Goal: Task Accomplishment & Management: Manage account settings

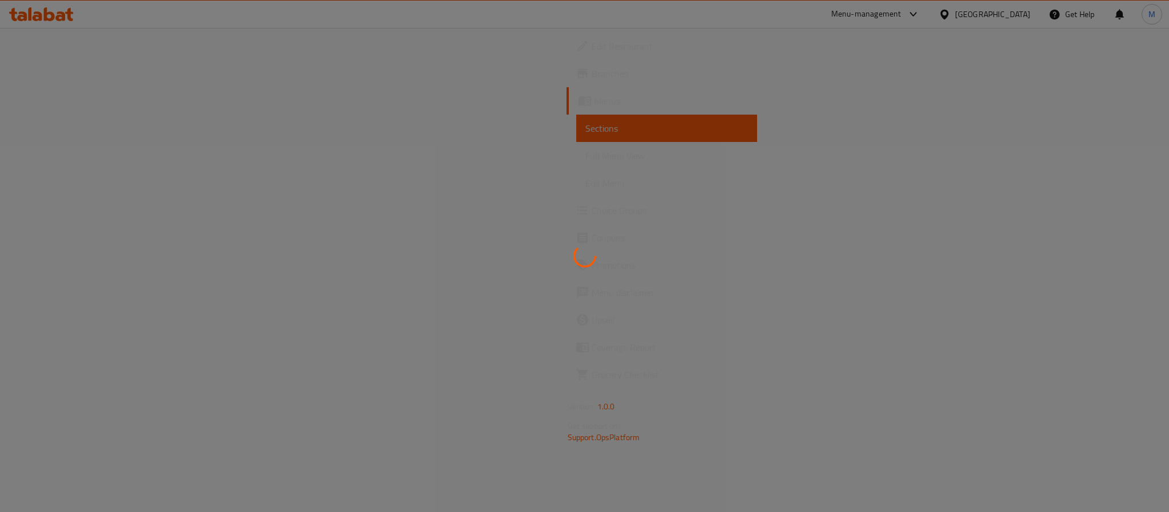
click at [50, 74] on div at bounding box center [584, 256] width 1169 height 512
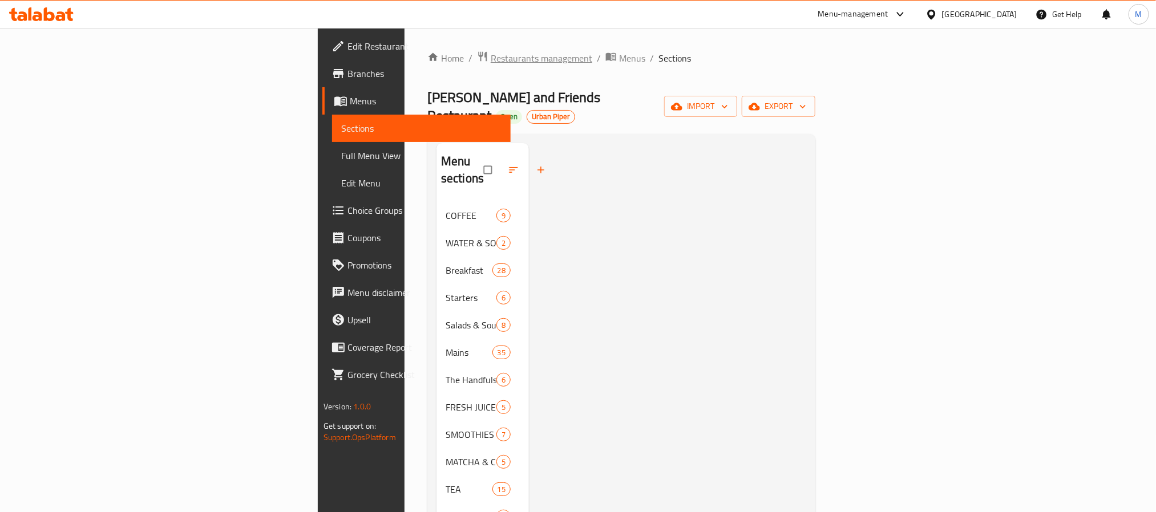
click at [491, 65] on span "Restaurants management" at bounding box center [542, 58] width 102 height 14
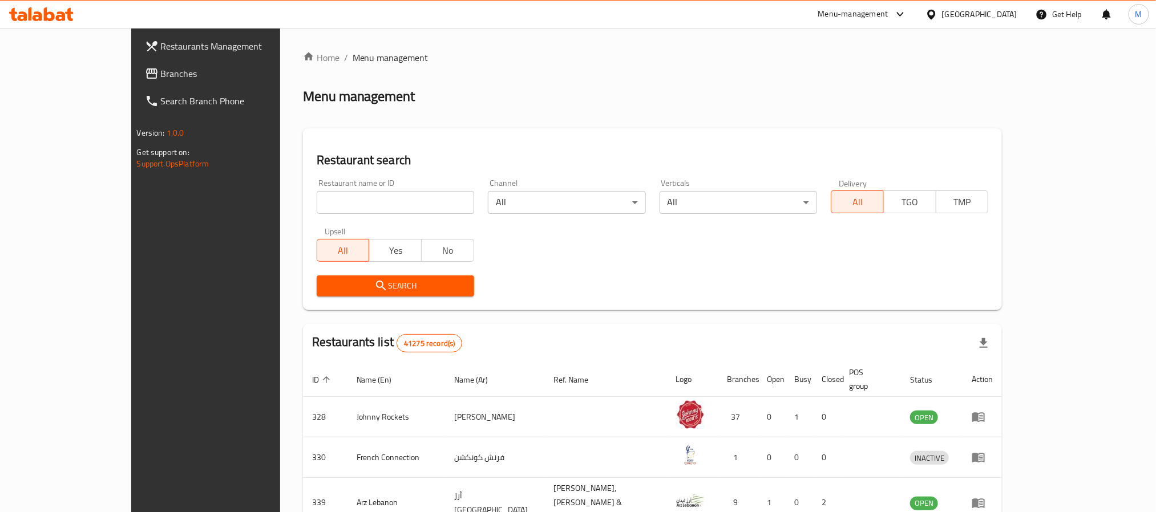
click at [136, 84] on link "Branches" at bounding box center [230, 73] width 188 height 27
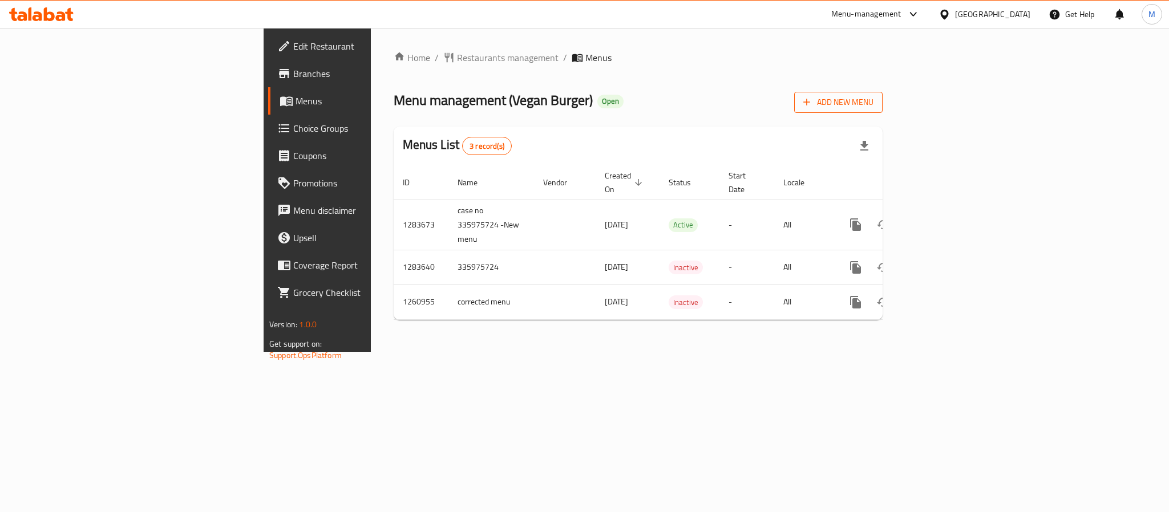
click at [812, 100] on icon "button" at bounding box center [806, 101] width 11 height 11
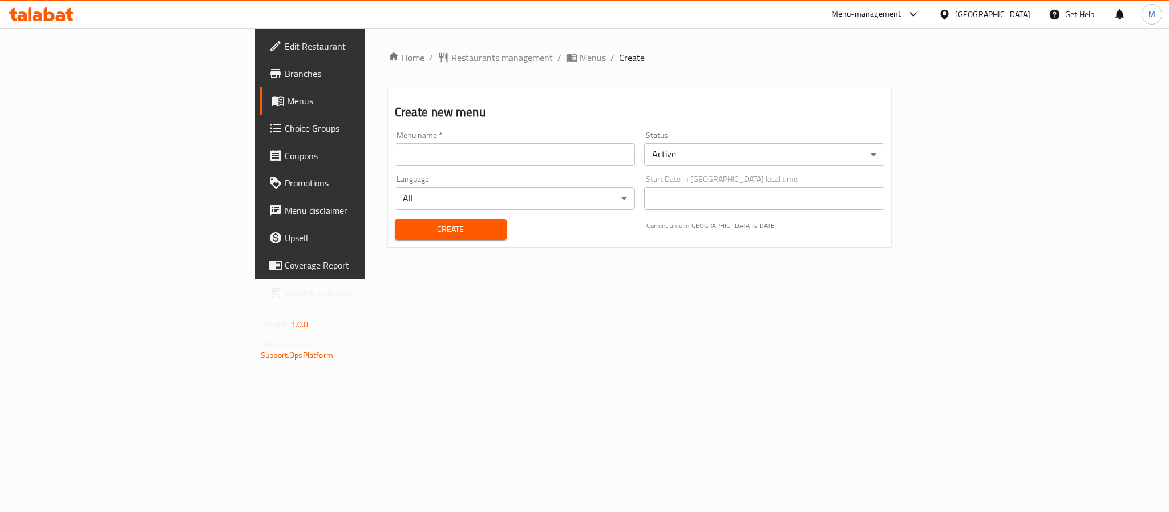
click at [395, 139] on div "Menu name   * Menu name *" at bounding box center [515, 148] width 240 height 35
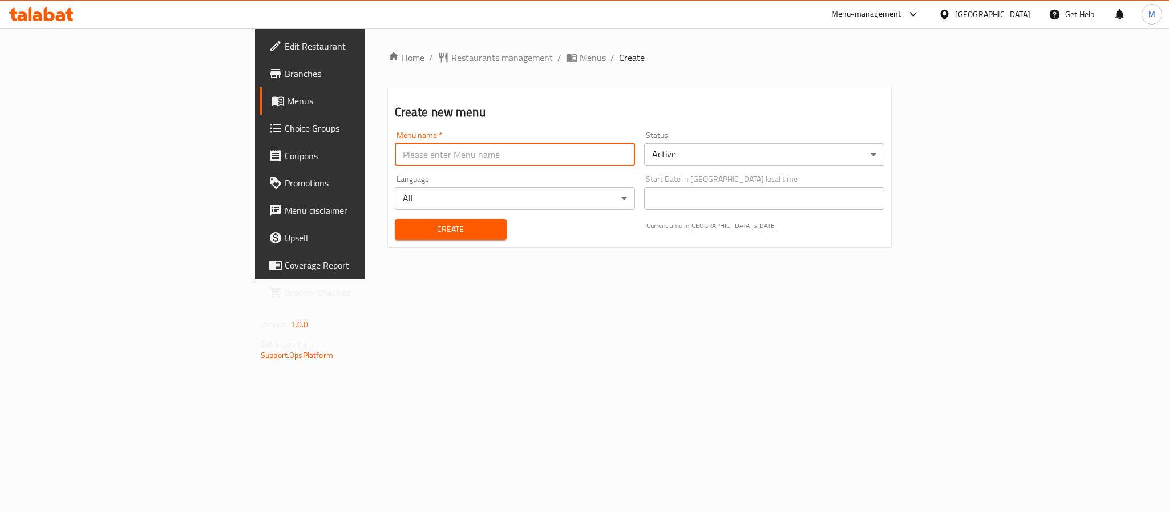
click at [395, 153] on input "text" at bounding box center [515, 154] width 240 height 23
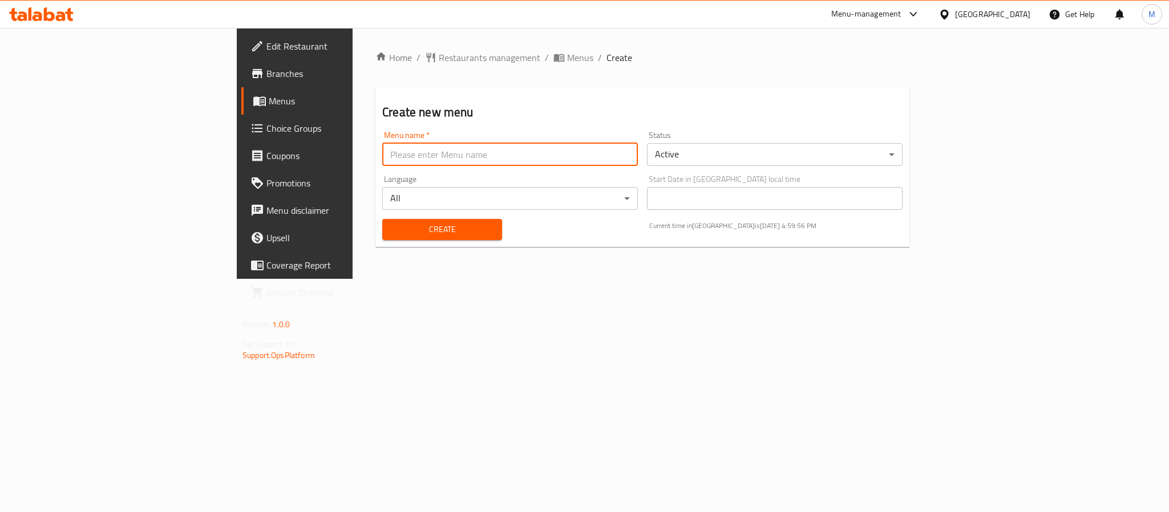
paste input "341424291"
type input "341424291 NEW MENU"
click at [567, 59] on span "Menus" at bounding box center [580, 58] width 26 height 14
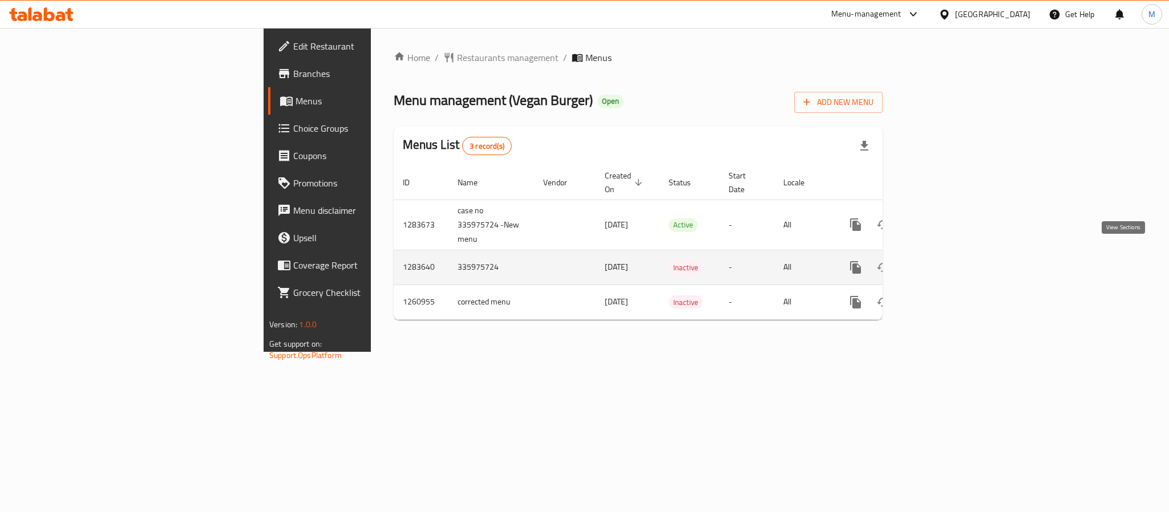
click at [945, 261] on icon "enhanced table" at bounding box center [938, 268] width 14 height 14
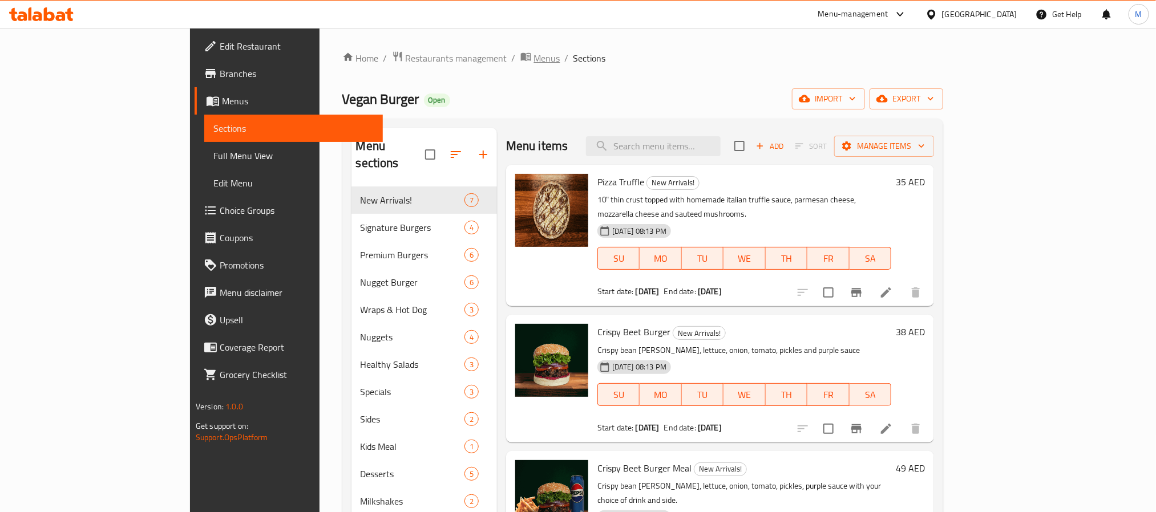
click at [534, 55] on span "Menus" at bounding box center [547, 58] width 26 height 14
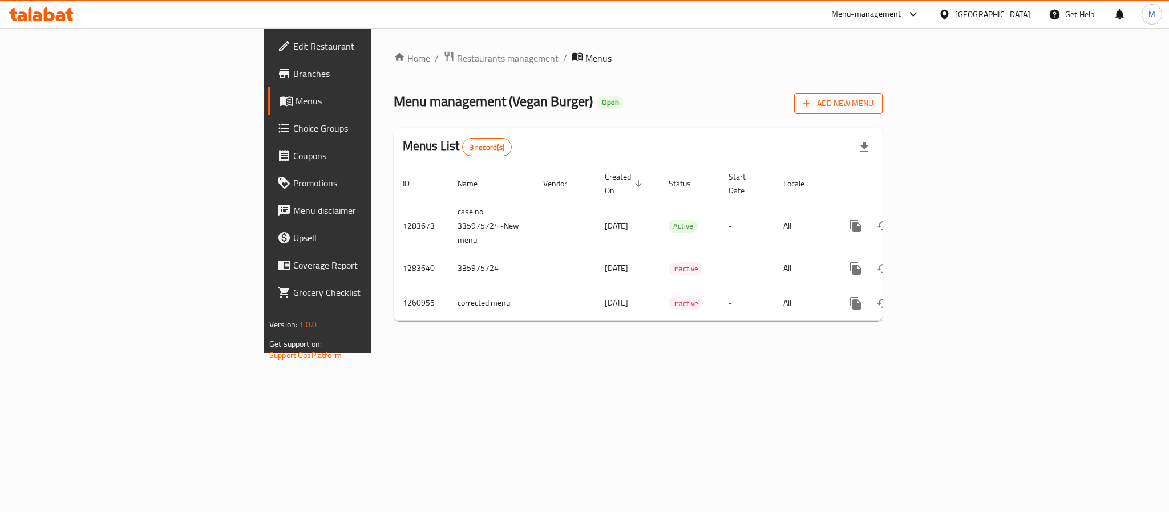
click at [873, 108] on span "Add New Menu" at bounding box center [838, 103] width 70 height 14
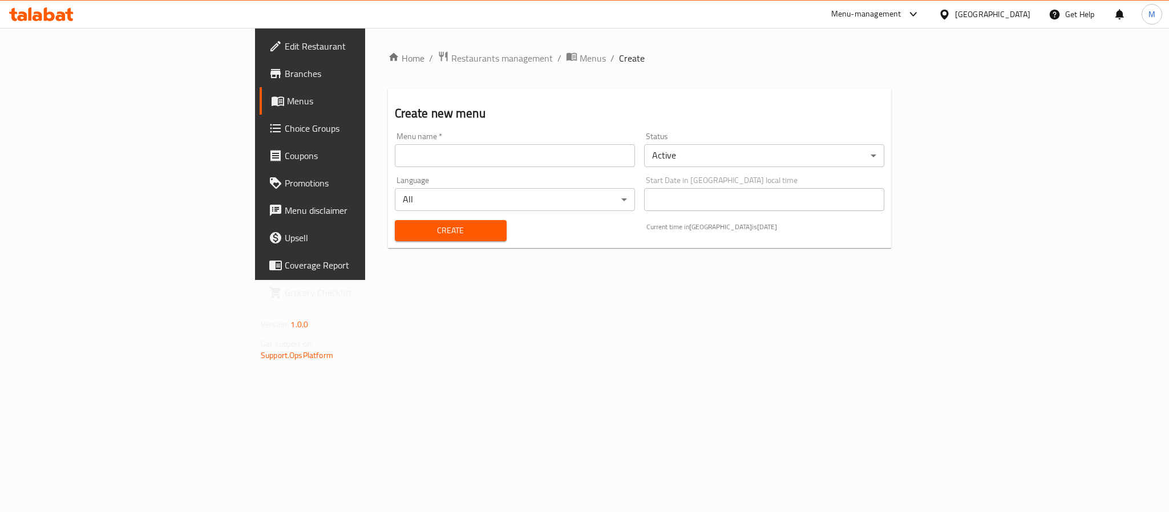
click at [395, 155] on input "text" at bounding box center [515, 155] width 240 height 23
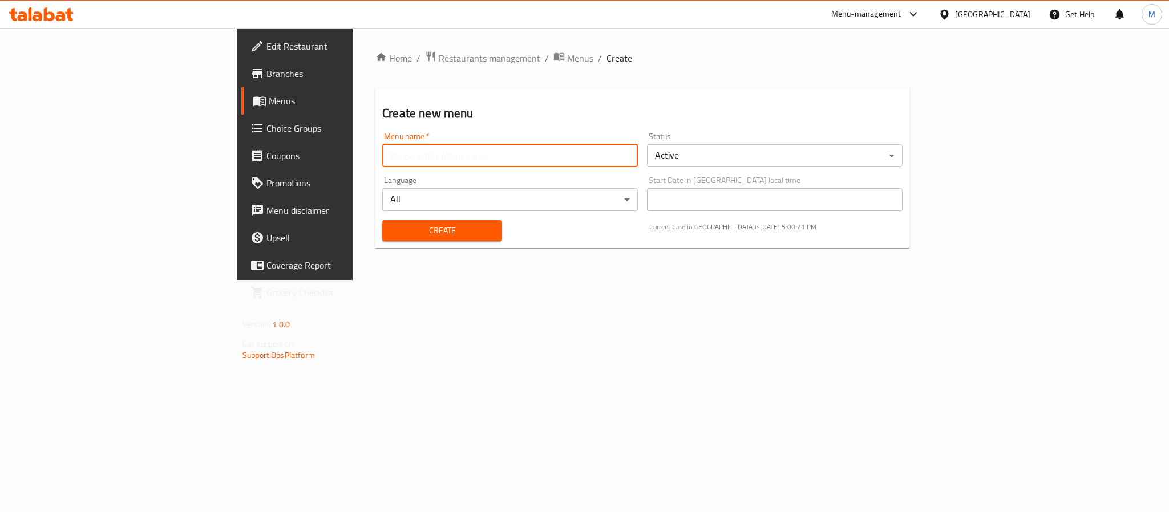
paste input "341424291"
type input "341424291 New Menu"
click at [714, 152] on body "​ Menu-management United Arab Emirates Get Help M Edit Restaurant Branches Menu…" at bounding box center [584, 270] width 1169 height 484
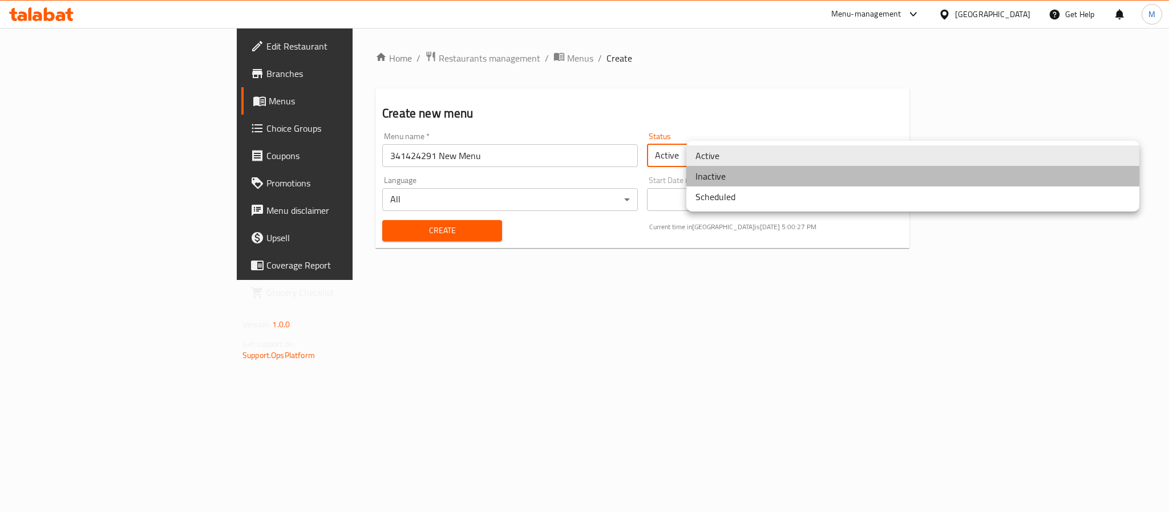
click at [725, 180] on li "Inactive" at bounding box center [912, 176] width 453 height 21
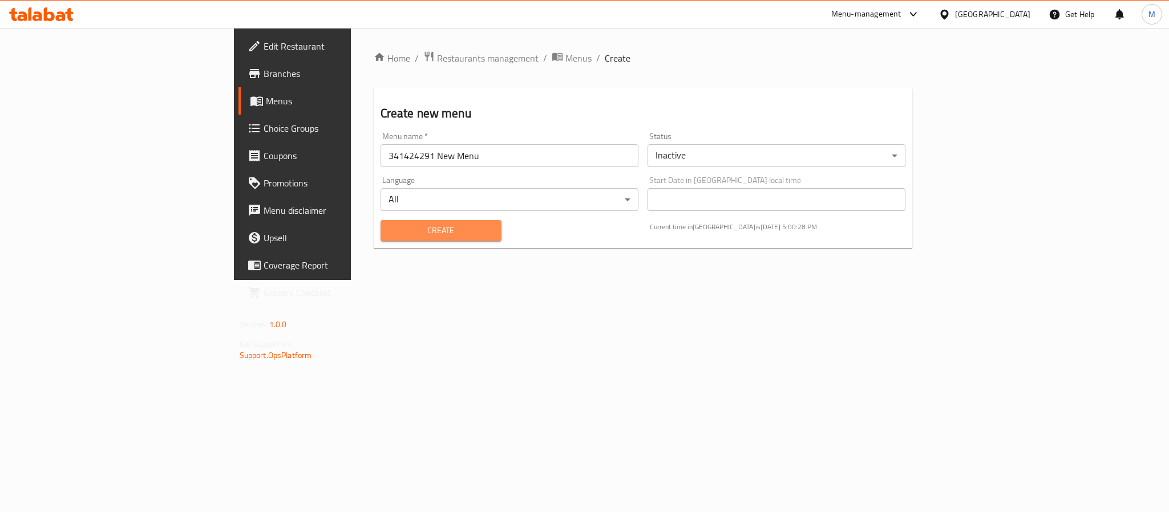
click at [390, 226] on span "Create" at bounding box center [441, 231] width 103 height 14
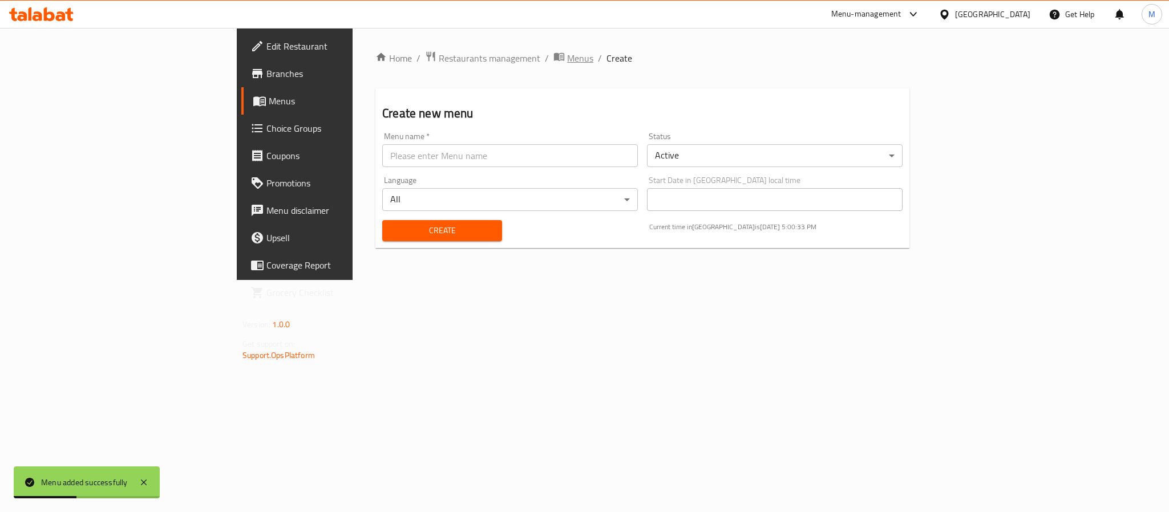
click at [567, 62] on span "Menus" at bounding box center [580, 58] width 26 height 14
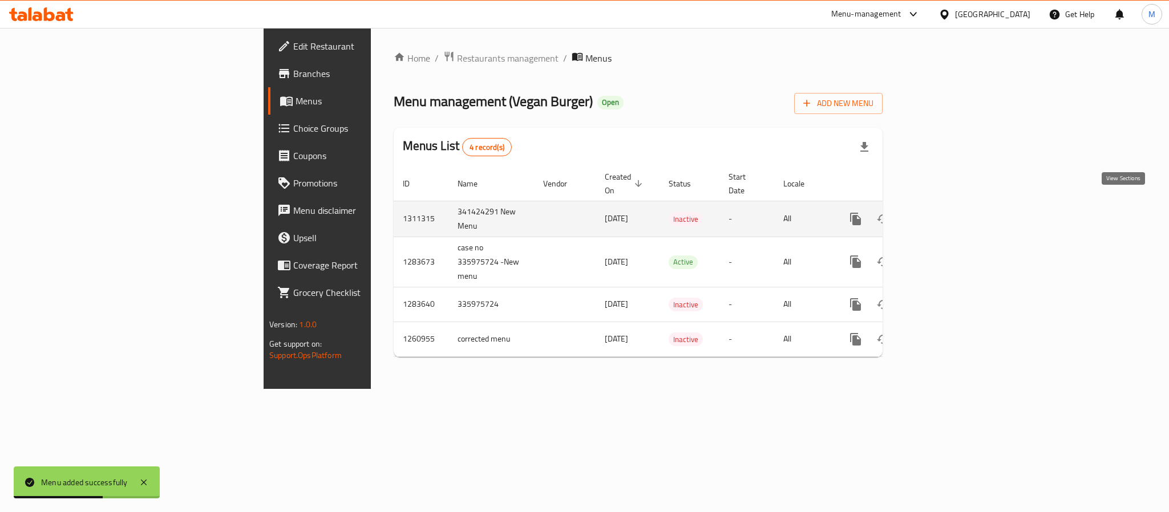
click at [945, 212] on icon "enhanced table" at bounding box center [938, 219] width 14 height 14
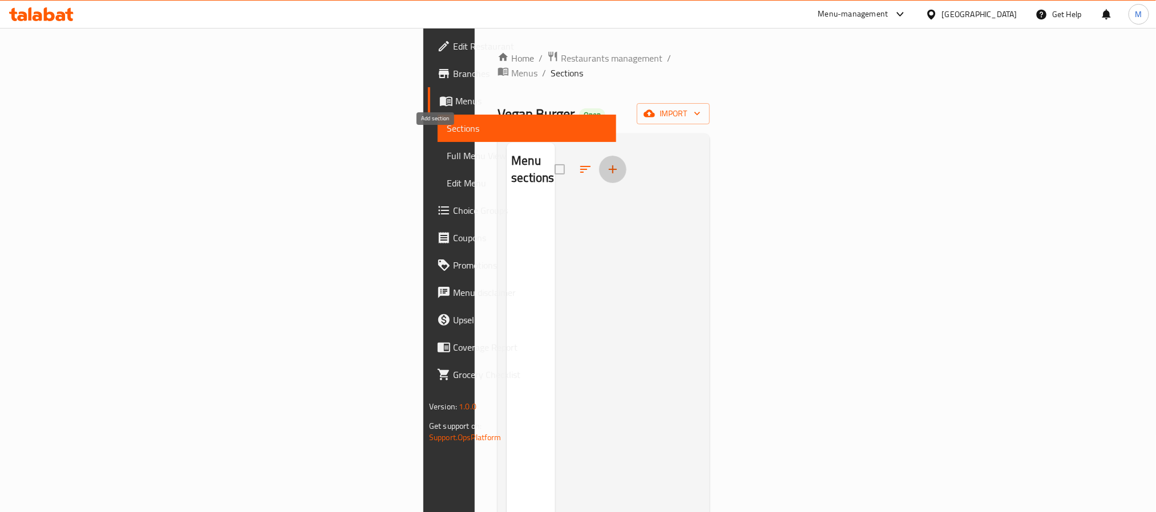
click at [606, 163] on icon "button" at bounding box center [613, 170] width 14 height 14
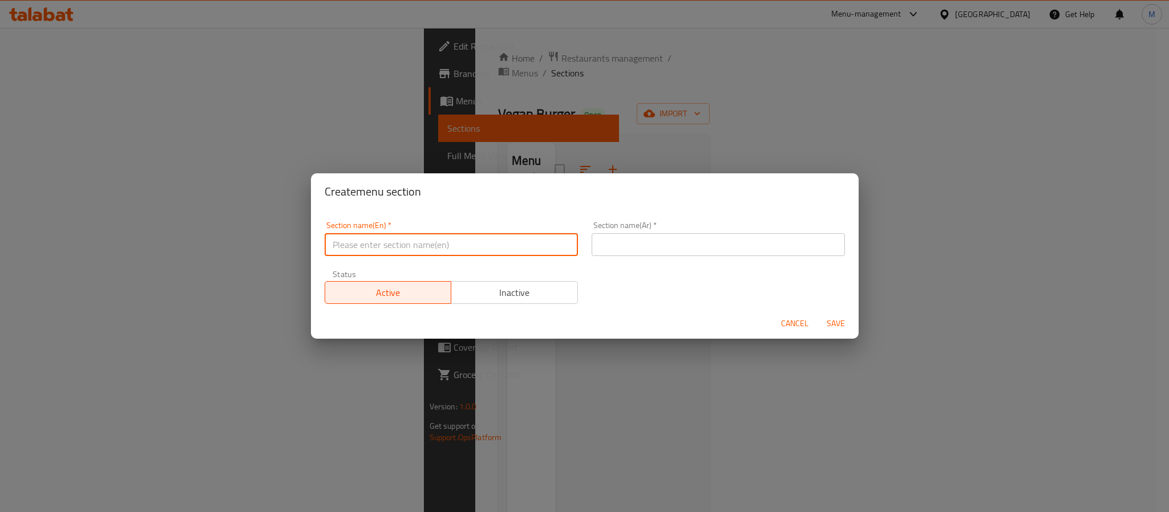
click at [498, 249] on input "text" at bounding box center [451, 244] width 253 height 23
paste input "Summer Best Seller"
type input "Summer Best Seller"
click at [678, 241] on input "text" at bounding box center [718, 244] width 253 height 23
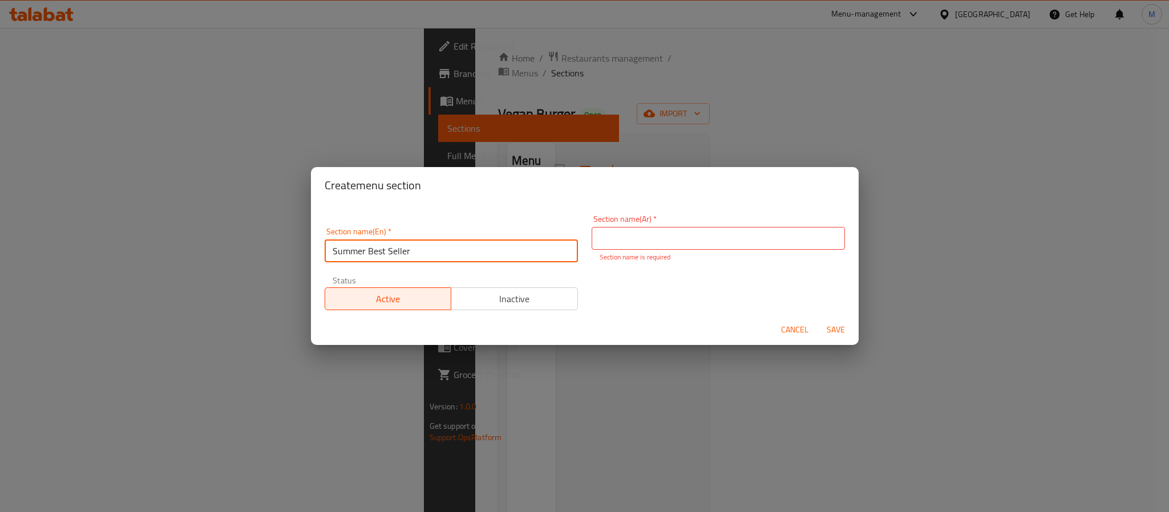
click at [502, 252] on input "Summer Best Seller" at bounding box center [451, 251] width 253 height 23
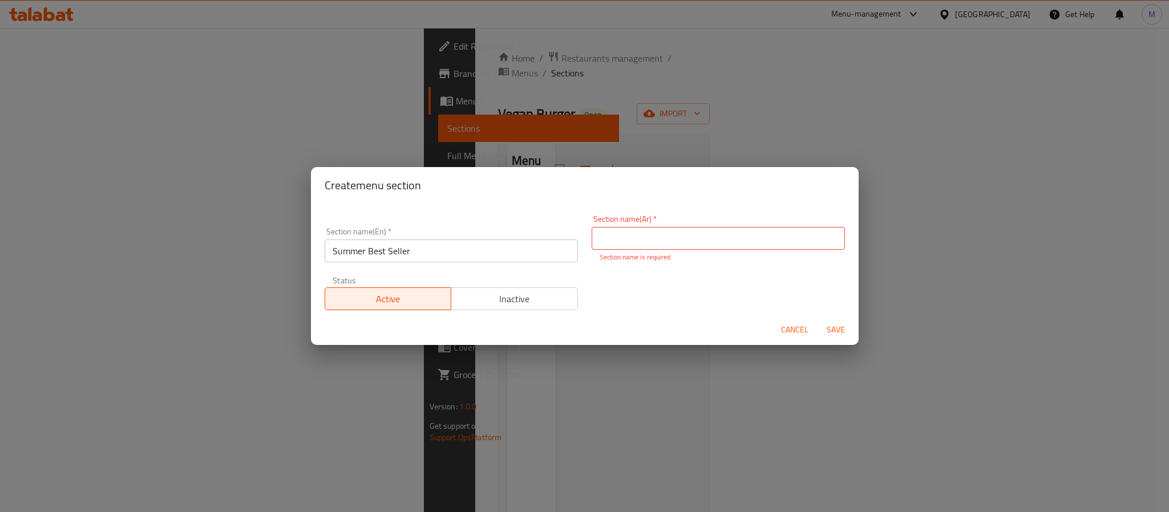
click at [688, 233] on input "text" at bounding box center [718, 238] width 253 height 23
paste input "أفضل مبيعات الصيف"
type input "أفضل مبيعات الصيف"
click at [832, 329] on span "Save" at bounding box center [835, 330] width 27 height 14
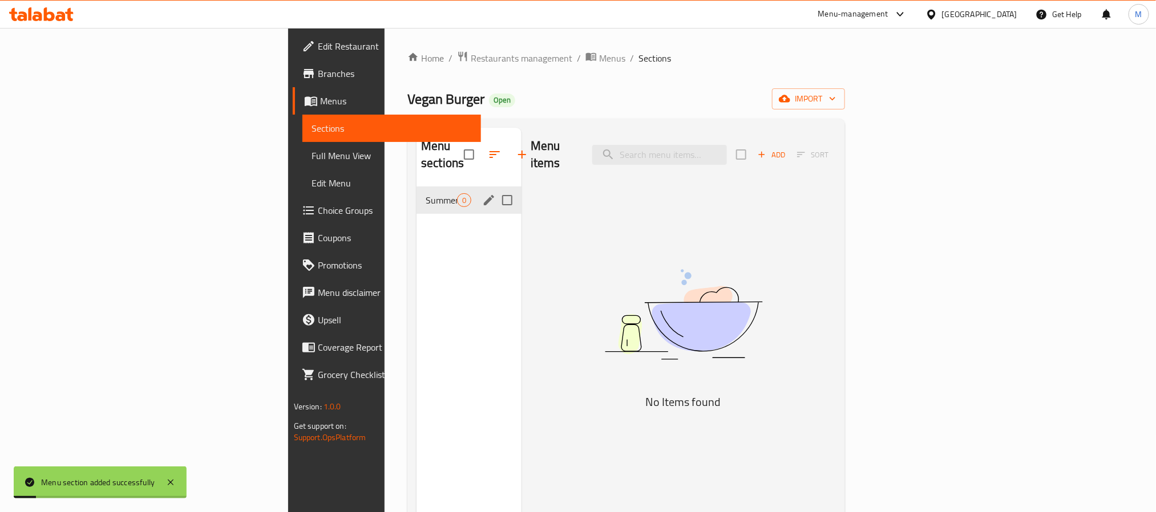
click at [482, 193] on icon "edit" at bounding box center [489, 200] width 14 height 14
click at [767, 149] on icon "button" at bounding box center [761, 154] width 10 height 10
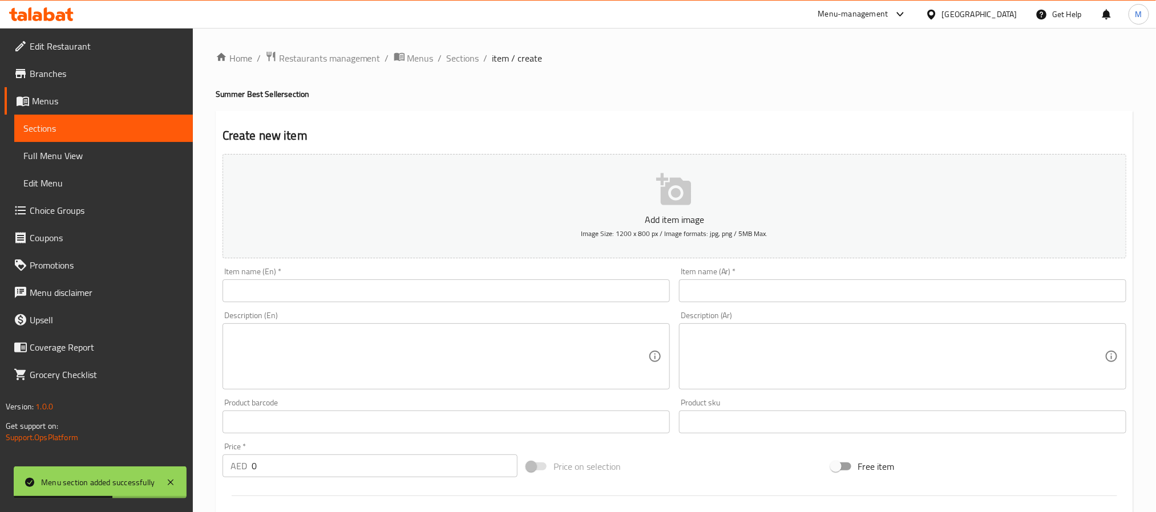
click at [844, 350] on textarea at bounding box center [896, 357] width 418 height 54
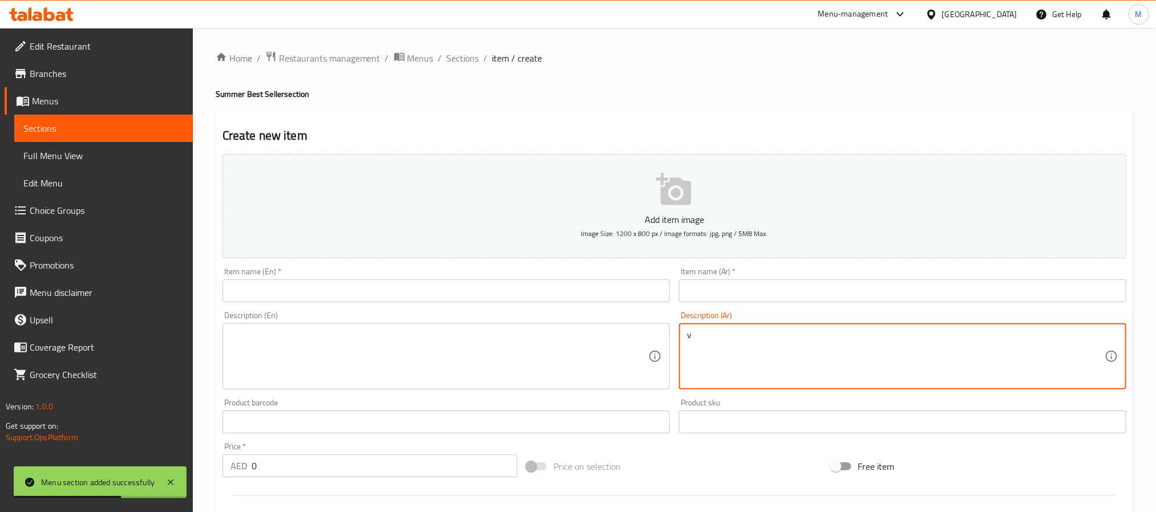
click at [844, 350] on textarea "v" at bounding box center [896, 357] width 418 height 54
drag, startPoint x: 731, startPoint y: 362, endPoint x: 430, endPoint y: 355, distance: 300.7
click at [430, 355] on div "Add item image Image Size: 1200 x 800 px / Image formats: jpg, png / 5MB Max. I…" at bounding box center [674, 395] width 913 height 492
paste textarea "عجينة رقيقة ١٠ بوصات، مغطاة بصلصة الكمأة الإيطالية محلية الصنع، جبنة بارميزان، …"
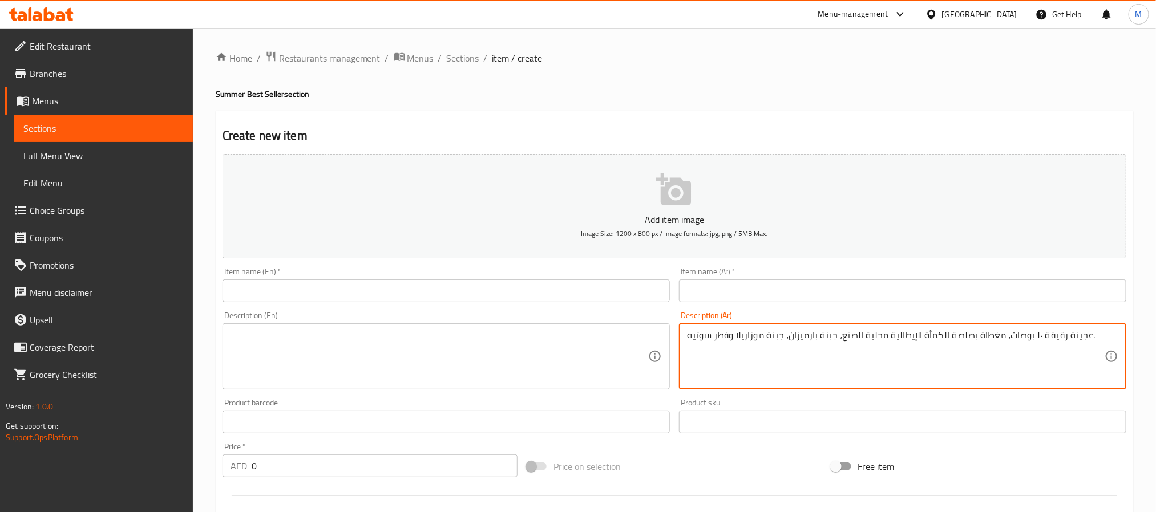
type textarea "عجينة رقيقة ١٠ بوصات، مغطاة بصلصة الكمأة الإيطالية محلية الصنع، جبنة بارميزان، …"
click at [737, 288] on input "text" at bounding box center [902, 291] width 447 height 23
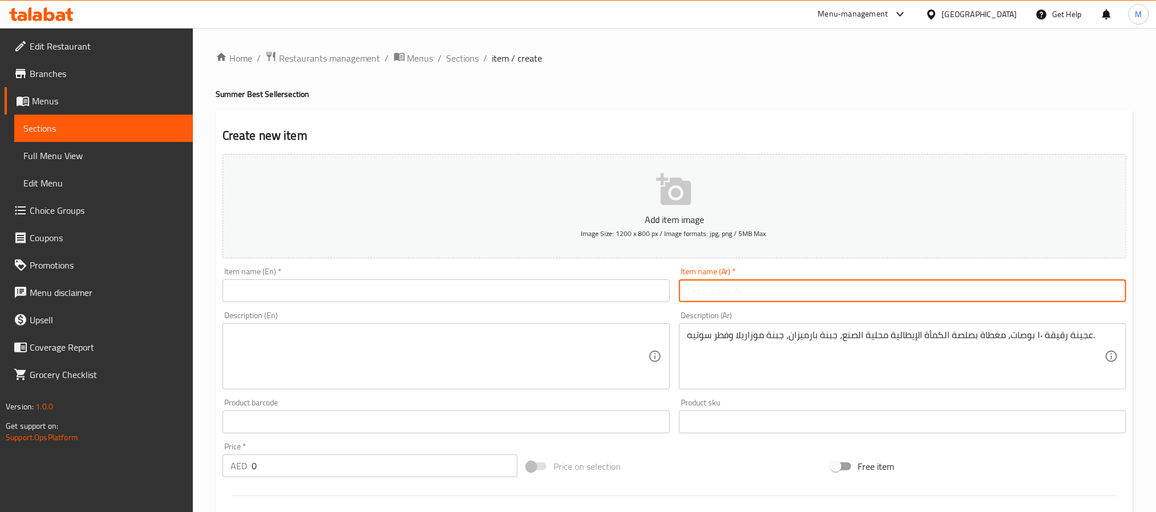
paste input "بيتزا تروفل"
type input "بيتزا تروفل"
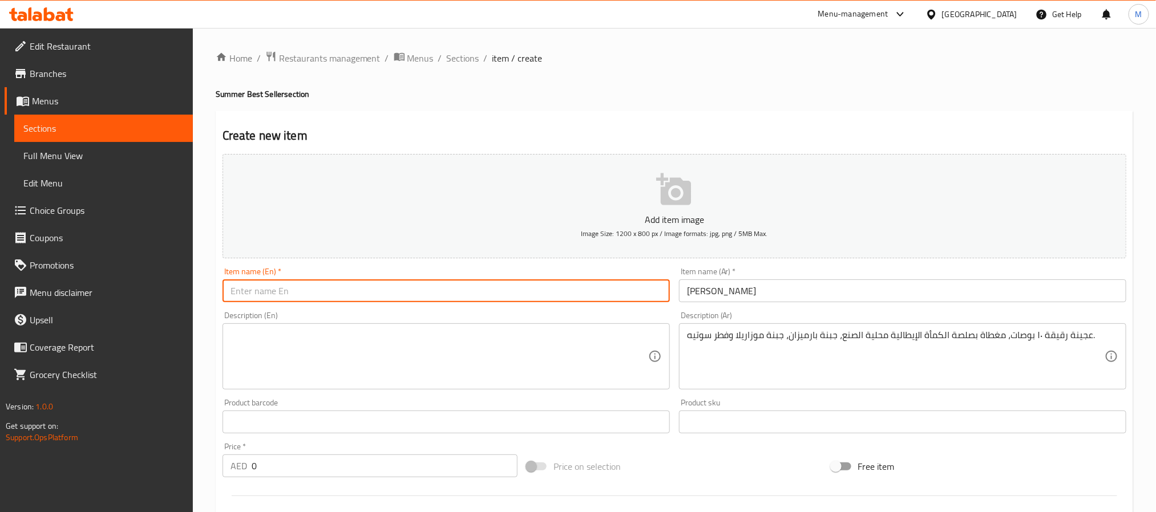
click at [500, 293] on input "text" at bounding box center [445, 291] width 447 height 23
paste input "بيتزا تروفل"
type input "بيتزا تروفل"
paste input "Pizza Truffle"
type input "Pizza Truffle"
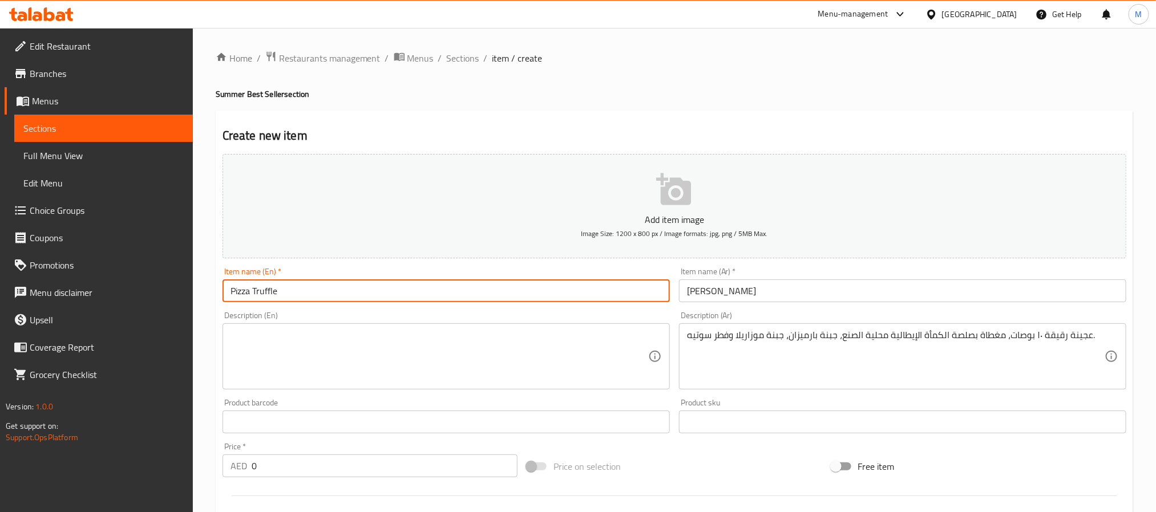
click at [347, 335] on textarea at bounding box center [439, 357] width 418 height 54
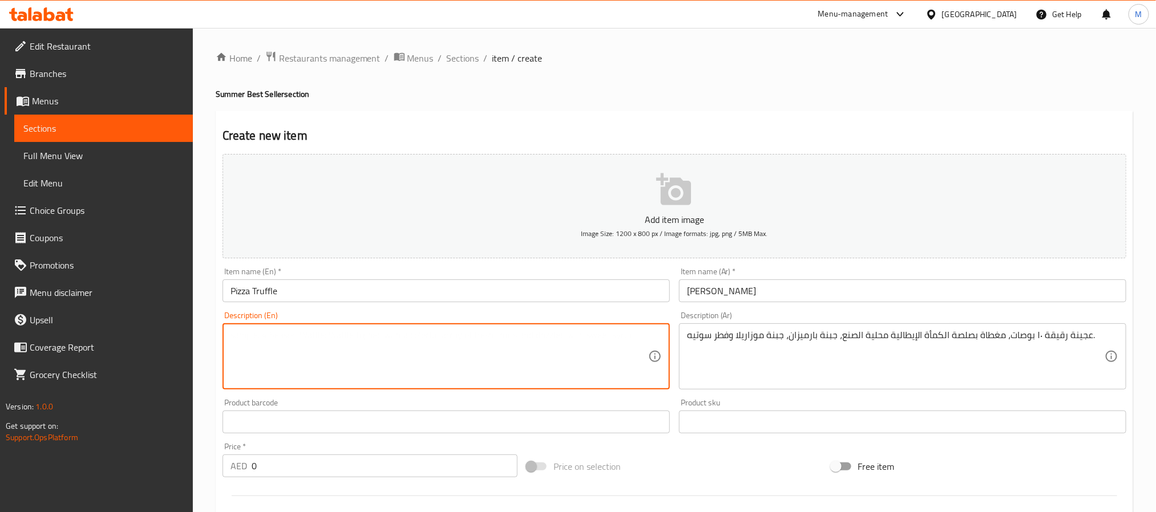
paste textarea "10" thin crust topped with homemade italian truffle sauce, parmesan cheese, moz…"
type textarea "10" thin crust topped with homemade italian truffle sauce, parmesan cheese, moz…"
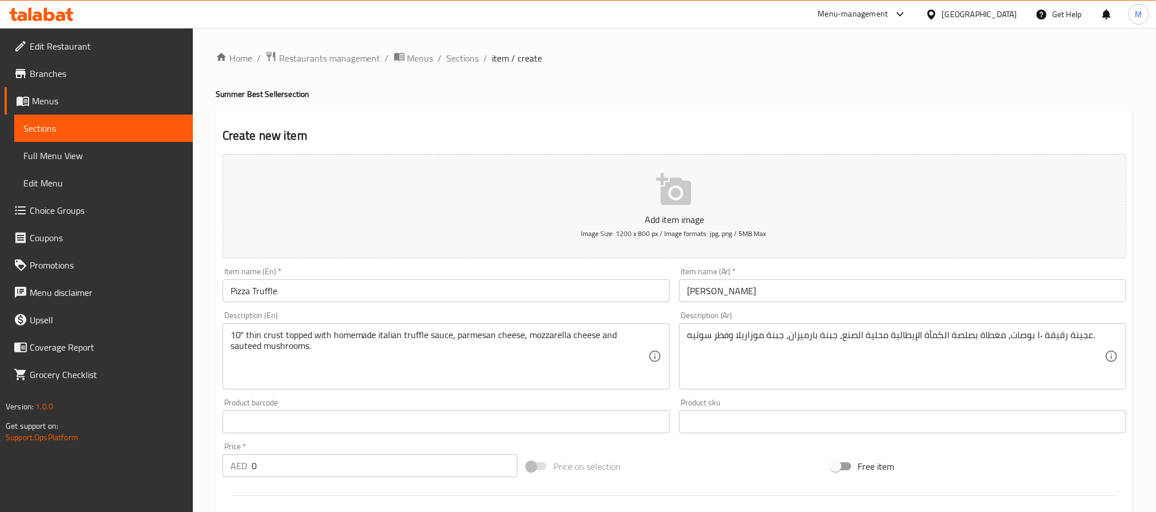
drag, startPoint x: 300, startPoint y: 483, endPoint x: 301, endPoint y: 470, distance: 13.7
click at [300, 483] on div at bounding box center [674, 496] width 913 height 28
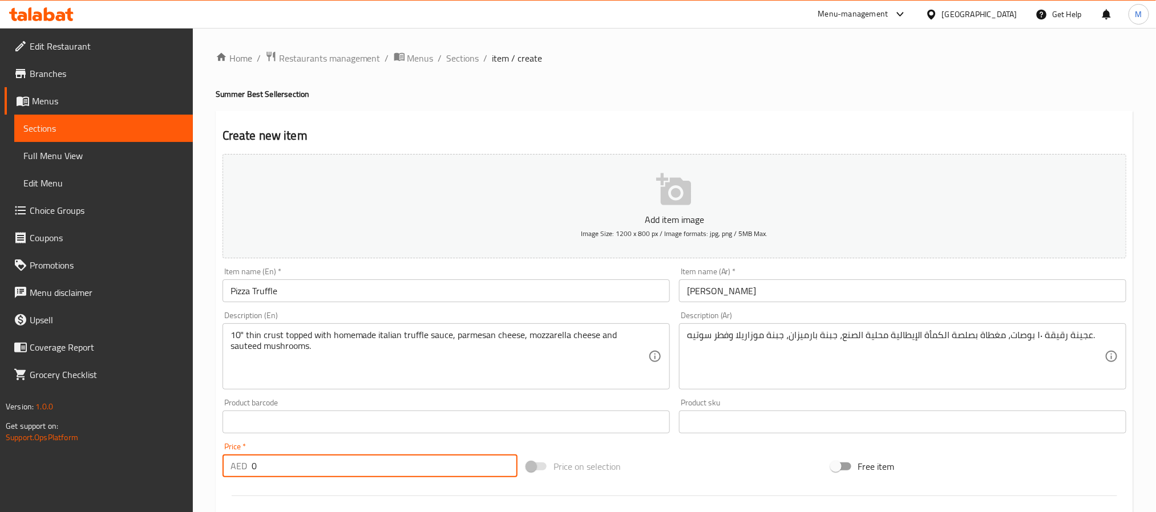
drag, startPoint x: 298, startPoint y: 466, endPoint x: 447, endPoint y: 372, distance: 175.7
click at [77, 447] on div "Edit Restaurant Branches Menus Sections Full Menu View Edit Menu Choice Groups …" at bounding box center [578, 417] width 1156 height 778
type input "35"
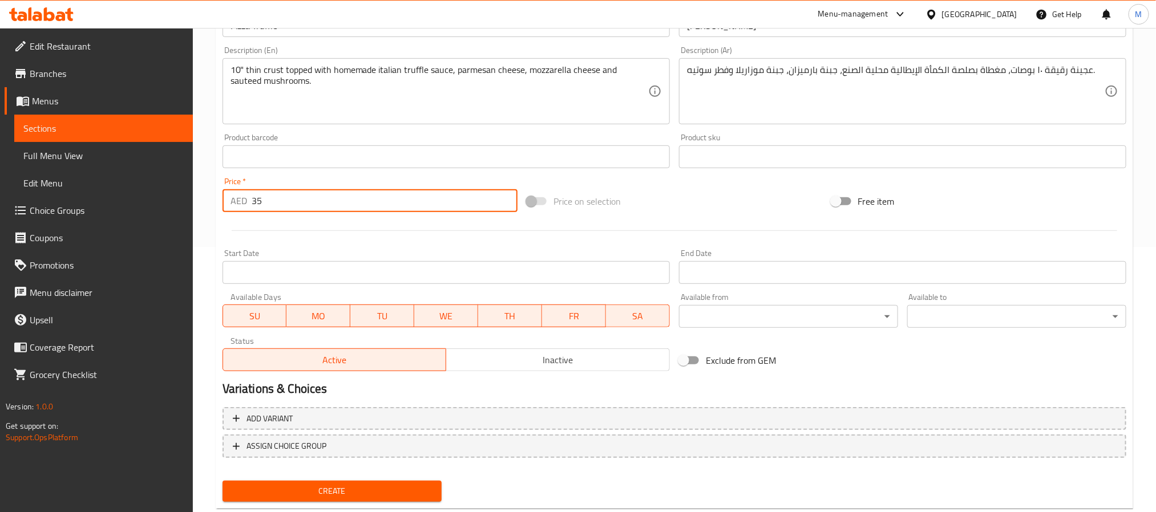
scroll to position [293, 0]
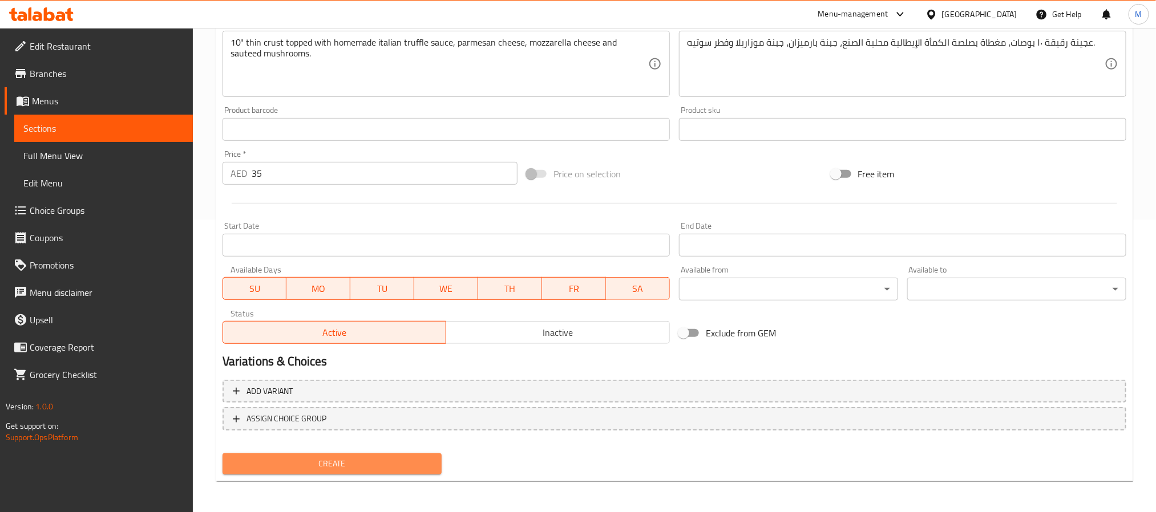
click at [370, 467] on span "Create" at bounding box center [332, 464] width 201 height 14
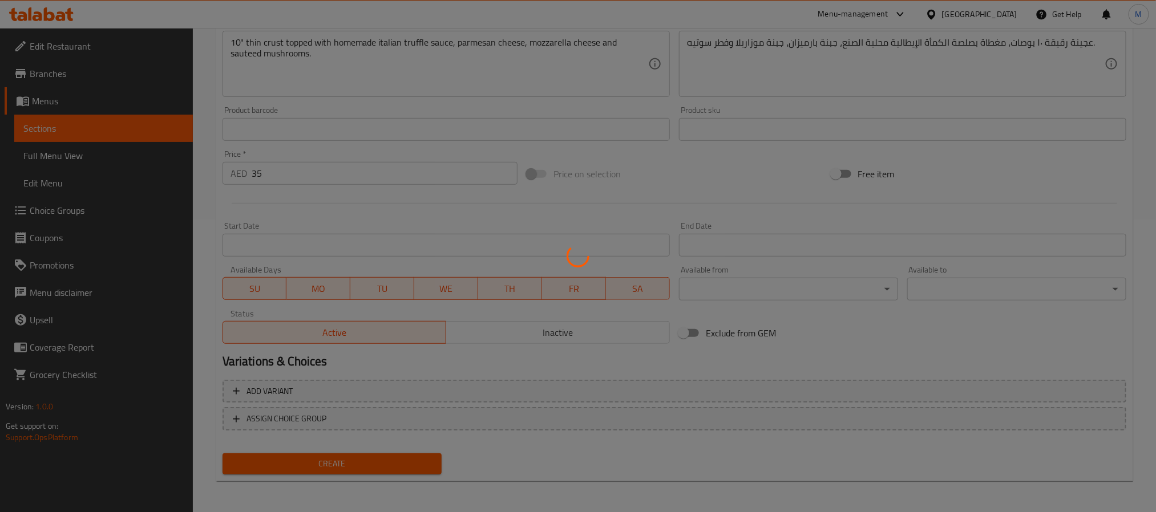
type input "0"
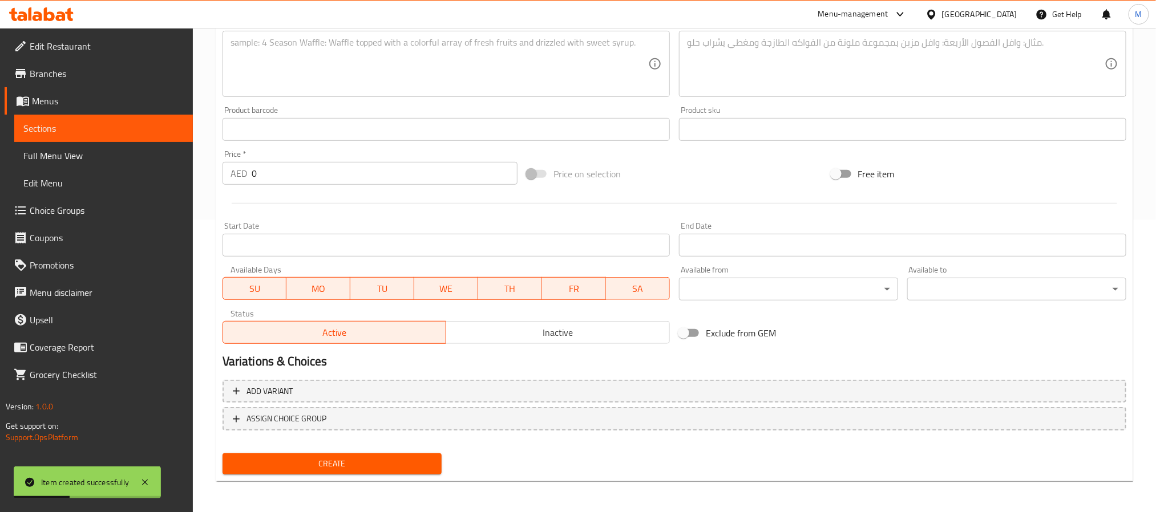
click at [389, 74] on textarea at bounding box center [439, 64] width 418 height 54
paste textarea "10 thin crust 48 hour fermented pizza dough, tandoori sauce, mozzarella, red on…"
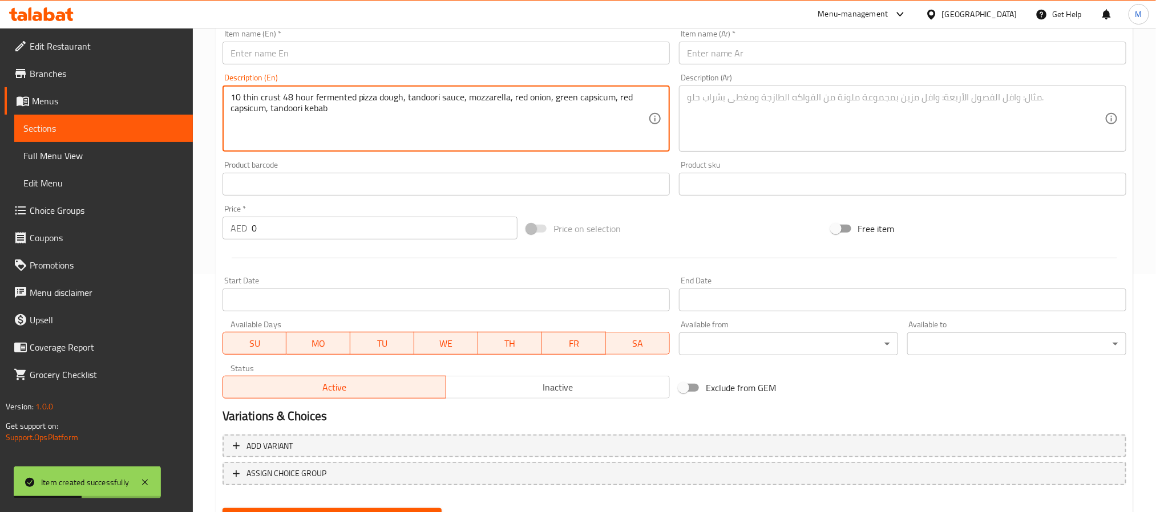
scroll to position [207, 0]
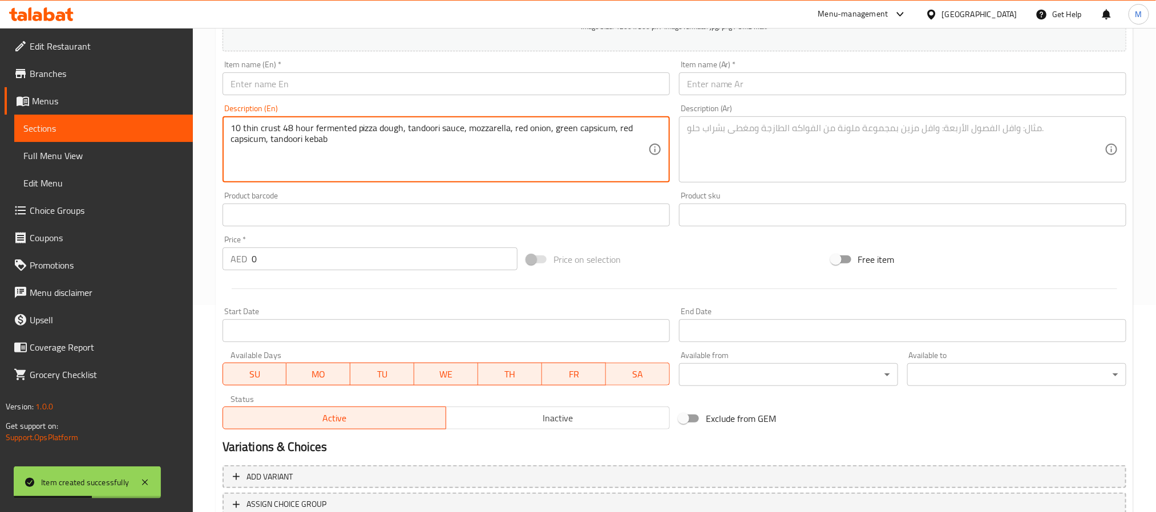
type textarea "10 thin crust 48 hour fermented pizza dough, tandoori sauce, mozzarella, red on…"
click at [505, 72] on input "text" at bounding box center [445, 83] width 447 height 23
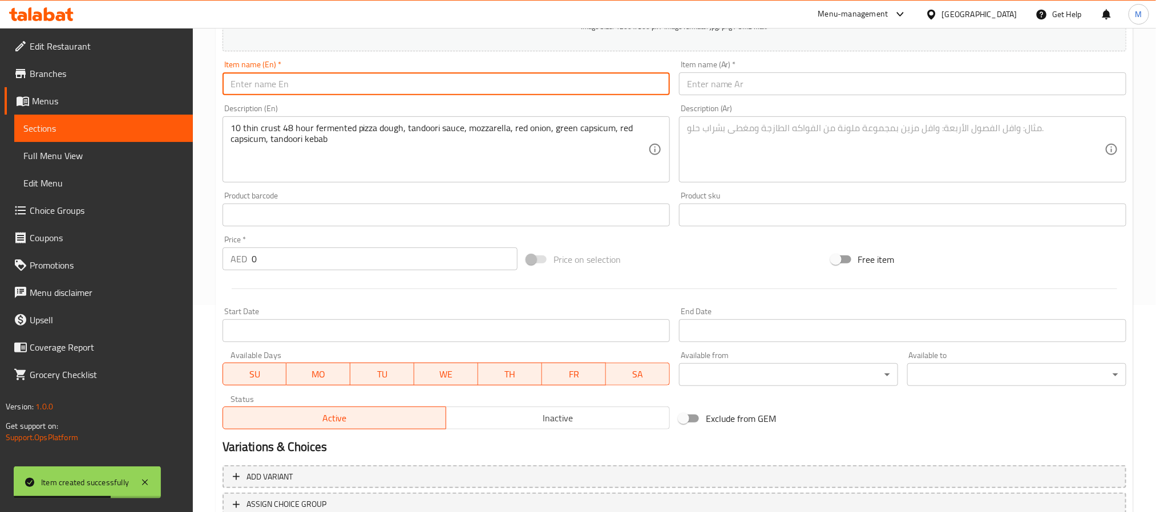
paste input "Tandoori Pizza"
type input "Tandoori Pizza"
click at [791, 95] on input "text" at bounding box center [902, 83] width 447 height 23
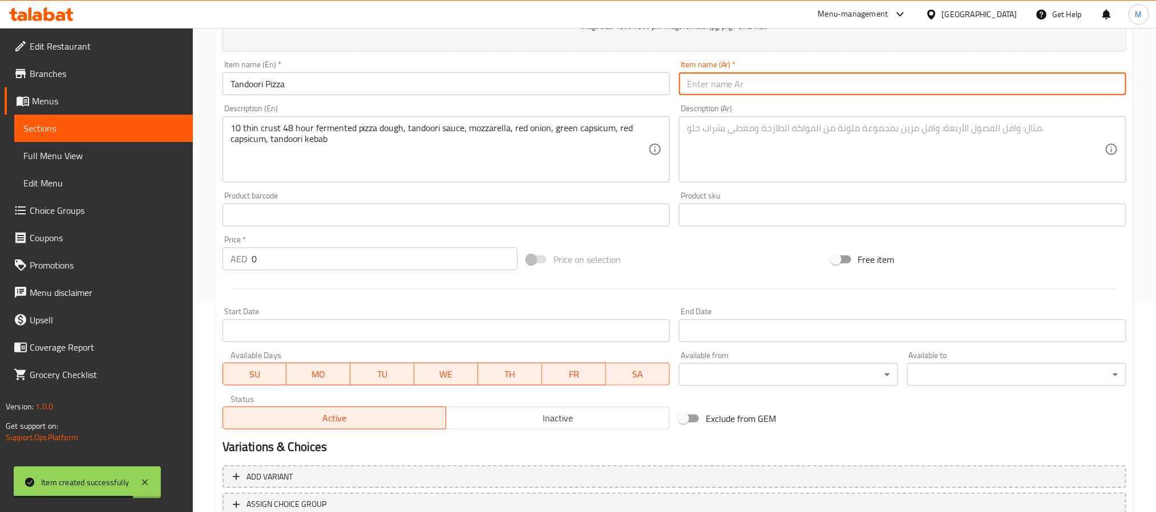
paste input "بيتزا تندوري"
type input "بيتزا تندوري"
click at [772, 129] on textarea at bounding box center [896, 150] width 418 height 54
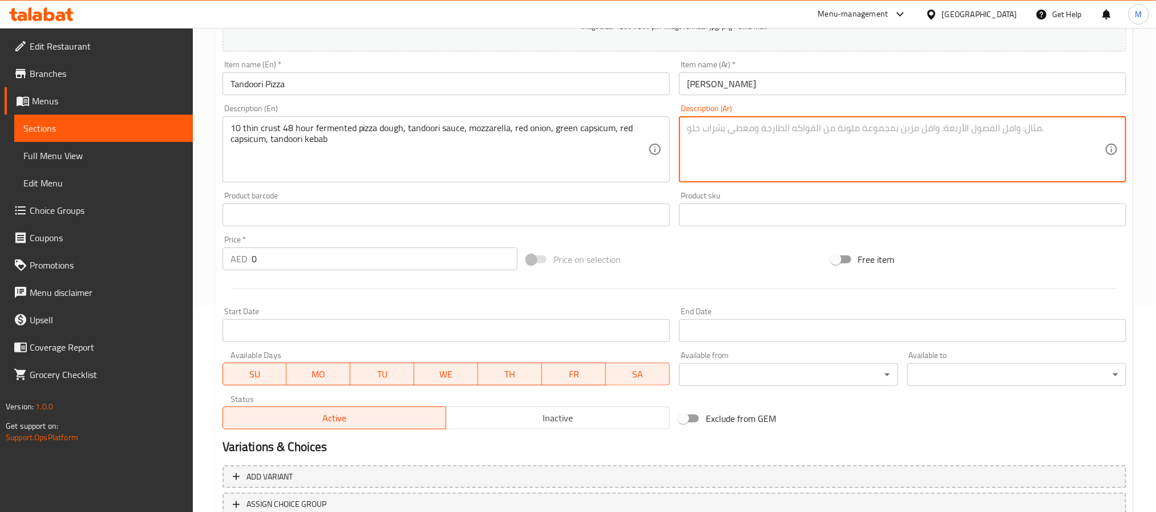
paste textarea "عجينة بيتزا رقيقة مقاس 10 بوصات، مخمرة لمدة 48 ساعة، صلصة تندوري، موزاريلا، بصل…"
type textarea "عجينة بيتزا رقيقة مقاس 10 بوصات، مخمرة لمدة 48 ساعة، صلصة تندوري، موزاريلا، بصل…"
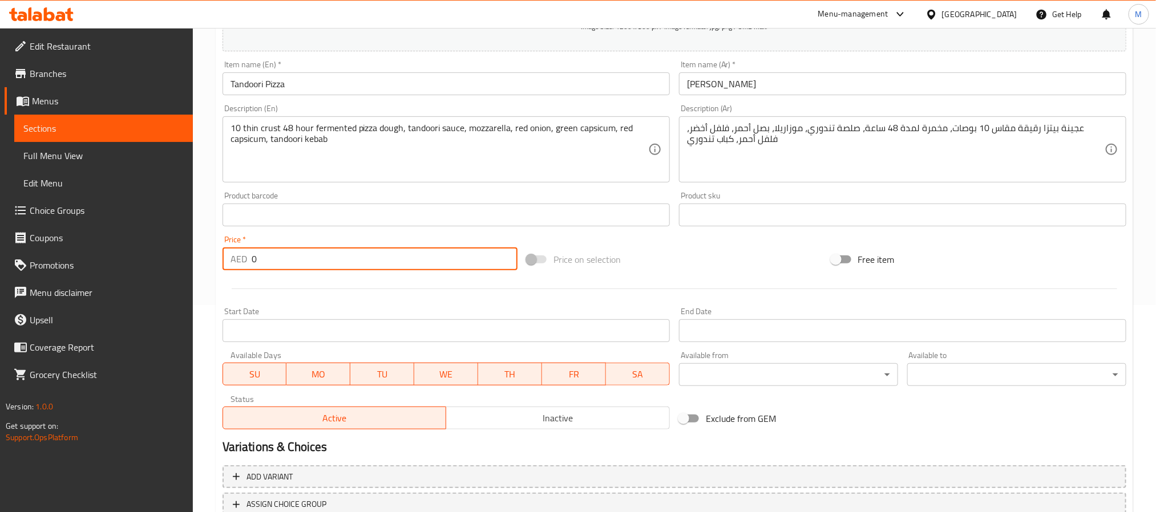
drag, startPoint x: 286, startPoint y: 265, endPoint x: -32, endPoint y: 233, distance: 320.0
click at [0, 233] on html "​ Menu-management United Arab Emirates Get Help M Edit Restaurant Branches Menu…" at bounding box center [578, 49] width 1156 height 512
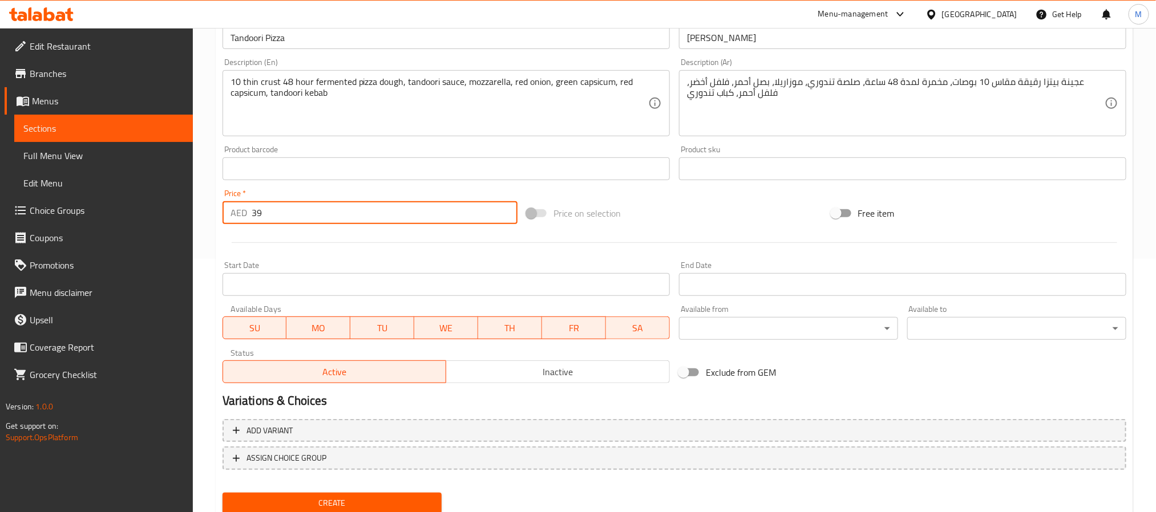
scroll to position [293, 0]
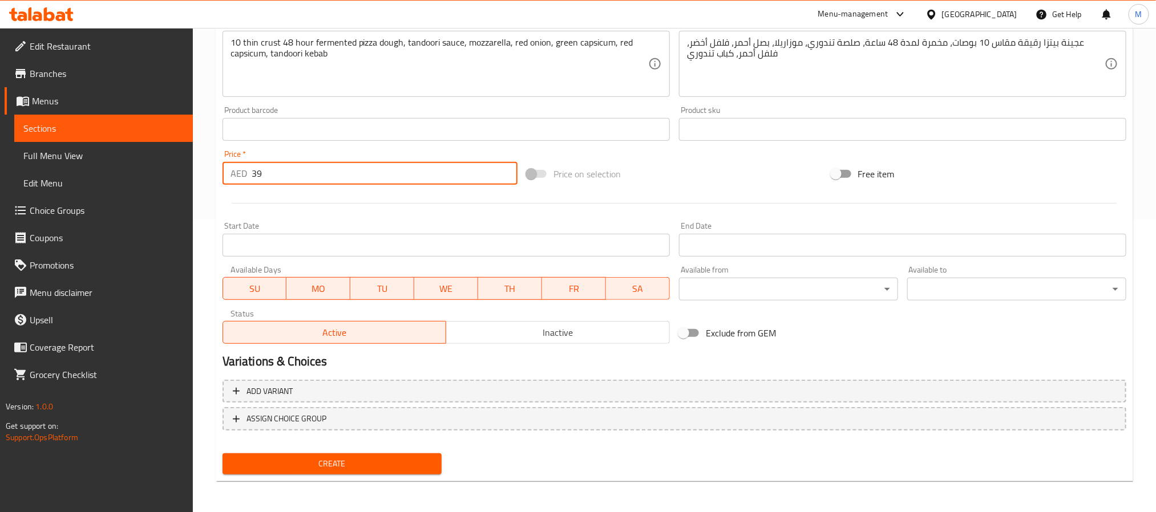
type input "39"
click at [358, 468] on span "Create" at bounding box center [332, 464] width 201 height 14
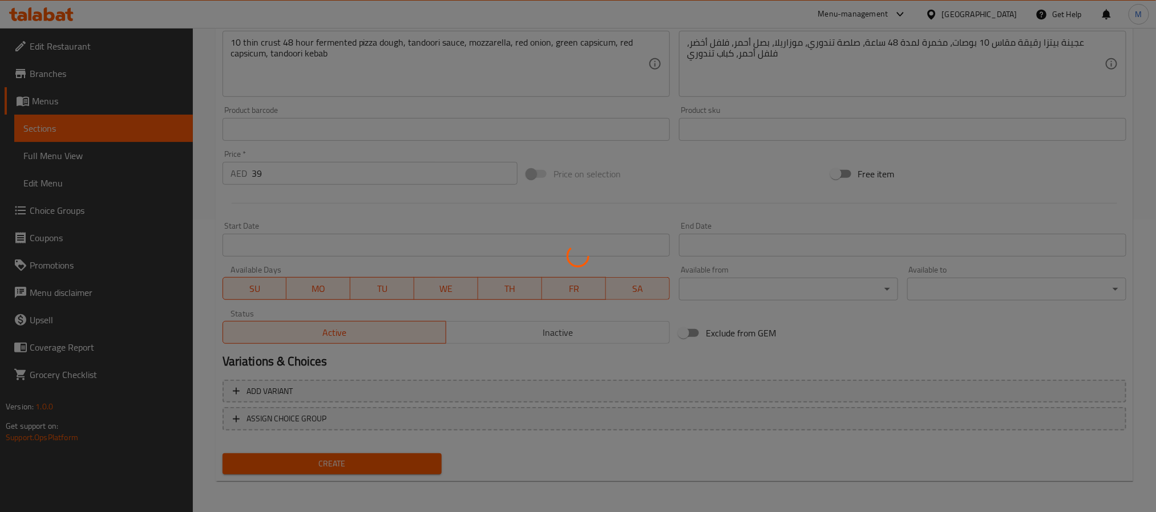
type input "0"
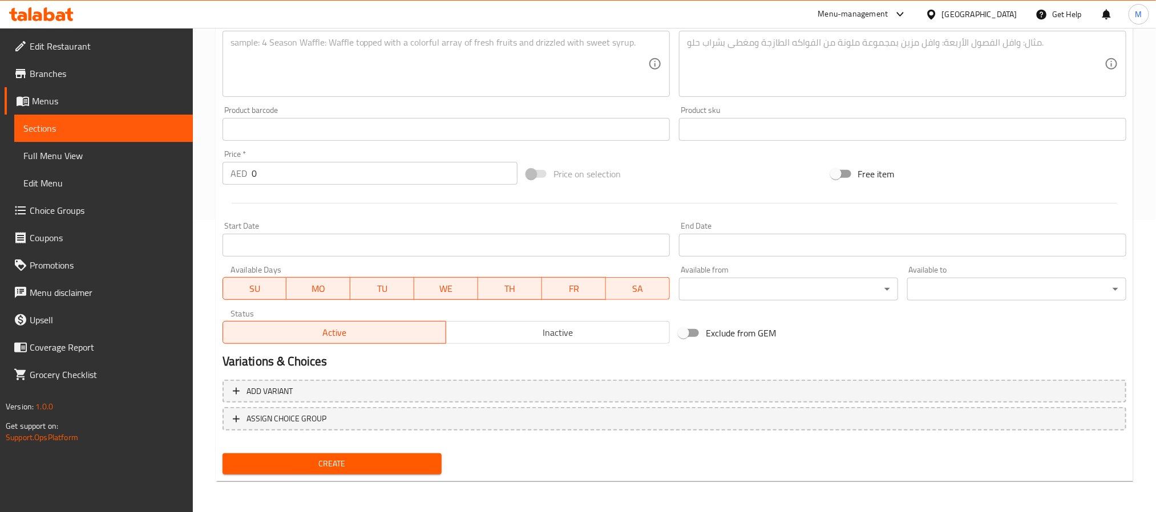
click at [381, 83] on textarea at bounding box center [439, 64] width 418 height 54
paste textarea "10 thin crust 48 hour fermented pizza dough, tomato sauce and pepperoni"
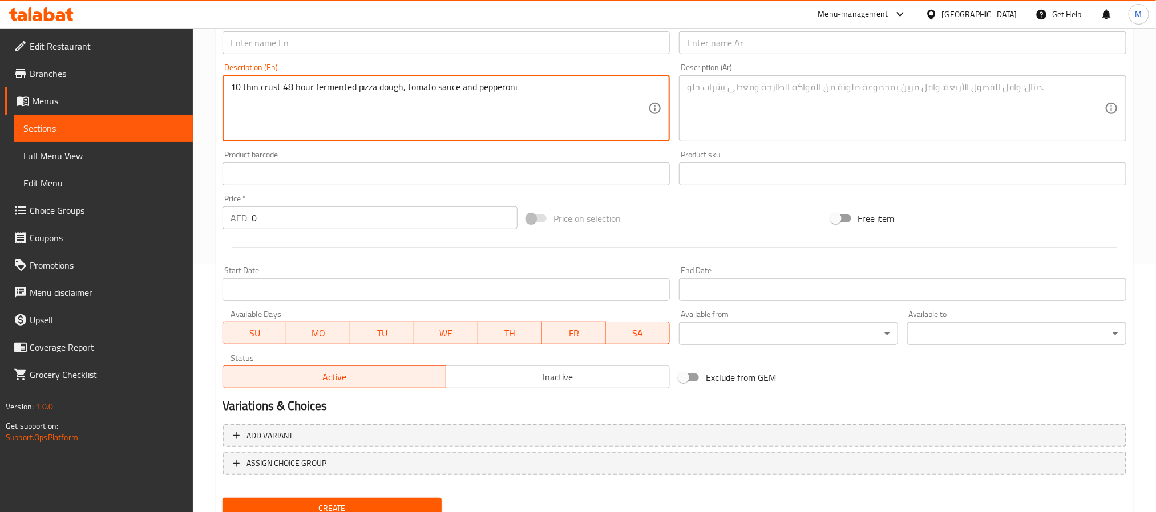
scroll to position [207, 0]
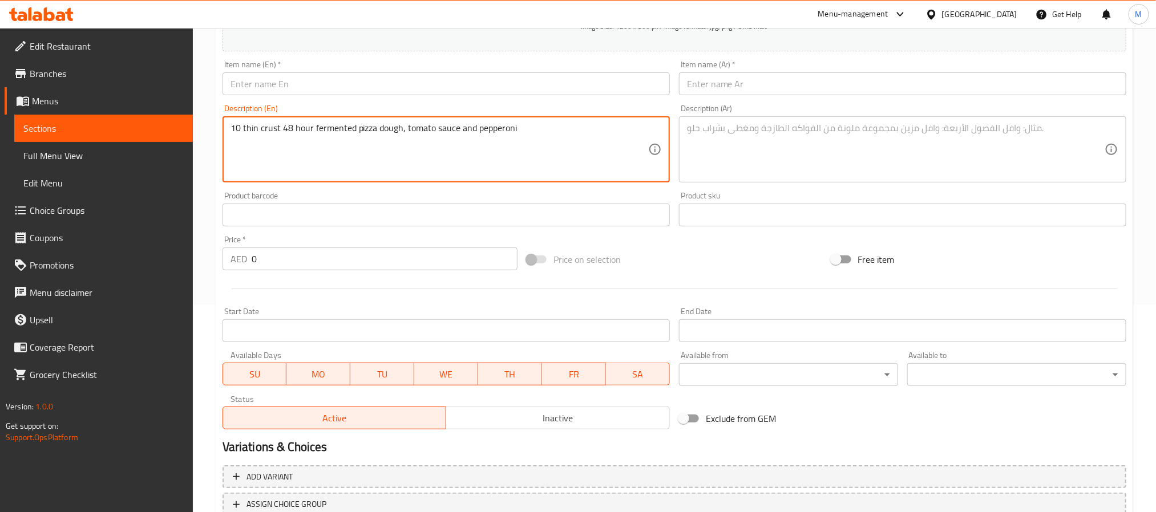
type textarea "10 thin crust 48 hour fermented pizza dough, tomato sauce and pepperoni"
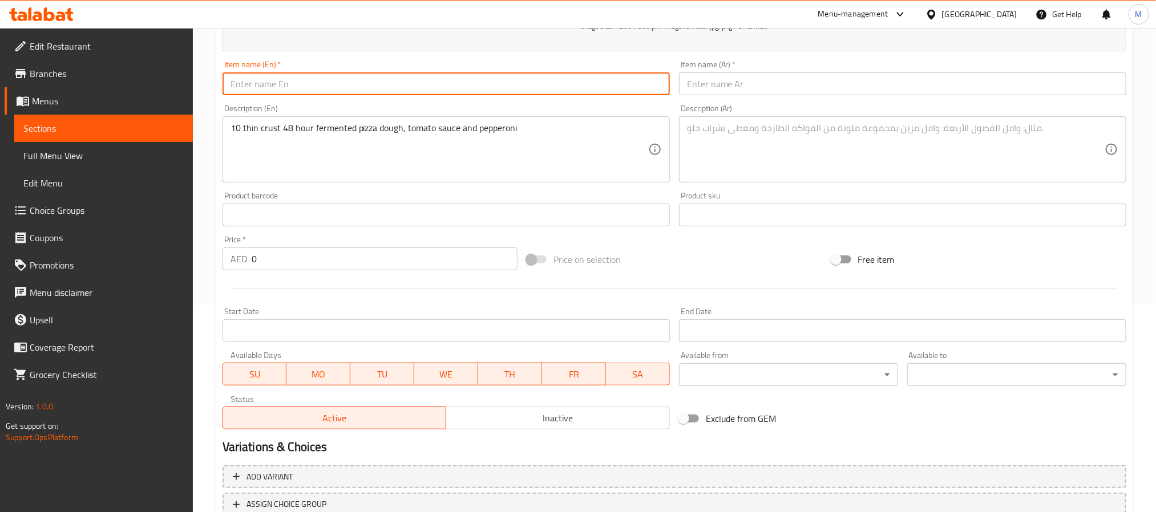
click at [322, 83] on input "text" at bounding box center [445, 83] width 447 height 23
paste input "Pizza Pepperoni"
type input "Pizza Pepperoni"
click at [750, 84] on input "text" at bounding box center [902, 83] width 447 height 23
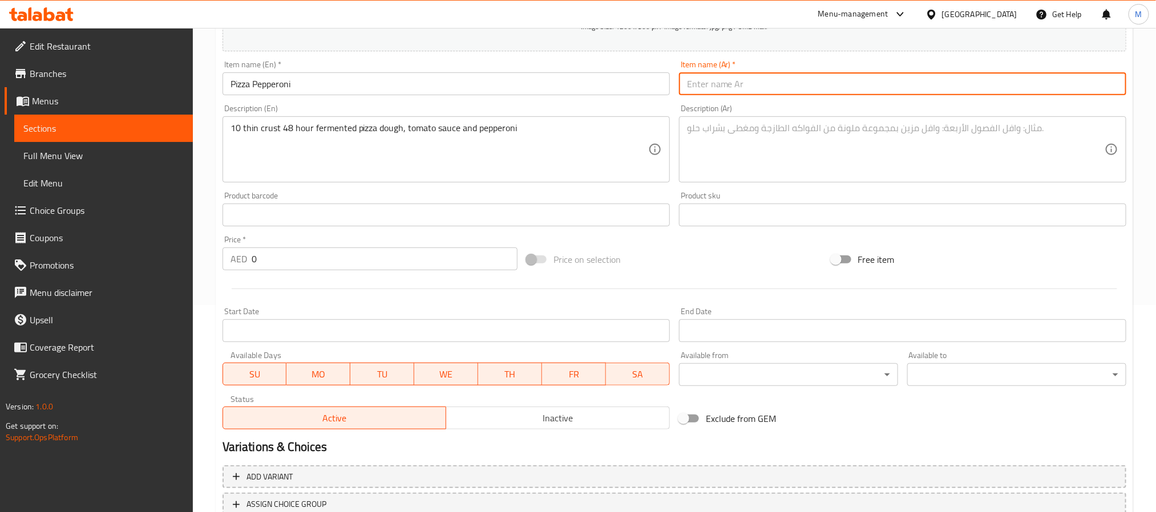
paste input "Pizza Pepperoni"
type input "Pizza Pepperoni"
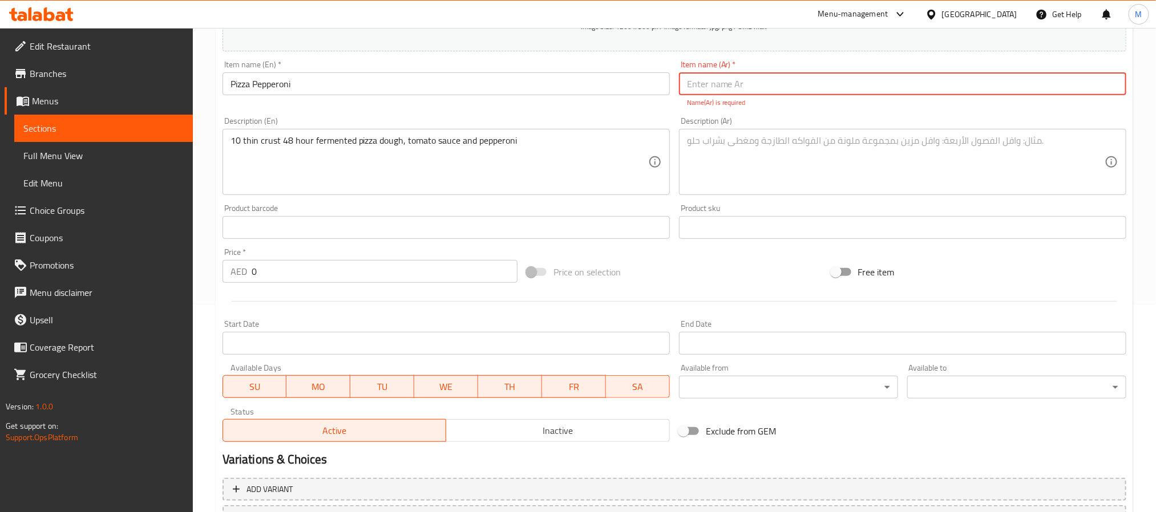
paste input "بيتزا بيبروني"
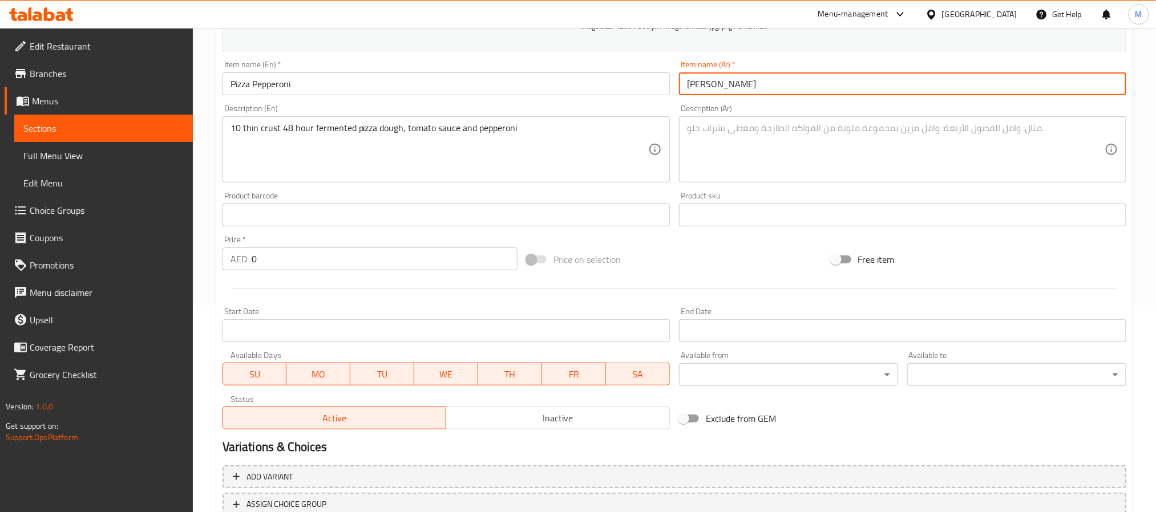
type input "بيتزا بيبروني"
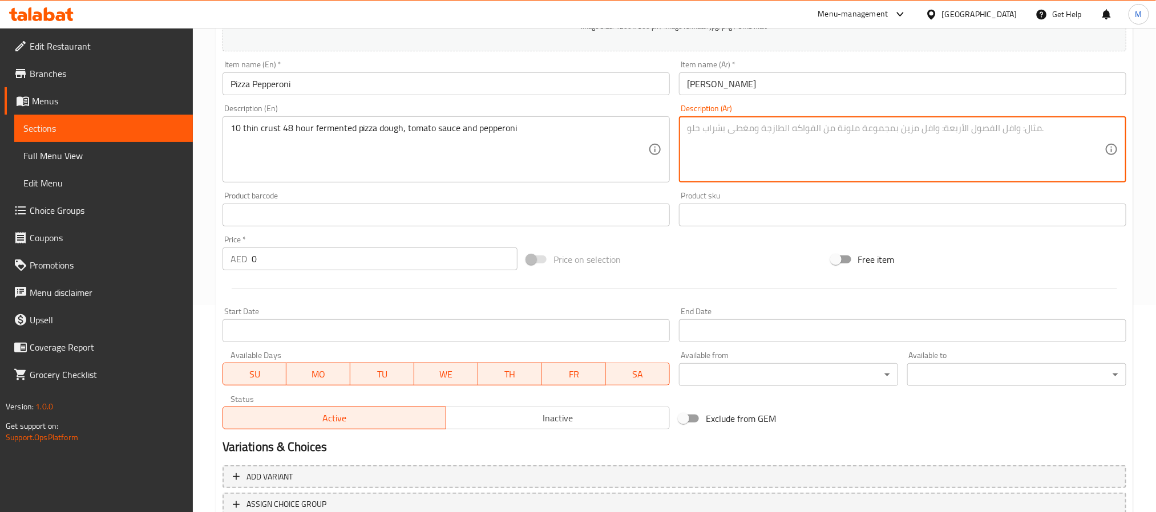
click at [781, 156] on textarea at bounding box center [896, 150] width 418 height 54
paste textarea "10 عجينة بيتزا رقيقة مخمرة لمدة 48 ساعة، صلصة طماطم وبيبروني"
type textarea "10 عجينة بيتزا رقيقة مخمرة لمدة 48 ساعة، صلصة طماطم وبيبروني"
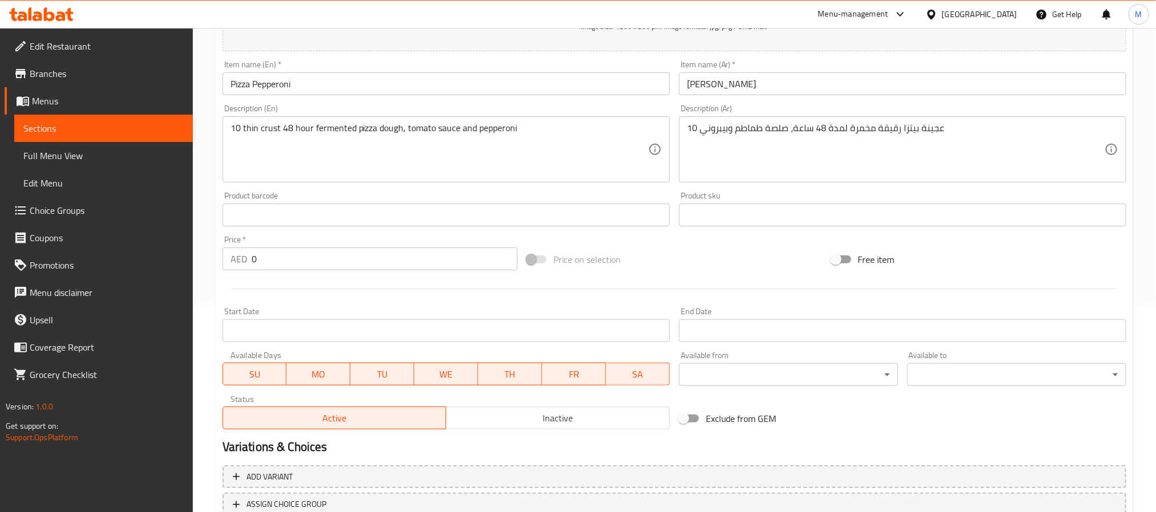
click at [206, 325] on div "Home / Restaurants management / Menus / Sections / item / create Summer Best Se…" at bounding box center [674, 210] width 963 height 778
click at [339, 252] on input "0" at bounding box center [385, 259] width 266 height 23
paste input "36"
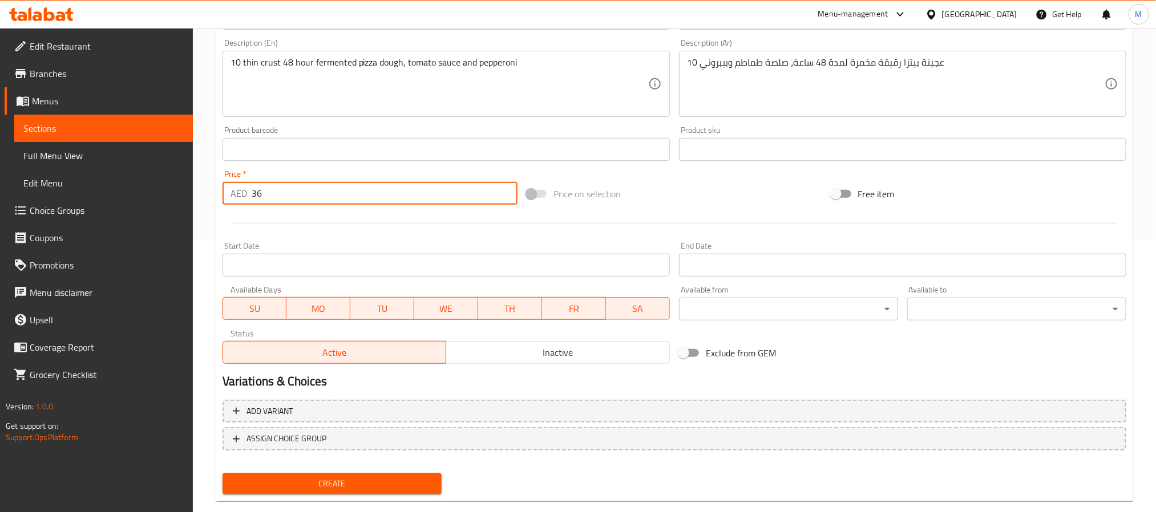
scroll to position [293, 0]
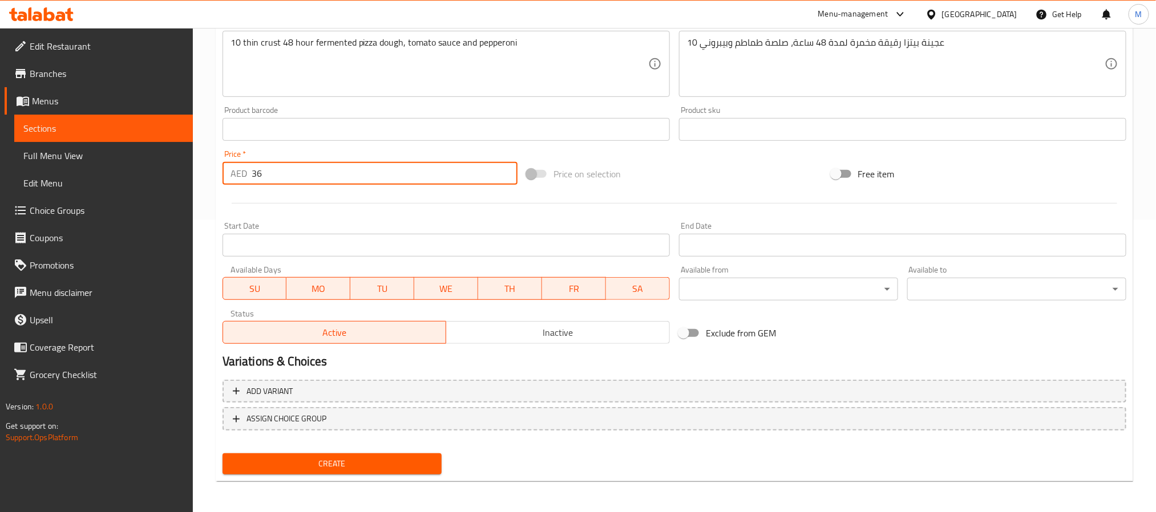
type input "36"
click at [358, 464] on span "Create" at bounding box center [332, 464] width 201 height 14
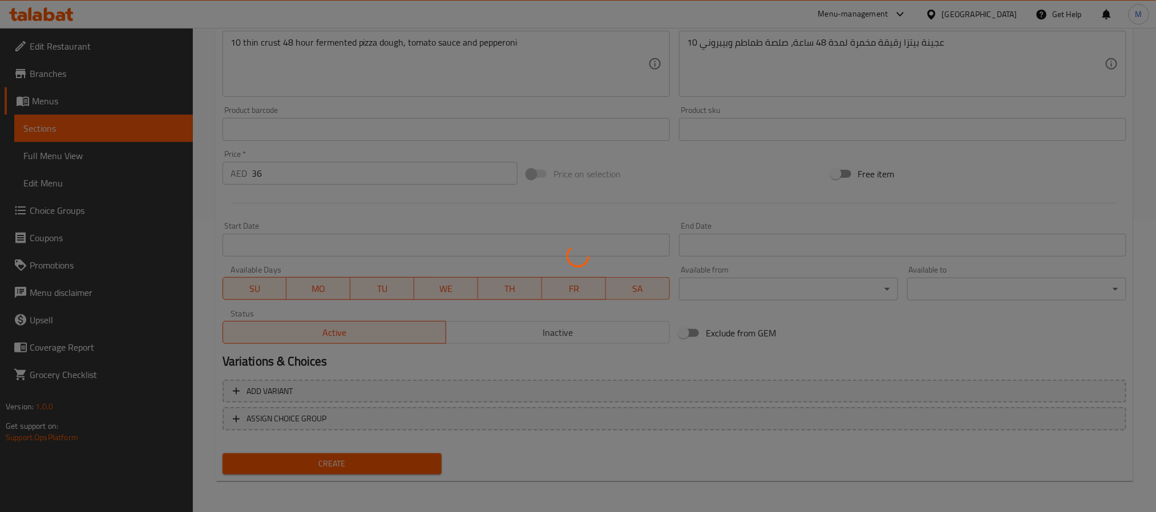
type input "0"
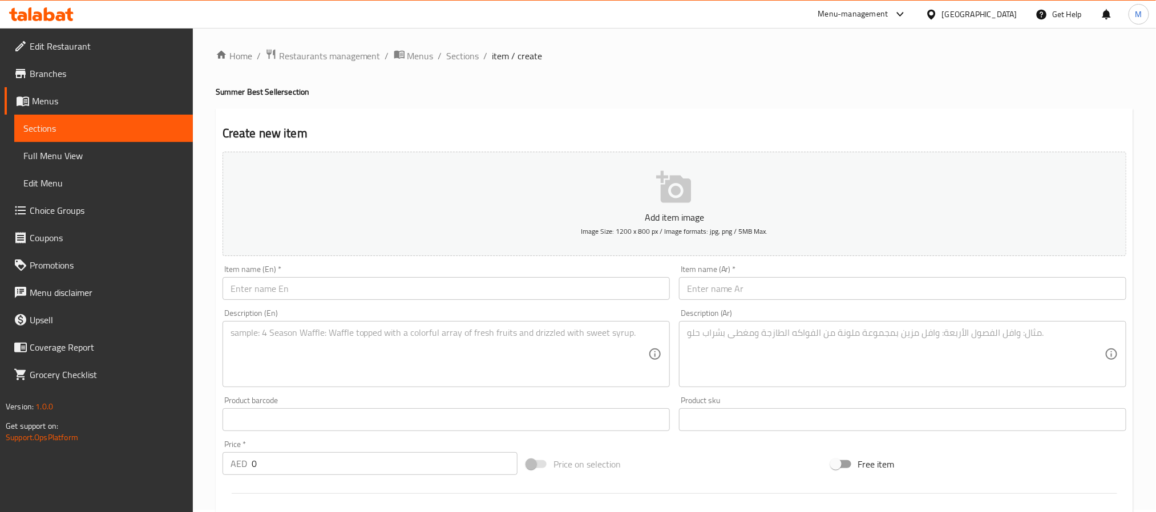
scroll to position [0, 0]
click at [466, 51] on span "Sections" at bounding box center [463, 58] width 33 height 14
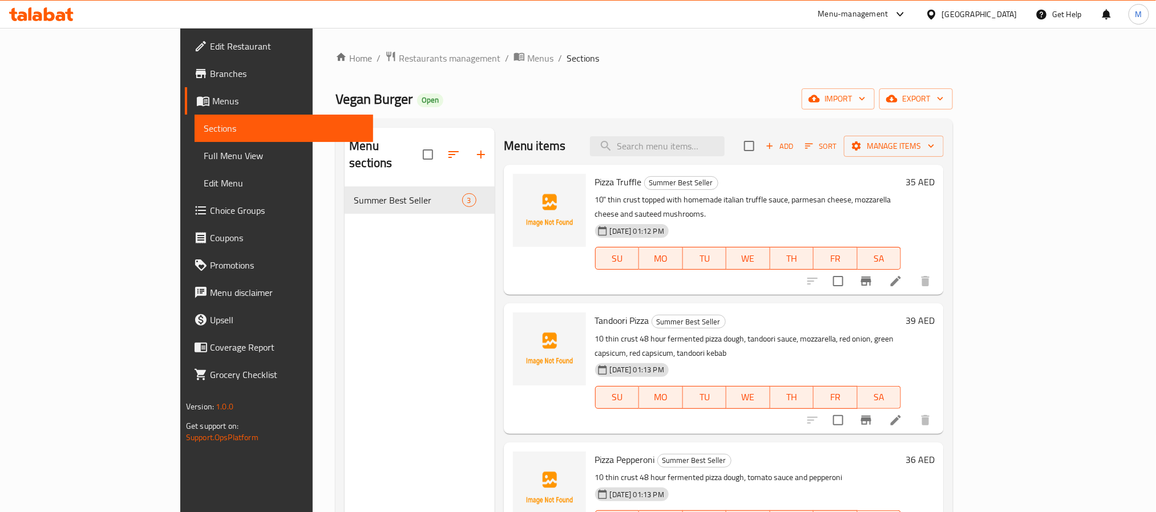
click at [775, 145] on icon "button" at bounding box center [769, 146] width 10 height 10
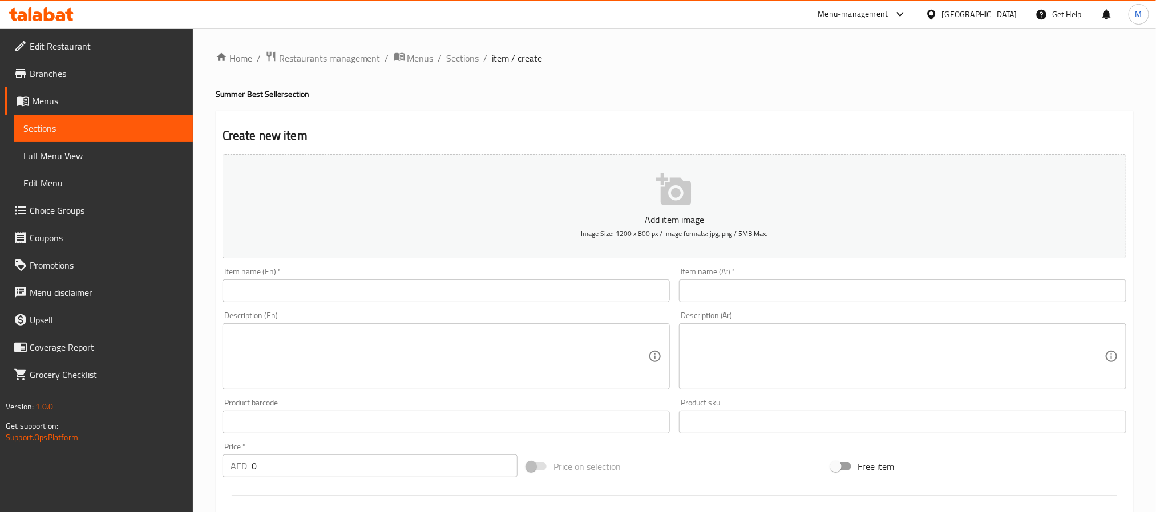
click at [823, 394] on div "Add item image Image Size: 1200 x 800 px / Image formats: jpg, png / 5MB Max. I…" at bounding box center [674, 395] width 913 height 492
paste textarea "قطعة برجر فاصوليا مقرمشة، خس، بصل، بندورة، مخلل وصلصة بنفسجية."
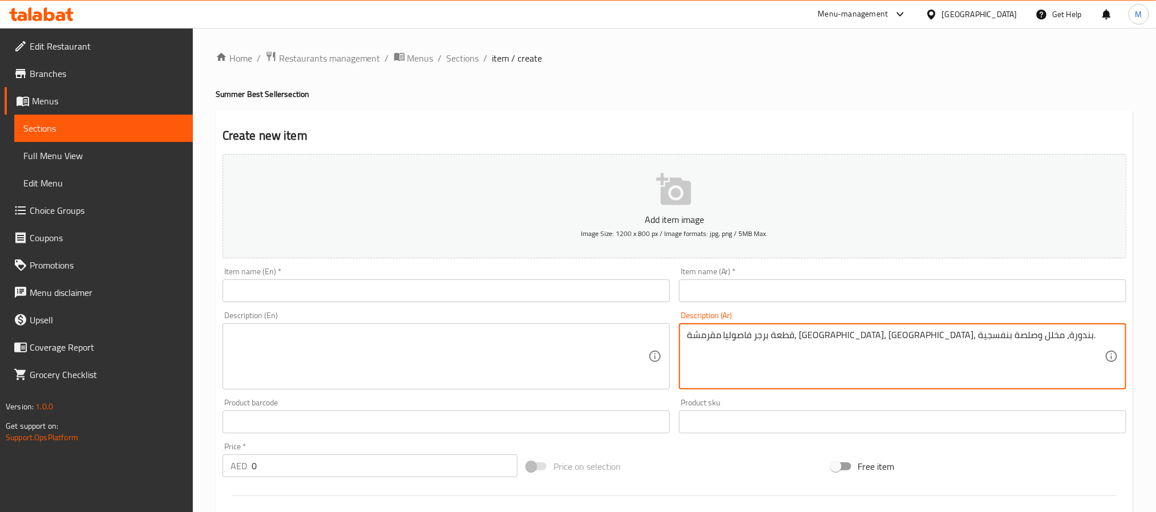
type textarea "قطعة برجر فاصوليا مقرمشة، خس، بصل، بندورة، مخلل وصلصة بنفسجية."
click at [733, 288] on input "text" at bounding box center [902, 291] width 447 height 23
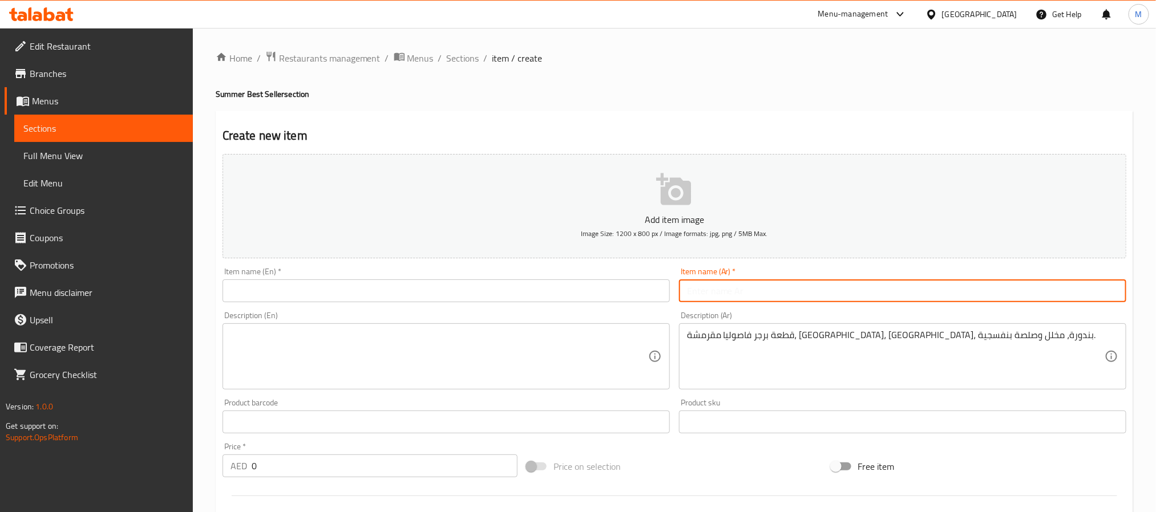
paste input "برجر شمندر مقرمش"
type input "برجر شمندر مقرمش"
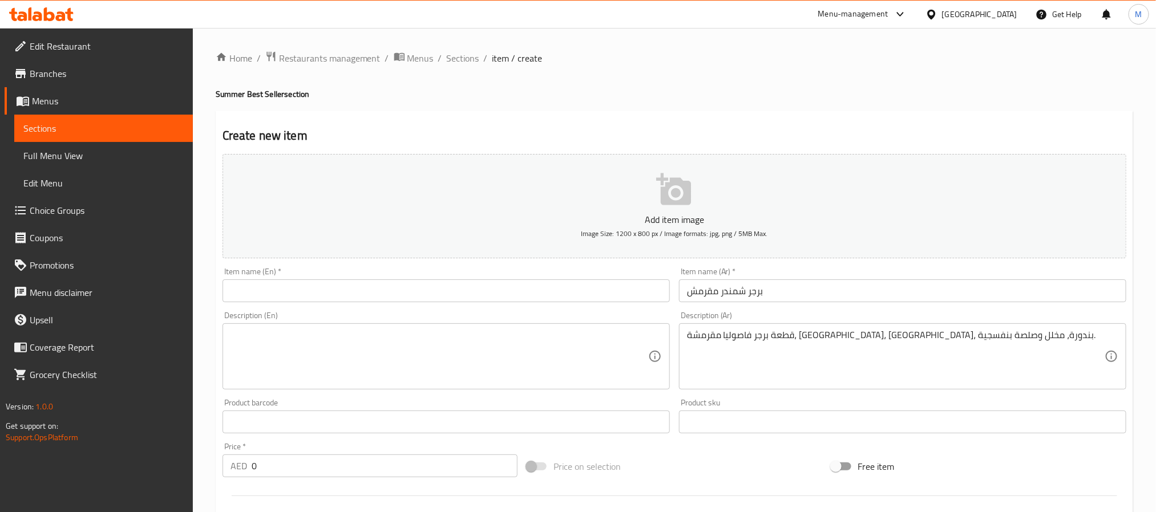
click at [400, 271] on div "Item name (En)   * Item name (En) *" at bounding box center [445, 285] width 447 height 35
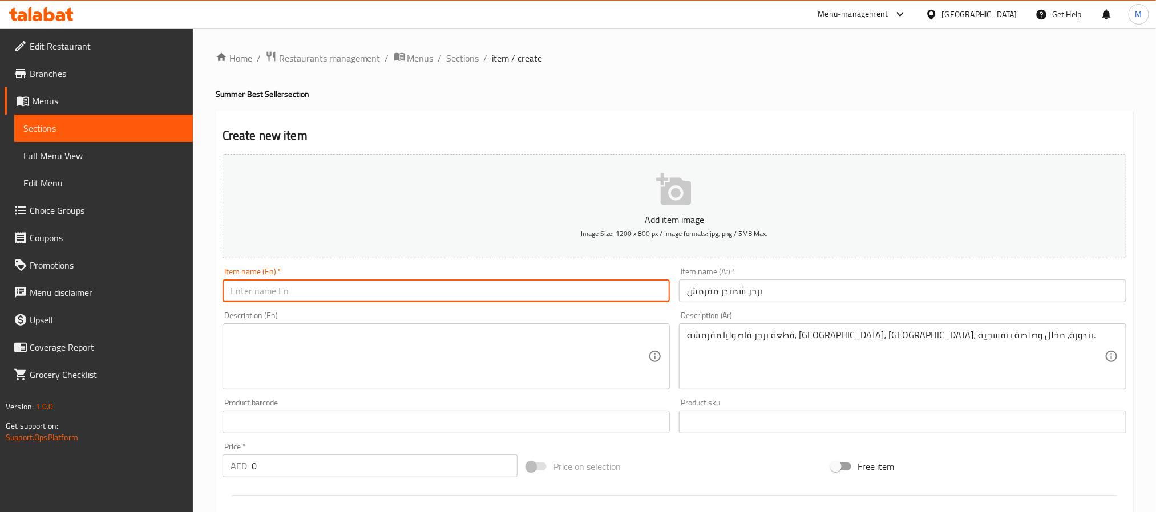
click at [402, 286] on input "text" at bounding box center [445, 291] width 447 height 23
paste input "Crispy Beet Burger"
type input "Crispy Beet Burger"
click at [257, 373] on textarea at bounding box center [439, 357] width 418 height 54
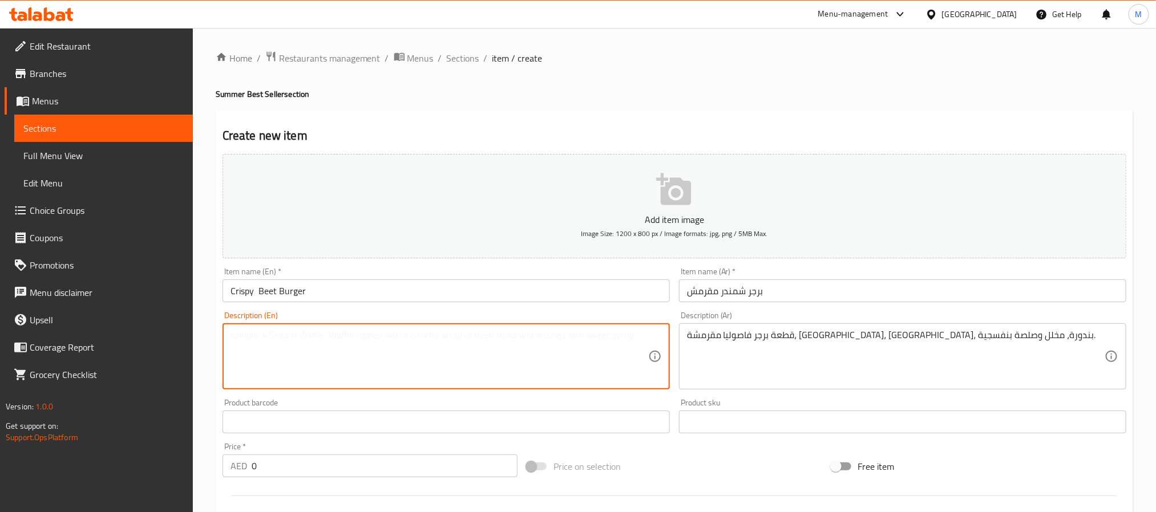
paste textarea "Crispy bean burger patty, lettuce, onion, tomato, pickles and purple sauce"
type textarea "Crispy bean burger patty, lettuce, onion, tomato, pickles and purple sauce"
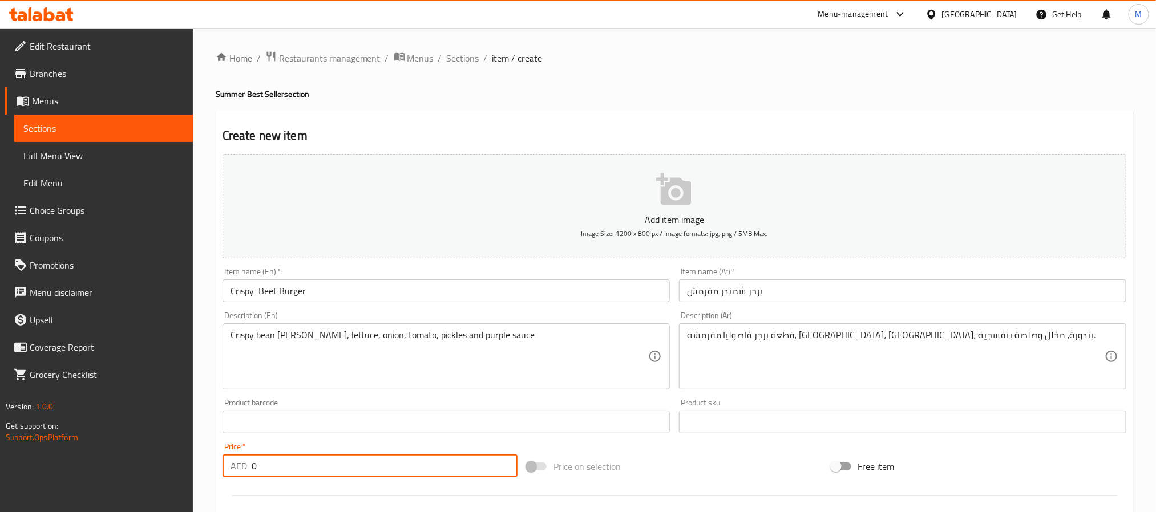
drag, startPoint x: 257, startPoint y: 469, endPoint x: 118, endPoint y: 451, distance: 139.8
click at [118, 451] on div "Edit Restaurant Branches Menus Sections Full Menu View Edit Menu Choice Groups …" at bounding box center [578, 417] width 1156 height 778
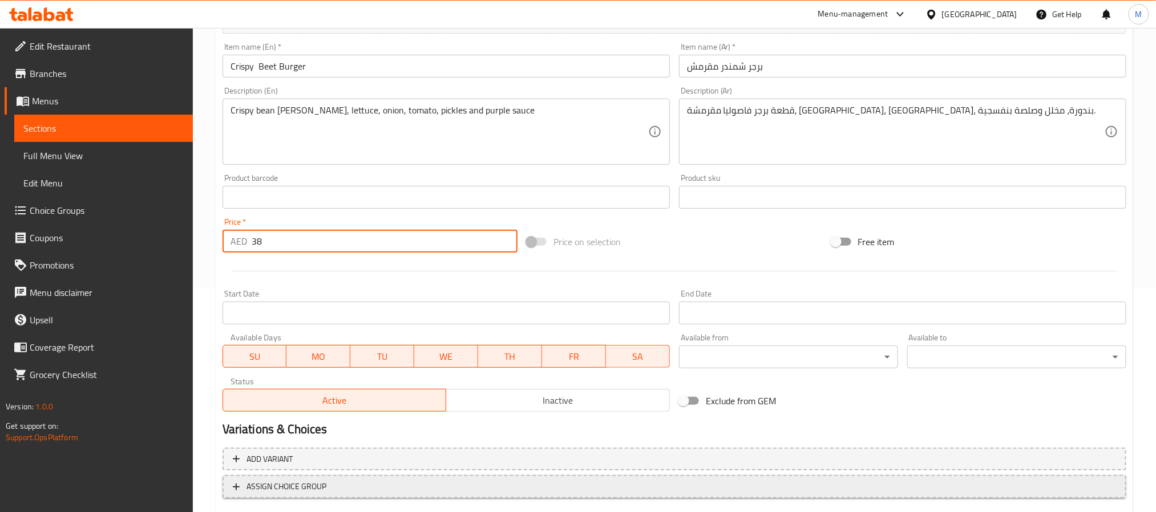
scroll to position [257, 0]
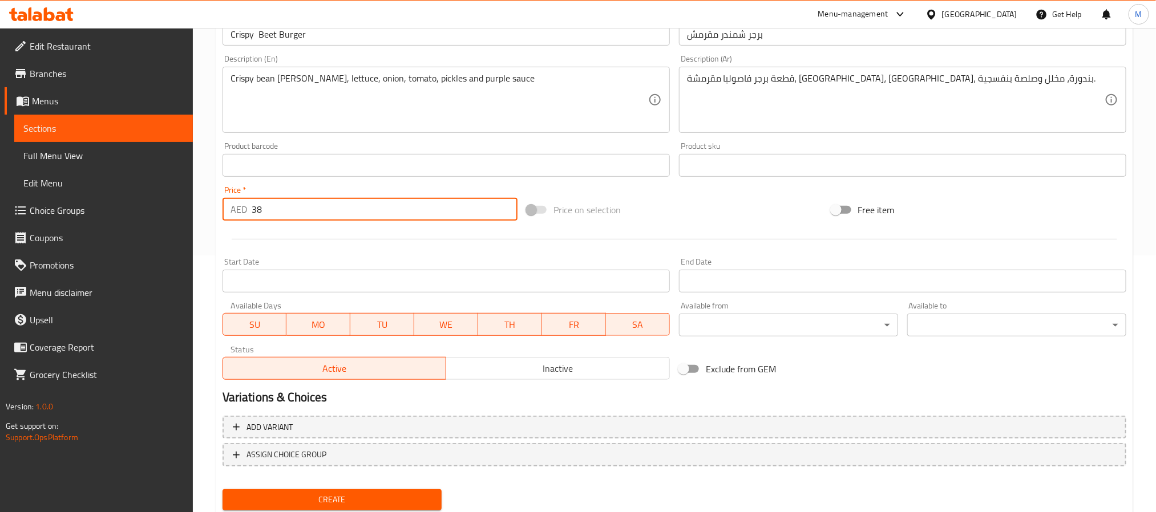
type input "38"
click at [332, 499] on span "Create" at bounding box center [332, 500] width 201 height 14
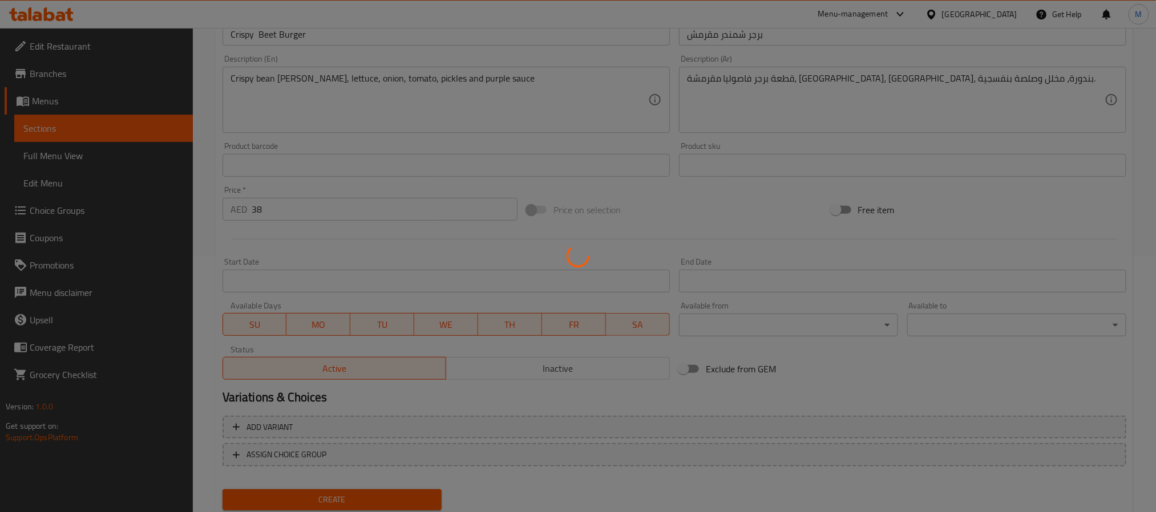
type input "0"
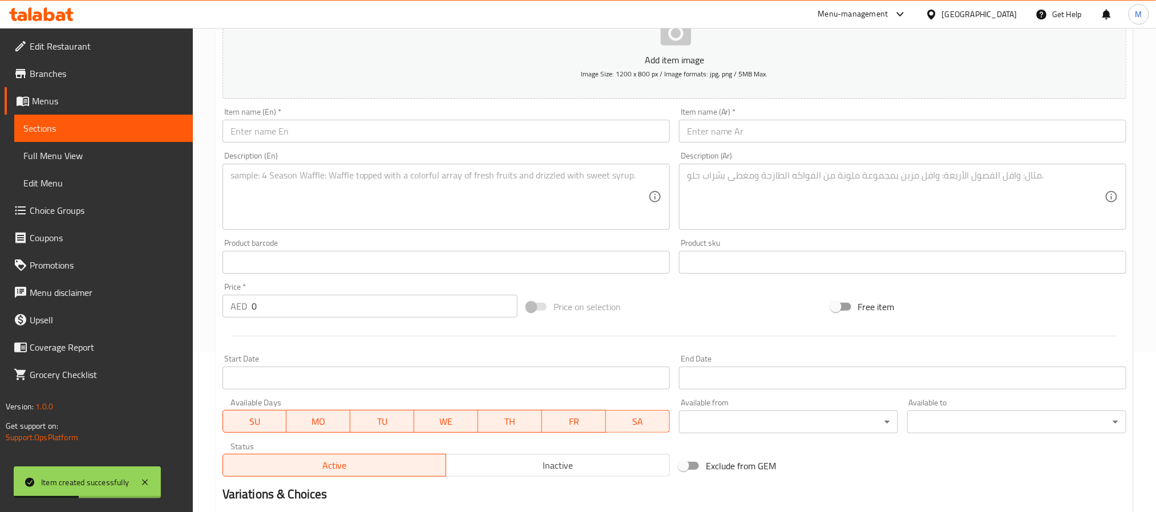
scroll to position [86, 0]
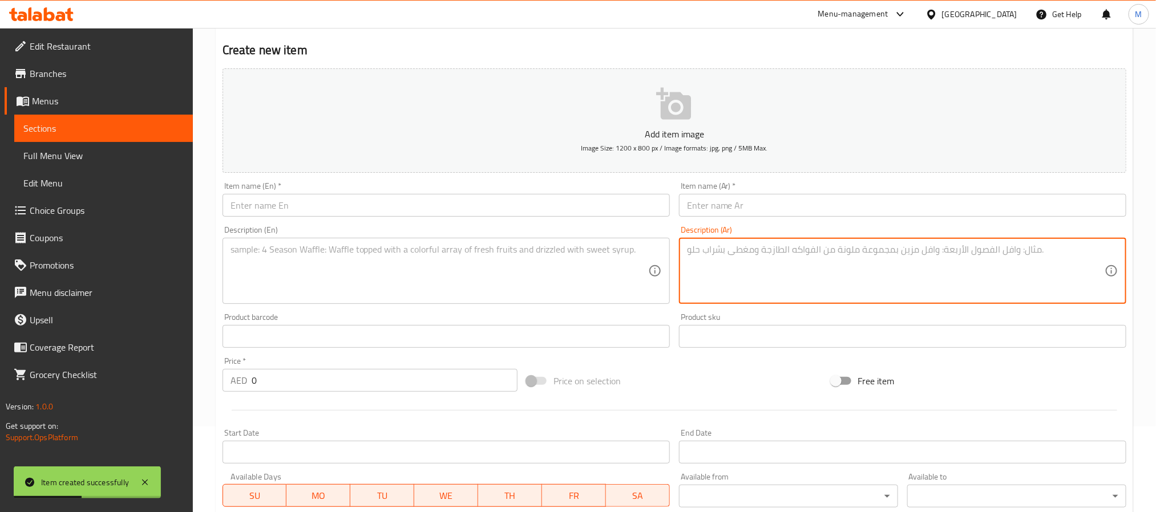
click at [801, 267] on textarea at bounding box center [896, 271] width 418 height 54
paste textarea "قطعة برجر فاصوليا مقرمشة، خس، بصل، بندورة، مخلل، صلصة بنفسجية مع مشروب و طبق جا…"
type textarea "قطعة برجر فاصوليا مقرمشة، خس، بصل، بندورة، مخلل، صلصة بنفسجية مع مشروب و طبق جا…"
click at [507, 266] on textarea at bounding box center [439, 271] width 418 height 54
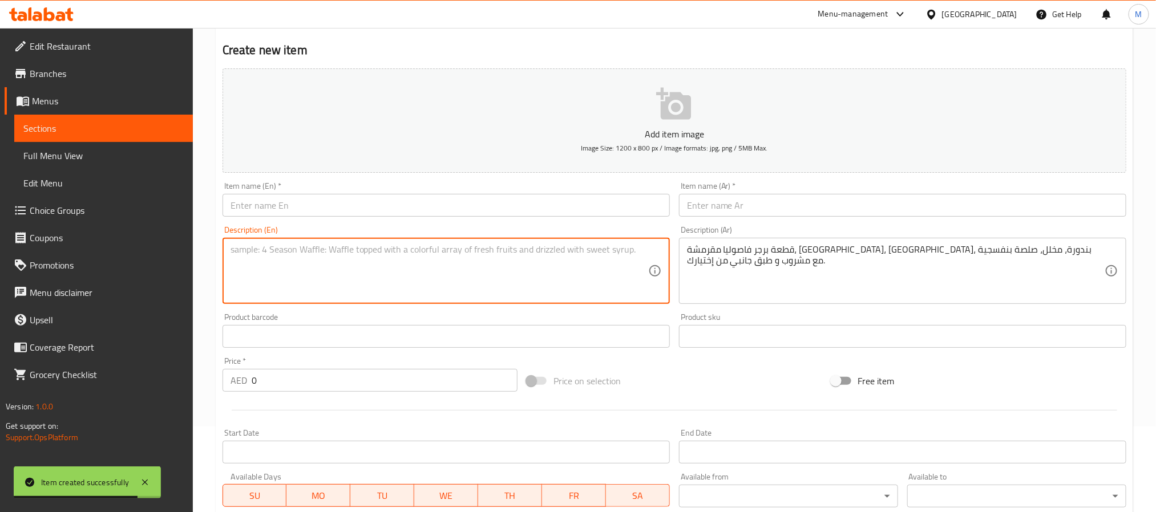
paste textarea "Crispy bean burger patty, lettuce, onion, tomato, pickles, purple sauce with yo…"
type textarea "Crispy bean burger patty, lettuce, onion, tomato, pickles, purple sauce with yo…"
click at [365, 205] on input "text" at bounding box center [445, 205] width 447 height 23
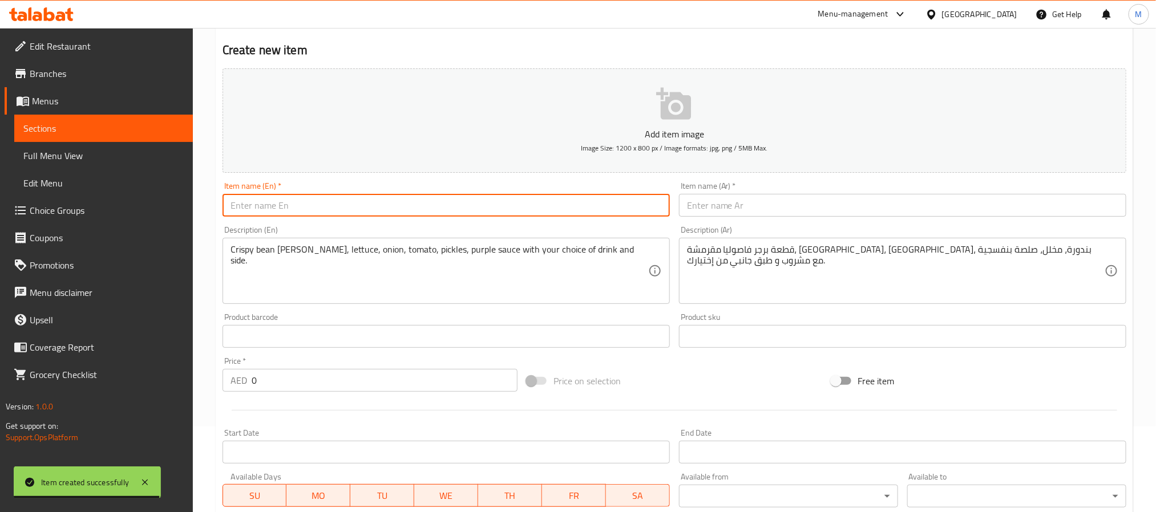
paste input "Crispy Beet Burger Meal"
type input "Crispy Beet Burger Meal"
click at [816, 195] on input "text" at bounding box center [902, 205] width 447 height 23
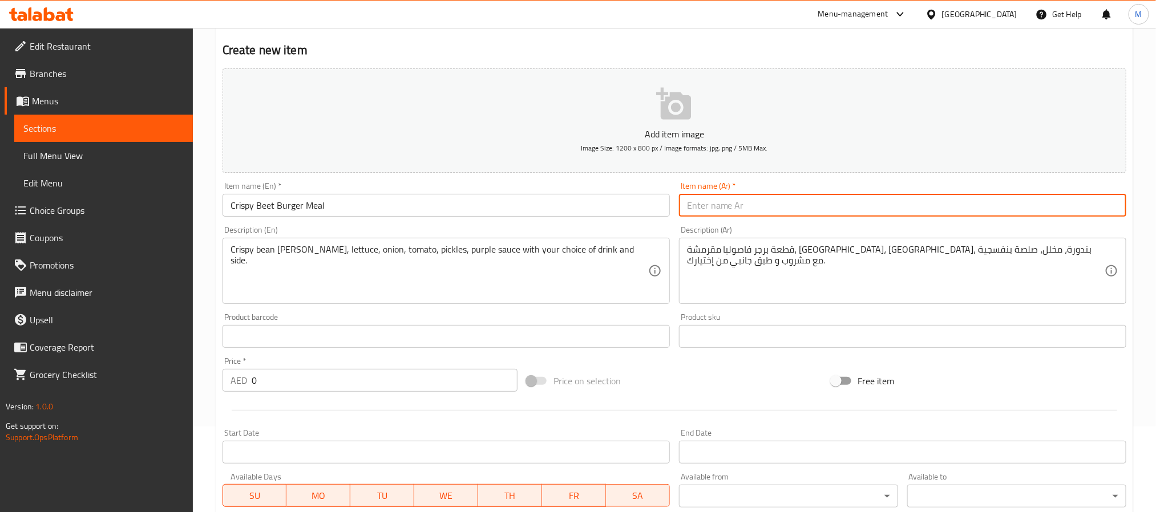
paste input "وجبة برجر شمندر مقرمش"
type input "وجبة برجر شمندر مقرمش"
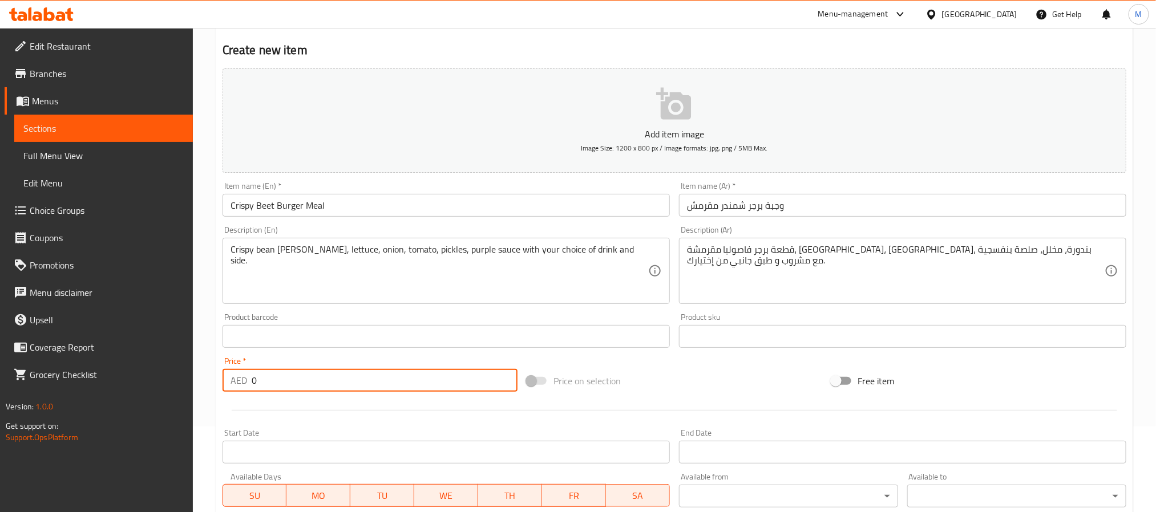
drag, startPoint x: 252, startPoint y: 375, endPoint x: 110, endPoint y: 353, distance: 144.4
click at [110, 353] on div "Edit Restaurant Branches Menus Sections Full Menu View Edit Menu Choice Groups …" at bounding box center [578, 331] width 1156 height 778
paste input "49"
type input "49"
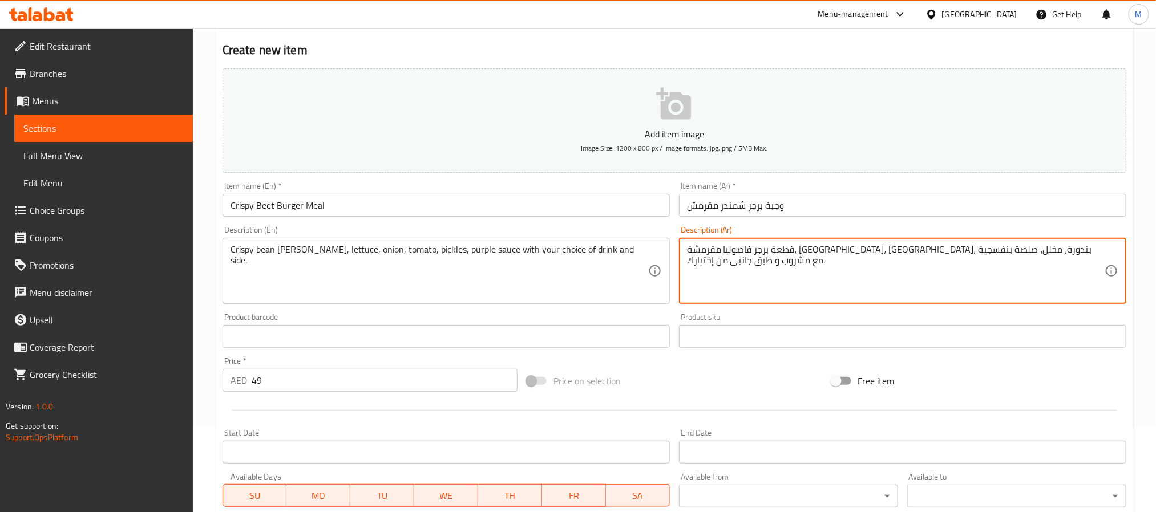
drag, startPoint x: 807, startPoint y: 250, endPoint x: 671, endPoint y: 261, distance: 136.2
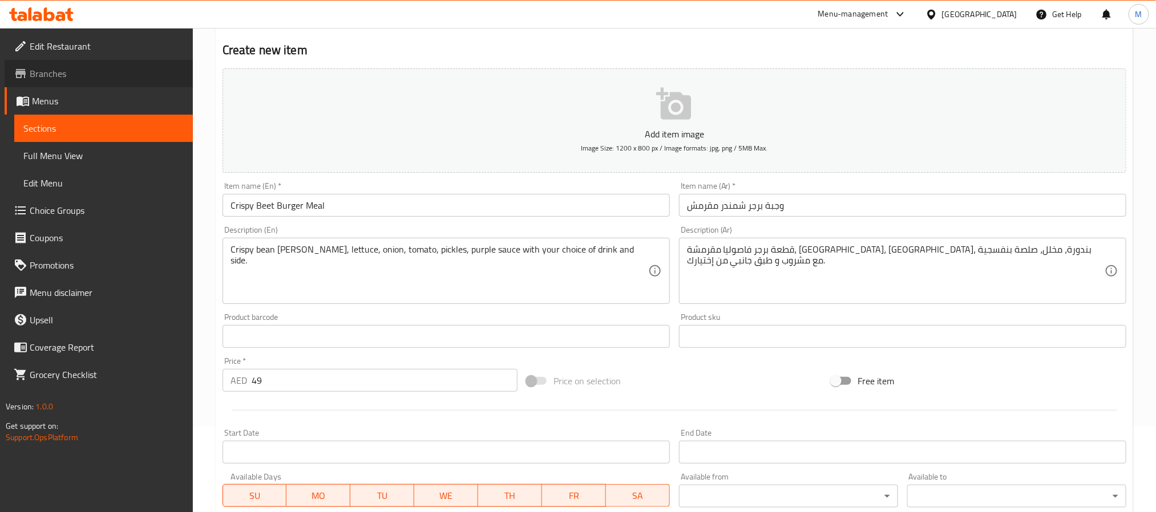
click at [92, 77] on span "Branches" at bounding box center [107, 74] width 154 height 14
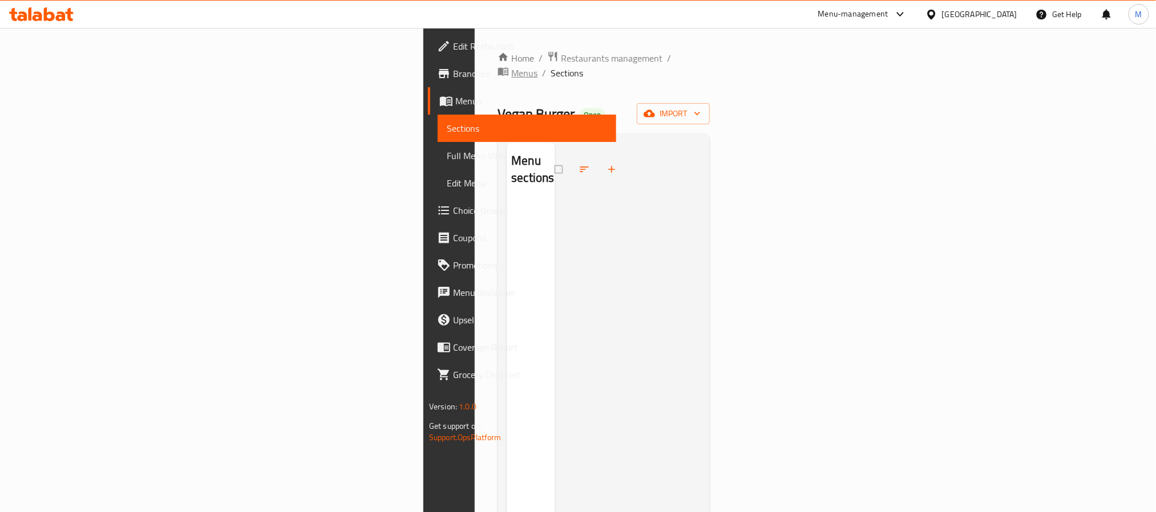
click at [511, 66] on span "Menus" at bounding box center [524, 73] width 26 height 14
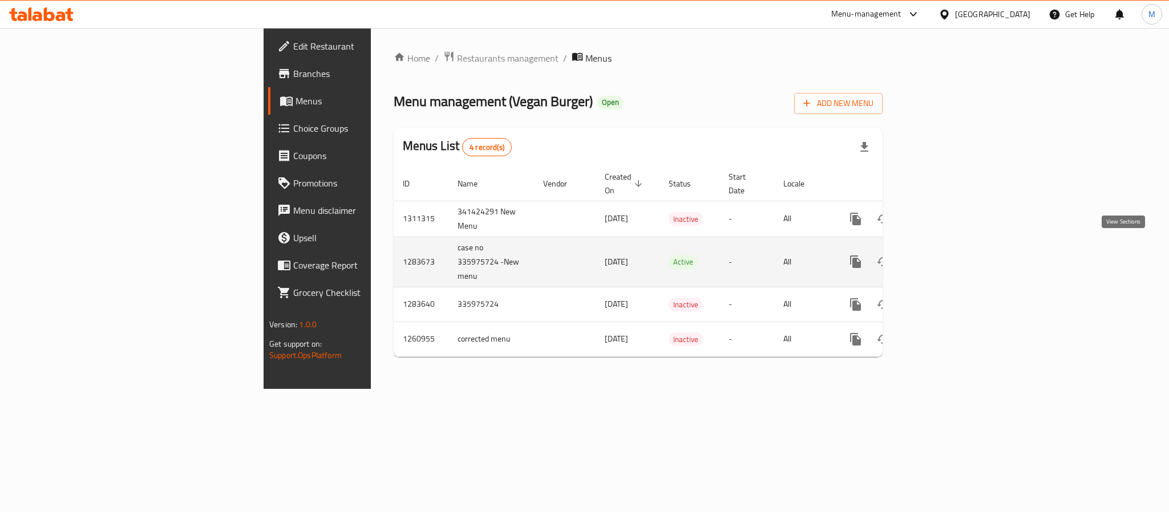
click at [945, 255] on icon "enhanced table" at bounding box center [938, 262] width 14 height 14
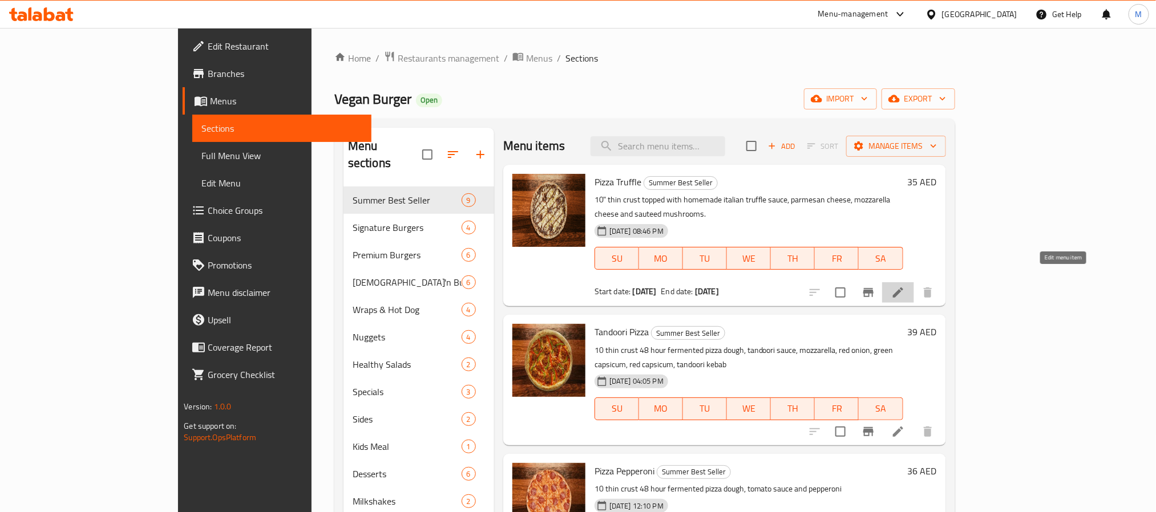
click at [905, 286] on icon at bounding box center [898, 293] width 14 height 14
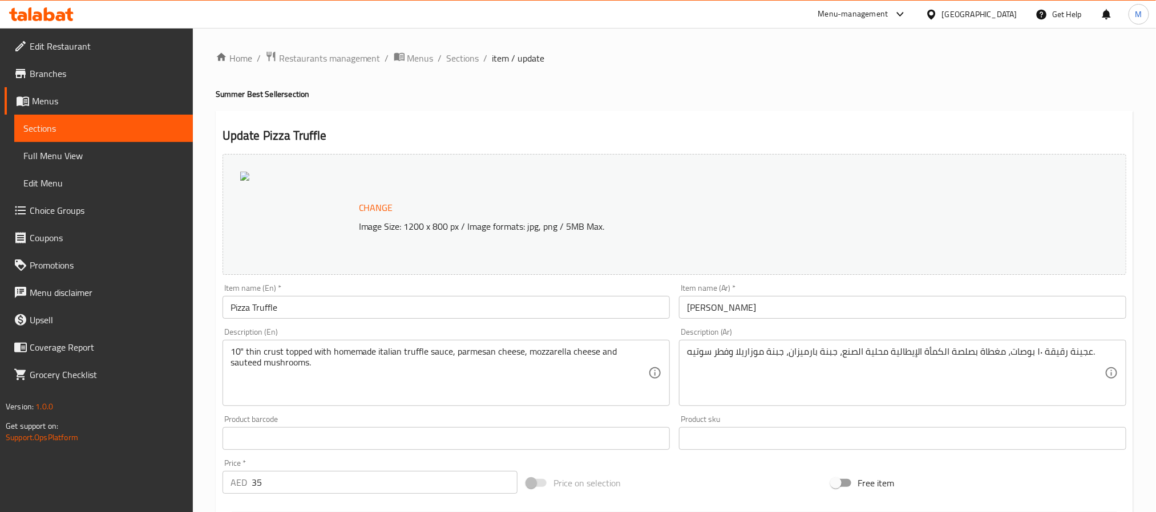
click at [391, 302] on input "Pizza Truffle" at bounding box center [445, 307] width 447 height 23
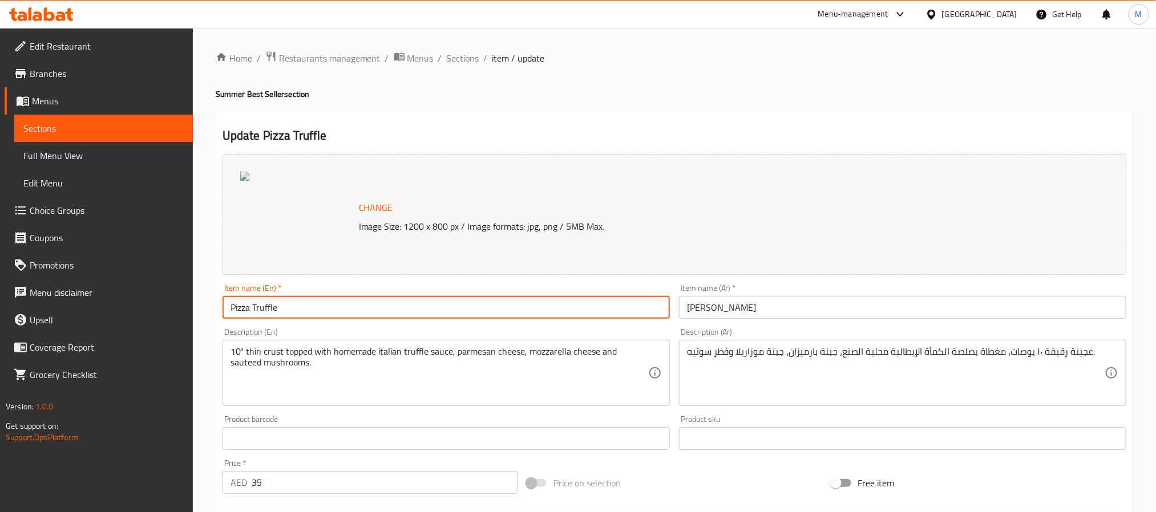
click at [391, 302] on input "Pizza Truffle" at bounding box center [445, 307] width 447 height 23
click at [476, 57] on span "Sections" at bounding box center [463, 58] width 33 height 14
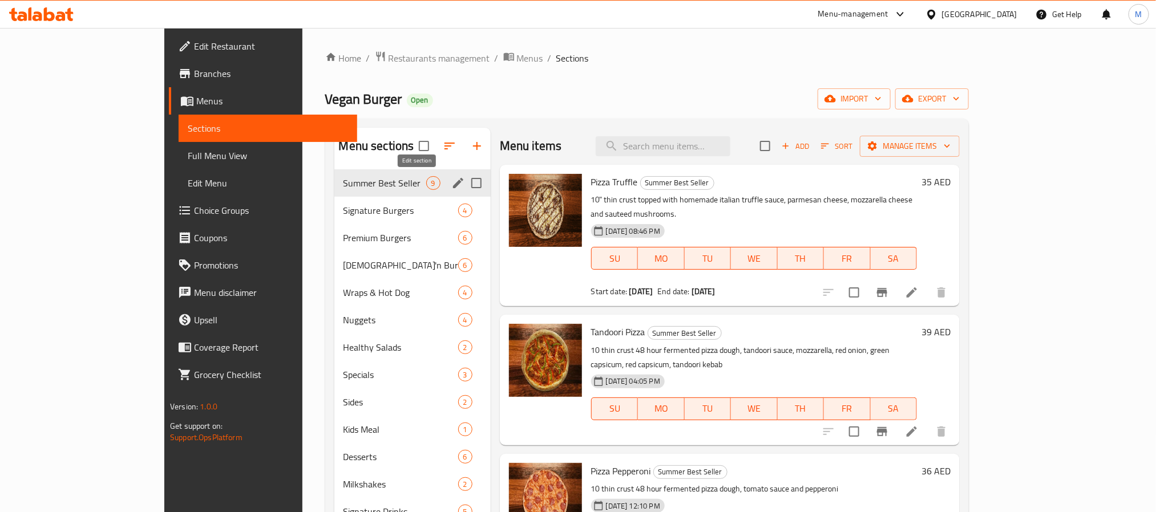
click at [451, 185] on icon "edit" at bounding box center [458, 183] width 14 height 14
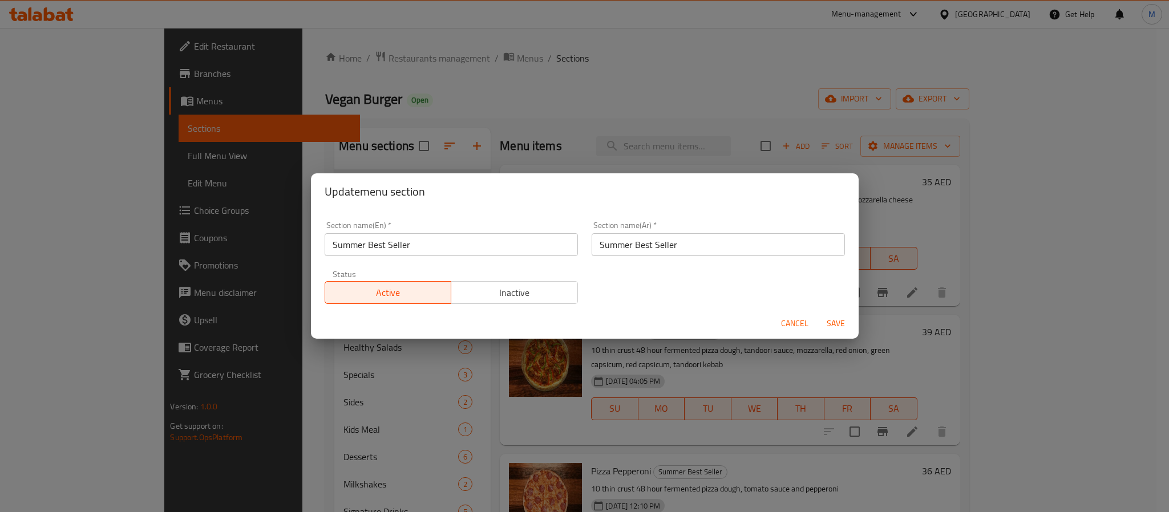
click at [488, 250] on input "Summer Best Seller" at bounding box center [451, 244] width 253 height 23
click at [704, 243] on input "Summer Best Seller" at bounding box center [718, 244] width 253 height 23
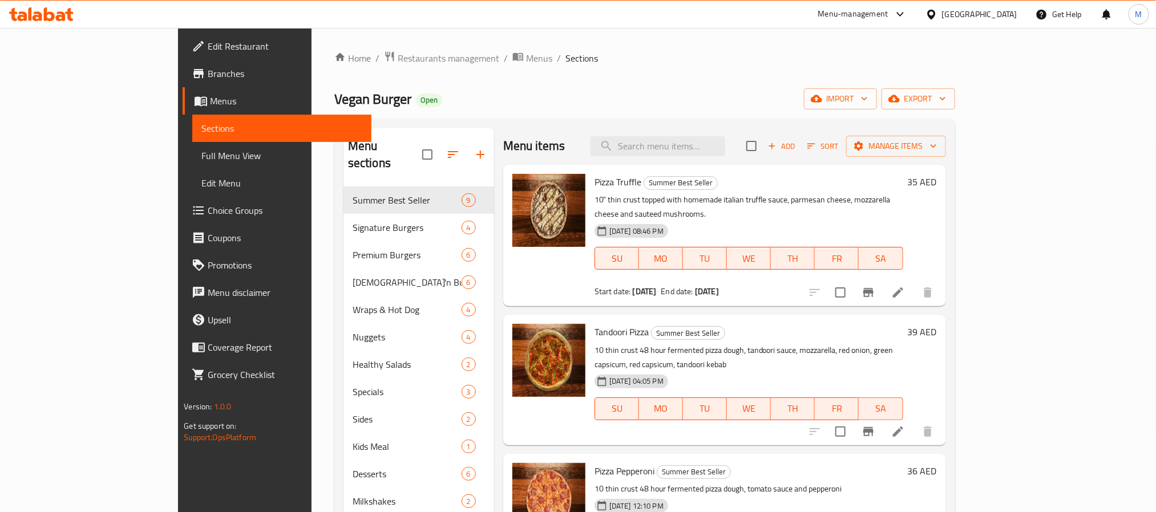
click at [905, 286] on icon at bounding box center [898, 293] width 14 height 14
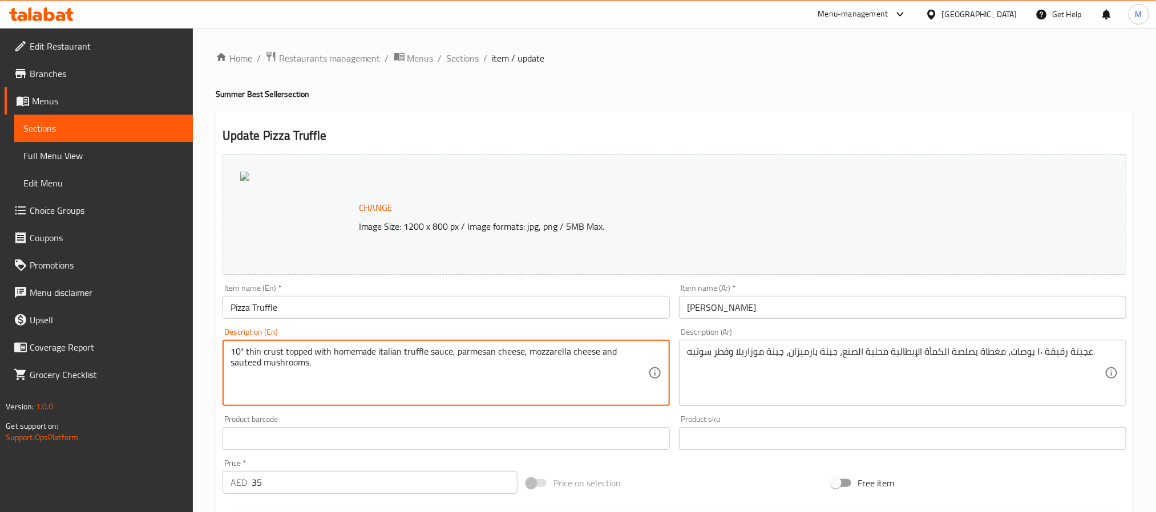
click at [395, 310] on input "Pizza Truffle" at bounding box center [445, 307] width 447 height 23
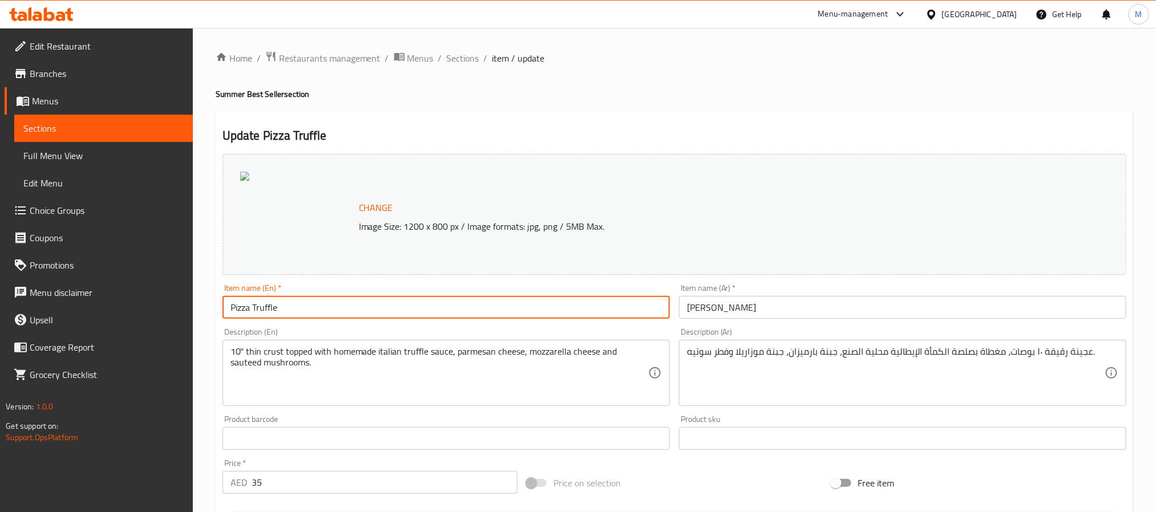
click at [749, 320] on div "Item name (Ar)   * بيتزا تروفل Item name (Ar) *" at bounding box center [902, 302] width 456 height 44
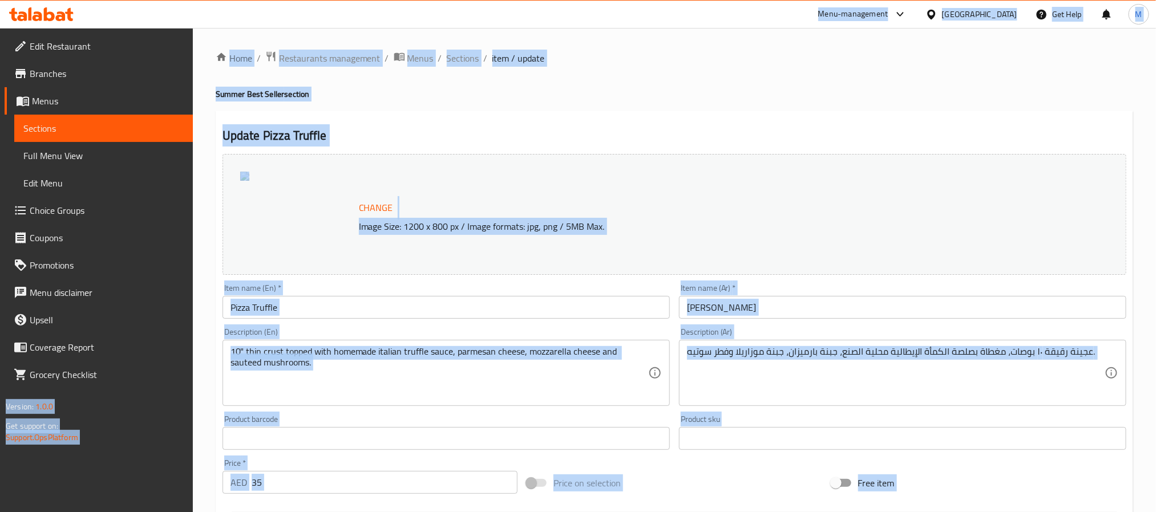
click at [759, 309] on input "بيتزا تروفل" at bounding box center [902, 307] width 447 height 23
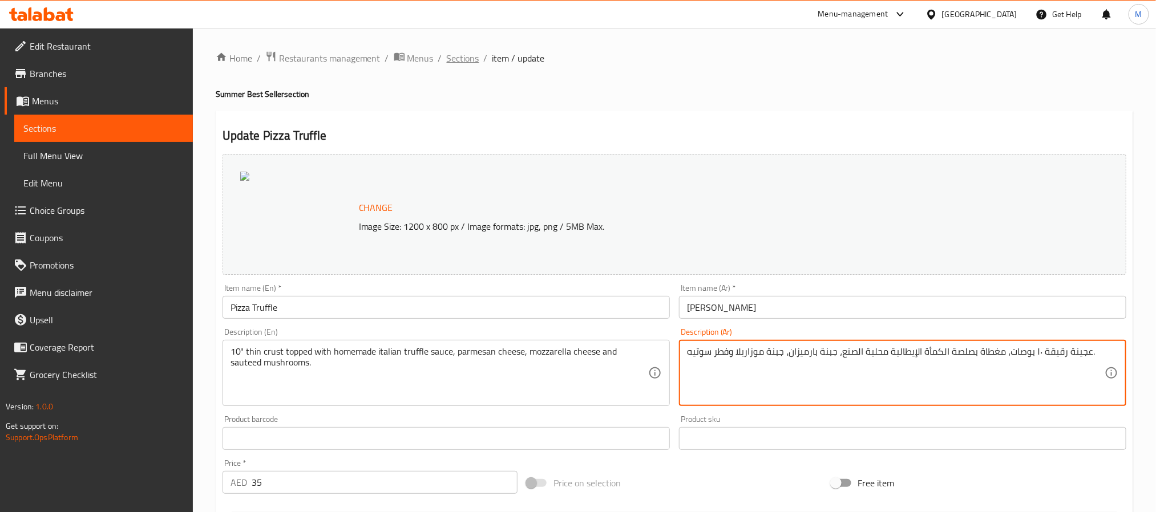
click at [470, 53] on span "Sections" at bounding box center [463, 58] width 33 height 14
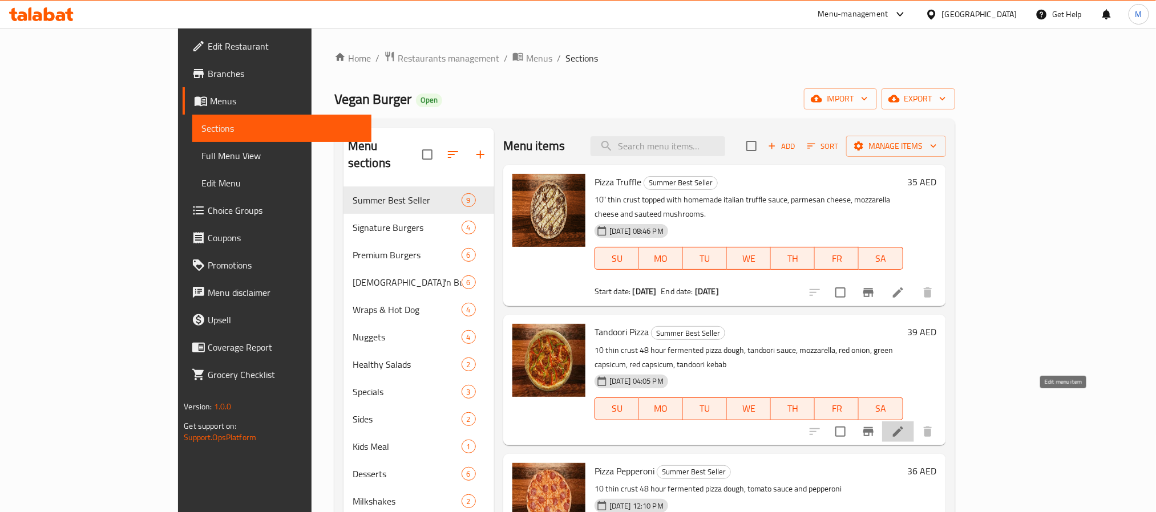
click at [905, 425] on icon at bounding box center [898, 432] width 14 height 14
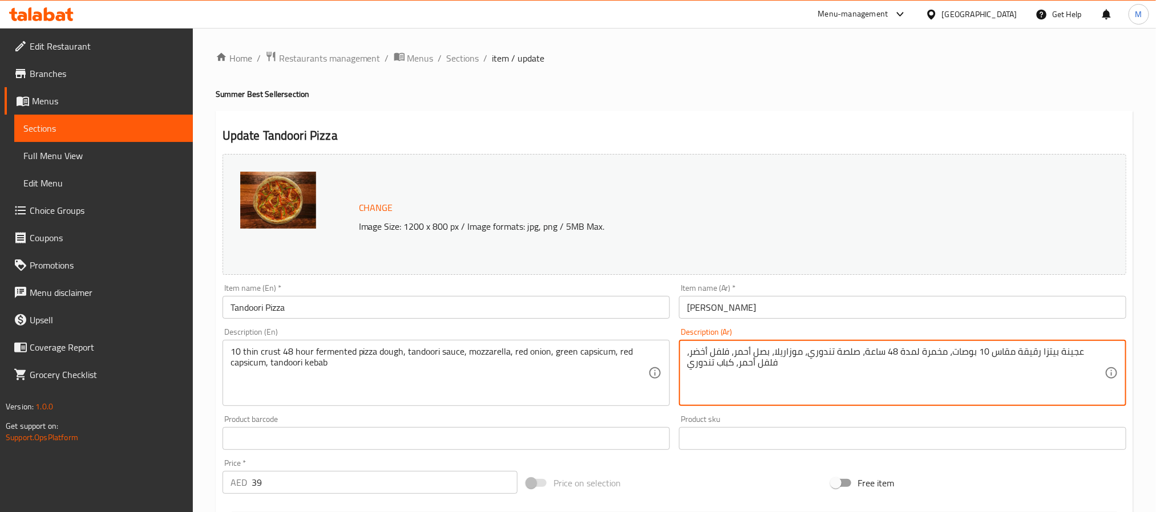
click at [783, 307] on input "بيتزا تندوري" at bounding box center [902, 307] width 447 height 23
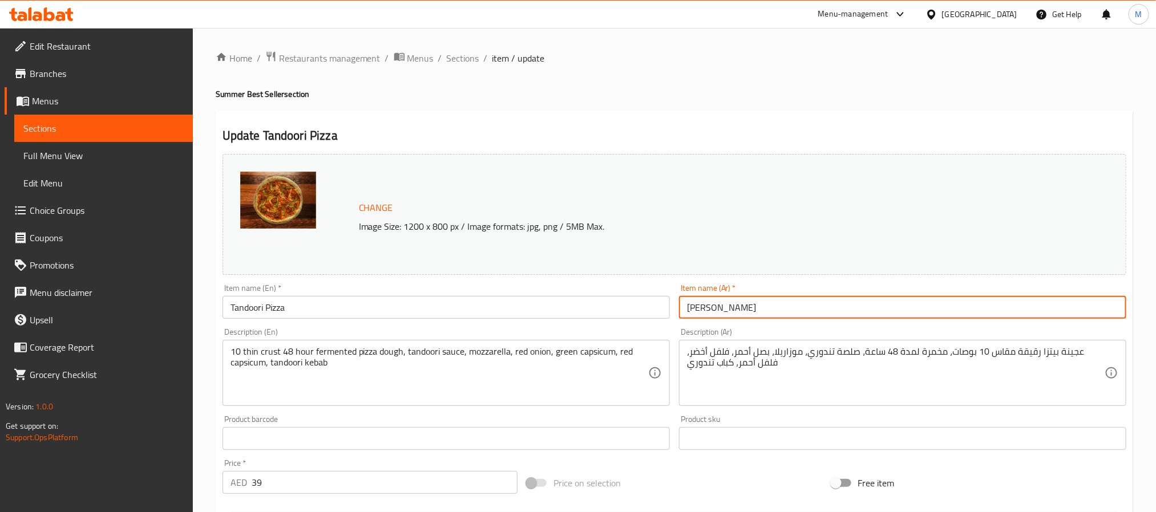
click at [449, 302] on input "Tandoori Pizza" at bounding box center [445, 307] width 447 height 23
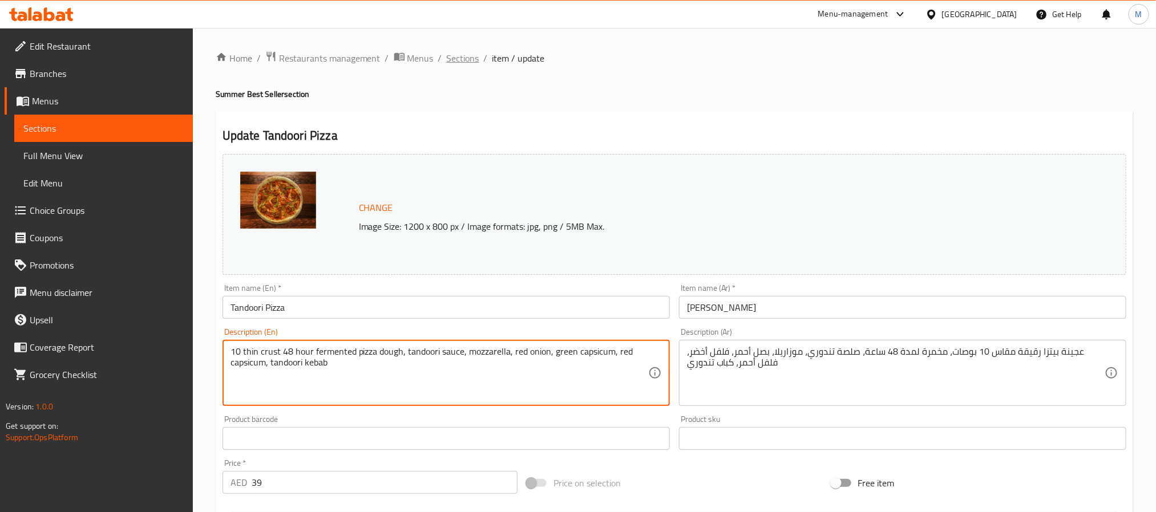
click at [474, 51] on span "Sections" at bounding box center [463, 58] width 33 height 14
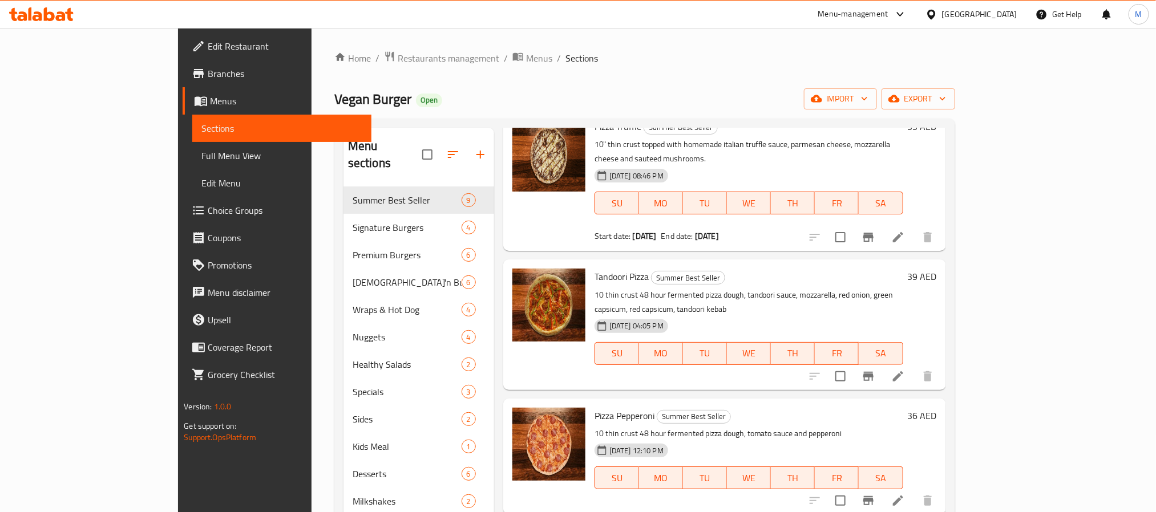
scroll to position [86, 0]
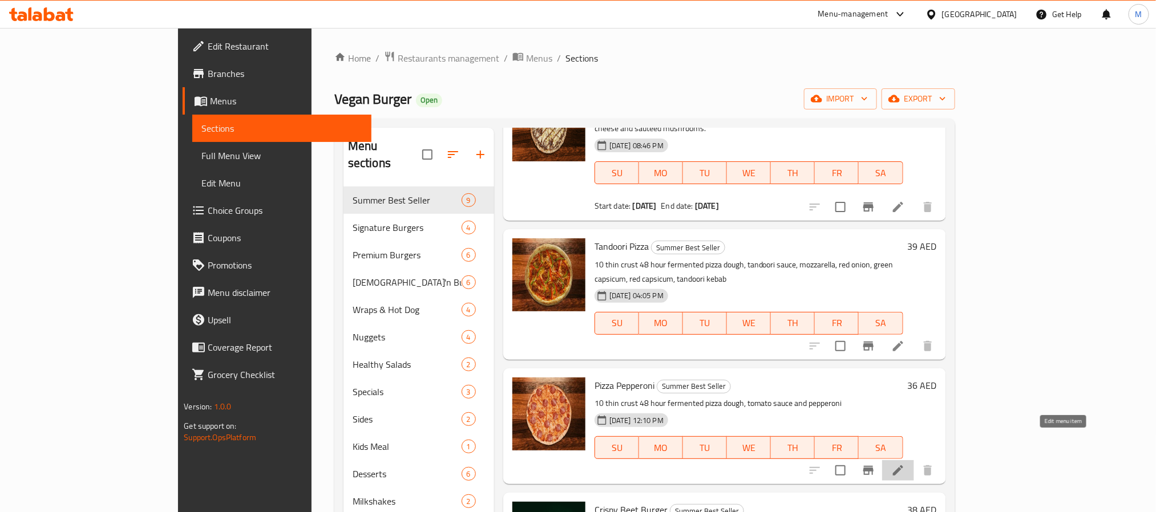
click at [905, 464] on icon at bounding box center [898, 471] width 14 height 14
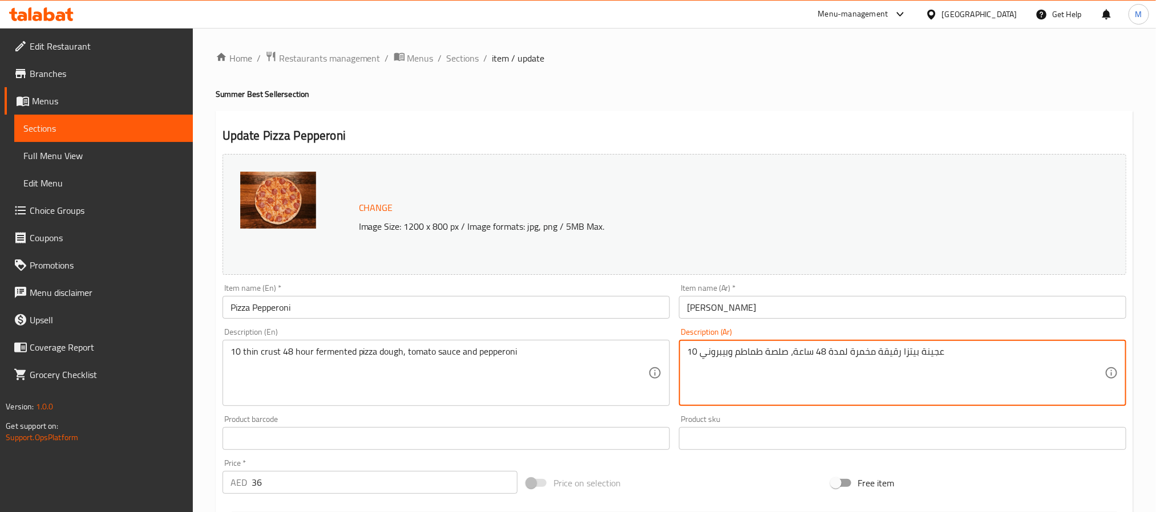
click at [725, 313] on input "بيتزا بيبروني" at bounding box center [902, 307] width 447 height 23
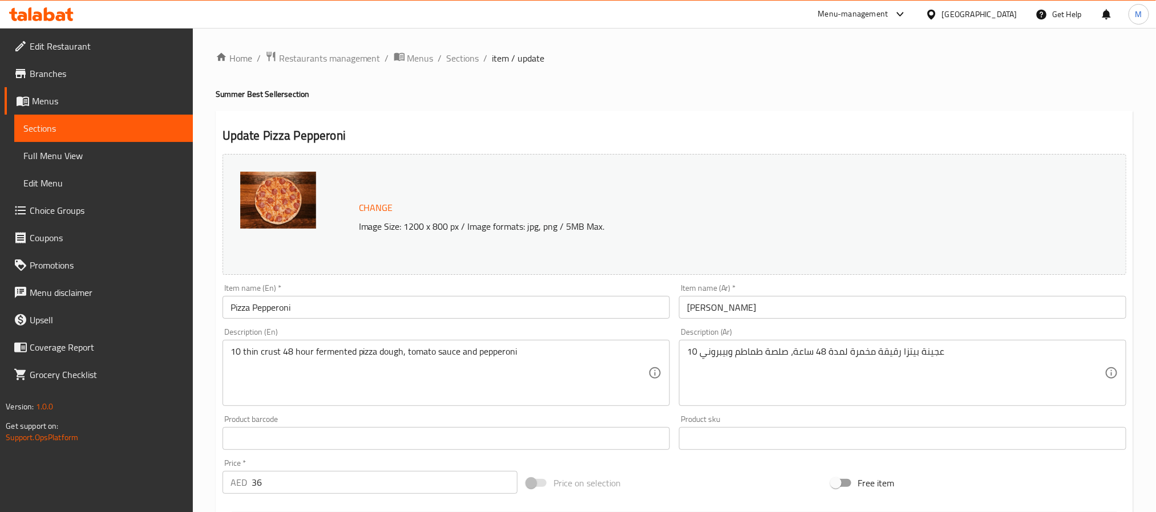
click at [463, 330] on div "Description (En) 10 thin crust 48 hour fermented pizza dough, tomato sauce and …" at bounding box center [445, 367] width 447 height 78
click at [463, 304] on input "Pizza Pepperoni" at bounding box center [445, 307] width 447 height 23
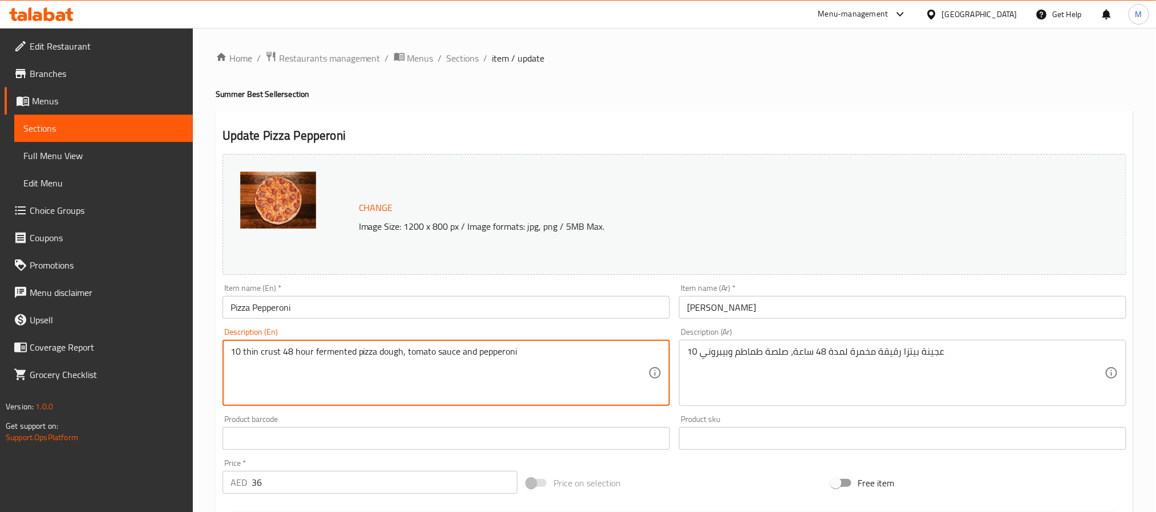
click at [308, 494] on input "36" at bounding box center [385, 482] width 266 height 23
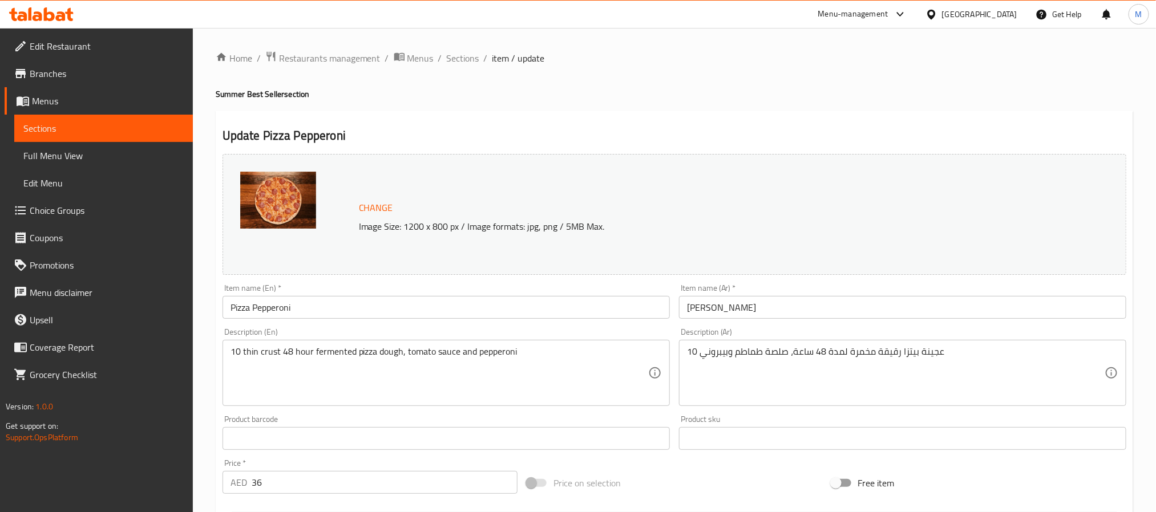
click at [482, 70] on div "Home / Restaurants management / Menus / Sections / item / update Summer Best Se…" at bounding box center [674, 425] width 917 height 749
click at [474, 60] on span "Sections" at bounding box center [463, 58] width 33 height 14
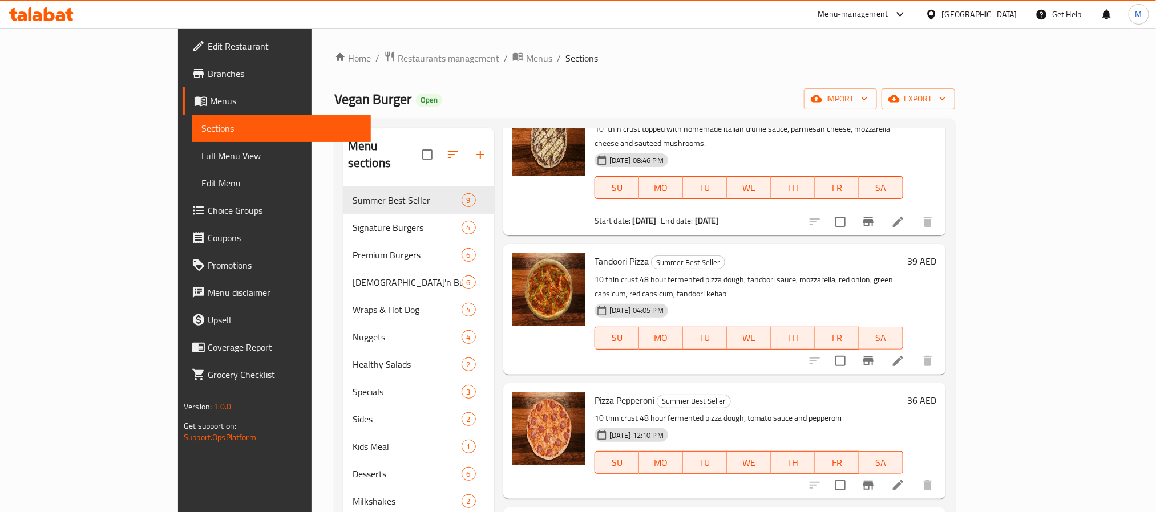
scroll to position [257, 0]
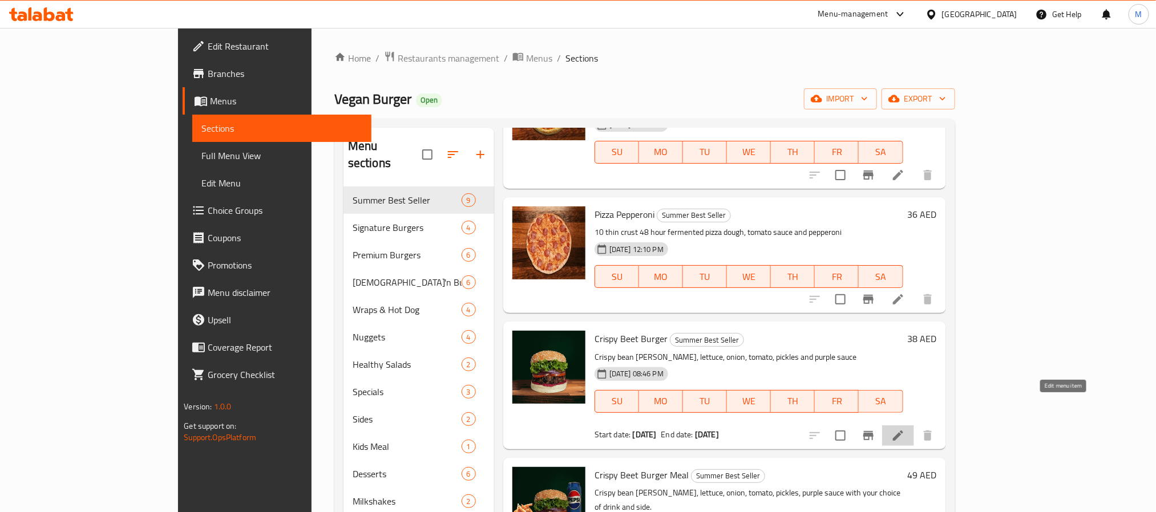
click at [905, 429] on icon at bounding box center [898, 436] width 14 height 14
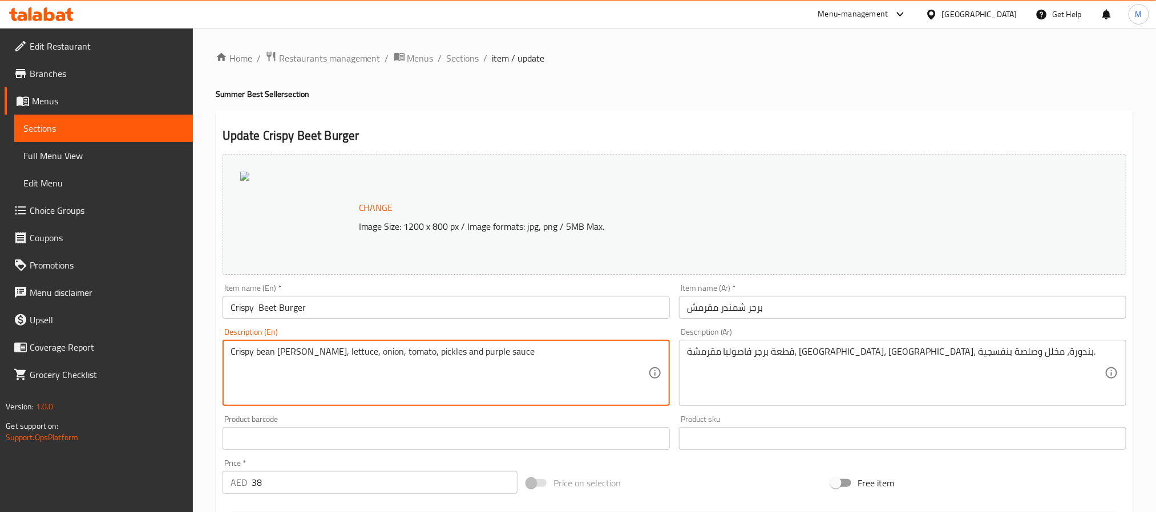
click at [360, 313] on input "Crispy Beet Burger" at bounding box center [445, 307] width 447 height 23
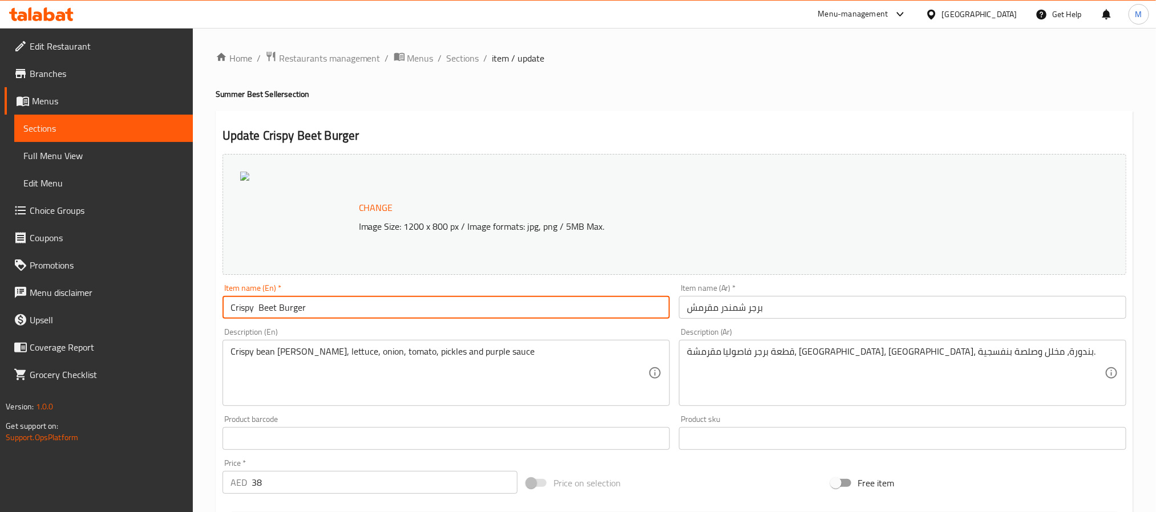
click at [786, 314] on input "برجر شمندر مقرمش" at bounding box center [902, 307] width 447 height 23
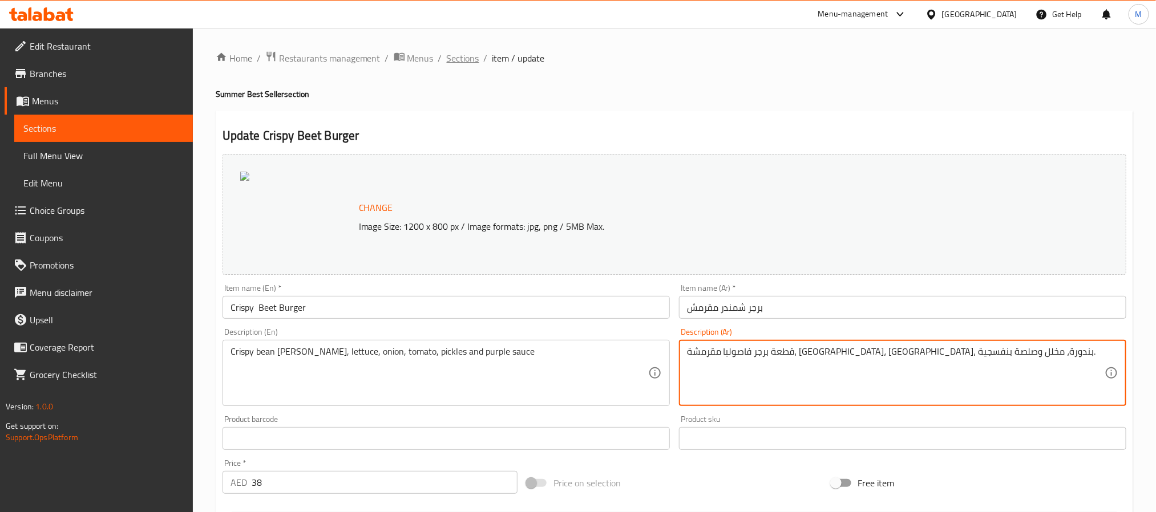
click at [466, 58] on span "Sections" at bounding box center [463, 58] width 33 height 14
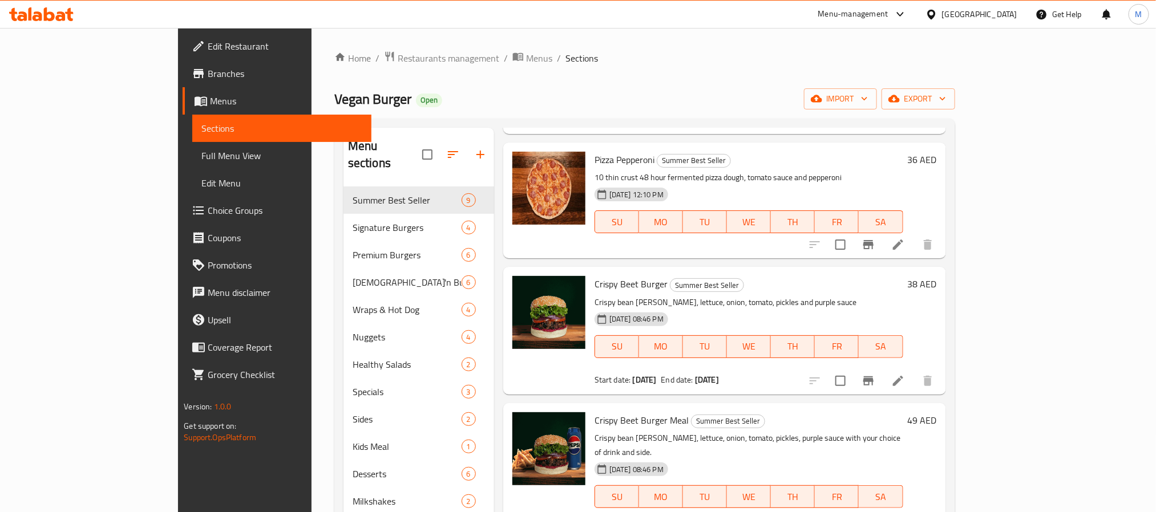
scroll to position [342, 0]
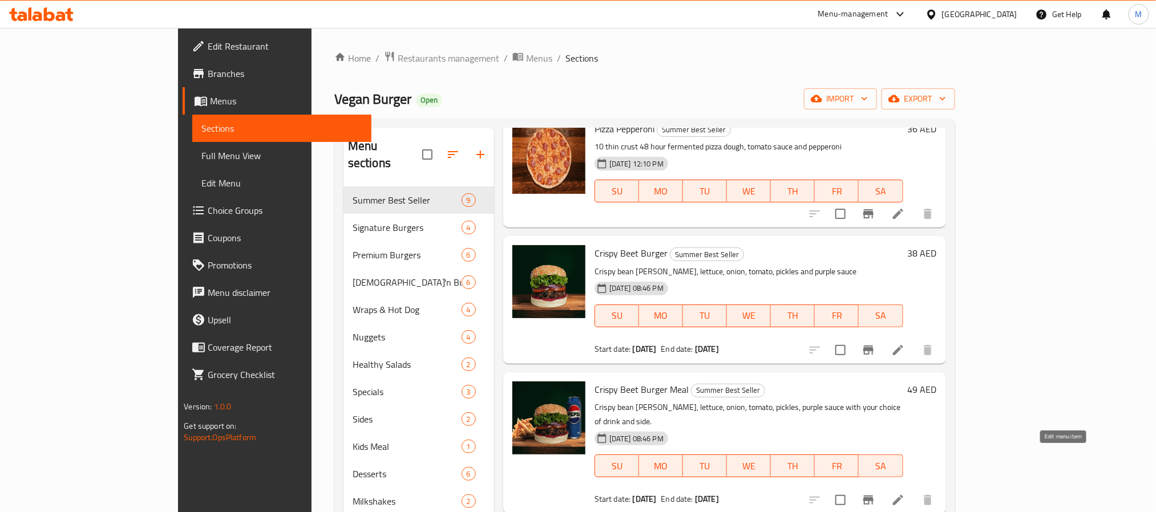
click at [903, 495] on icon at bounding box center [898, 500] width 10 height 10
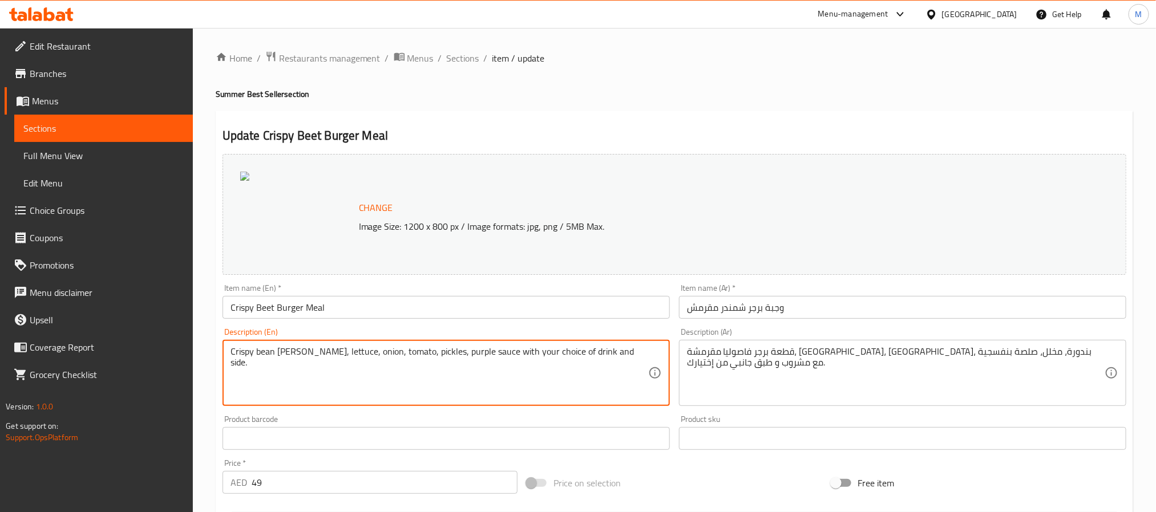
click at [274, 485] on input "49" at bounding box center [385, 482] width 266 height 23
click at [302, 295] on div "Item name (En)   * Crispy Beet Burger Meal Item name (En) *" at bounding box center [445, 301] width 447 height 35
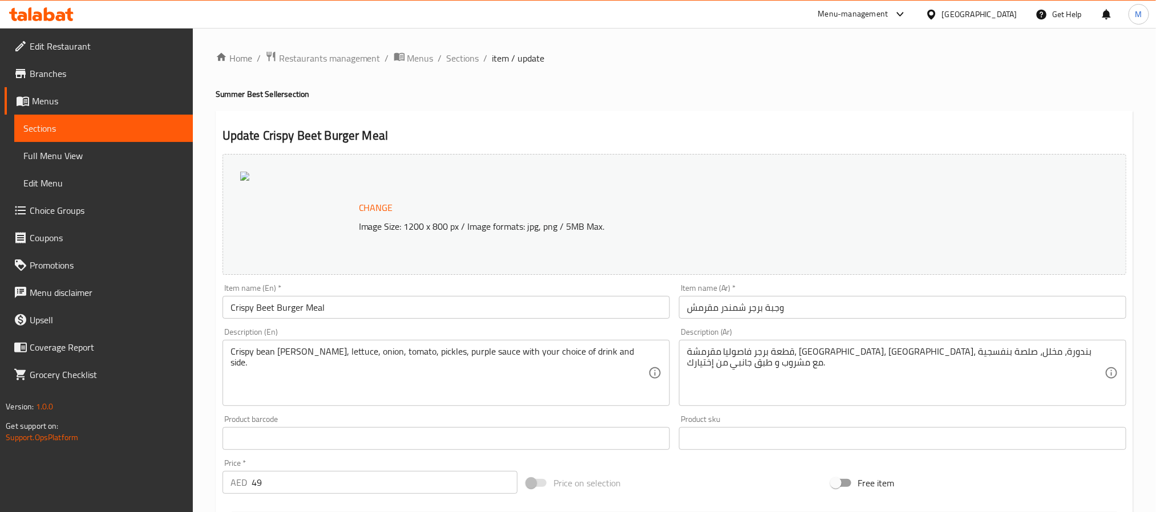
click at [311, 301] on input "Crispy Beet Burger Meal" at bounding box center [445, 307] width 447 height 23
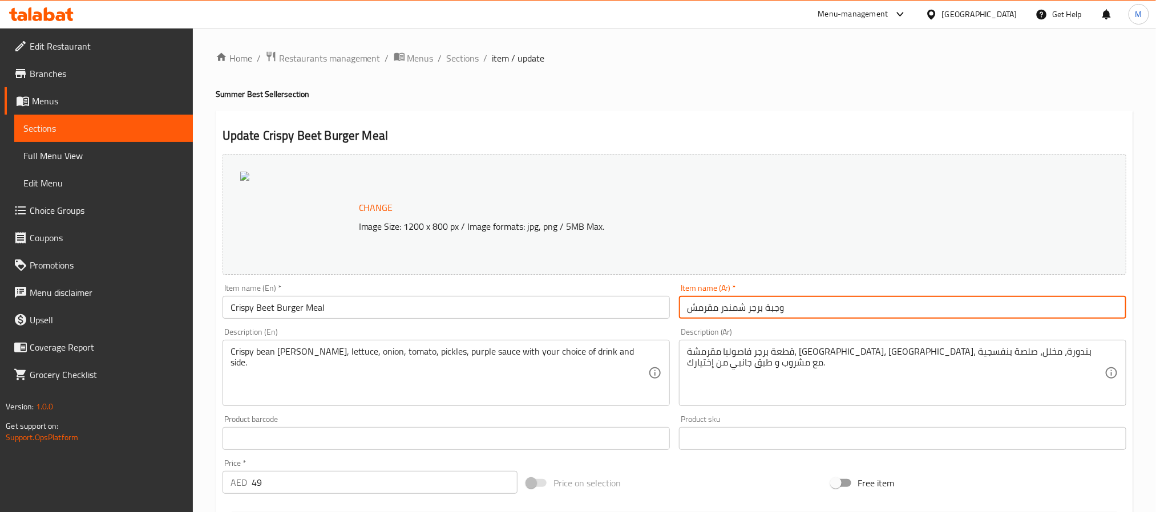
click at [774, 306] on input "وجبة برجر شمندر مقرمش" at bounding box center [902, 307] width 447 height 23
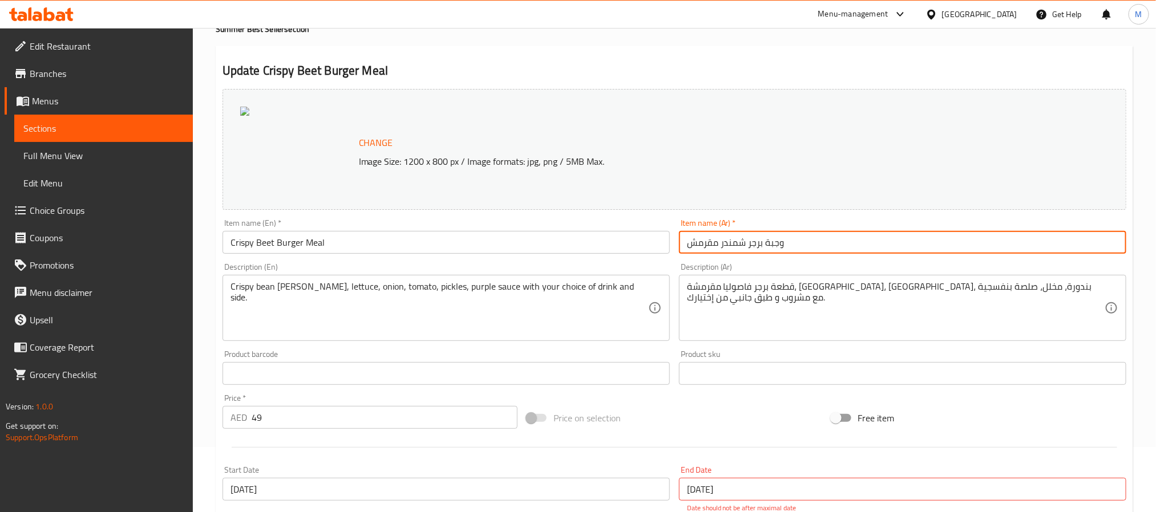
scroll to position [322, 0]
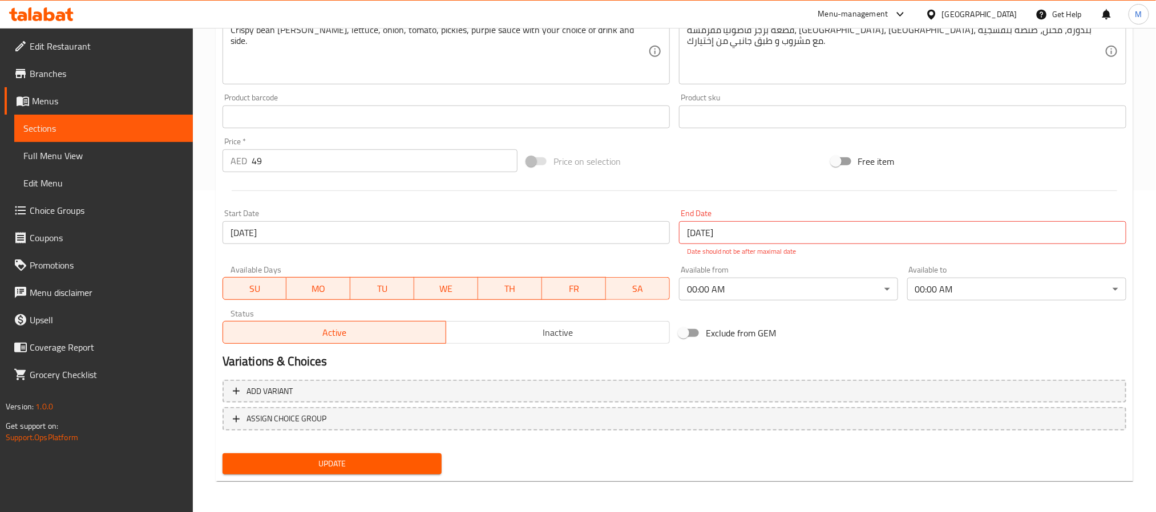
click at [356, 468] on span "Update" at bounding box center [332, 464] width 201 height 14
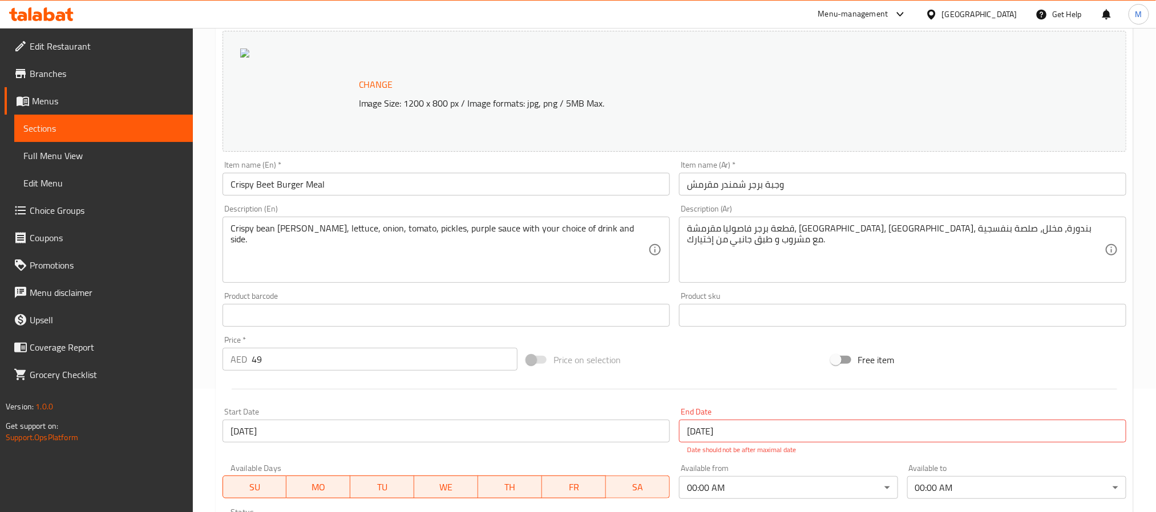
scroll to position [0, 0]
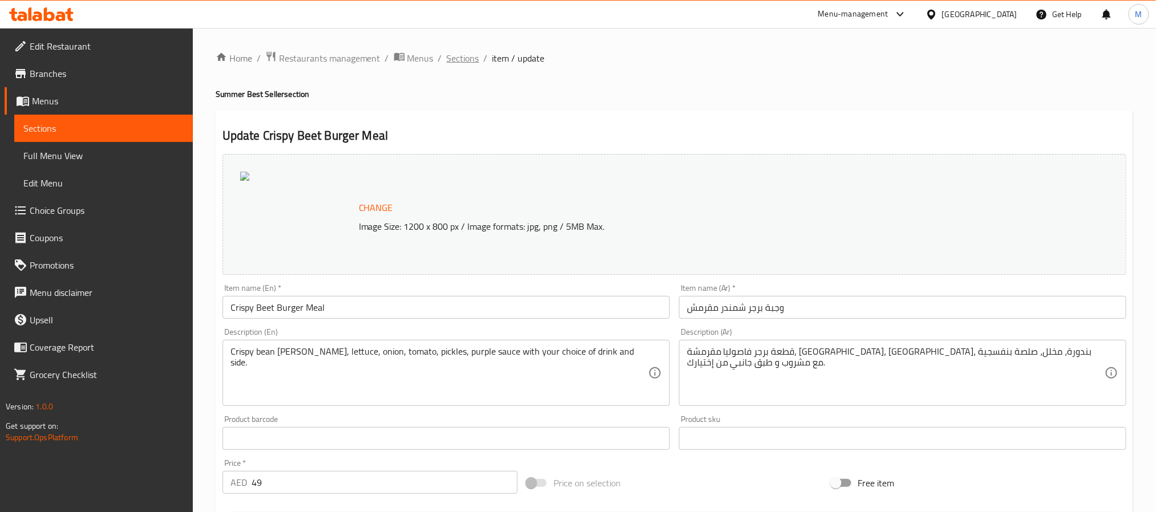
click at [462, 58] on span "Sections" at bounding box center [463, 58] width 33 height 14
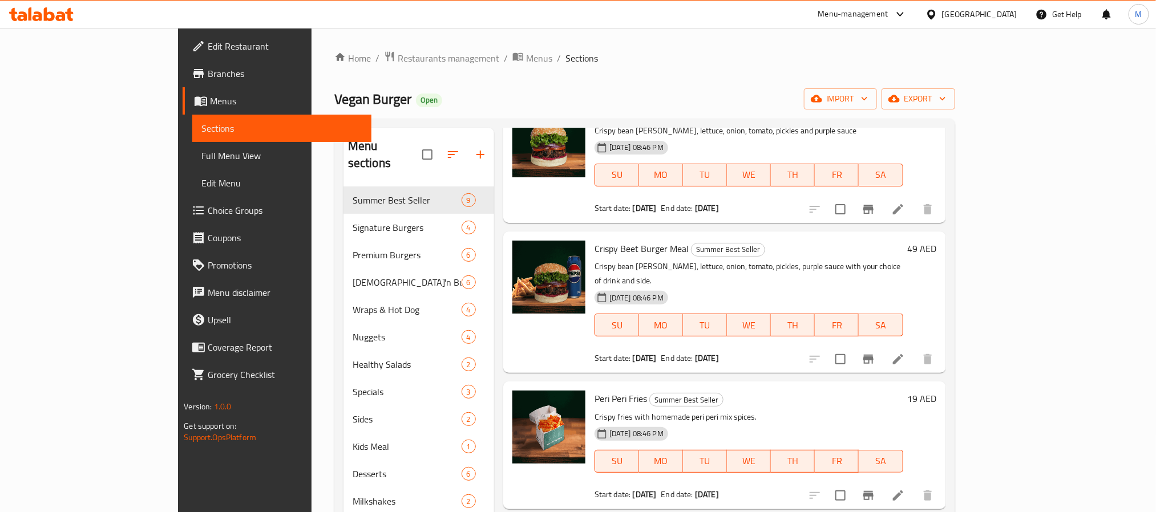
scroll to position [513, 0]
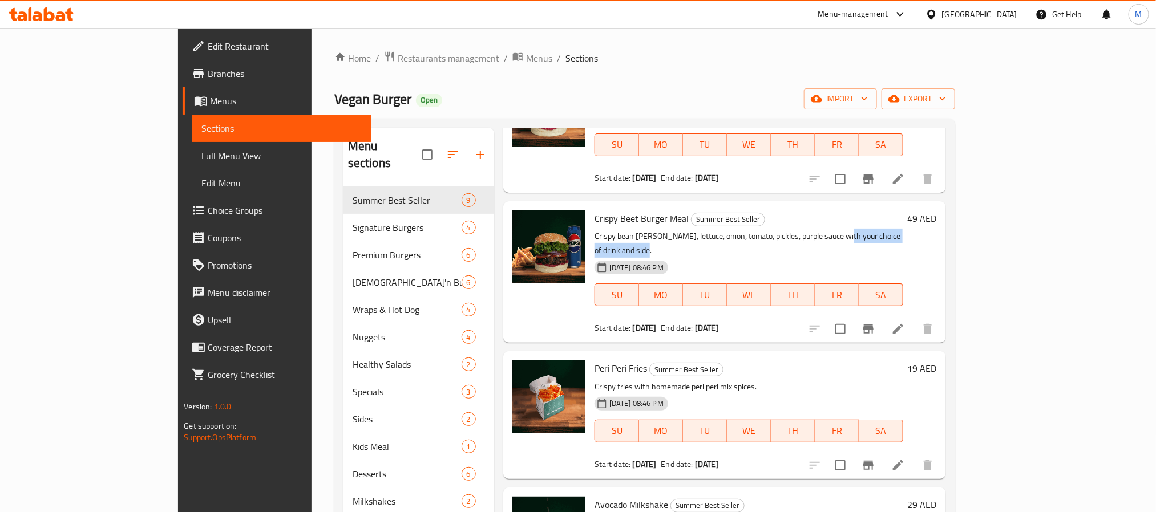
drag, startPoint x: 795, startPoint y: 207, endPoint x: 901, endPoint y: 203, distance: 106.2
click at [901, 229] on p "Crispy bean burger patty, lettuce, onion, tomato, pickles, purple sauce with yo…" at bounding box center [748, 243] width 309 height 29
click at [946, 92] on span "export" at bounding box center [918, 99] width 55 height 14
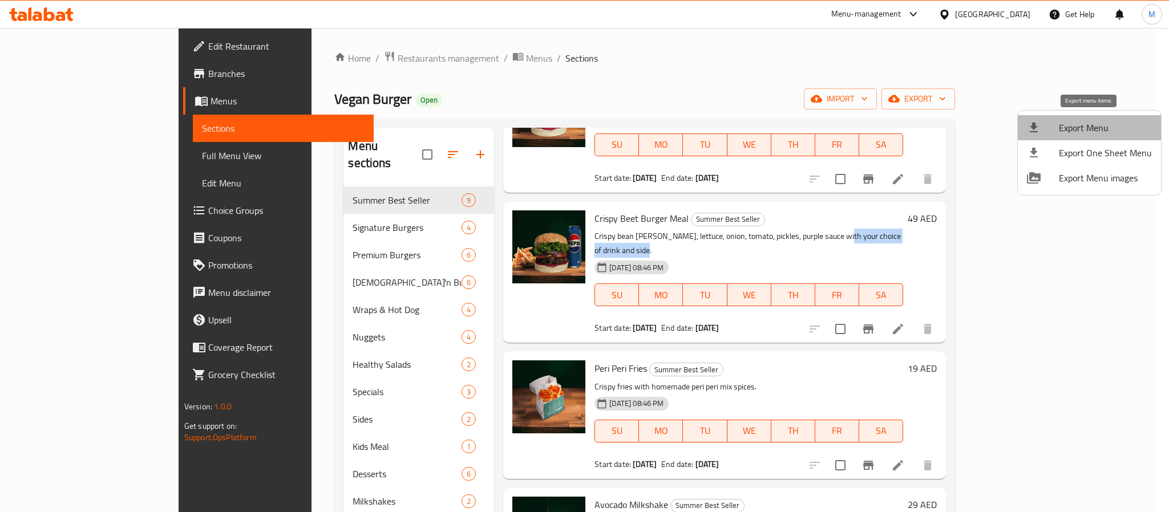
click at [1097, 123] on span "Export Menu" at bounding box center [1105, 128] width 93 height 14
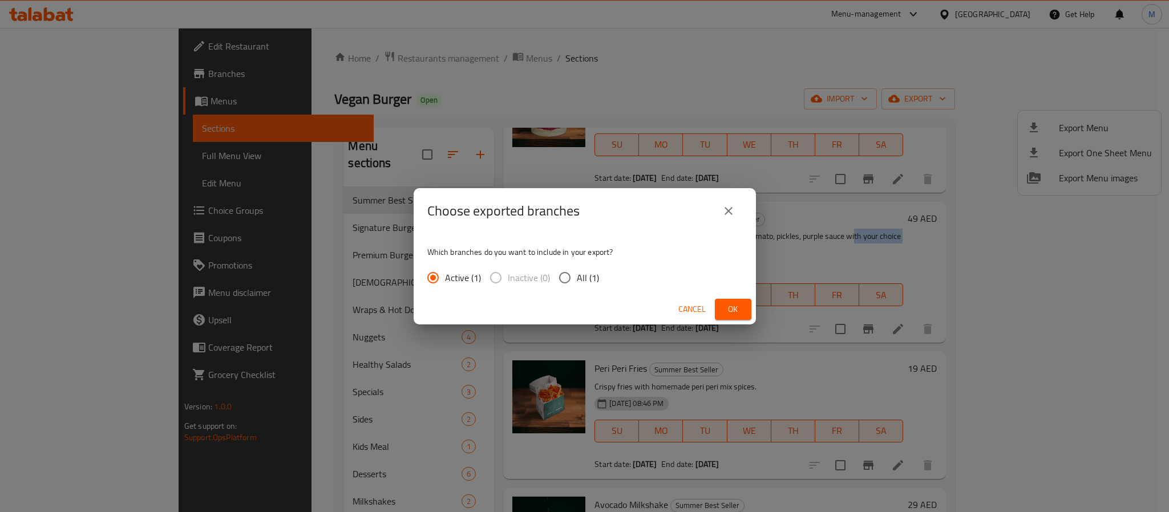
click at [563, 278] on input "All (1)" at bounding box center [565, 278] width 24 height 24
radio input "true"
click at [743, 307] on button "Ok" at bounding box center [733, 309] width 37 height 21
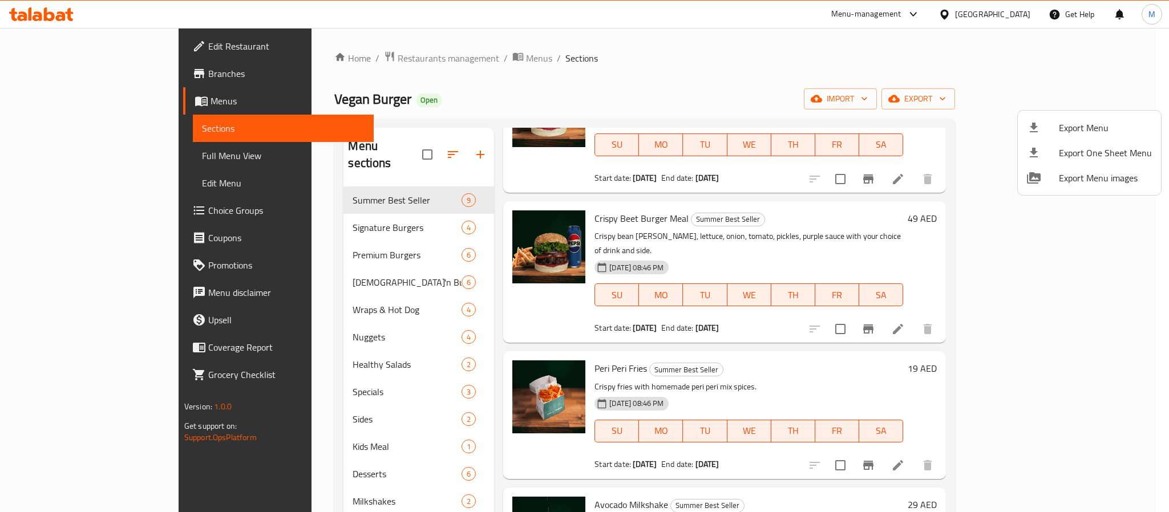
click at [114, 116] on div at bounding box center [584, 256] width 1169 height 512
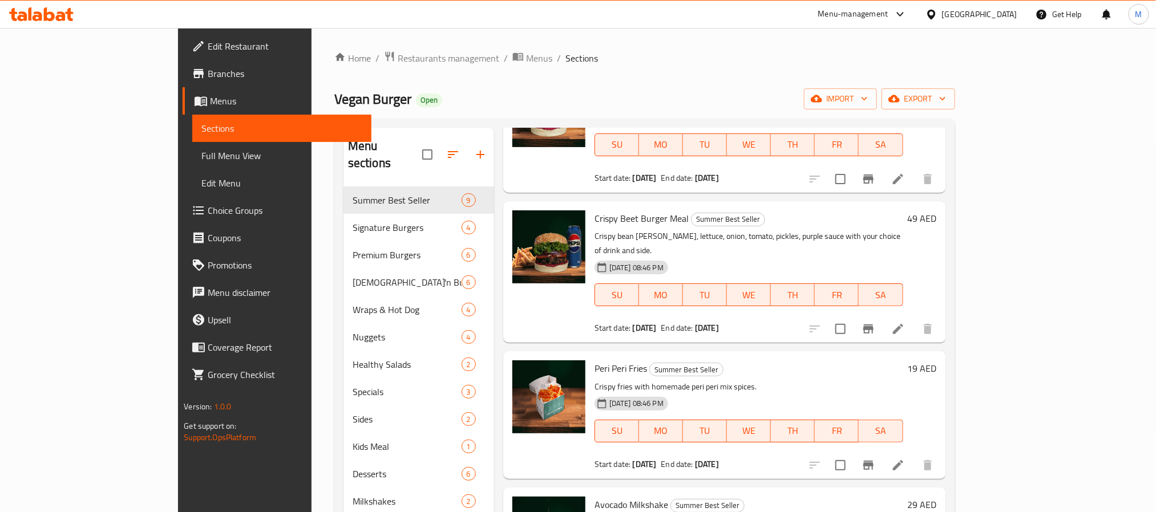
drag, startPoint x: 91, startPoint y: 118, endPoint x: 92, endPoint y: 107, distance: 11.5
click at [192, 118] on link "Sections" at bounding box center [281, 128] width 179 height 27
click at [210, 98] on span "Menus" at bounding box center [286, 101] width 152 height 14
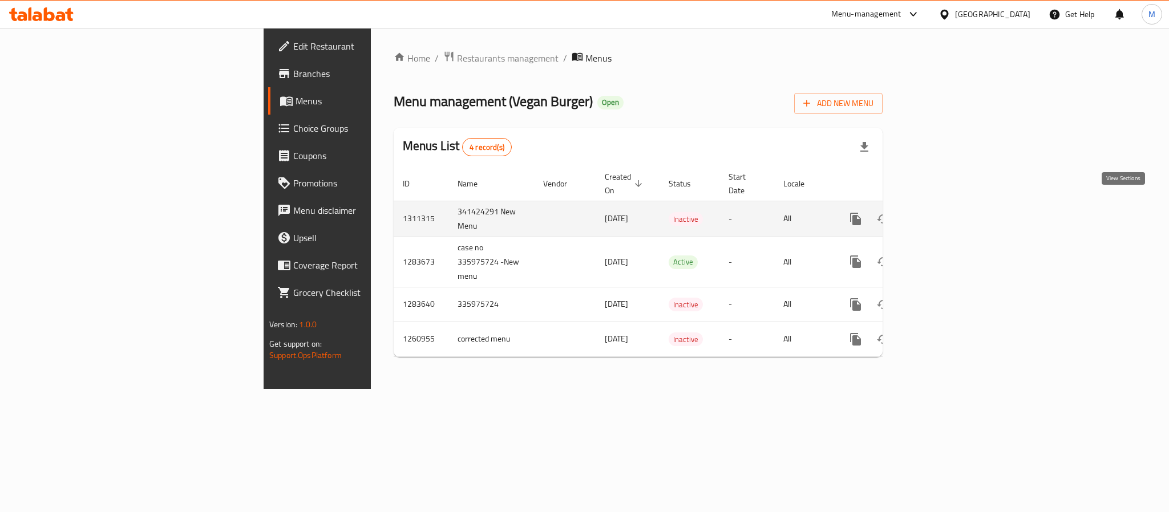
click at [945, 212] on icon "enhanced table" at bounding box center [938, 219] width 14 height 14
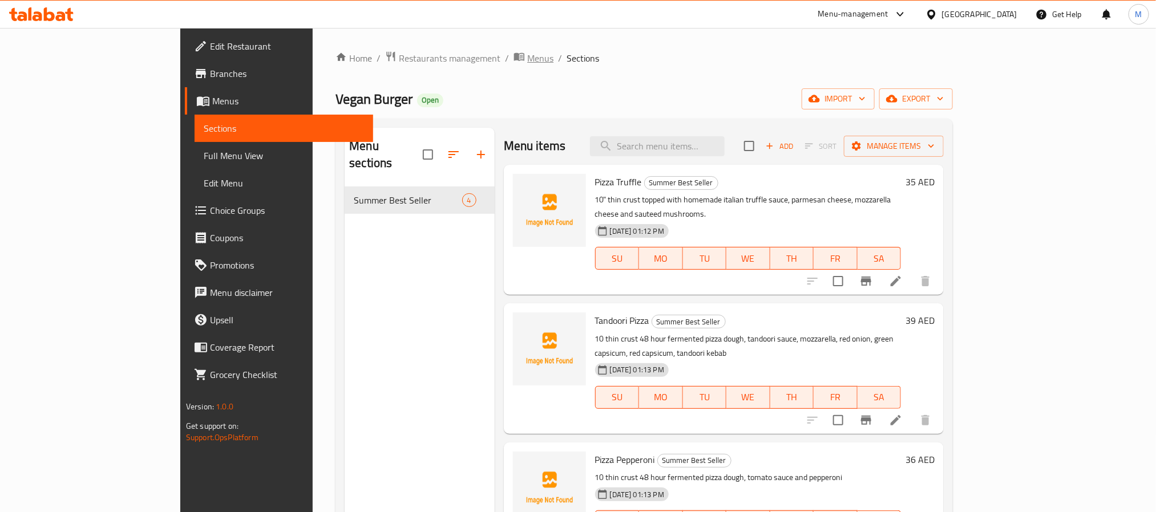
click at [527, 65] on span "Menus" at bounding box center [540, 58] width 26 height 14
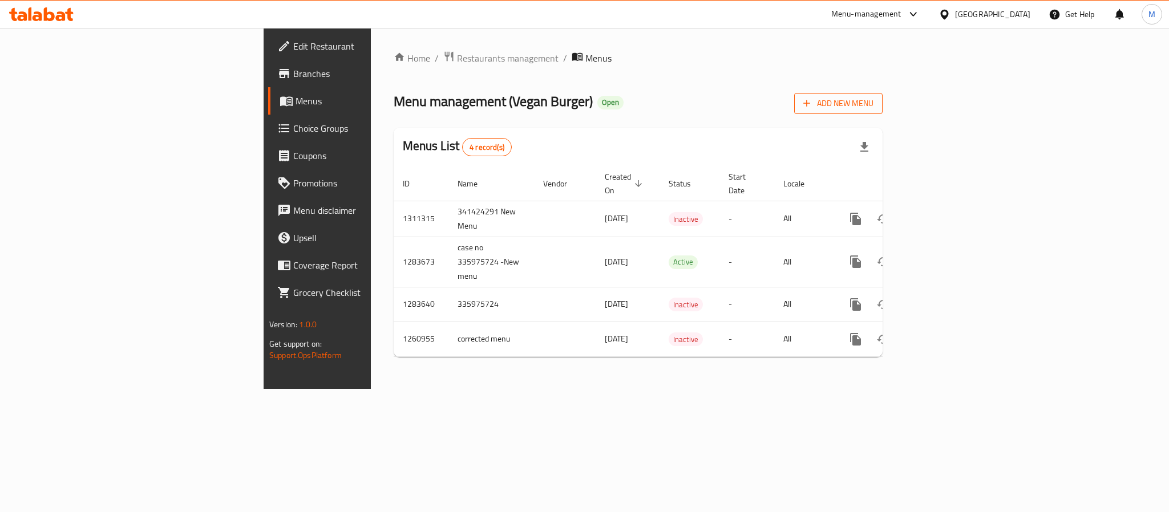
click at [873, 98] on span "Add New Menu" at bounding box center [838, 103] width 70 height 14
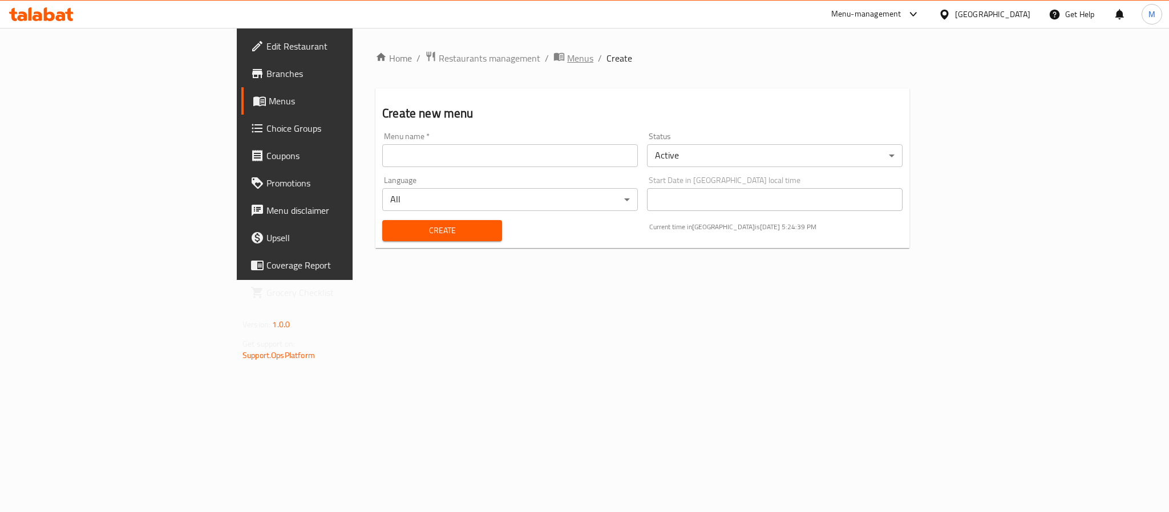
click at [567, 58] on span "Menus" at bounding box center [580, 58] width 26 height 14
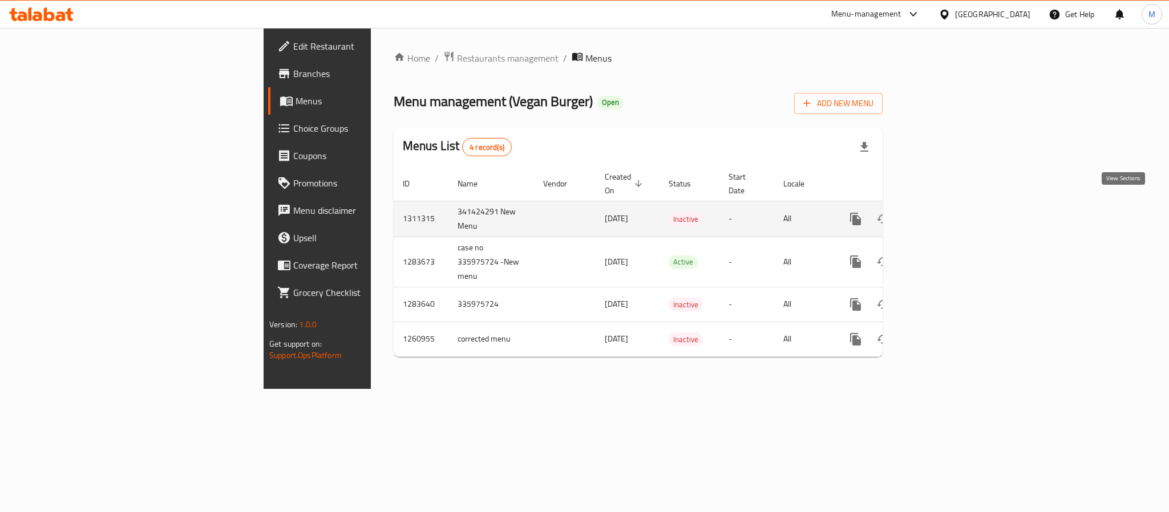
click at [952, 217] on link "enhanced table" at bounding box center [937, 218] width 27 height 27
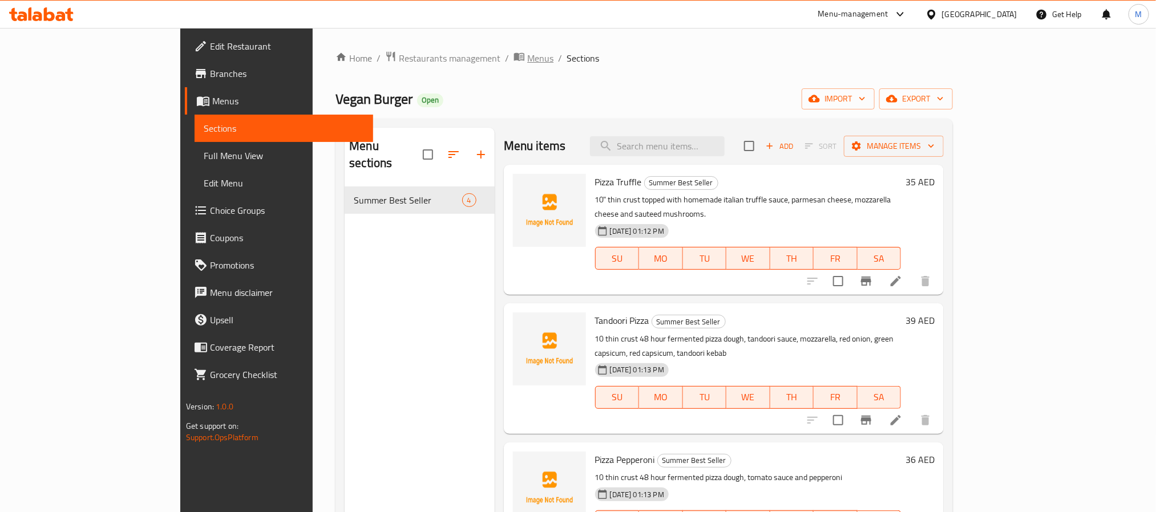
click at [527, 54] on span "Menus" at bounding box center [540, 58] width 26 height 14
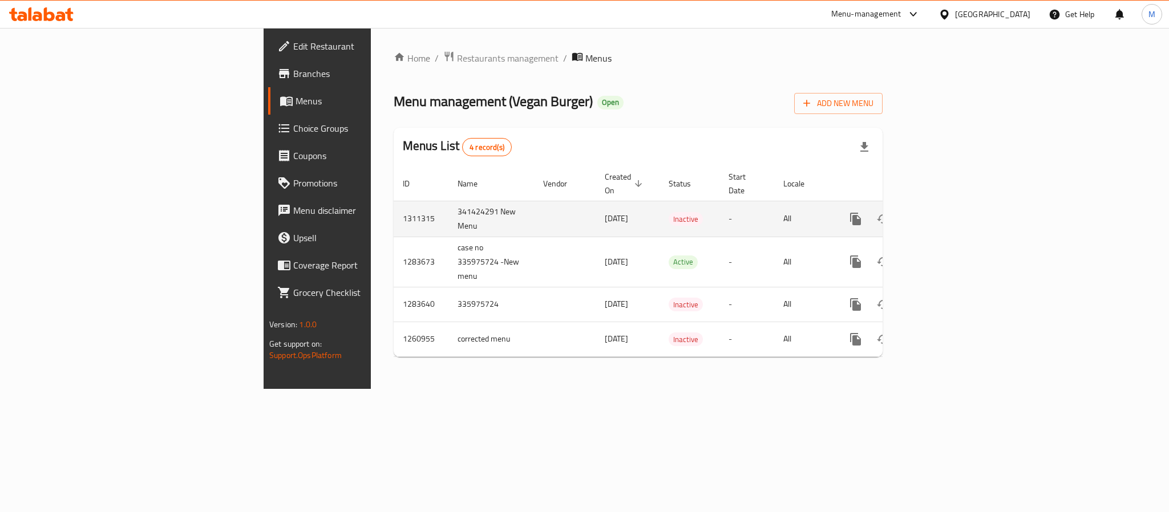
click at [943, 214] on icon "enhanced table" at bounding box center [938, 219] width 10 height 10
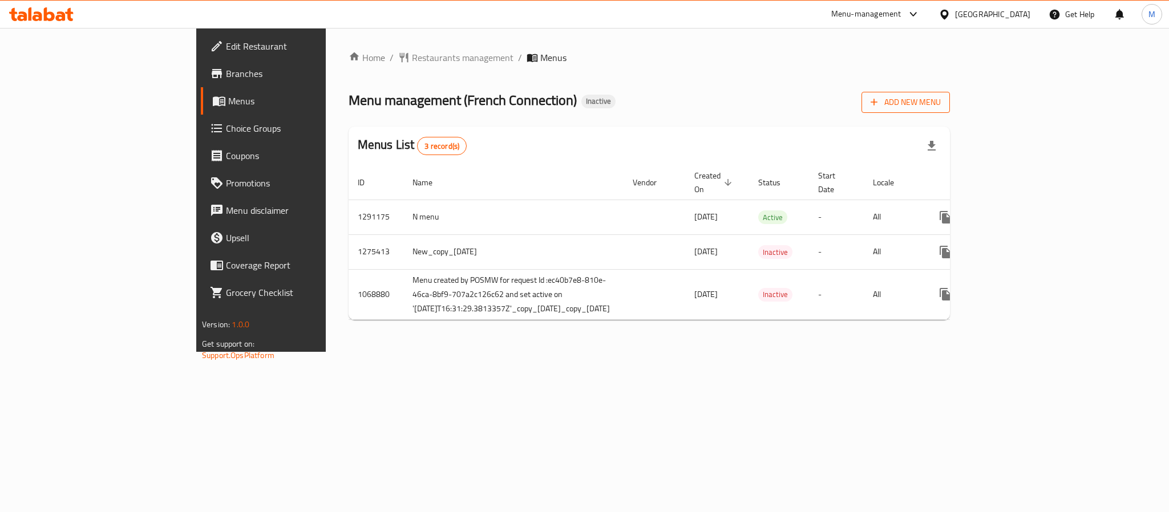
click at [950, 112] on button "Add New Menu" at bounding box center [905, 102] width 88 height 21
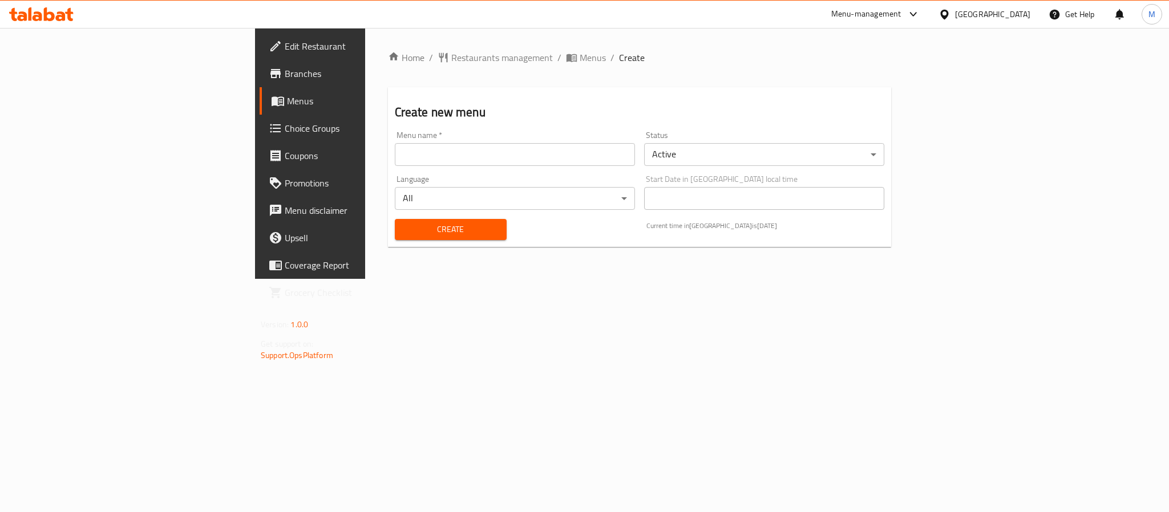
click at [395, 149] on input "text" at bounding box center [515, 154] width 240 height 23
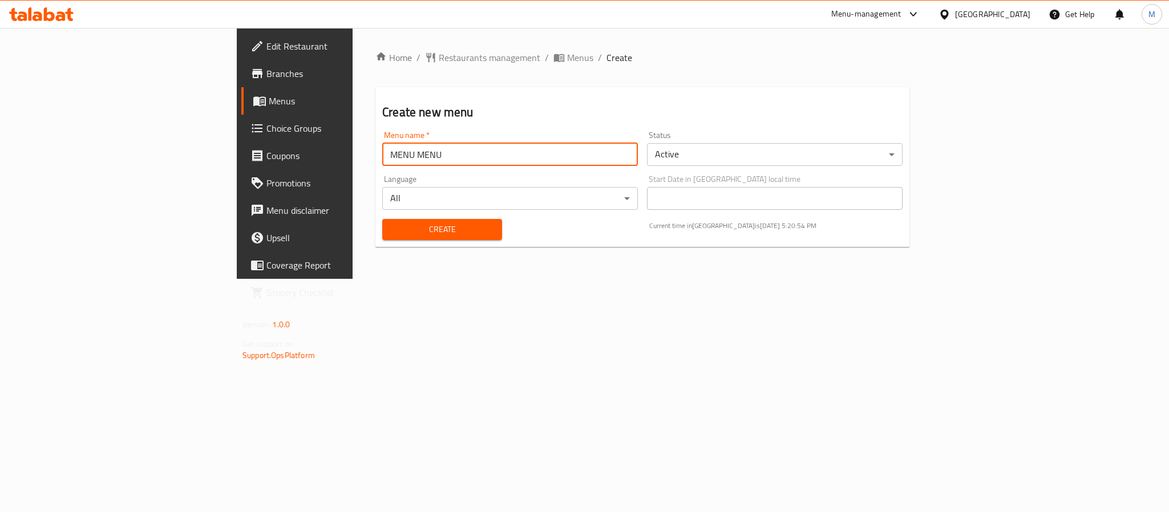
type input "MENU MENU"
click at [692, 151] on body "​ Menu-management United Arab Emirates Get Help M Edit Restaurant Branches Menu…" at bounding box center [584, 270] width 1169 height 484
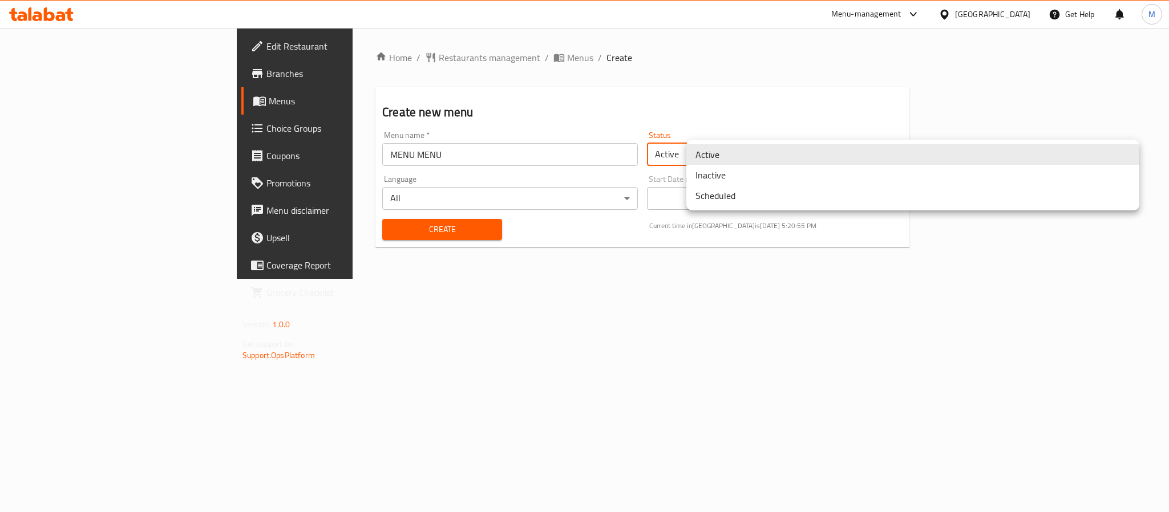
click at [750, 178] on li "Inactive" at bounding box center [912, 175] width 453 height 21
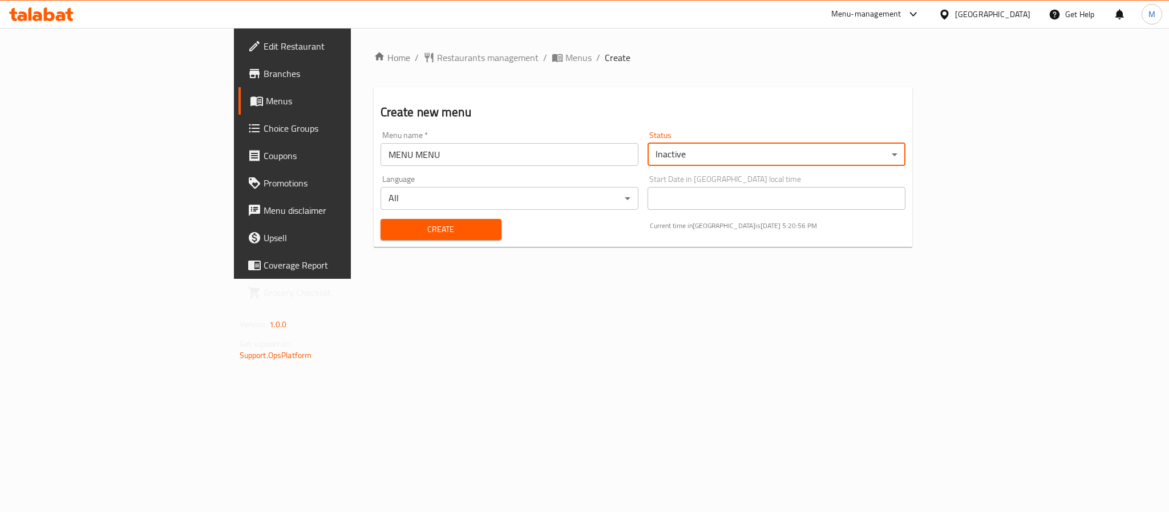
click at [390, 226] on span "Create" at bounding box center [441, 229] width 103 height 14
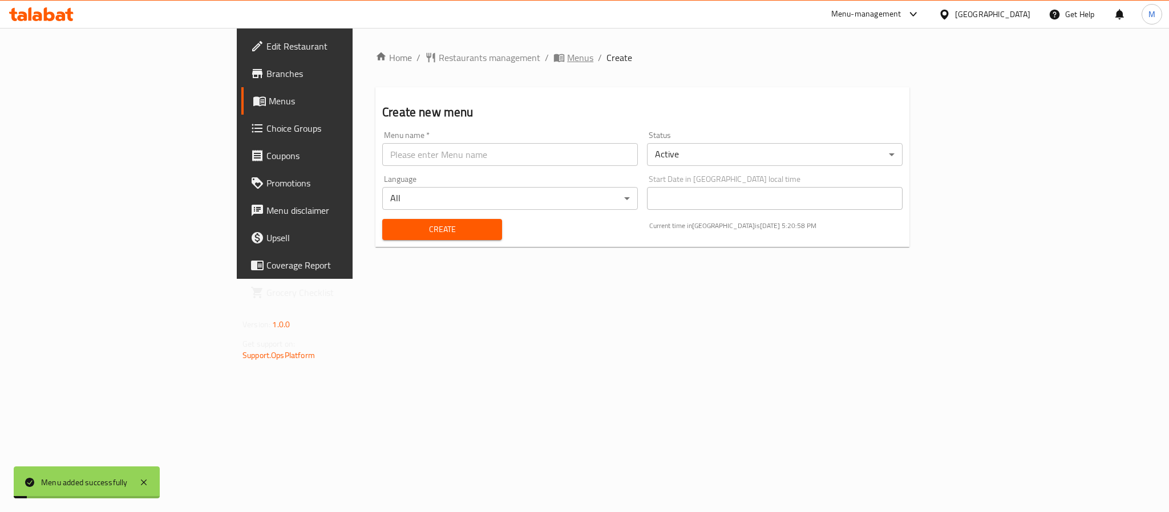
click at [567, 59] on span "Menus" at bounding box center [580, 58] width 26 height 14
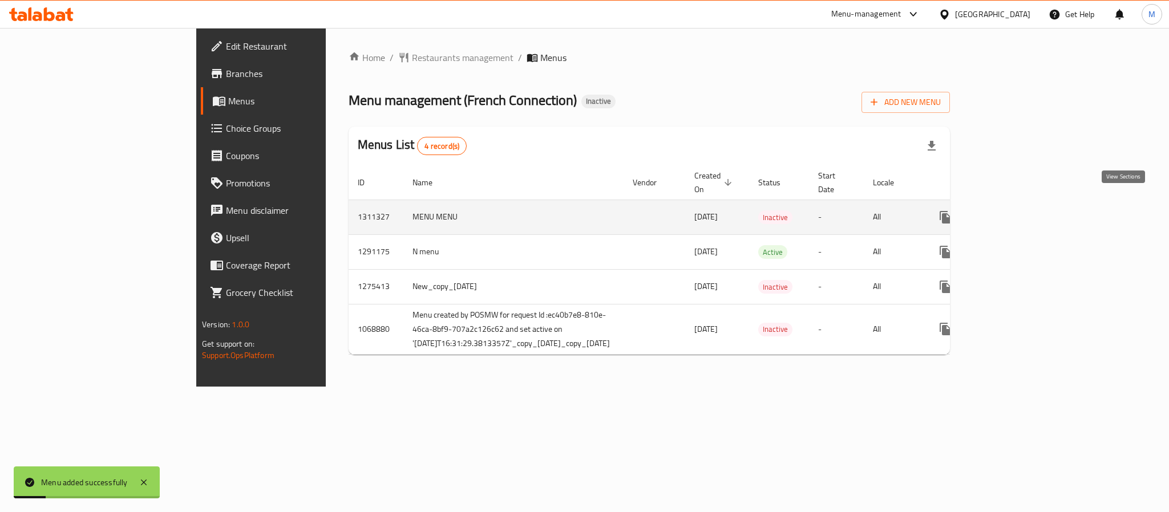
click at [1034, 211] on icon "enhanced table" at bounding box center [1028, 218] width 14 height 14
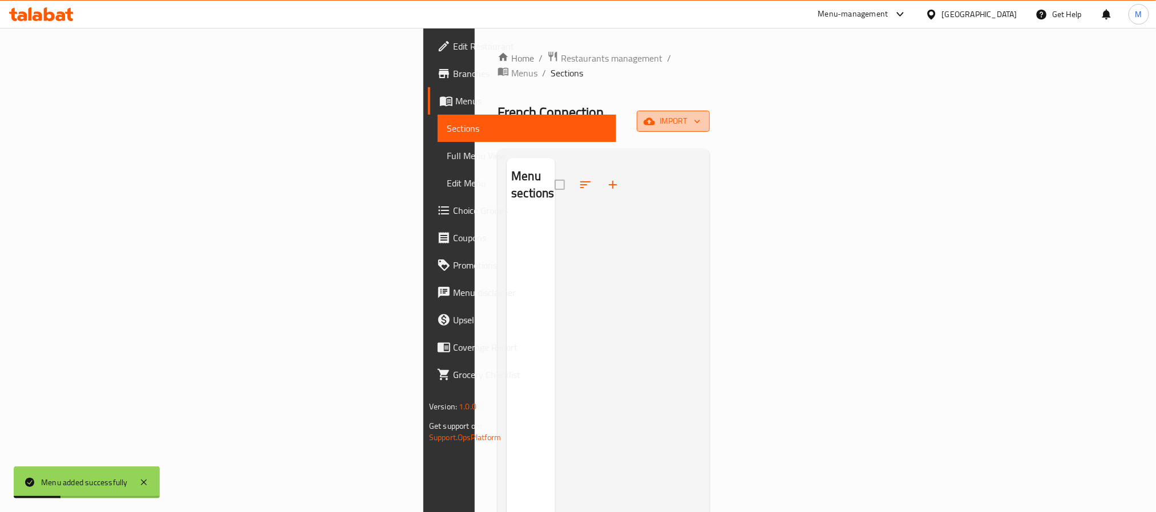
click at [701, 114] on span "import" at bounding box center [673, 121] width 55 height 14
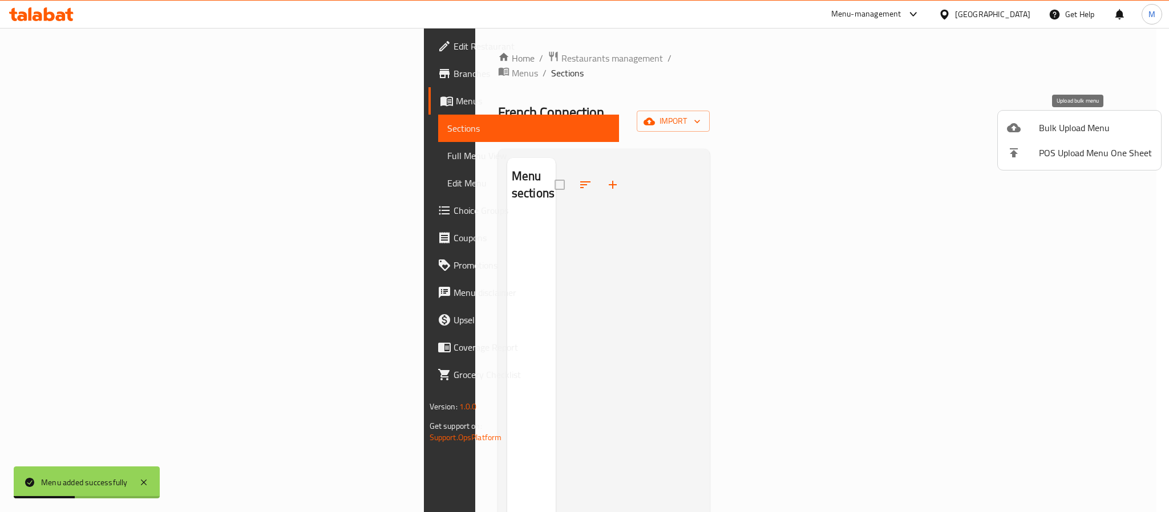
click at [1102, 133] on span "Bulk Upload Menu" at bounding box center [1095, 128] width 113 height 14
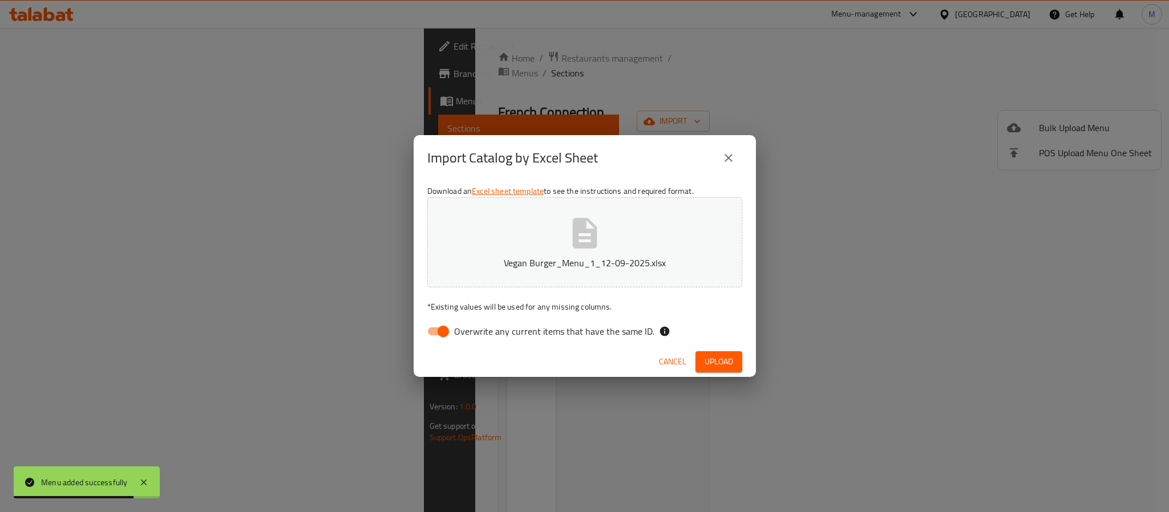
click at [719, 361] on span "Upload" at bounding box center [719, 362] width 29 height 14
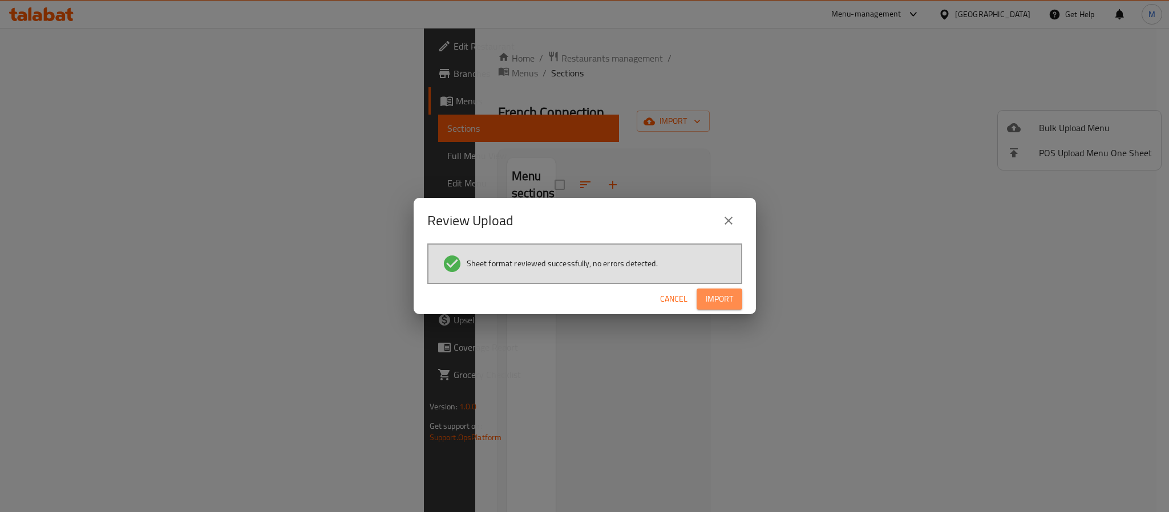
click at [729, 294] on span "Import" at bounding box center [719, 299] width 27 height 14
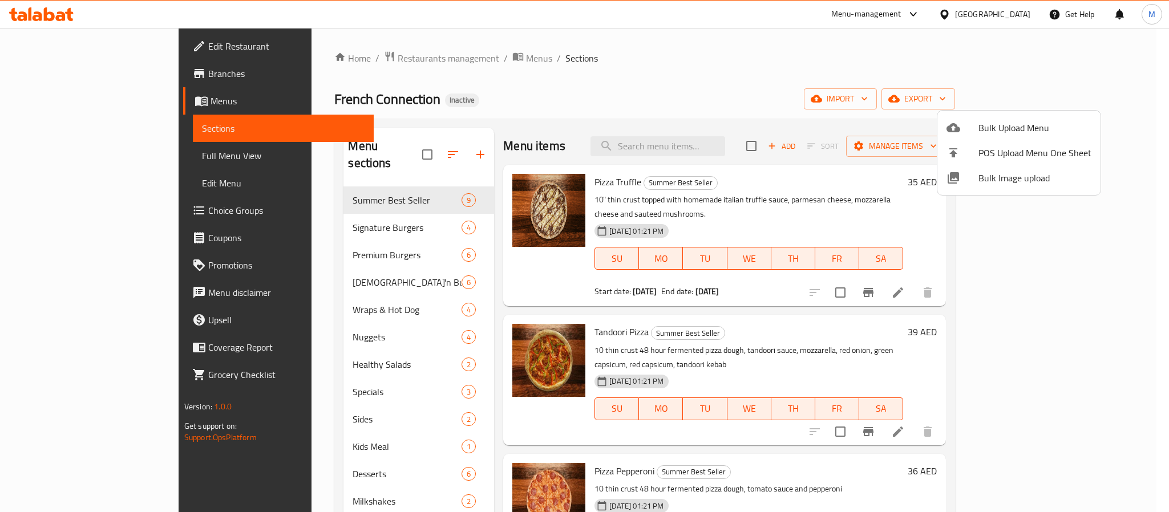
click at [547, 293] on div at bounding box center [584, 256] width 1169 height 512
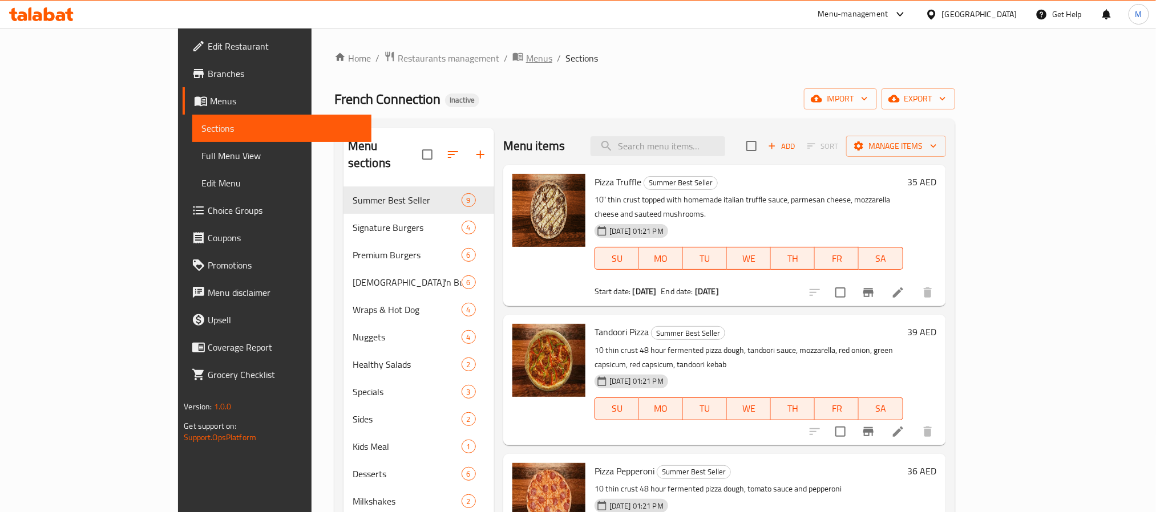
click at [526, 55] on span "Menus" at bounding box center [539, 58] width 26 height 14
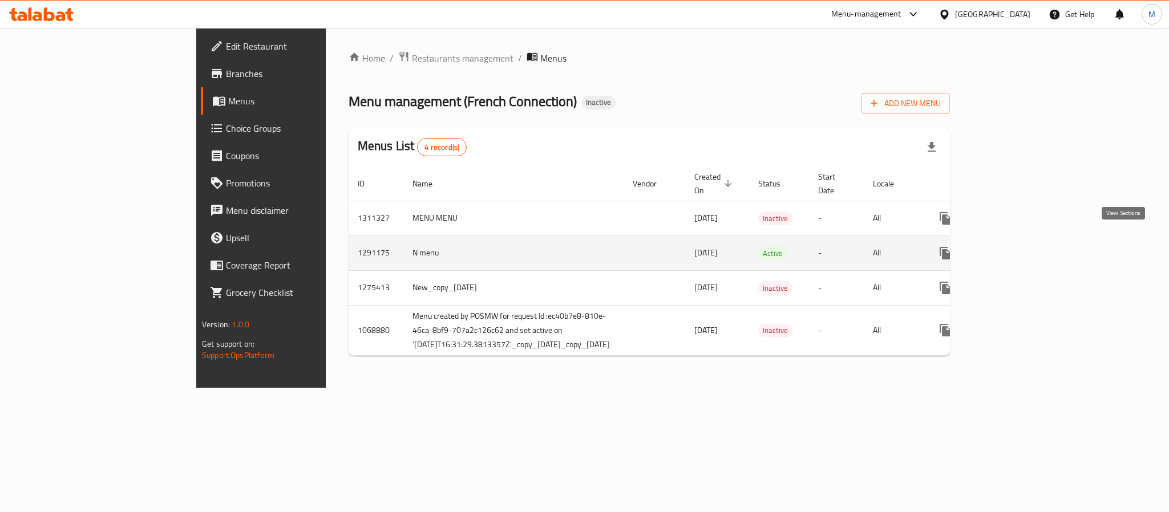
click at [1041, 240] on link "enhanced table" at bounding box center [1027, 253] width 27 height 27
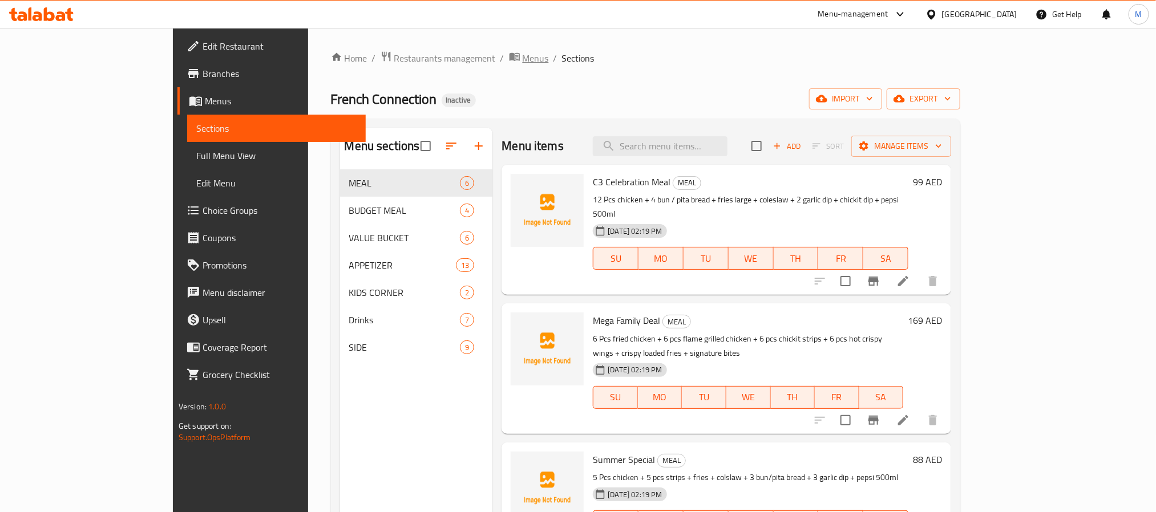
click at [509, 55] on span "breadcrumb" at bounding box center [516, 58] width 14 height 15
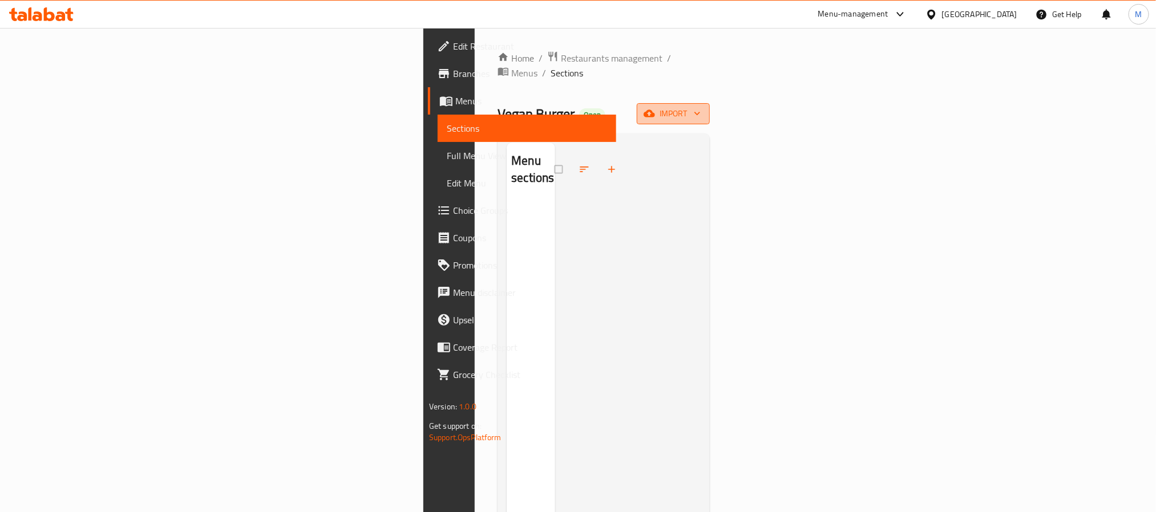
click at [701, 107] on span "import" at bounding box center [673, 114] width 55 height 14
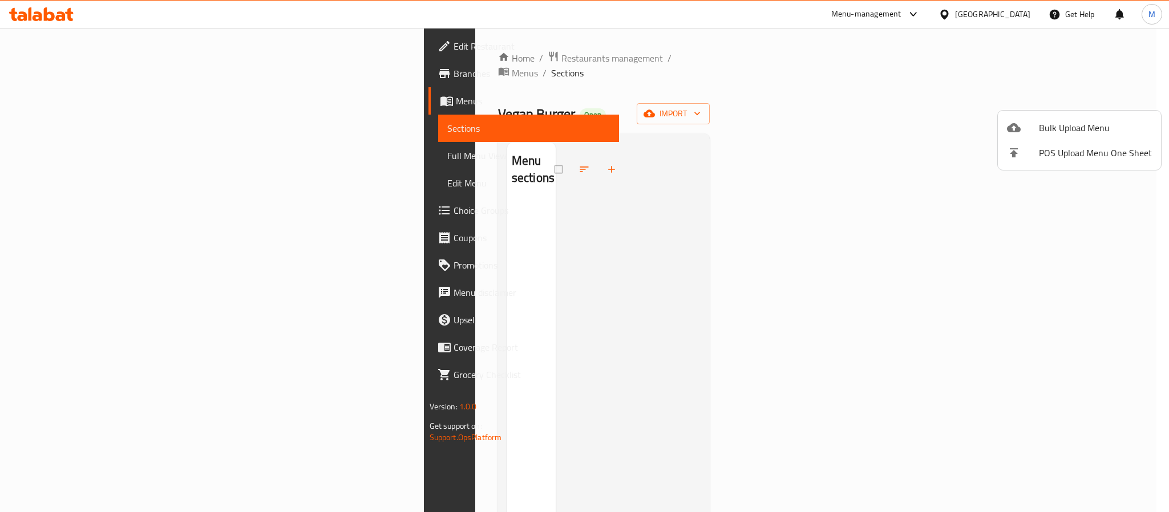
click at [1058, 117] on li "Bulk Upload Menu" at bounding box center [1079, 127] width 163 height 25
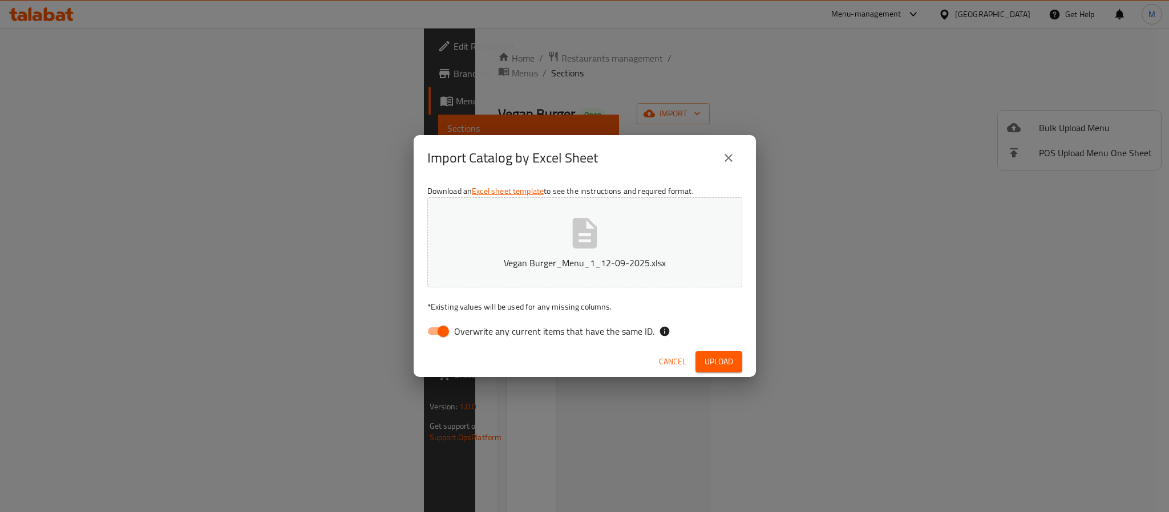
click at [723, 358] on span "Upload" at bounding box center [719, 362] width 29 height 14
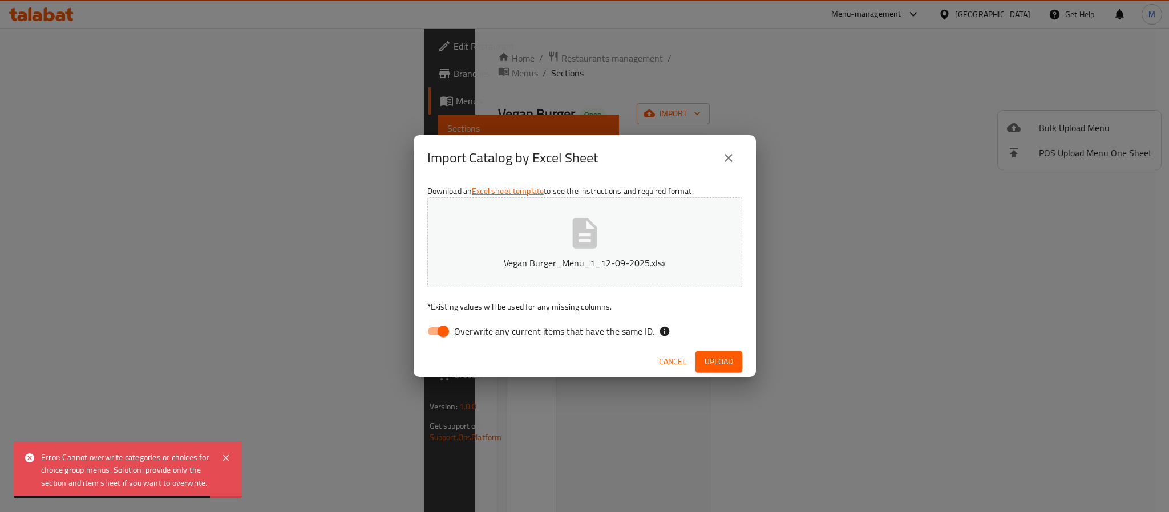
click at [454, 331] on input "Overwrite any current items that have the same ID." at bounding box center [443, 332] width 65 height 22
checkbox input "false"
click at [719, 359] on span "Upload" at bounding box center [719, 362] width 29 height 14
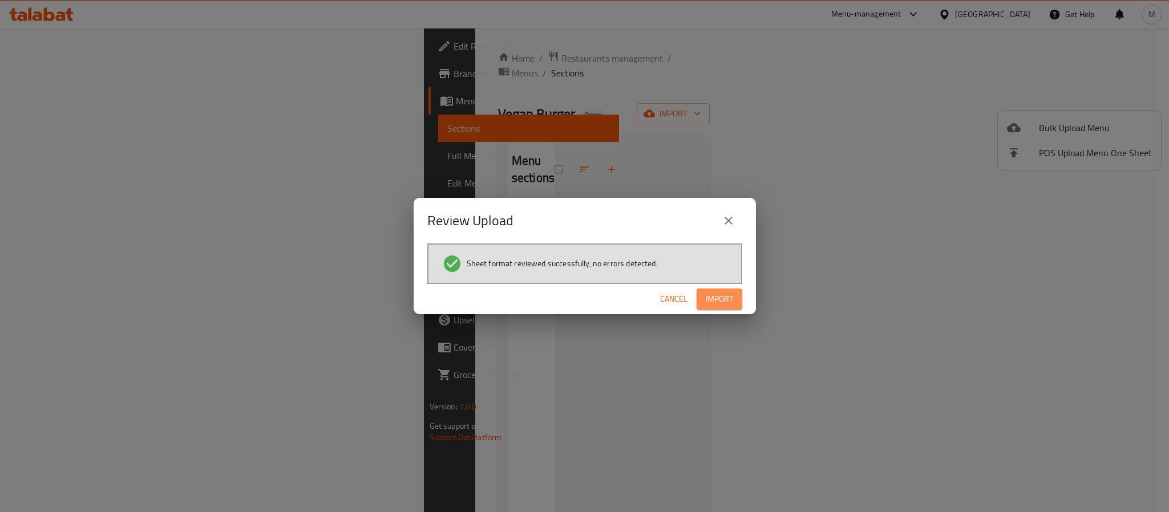
click at [723, 298] on span "Import" at bounding box center [719, 299] width 27 height 14
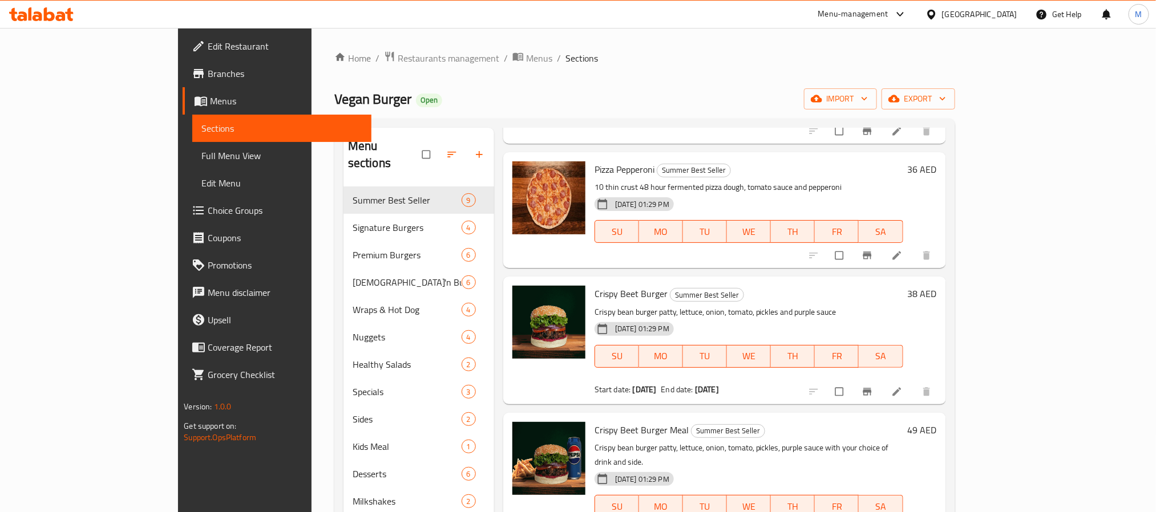
scroll to position [342, 0]
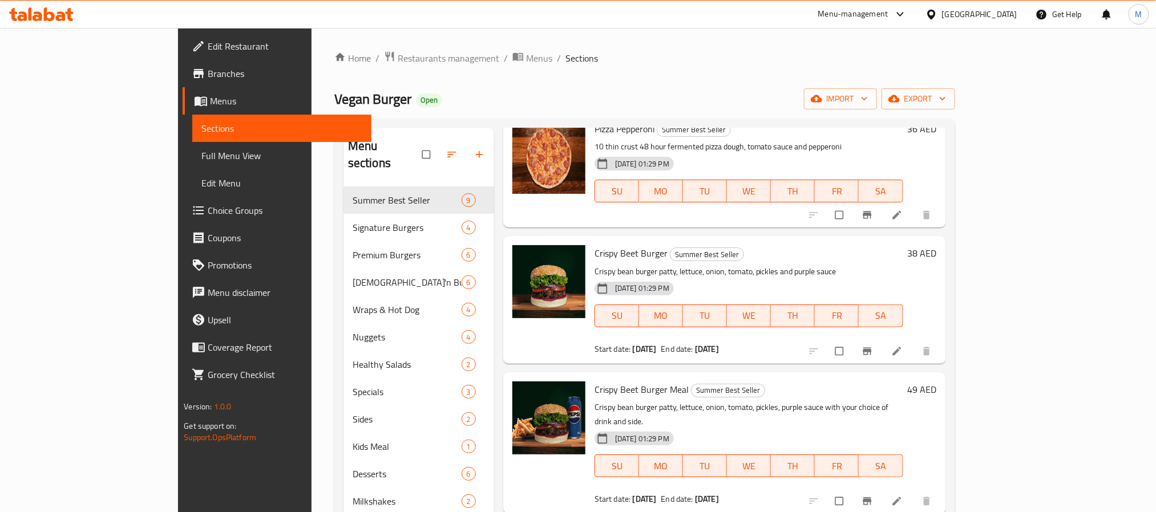
click at [594, 381] on span "Crispy Beet Burger Meal" at bounding box center [641, 389] width 94 height 17
drag, startPoint x: 558, startPoint y: 358, endPoint x: 632, endPoint y: 363, distance: 73.8
click at [632, 381] on span "Crispy Beet Burger Meal" at bounding box center [641, 389] width 94 height 17
copy span "Crispy Beet Burger Meal"
click at [798, 382] on h6 "Crispy Beet Burger Meal Summer Best Seller" at bounding box center [748, 390] width 309 height 16
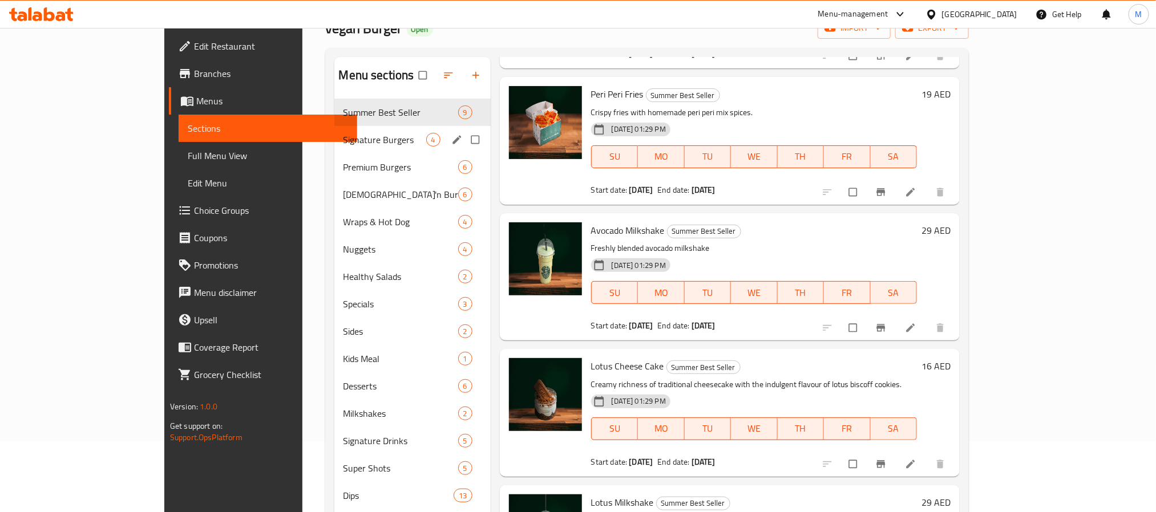
scroll to position [0, 0]
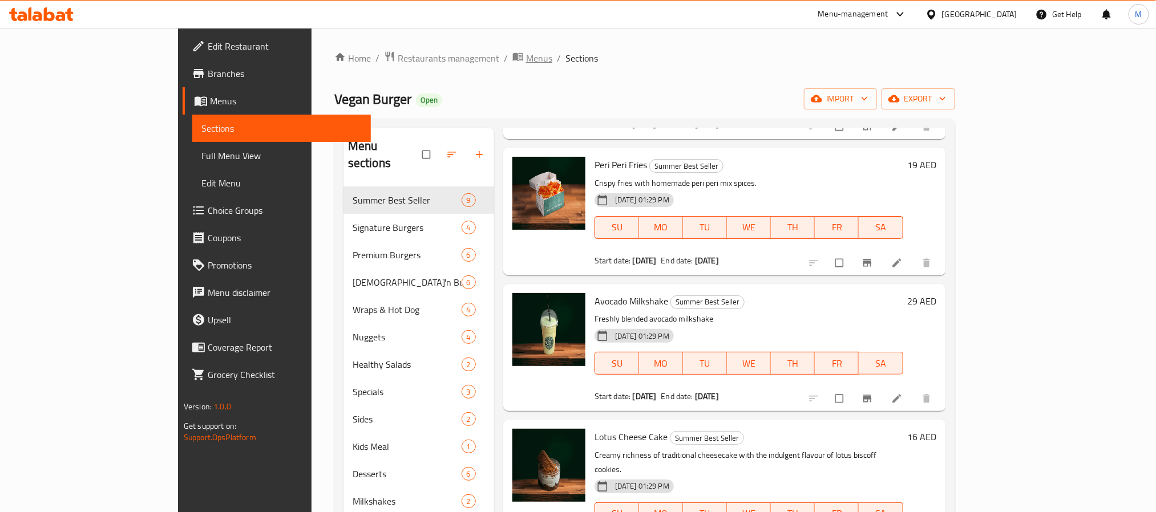
click at [512, 52] on icon "breadcrumb" at bounding box center [517, 56] width 11 height 11
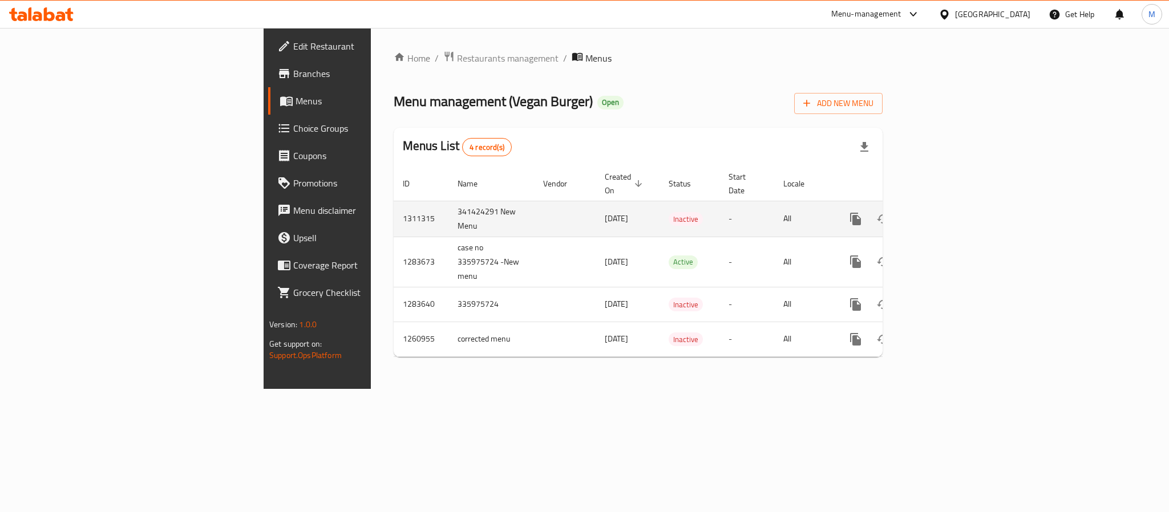
click at [943, 214] on icon "enhanced table" at bounding box center [938, 219] width 10 height 10
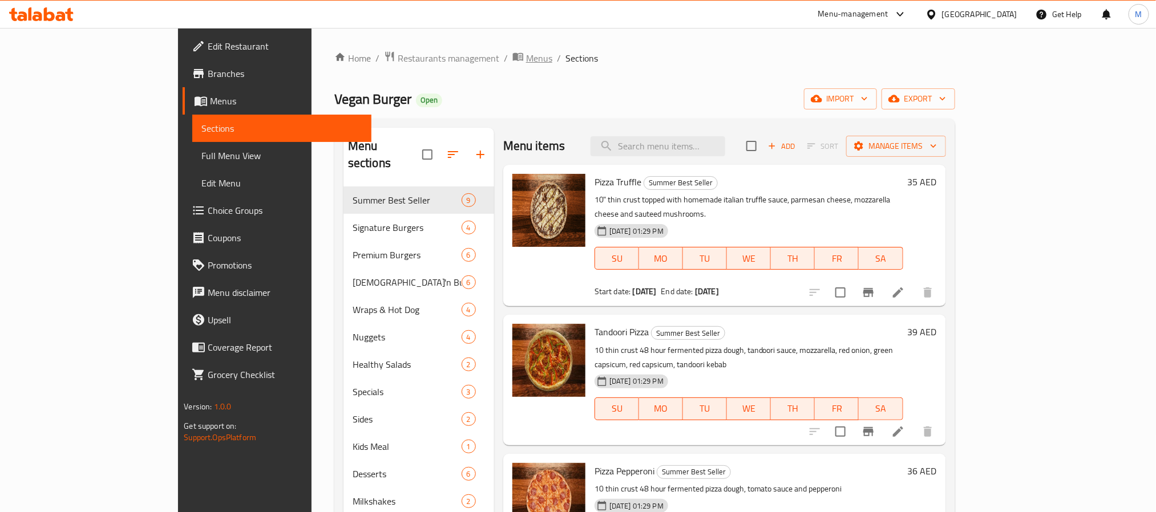
click at [526, 55] on span "Menus" at bounding box center [539, 58] width 26 height 14
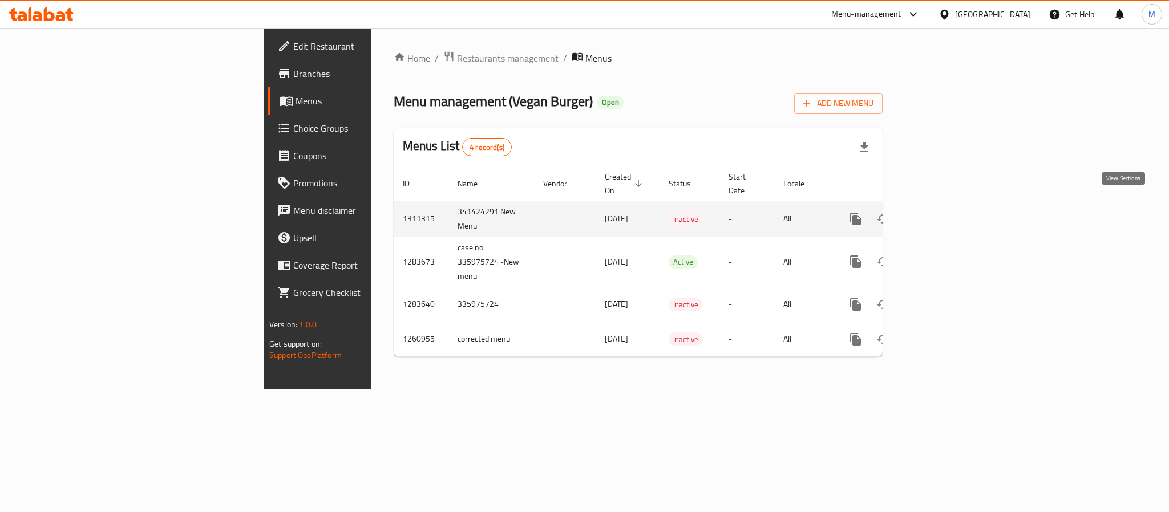
click at [945, 212] on icon "enhanced table" at bounding box center [938, 219] width 14 height 14
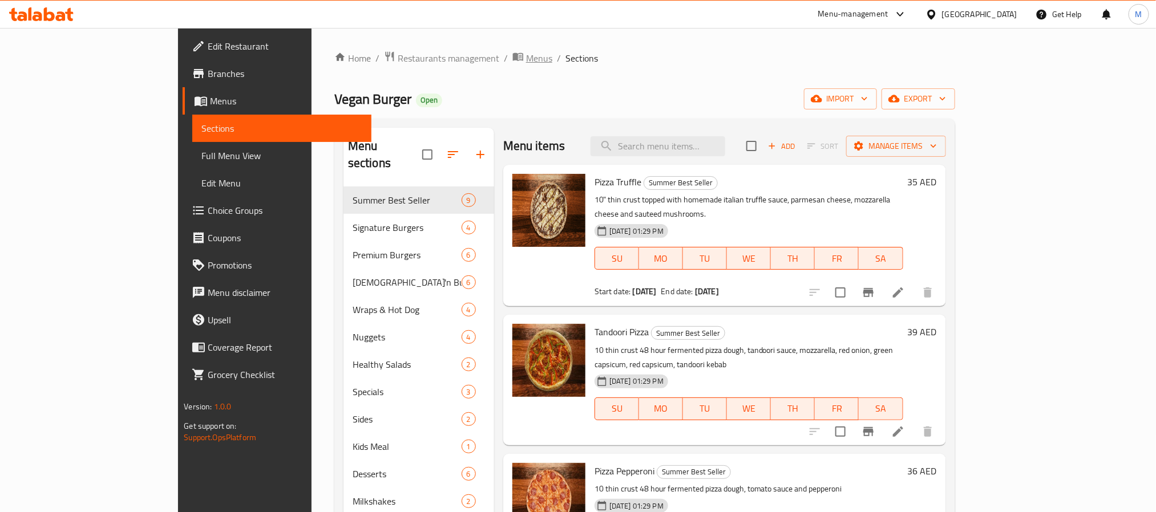
click at [526, 59] on span "Menus" at bounding box center [539, 58] width 26 height 14
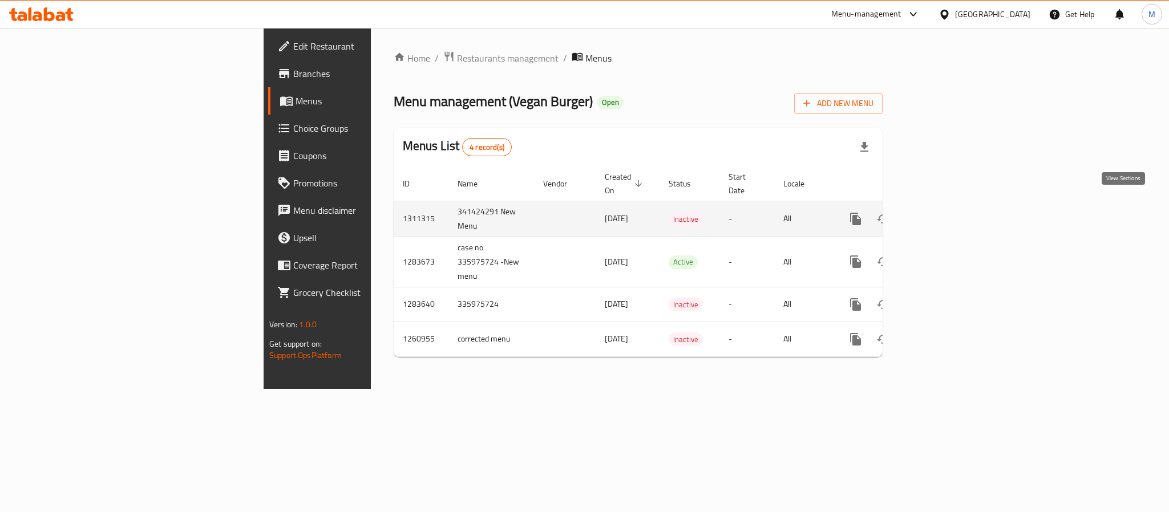
click at [943, 214] on icon "enhanced table" at bounding box center [938, 219] width 10 height 10
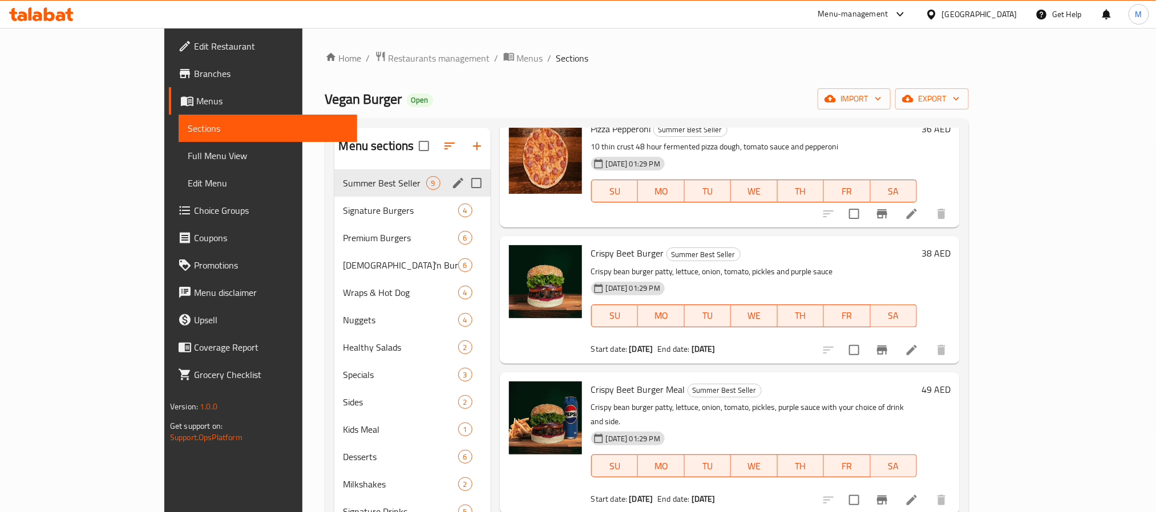
click at [334, 202] on div "Signature Burgers 4" at bounding box center [412, 210] width 156 height 27
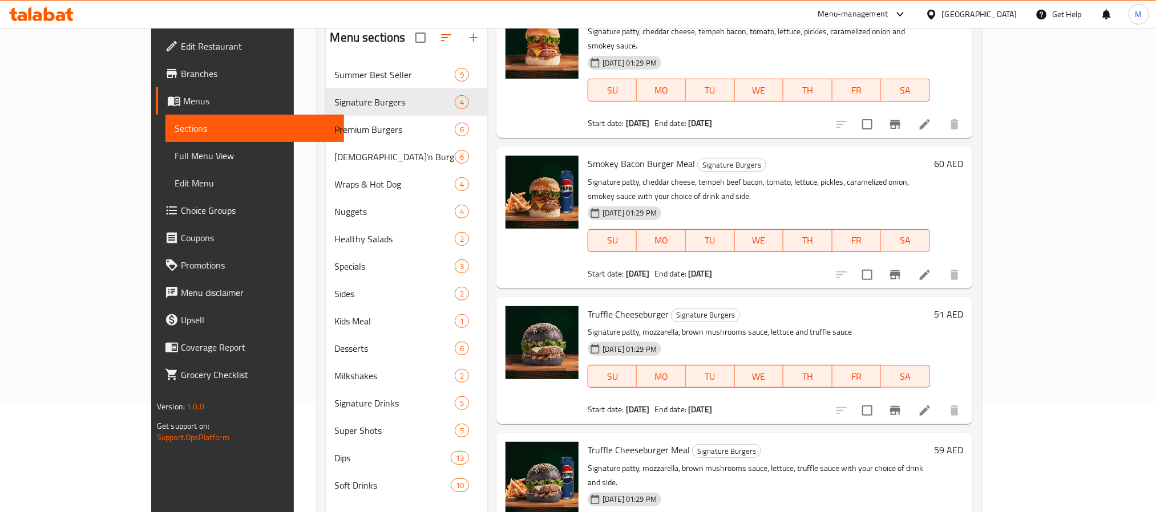
scroll to position [160, 0]
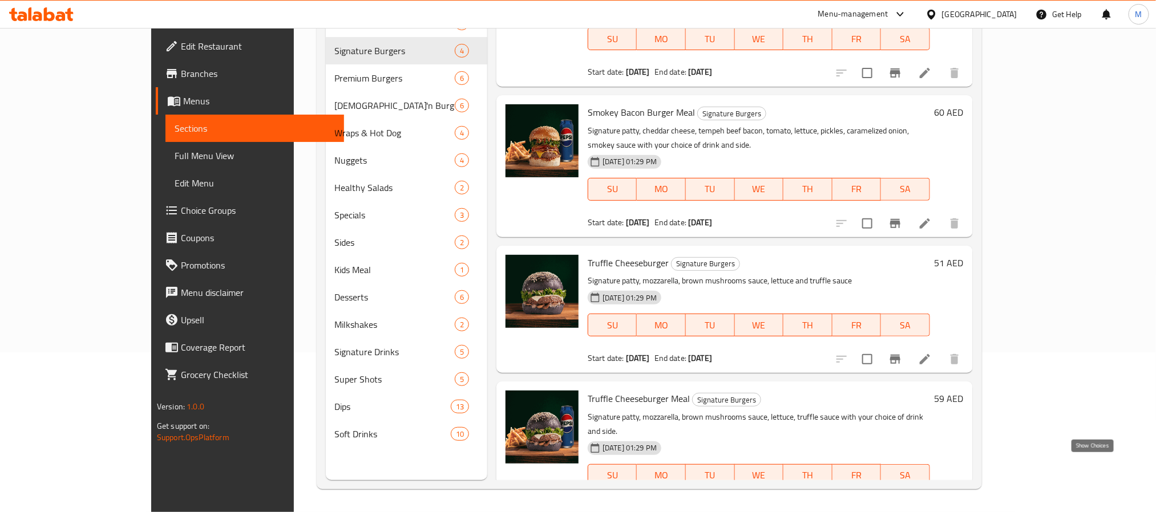
click at [961, 503] on icon "show more" at bounding box center [955, 510] width 14 height 14
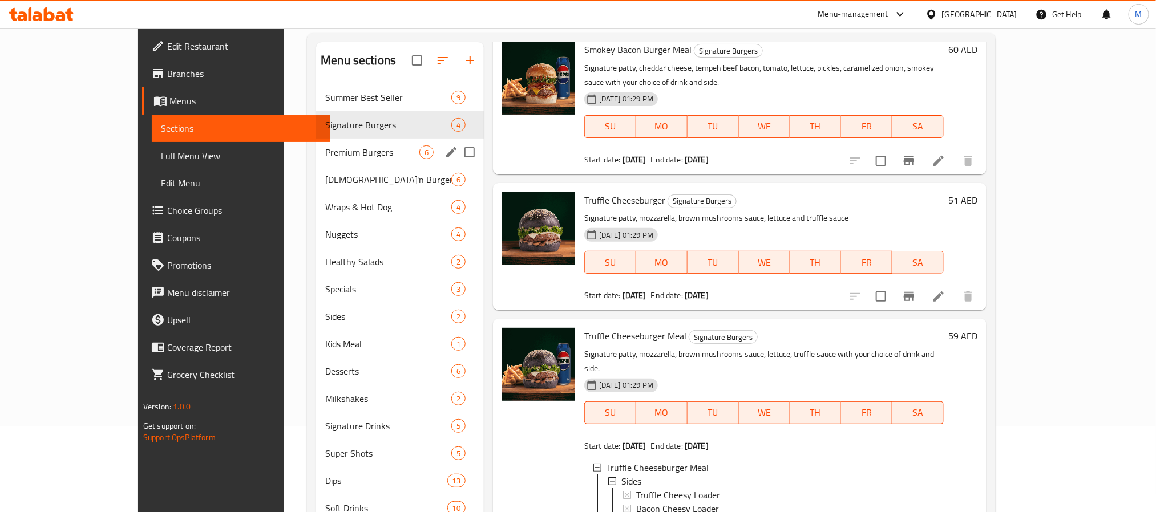
scroll to position [0, 0]
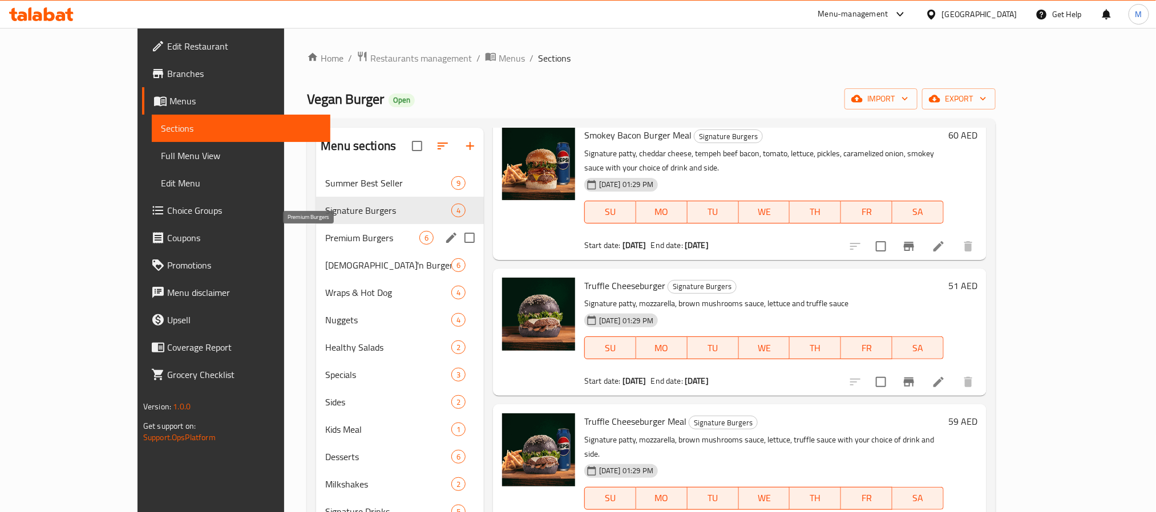
click at [325, 236] on span "Premium Burgers" at bounding box center [372, 238] width 94 height 14
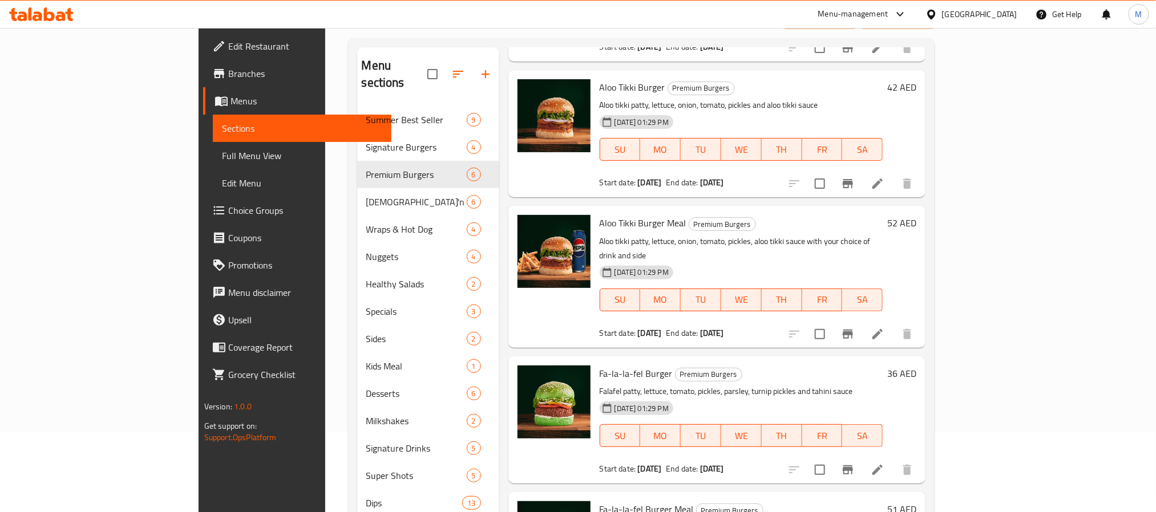
scroll to position [160, 0]
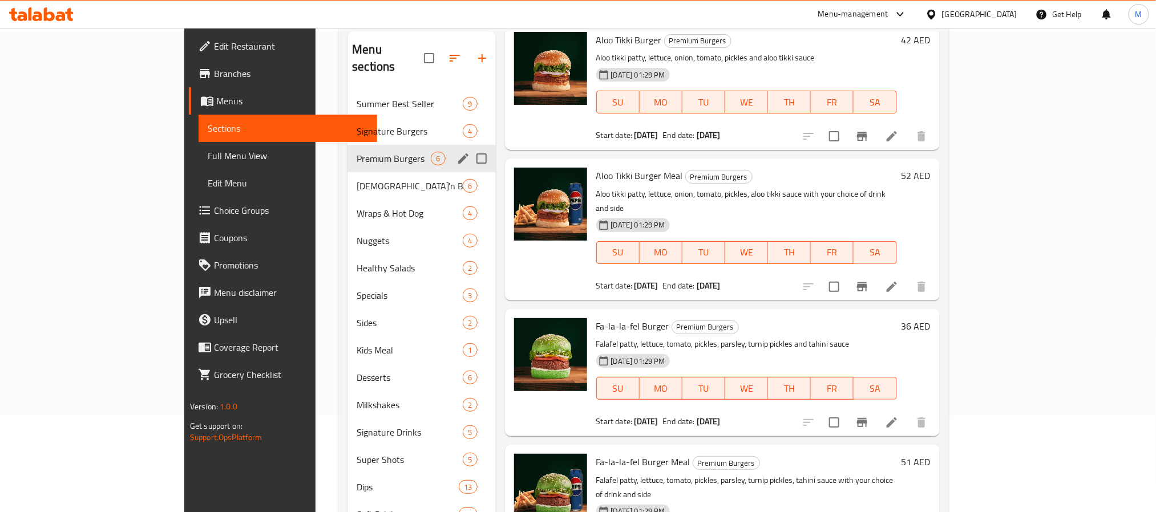
scroll to position [0, 0]
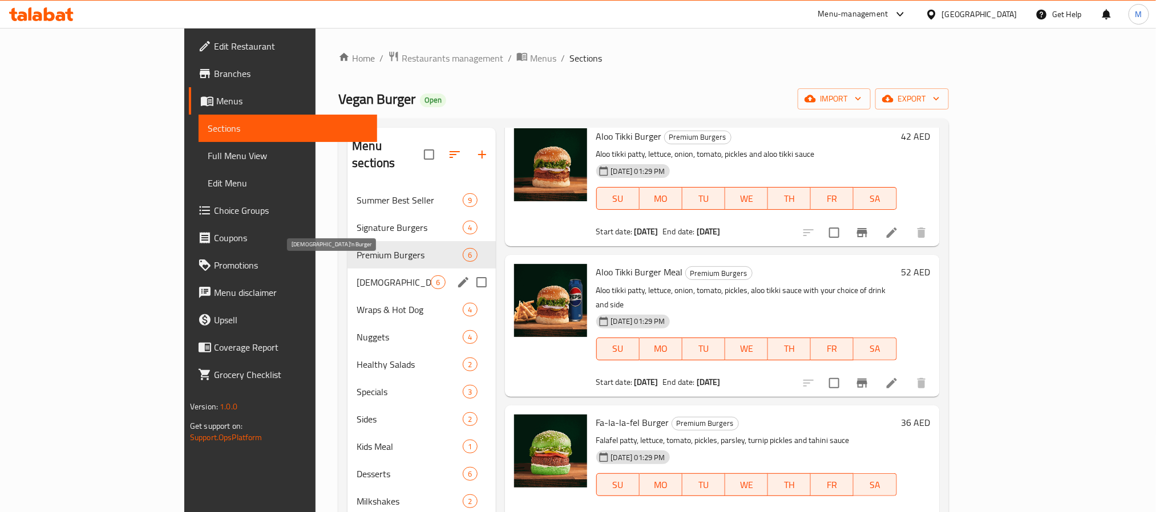
click at [357, 276] on span "[DEMOGRAPHIC_DATA]'n Burger" at bounding box center [394, 283] width 74 height 14
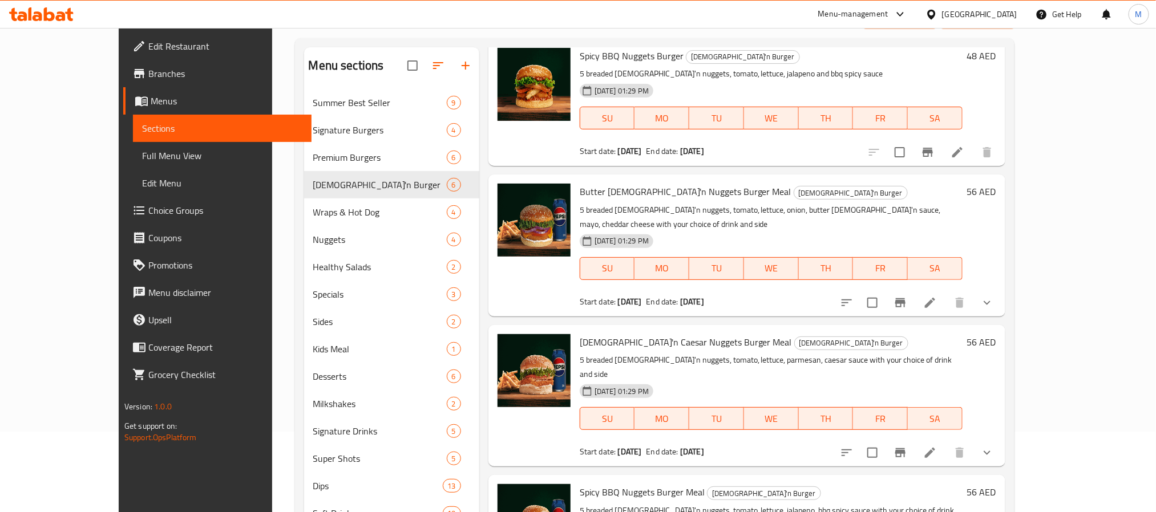
scroll to position [160, 0]
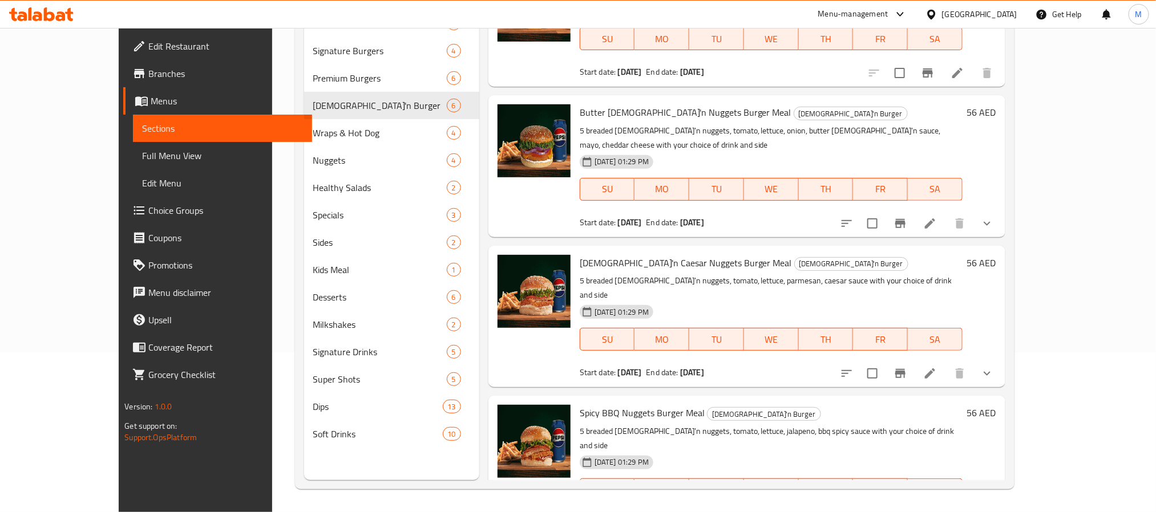
click at [1001, 360] on button "show more" at bounding box center [986, 373] width 27 height 27
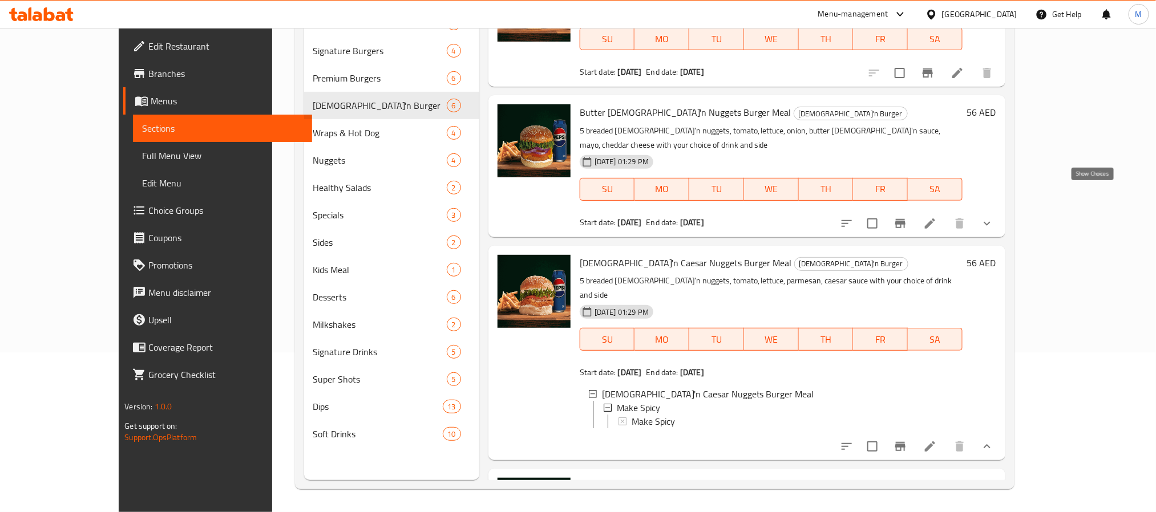
click at [994, 217] on icon "show more" at bounding box center [987, 224] width 14 height 14
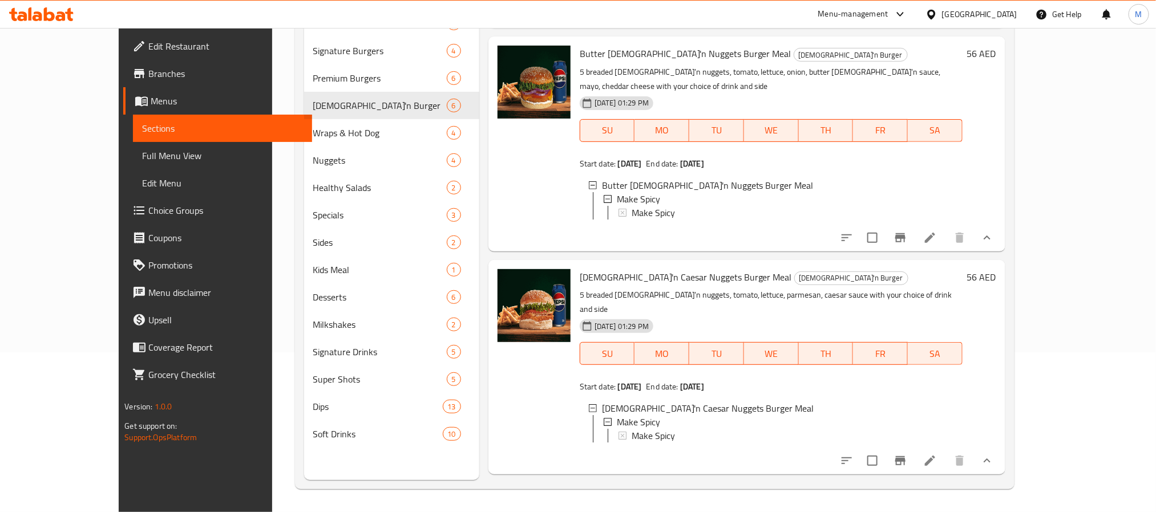
scroll to position [503, 0]
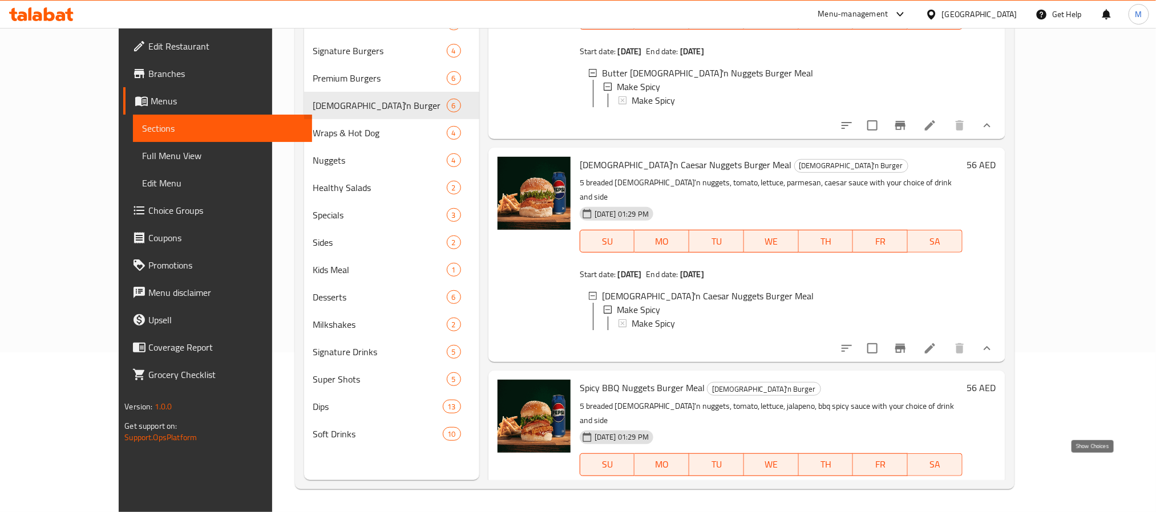
click at [994, 492] on icon "show more" at bounding box center [987, 499] width 14 height 14
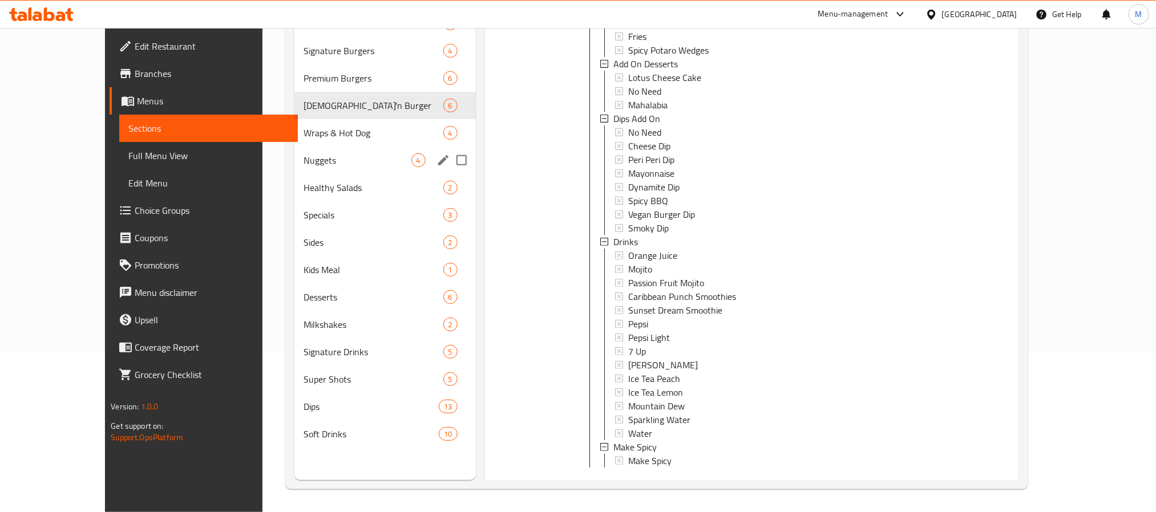
scroll to position [0, 0]
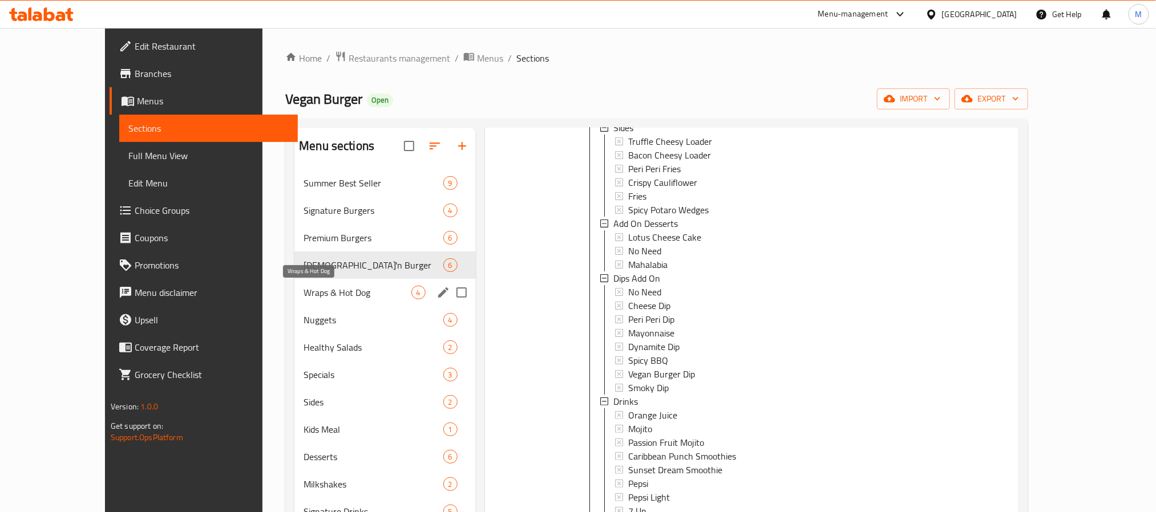
click at [311, 292] on span "Wraps & Hot Dog" at bounding box center [357, 293] width 107 height 14
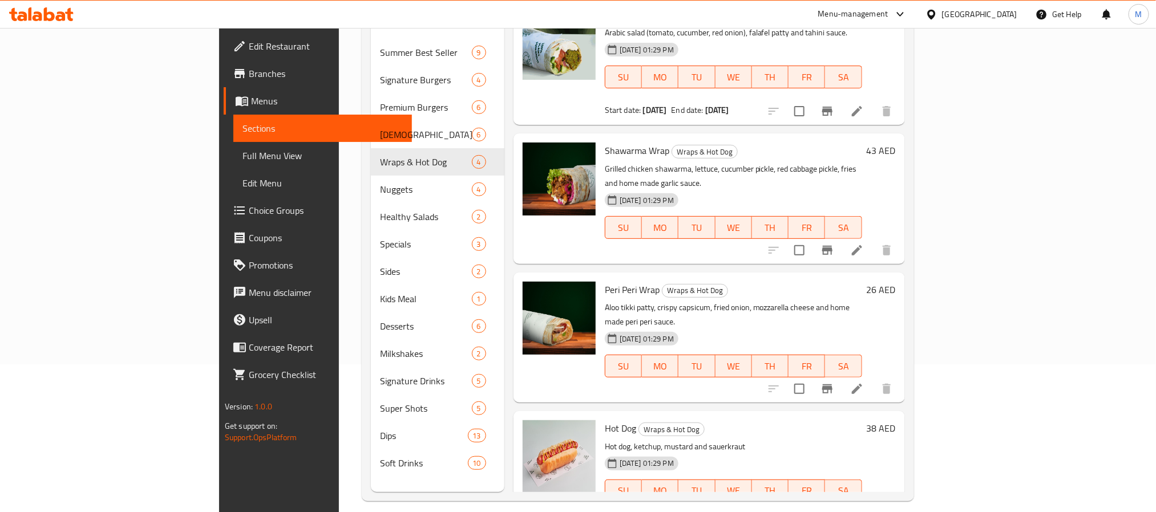
scroll to position [160, 0]
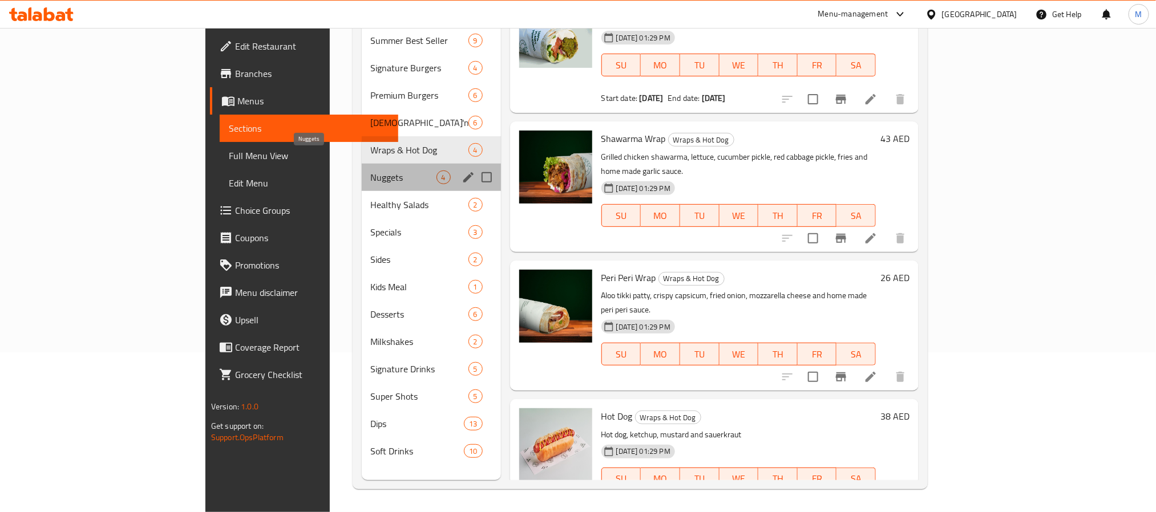
click at [371, 171] on span "Nuggets" at bounding box center [404, 178] width 66 height 14
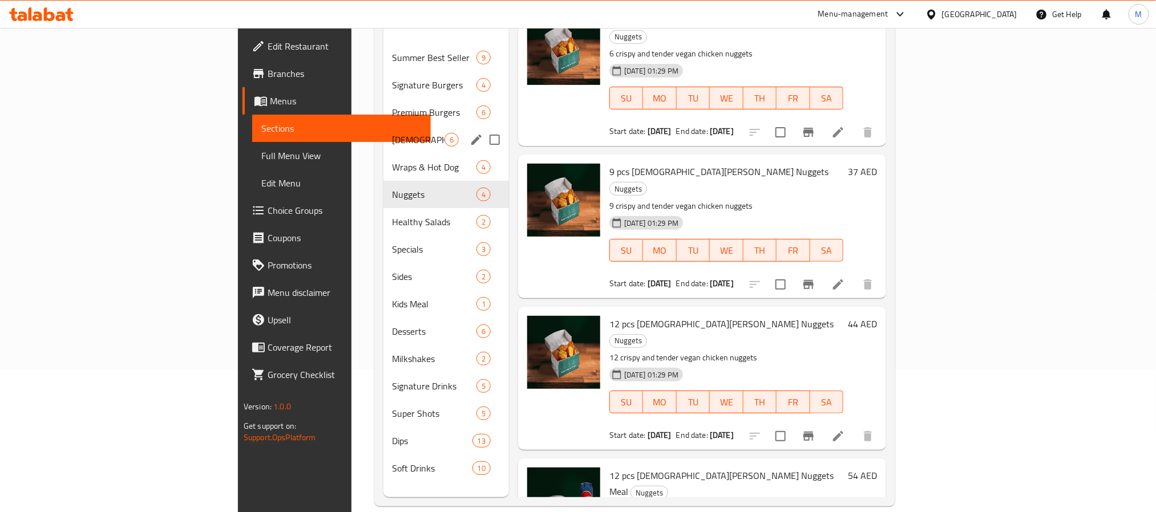
scroll to position [160, 0]
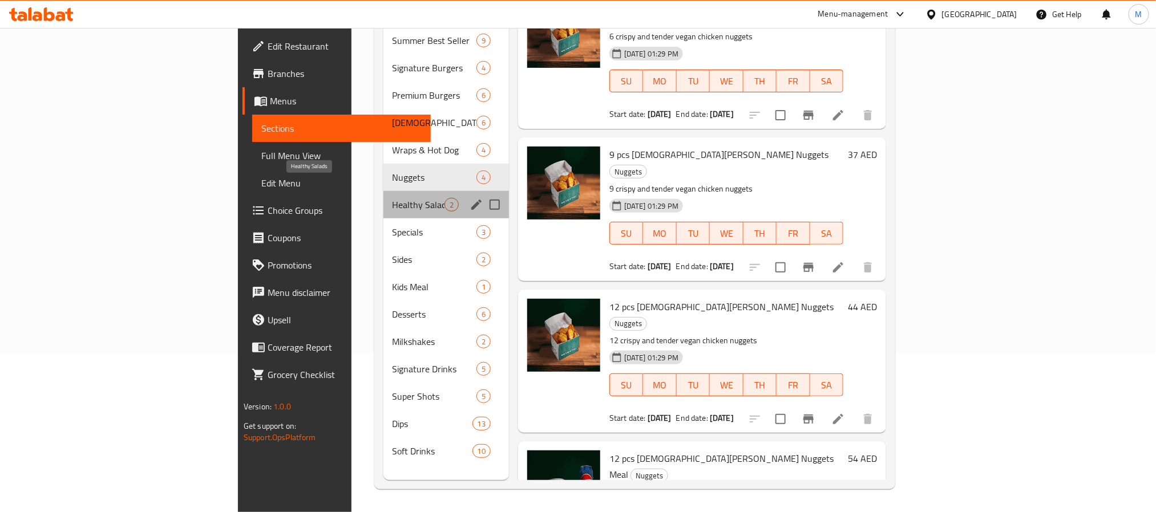
click at [393, 198] on span "Healthy Salads" at bounding box center [419, 205] width 52 height 14
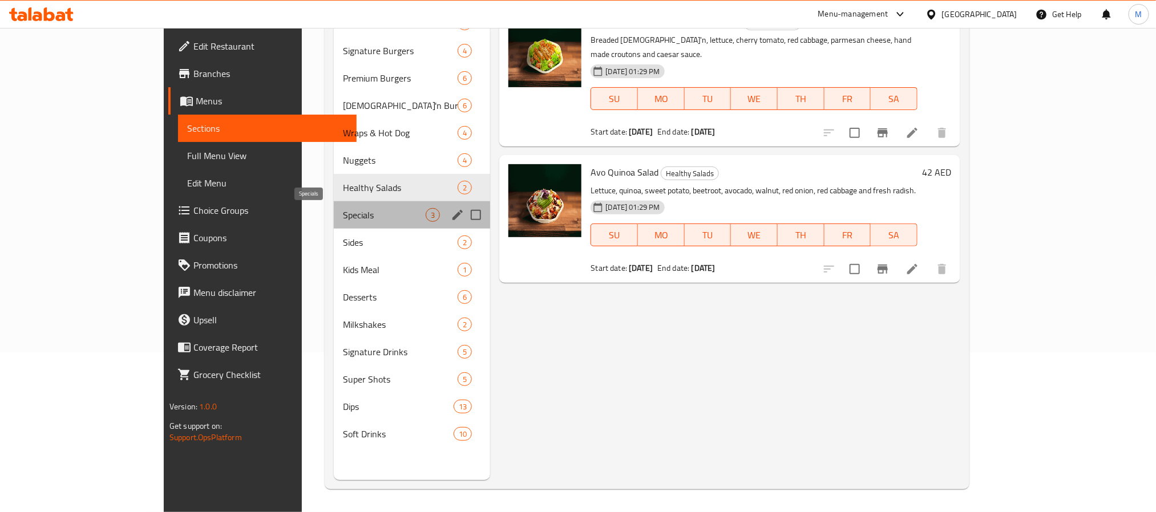
click at [343, 215] on span "Specials" at bounding box center [384, 215] width 83 height 14
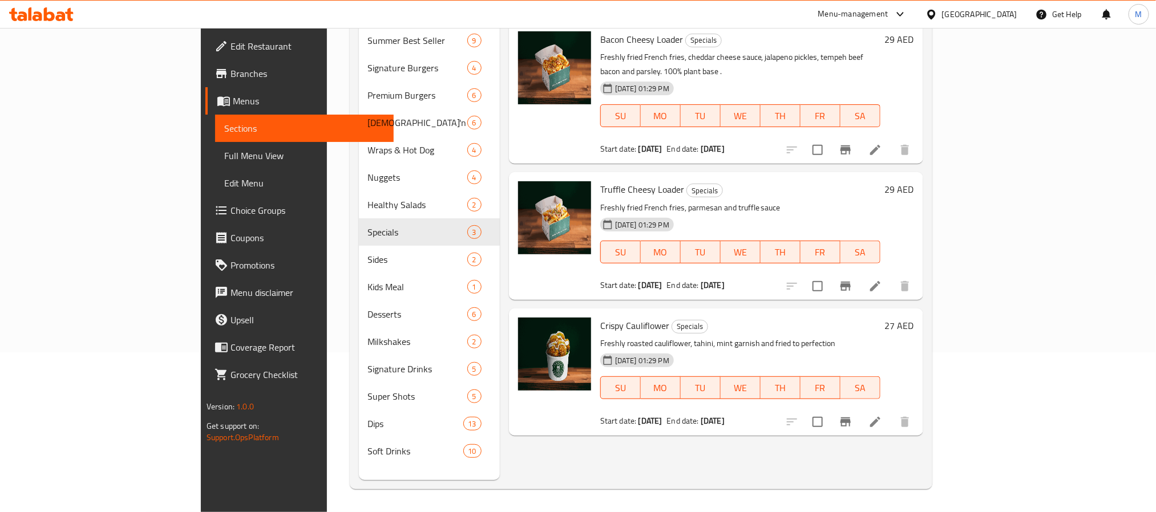
scroll to position [74, 0]
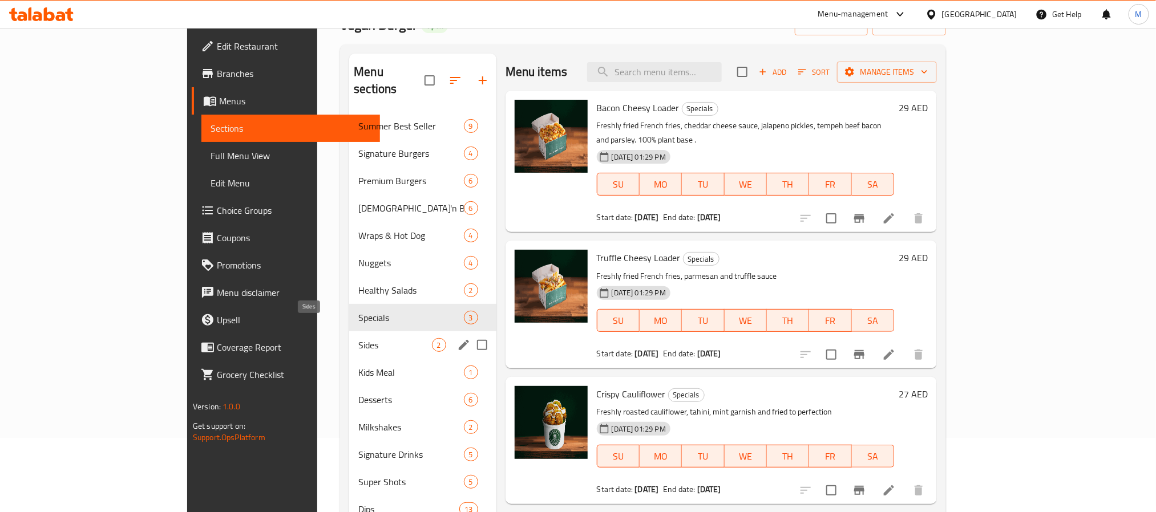
click at [358, 338] on span "Sides" at bounding box center [394, 345] width 73 height 14
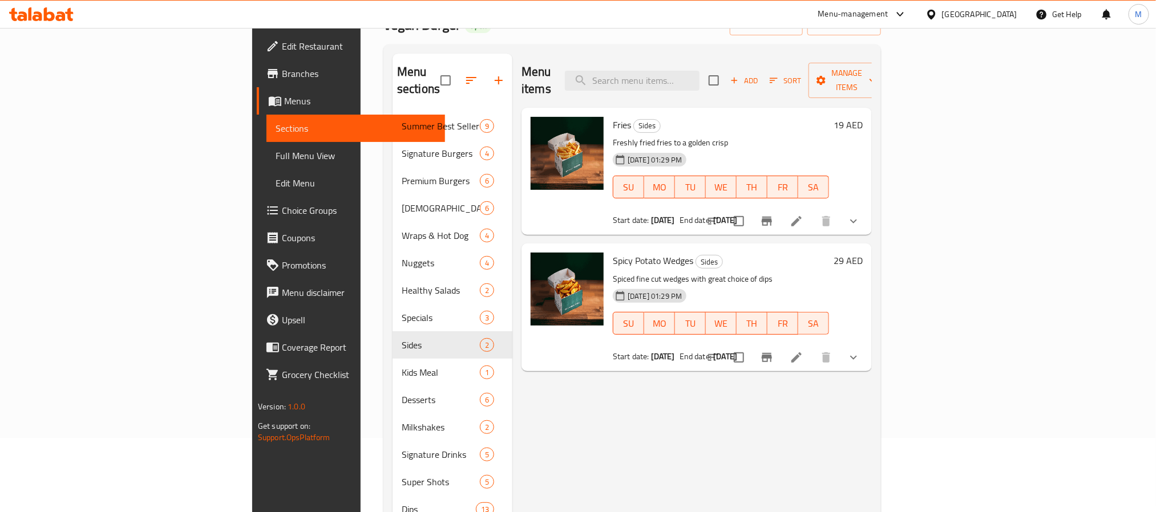
click at [867, 344] on button "show more" at bounding box center [853, 357] width 27 height 27
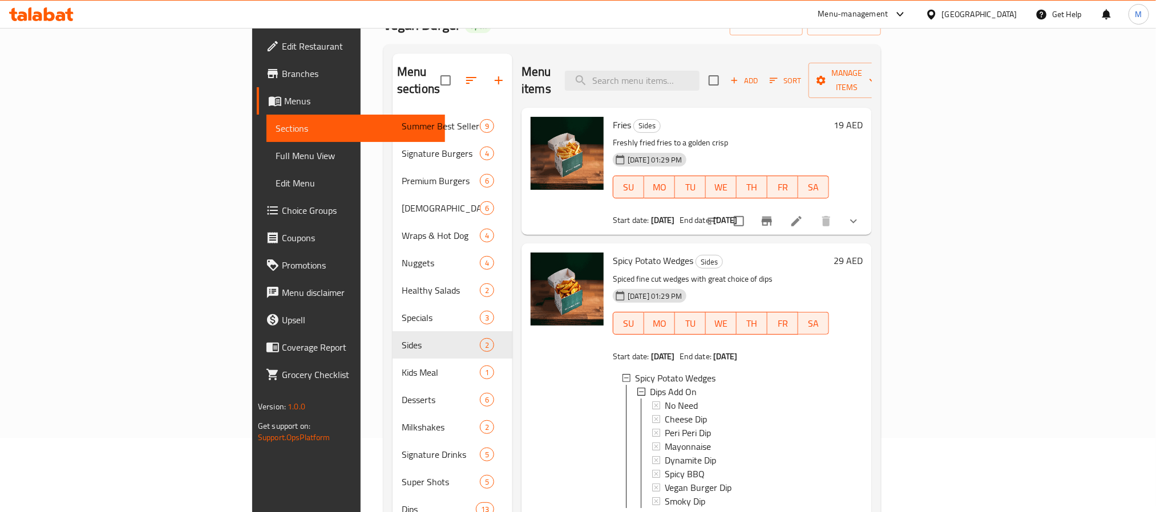
scroll to position [160, 0]
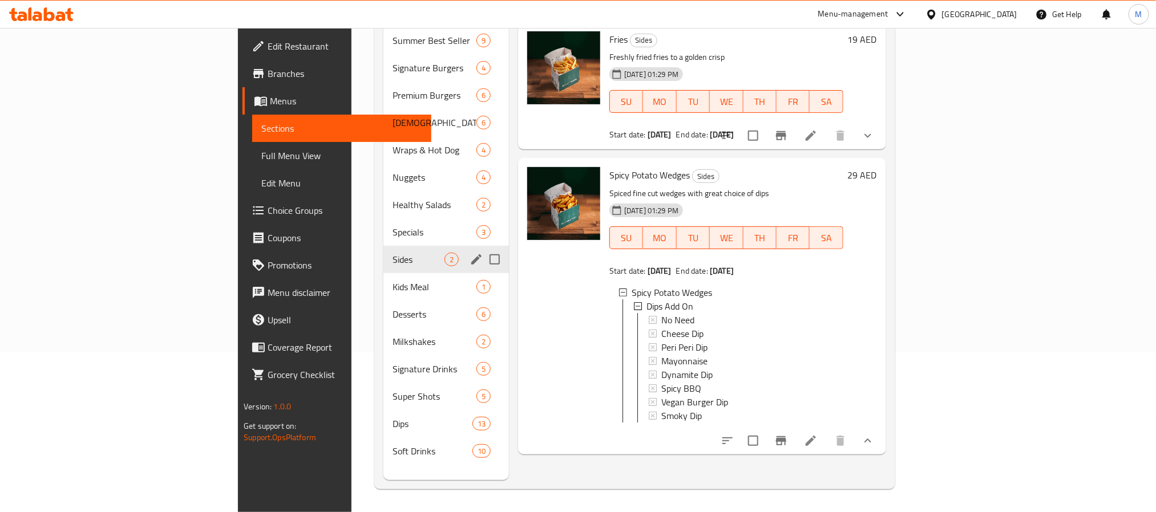
click at [383, 273] on div "Kids Meal 1" at bounding box center [446, 286] width 126 height 27
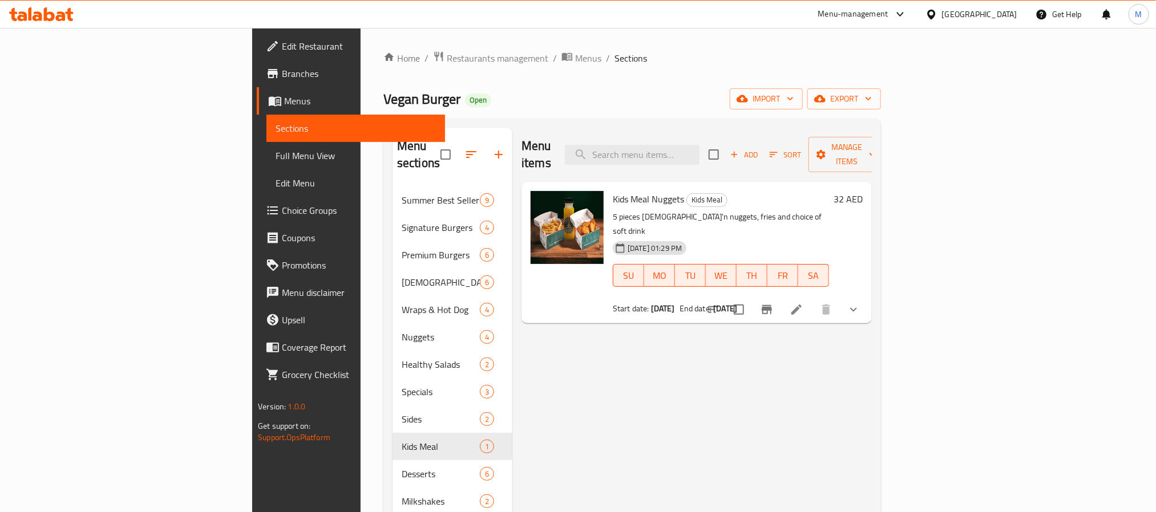
click at [867, 296] on button "show more" at bounding box center [853, 309] width 27 height 27
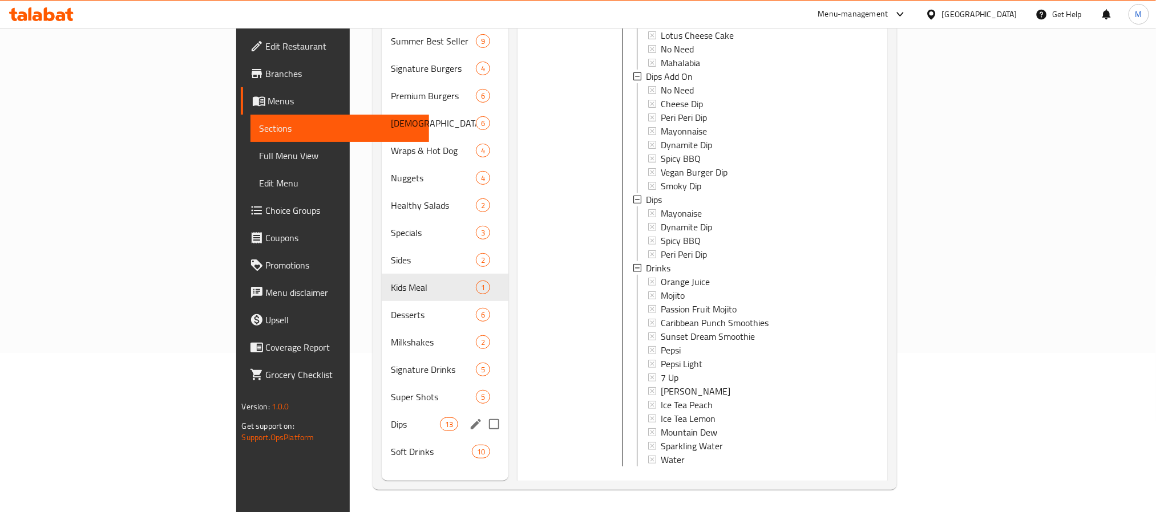
scroll to position [160, 0]
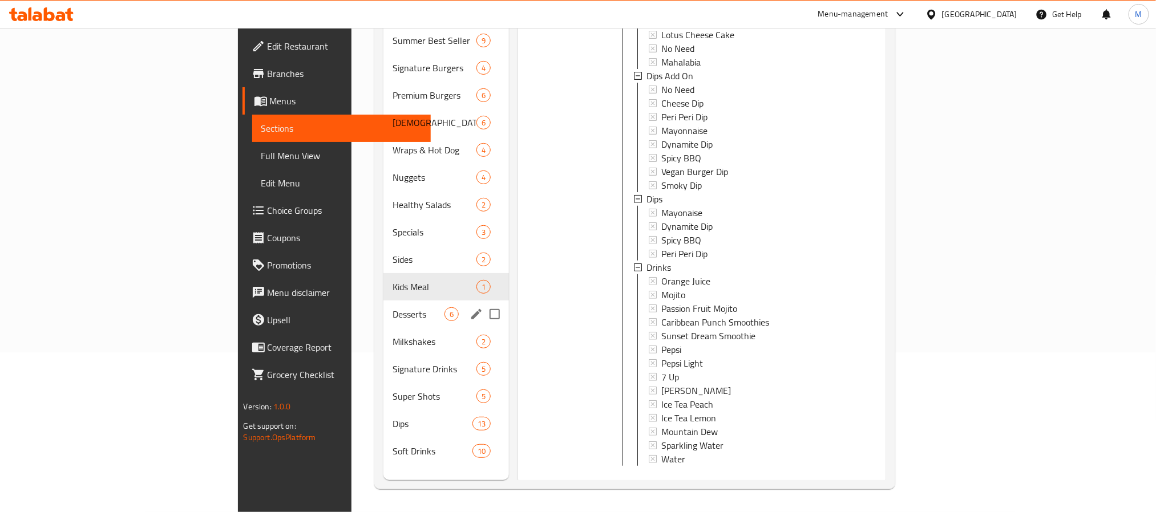
click at [383, 307] on div "Desserts 6" at bounding box center [446, 314] width 126 height 27
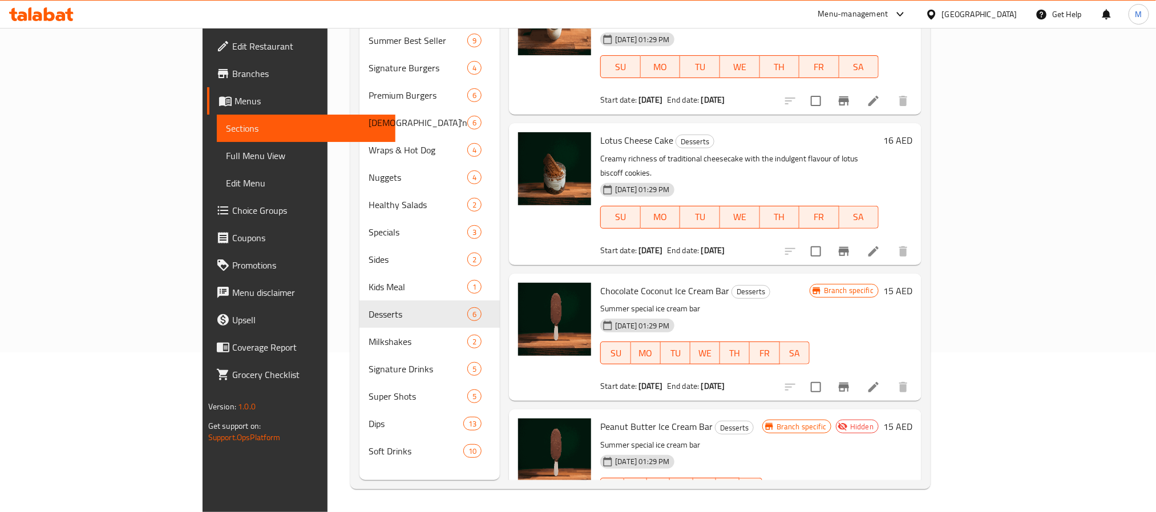
scroll to position [320, 0]
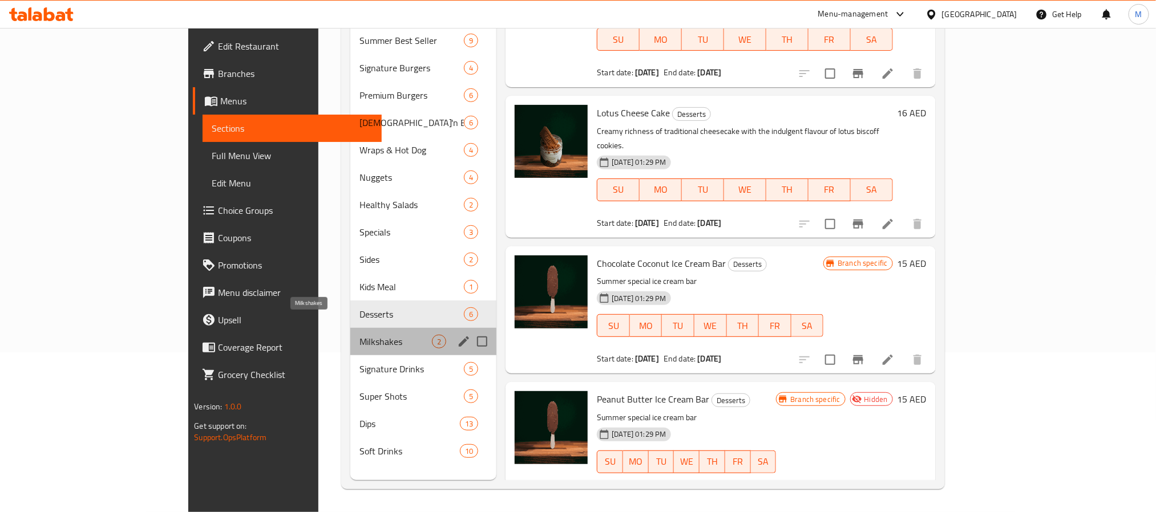
click at [359, 335] on span "Milkshakes" at bounding box center [395, 342] width 72 height 14
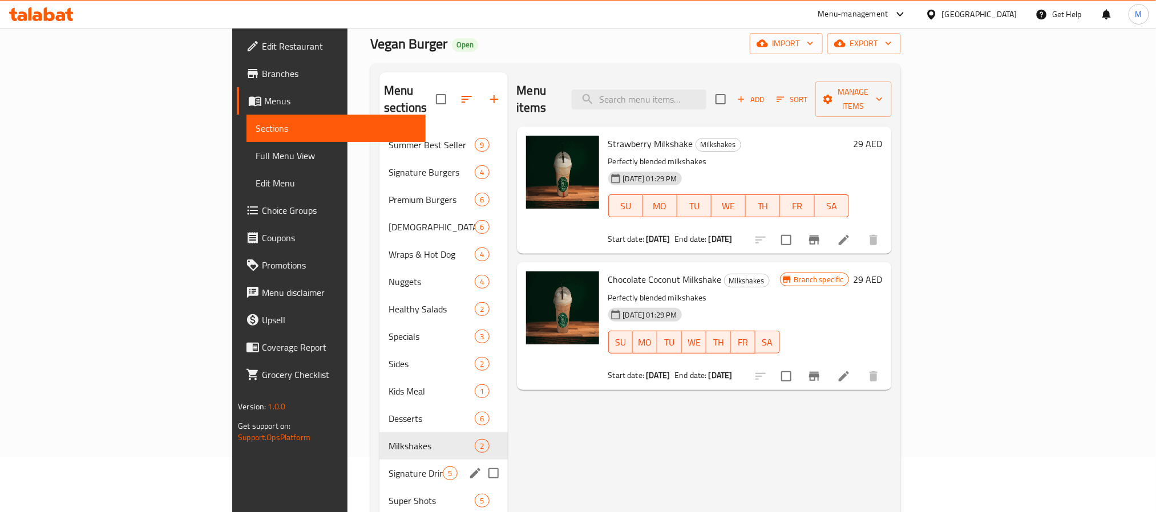
scroll to position [86, 0]
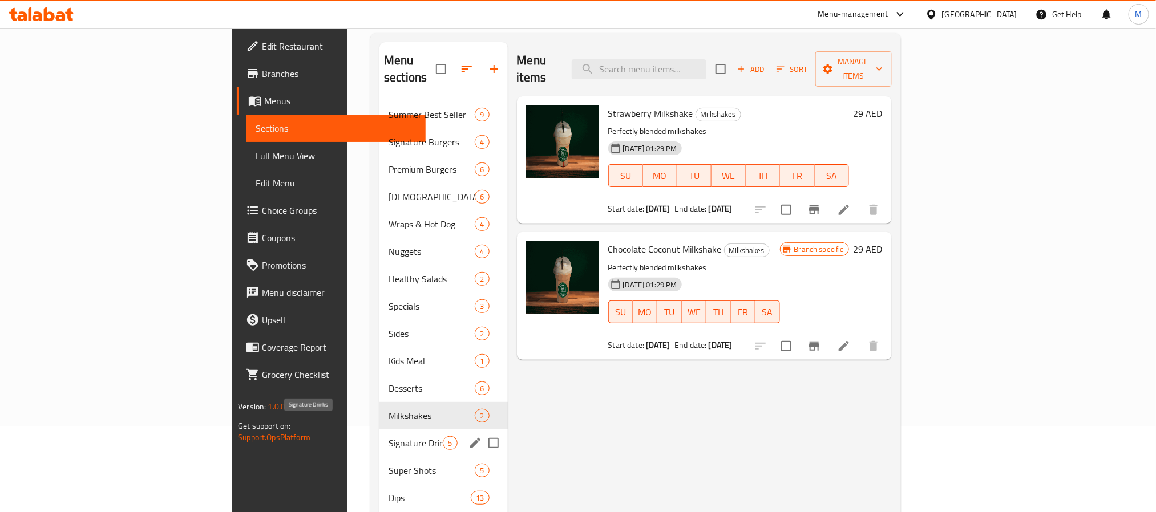
click at [389, 436] on span "Signature Drinks" at bounding box center [416, 443] width 54 height 14
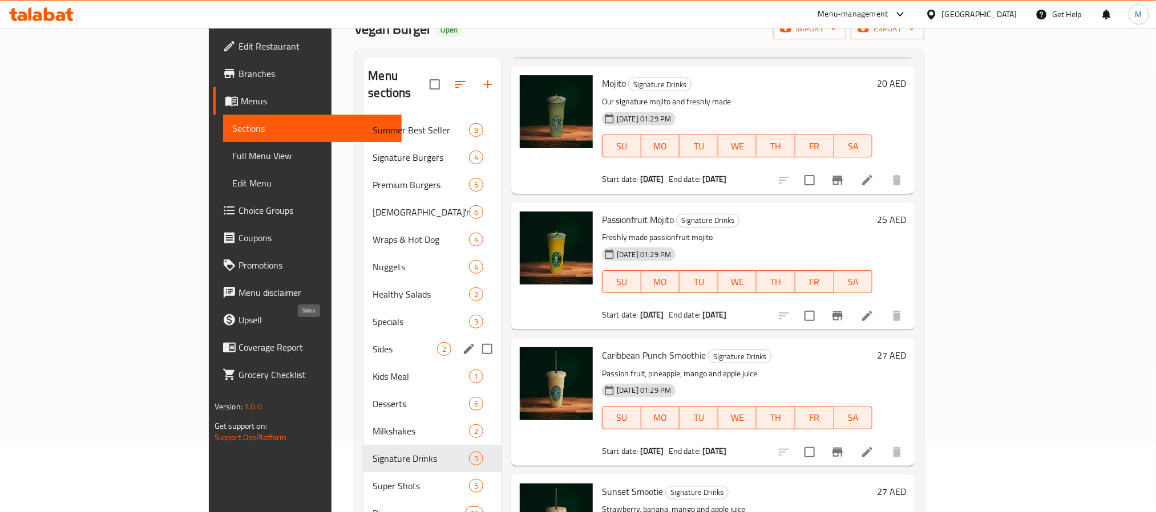
scroll to position [160, 0]
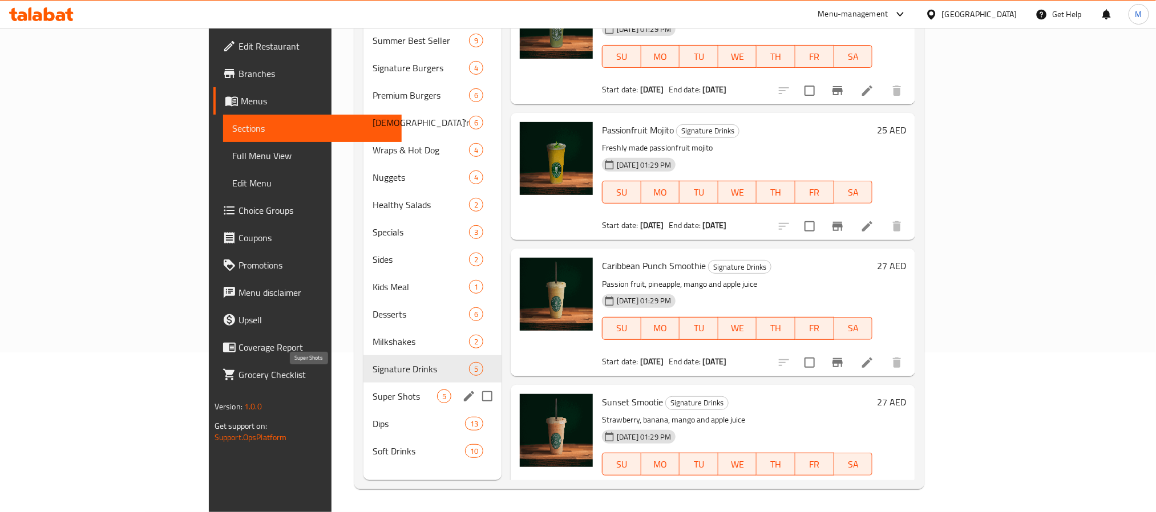
click at [373, 390] on span "Super Shots" at bounding box center [405, 397] width 64 height 14
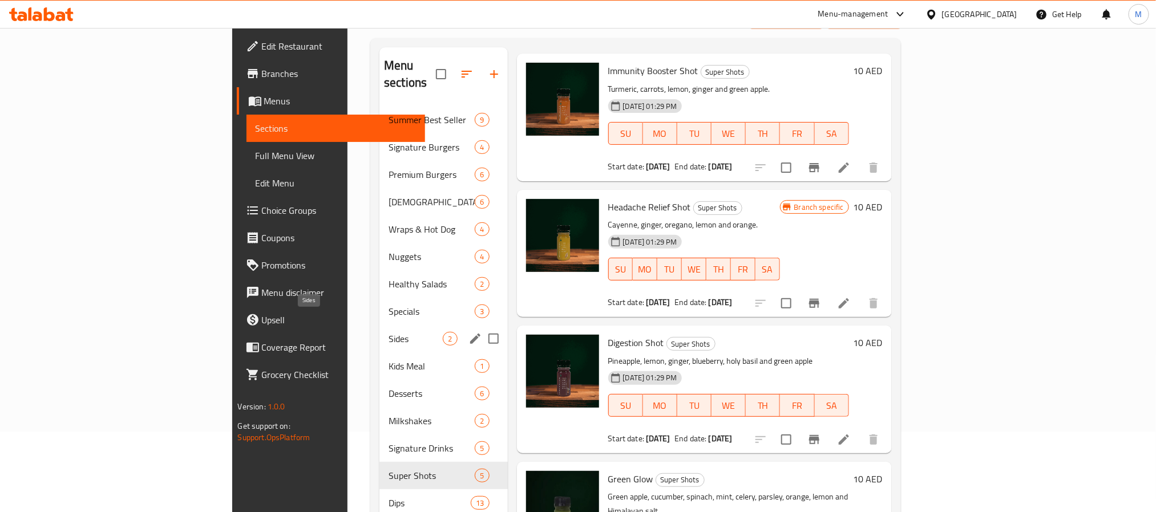
scroll to position [160, 0]
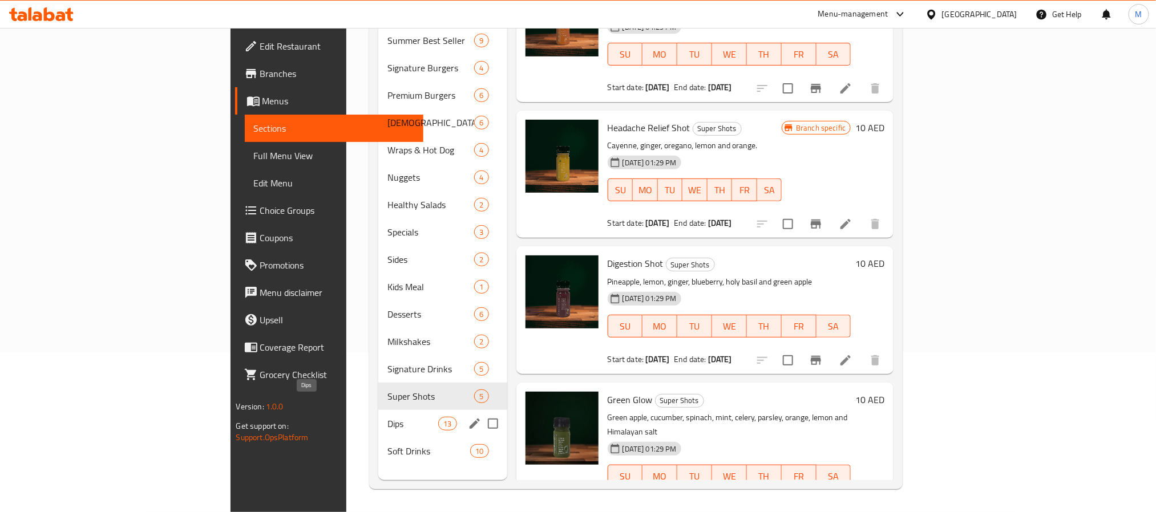
click at [387, 417] on span "Dips" at bounding box center [412, 424] width 51 height 14
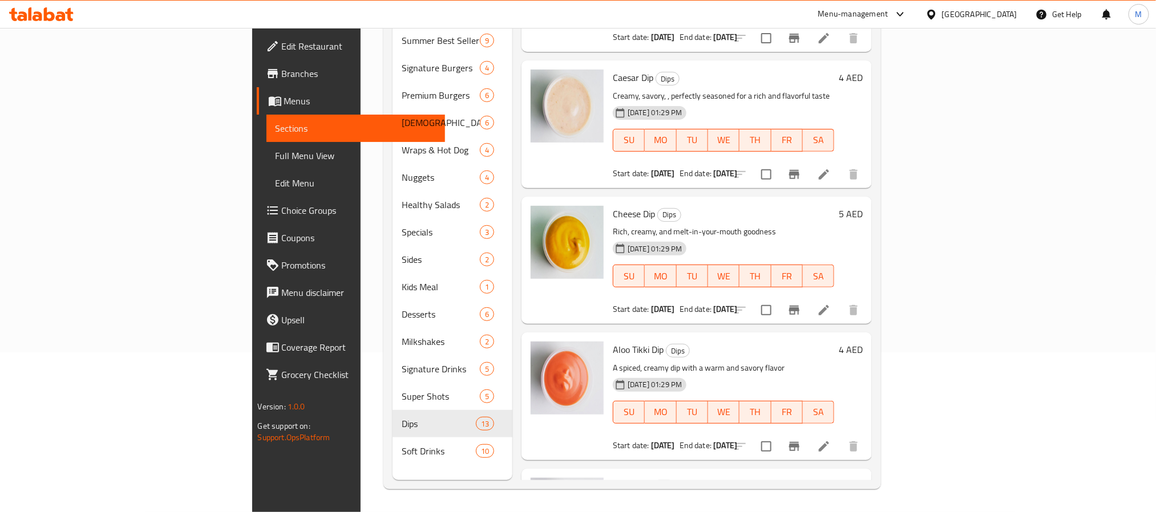
scroll to position [1284, 0]
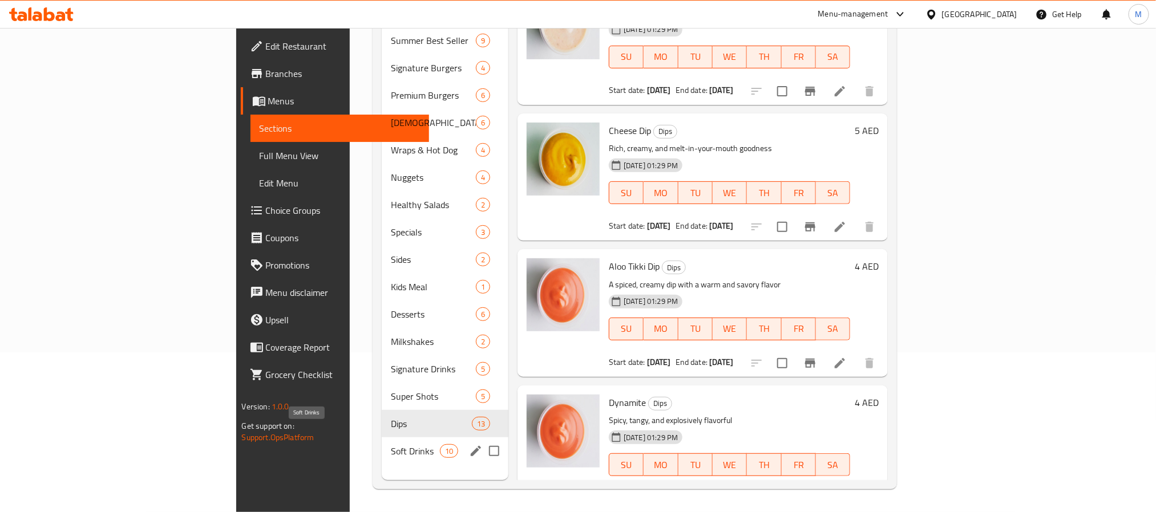
click at [391, 444] on span "Soft Drinks" at bounding box center [415, 451] width 48 height 14
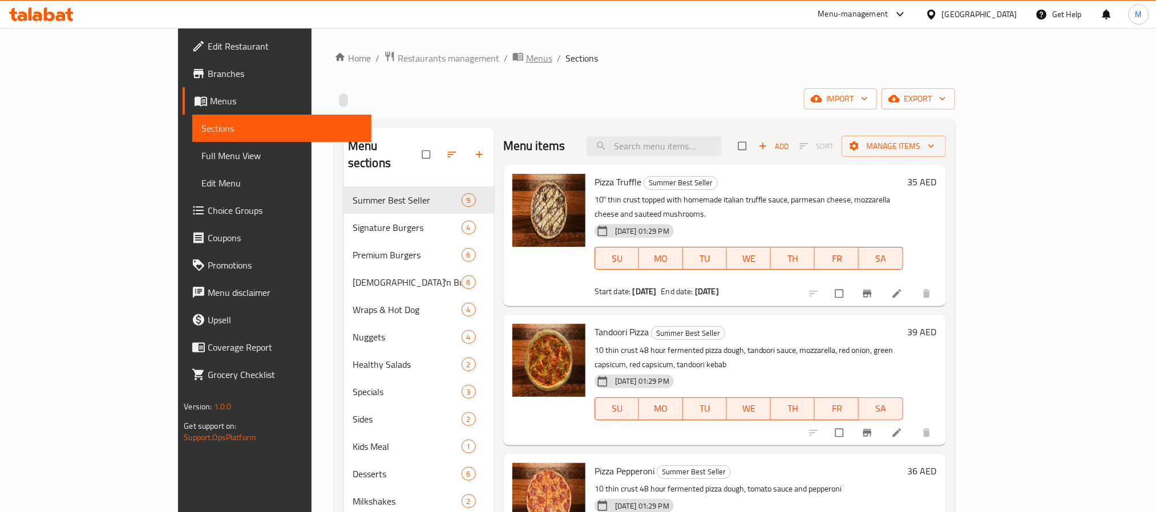
click at [513, 55] on icon "breadcrumb" at bounding box center [518, 57] width 10 height 8
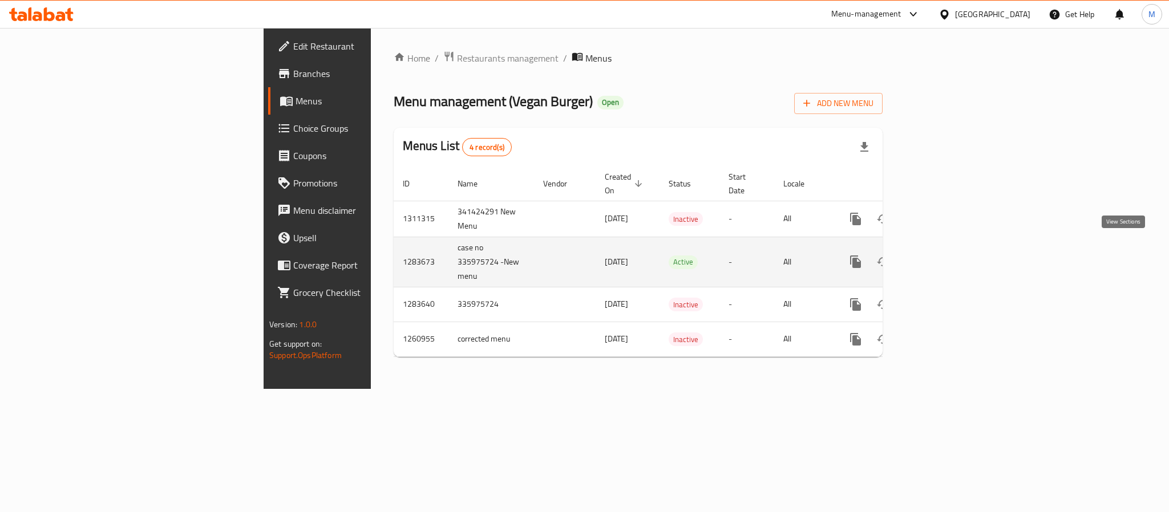
click at [945, 255] on icon "enhanced table" at bounding box center [938, 262] width 14 height 14
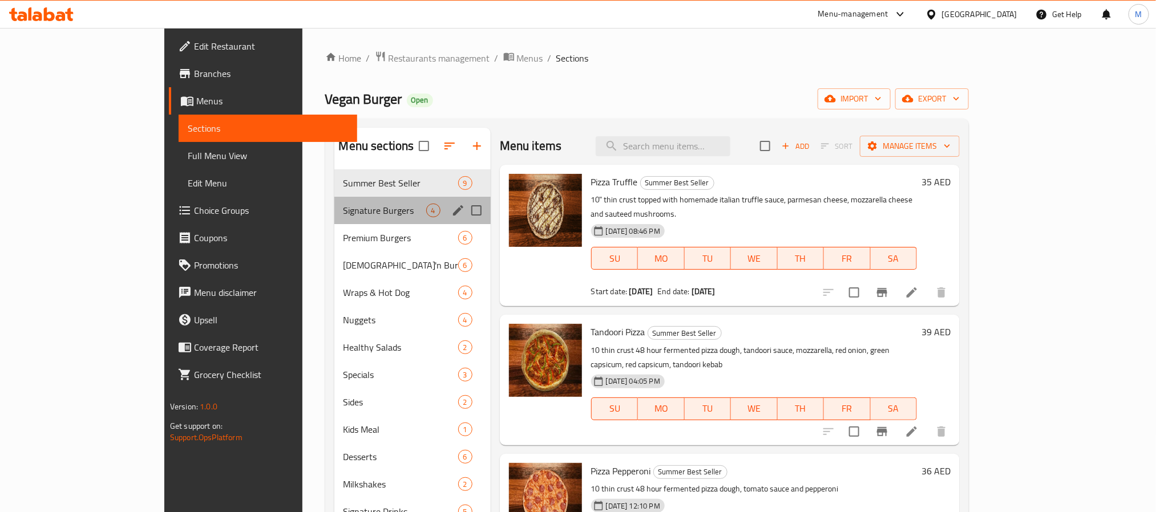
click at [334, 220] on div "Signature Burgers 4" at bounding box center [412, 210] width 156 height 27
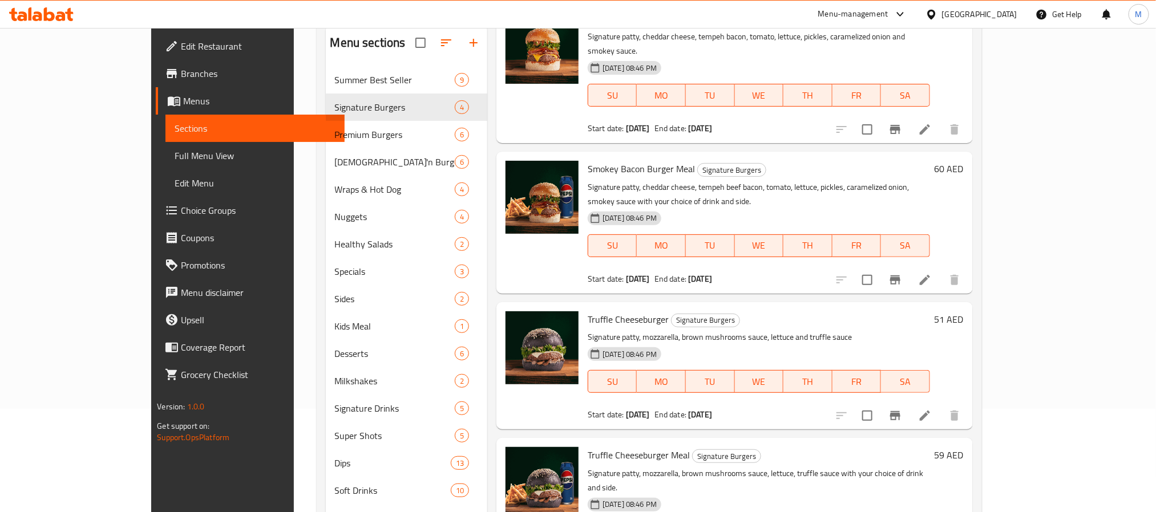
scroll to position [160, 0]
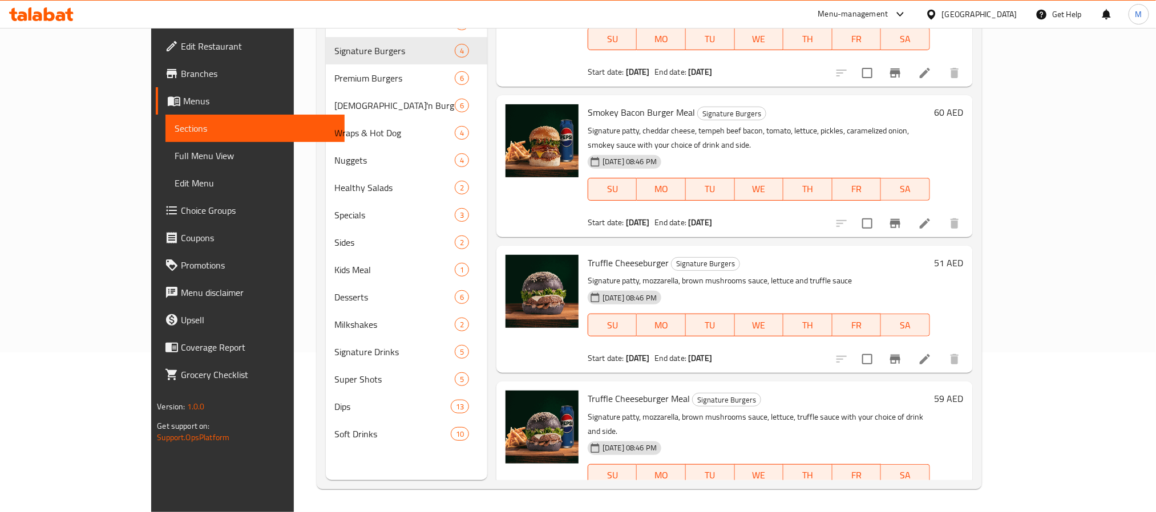
click at [968, 496] on button "show more" at bounding box center [954, 509] width 27 height 27
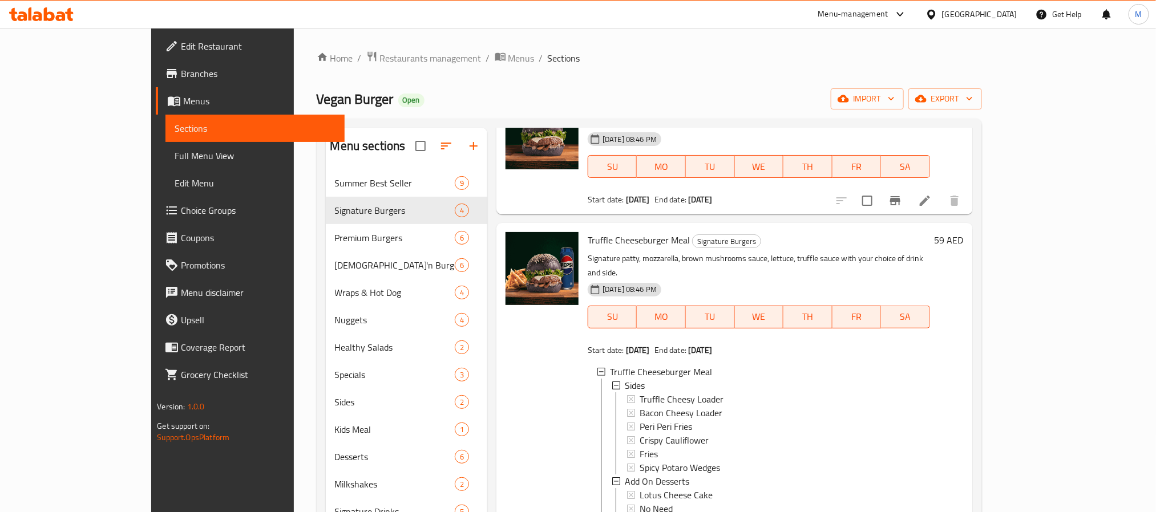
scroll to position [513, 0]
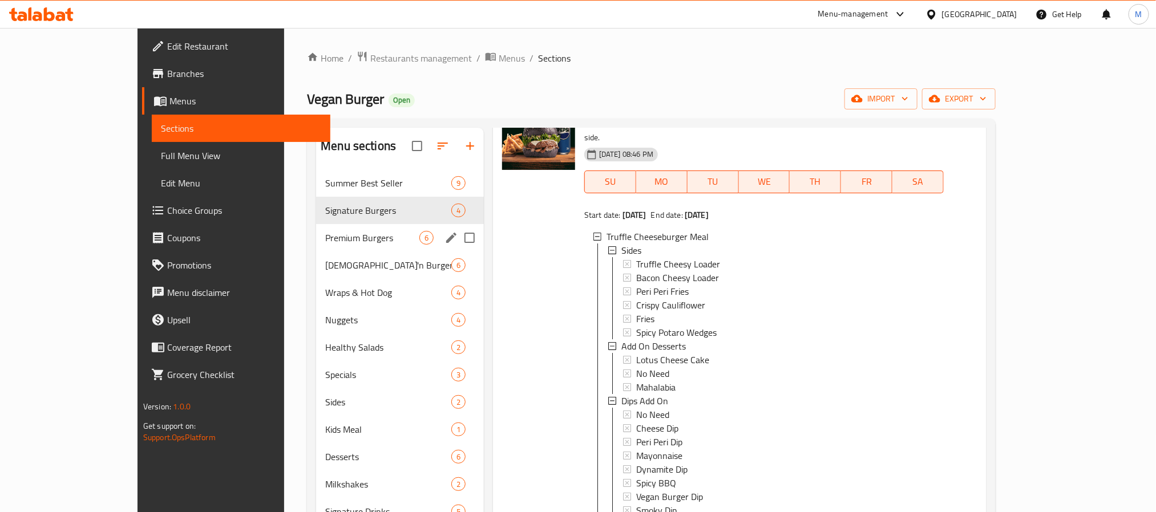
click at [316, 229] on div "Premium Burgers 6" at bounding box center [400, 237] width 168 height 27
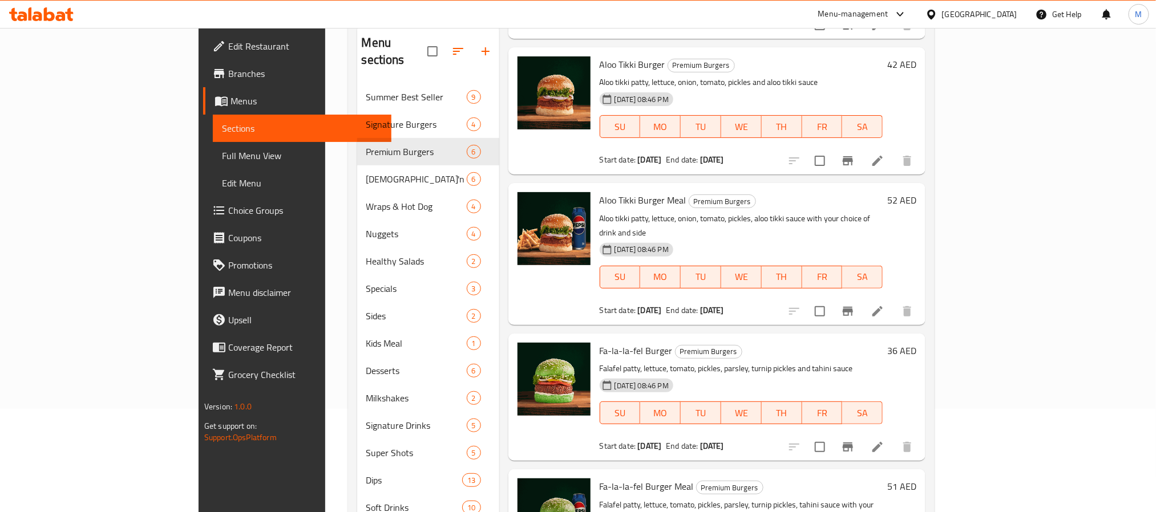
scroll to position [160, 0]
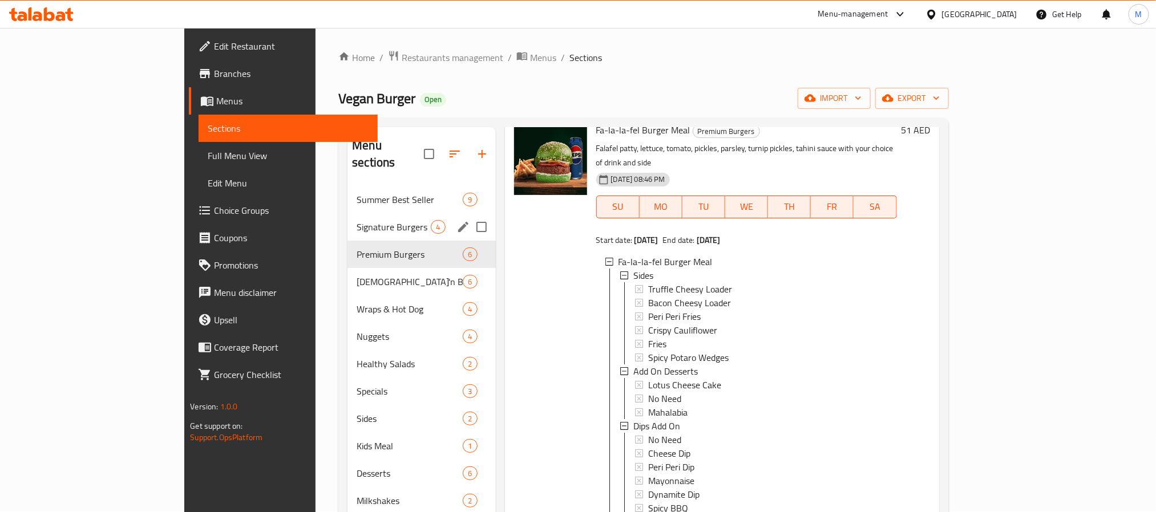
scroll to position [0, 0]
click at [357, 276] on span "[DEMOGRAPHIC_DATA]'n Burger" at bounding box center [394, 283] width 74 height 14
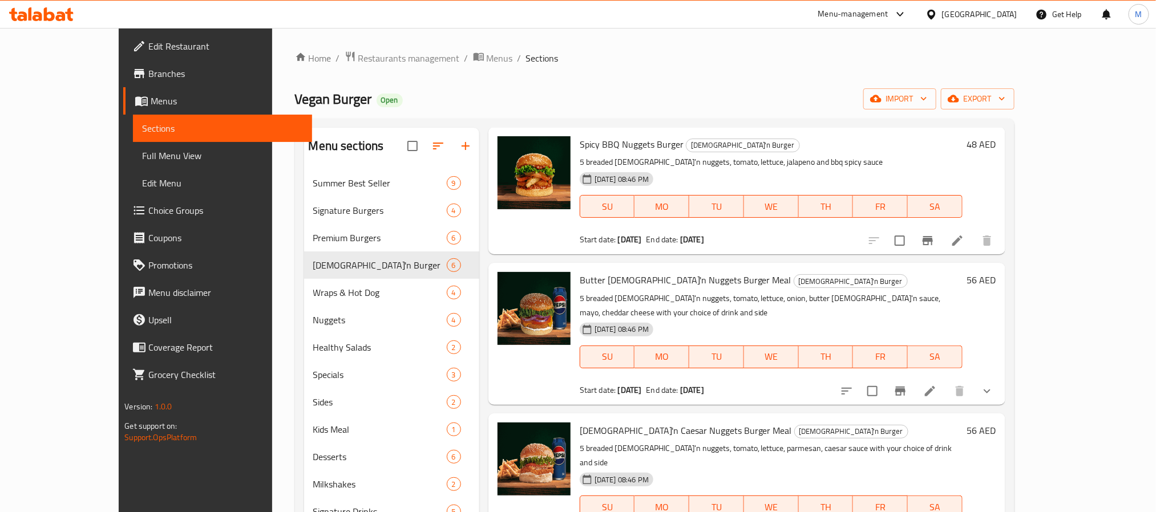
scroll to position [332, 0]
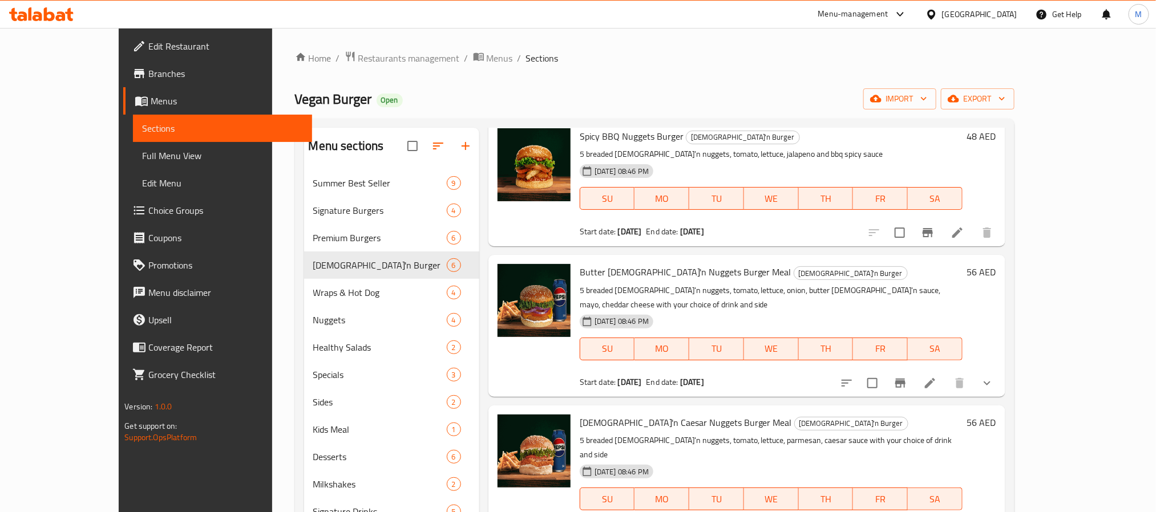
click at [1001, 370] on button "show more" at bounding box center [986, 383] width 27 height 27
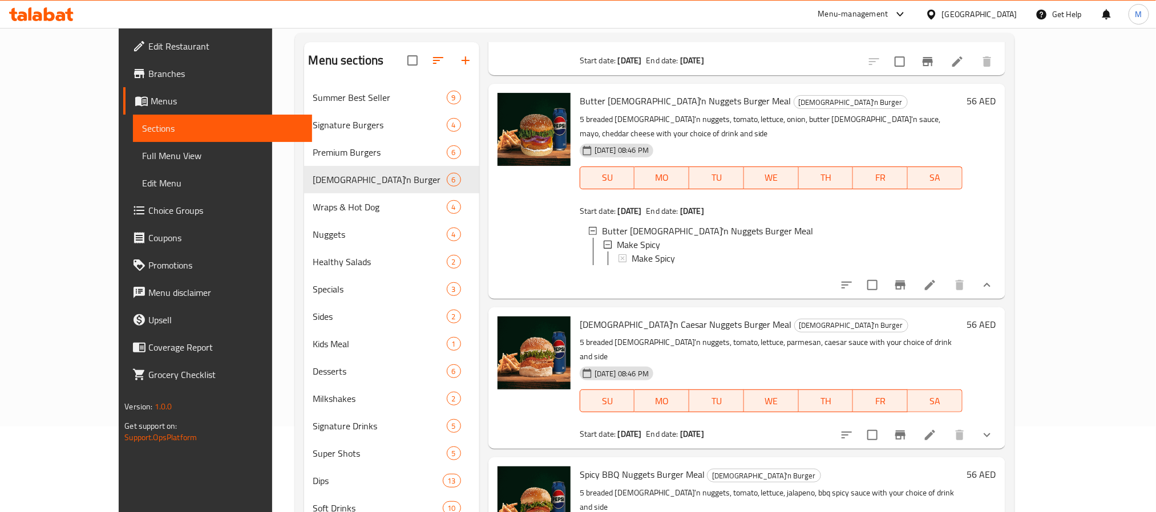
scroll to position [160, 0]
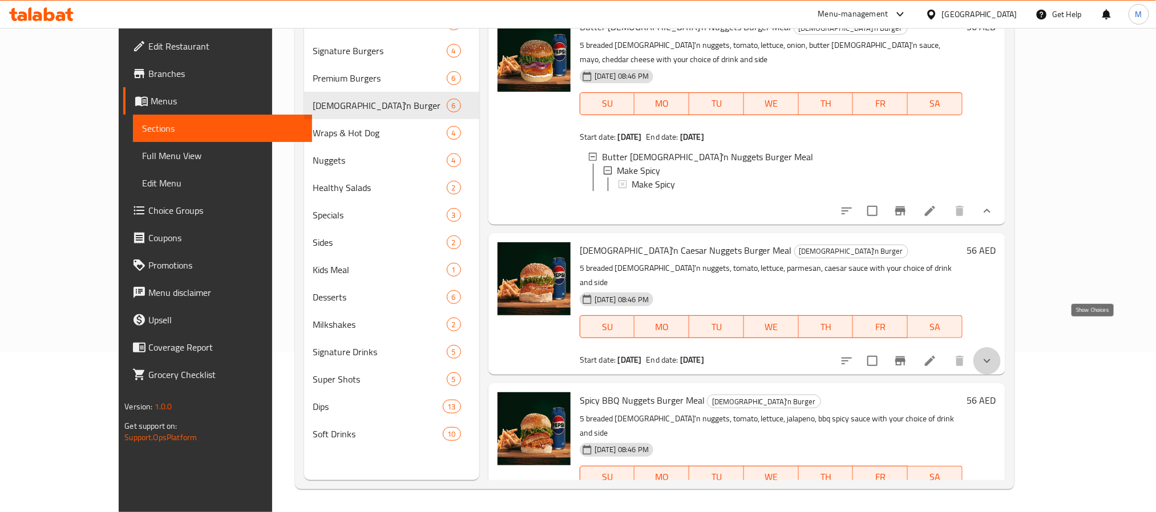
click at [994, 354] on icon "show more" at bounding box center [987, 361] width 14 height 14
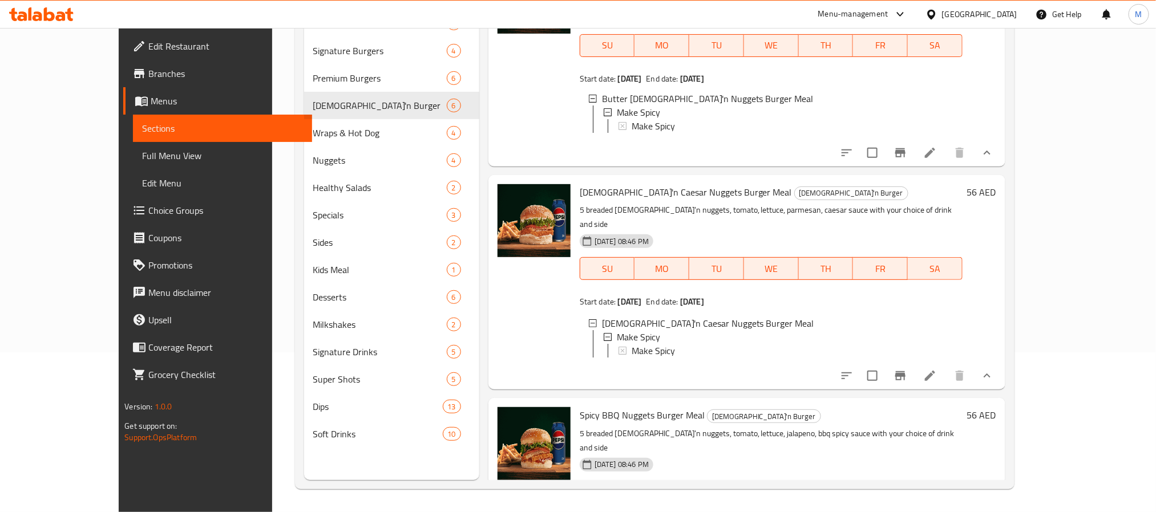
scroll to position [503, 0]
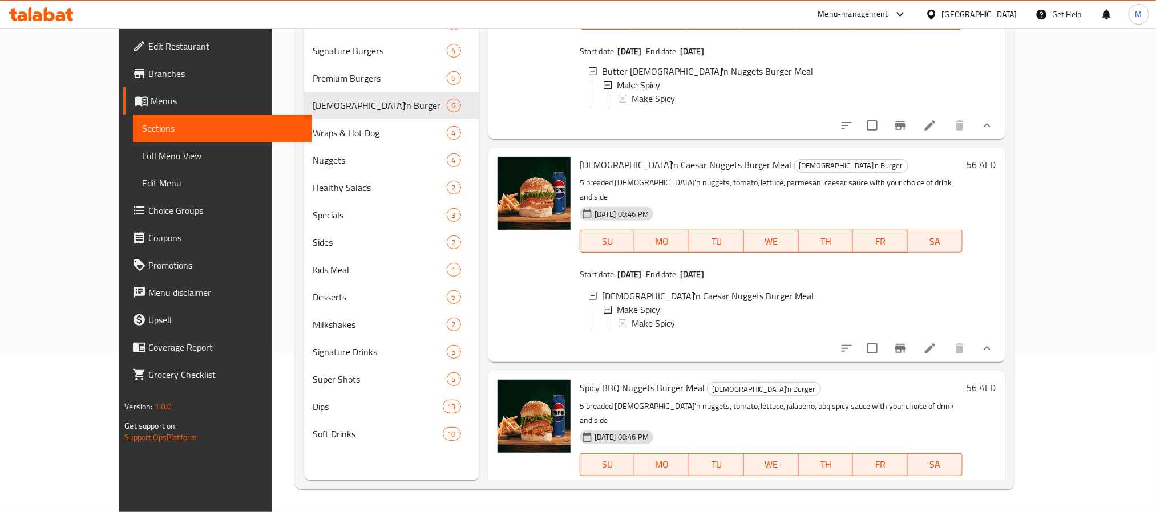
click at [990, 497] on icon "show more" at bounding box center [987, 499] width 7 height 4
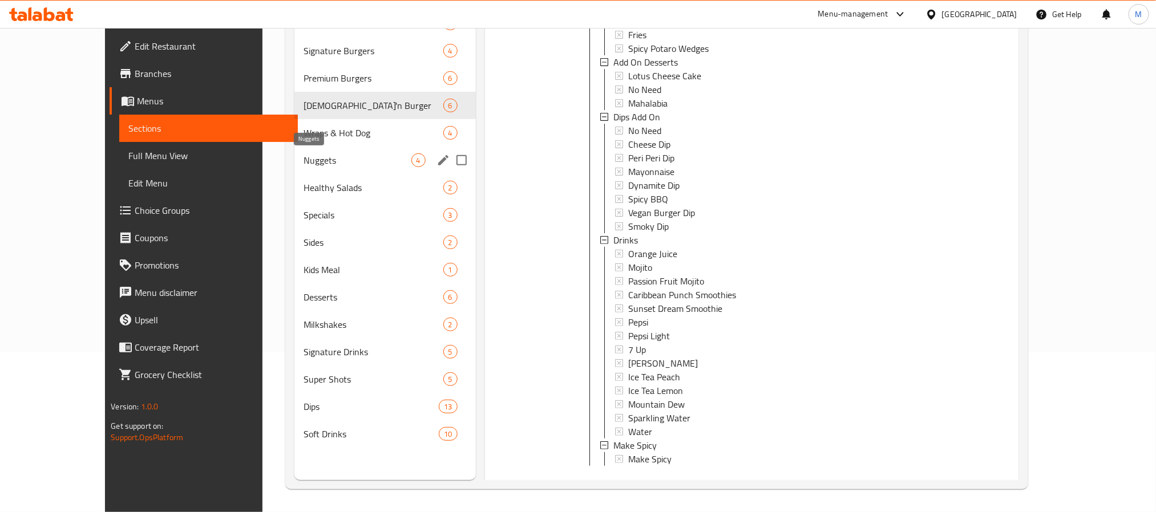
scroll to position [0, 0]
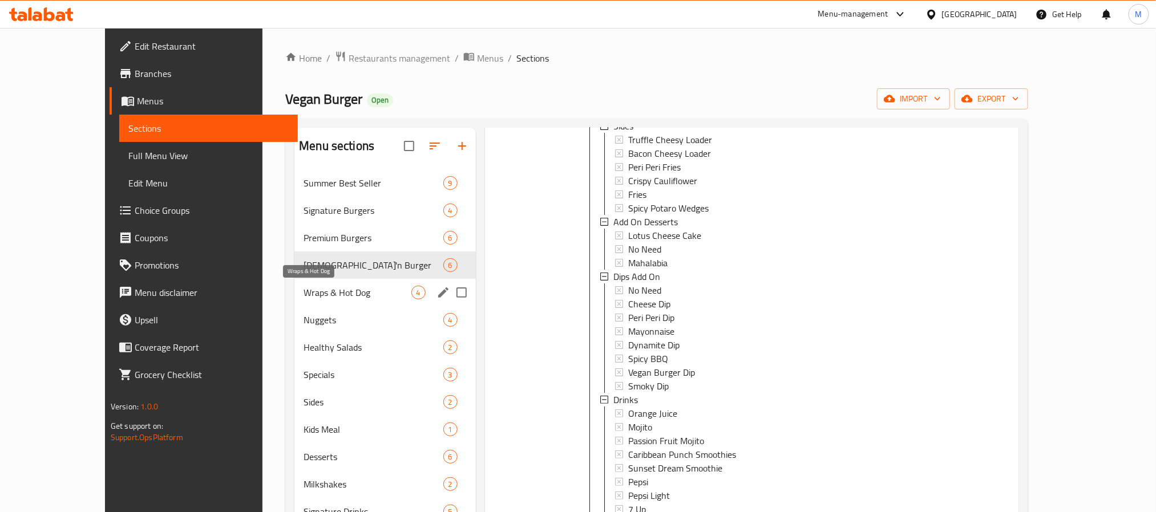
click at [345, 298] on span "Wraps & Hot Dog" at bounding box center [357, 293] width 107 height 14
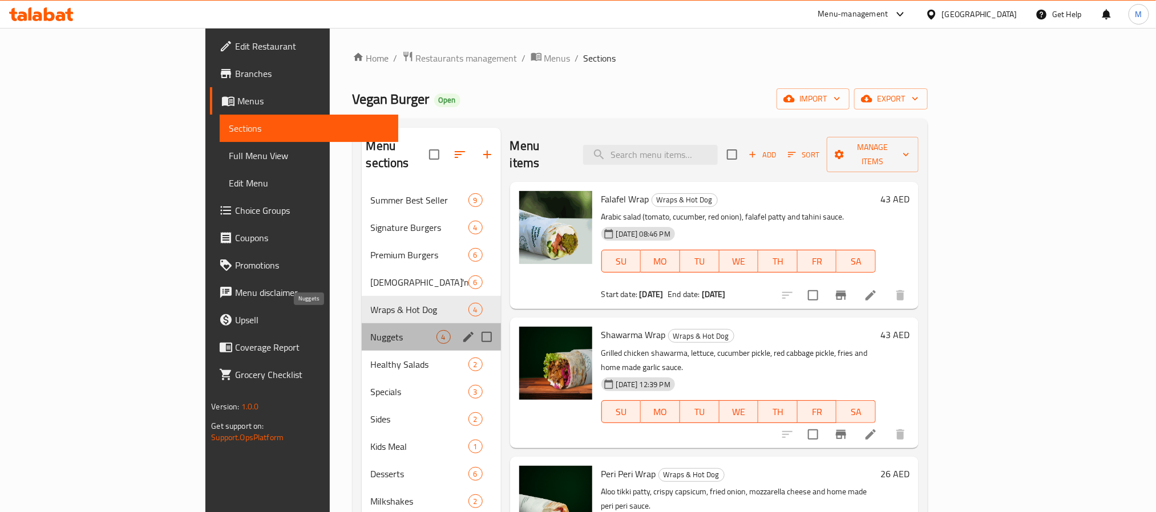
click at [371, 330] on span "Nuggets" at bounding box center [404, 337] width 66 height 14
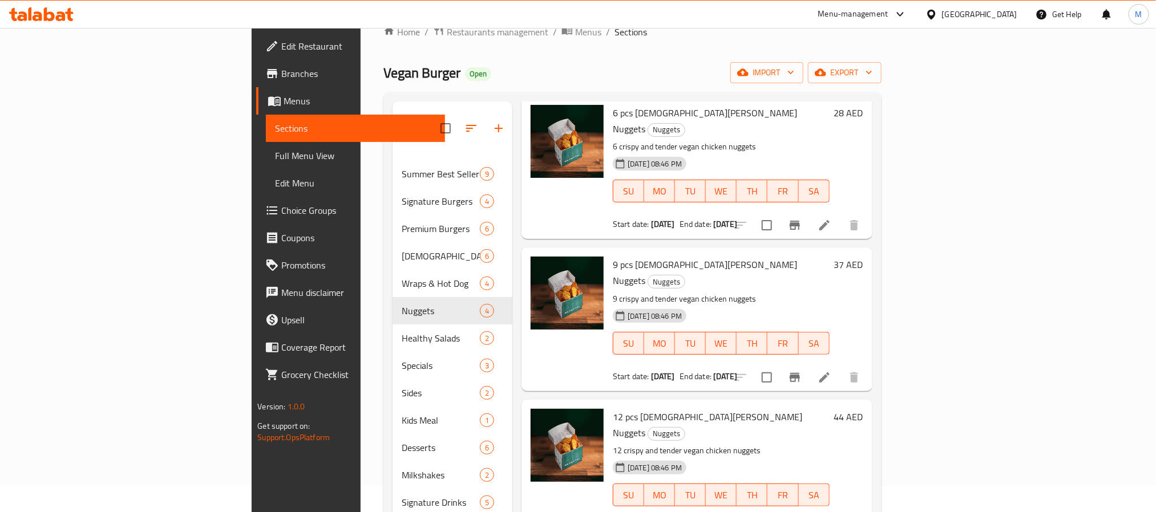
scroll to position [160, 0]
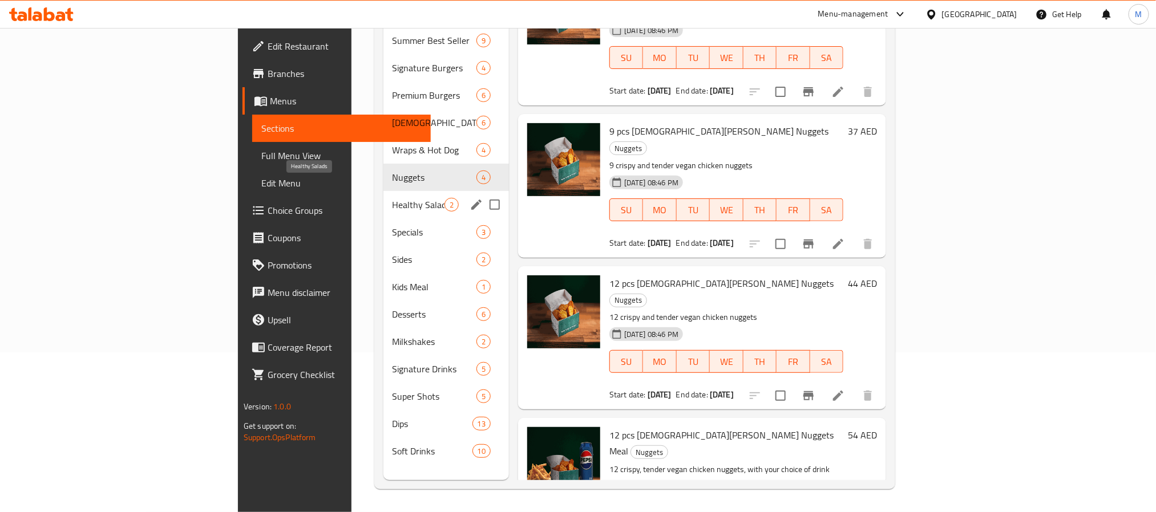
click at [393, 198] on span "Healthy Salads" at bounding box center [419, 205] width 52 height 14
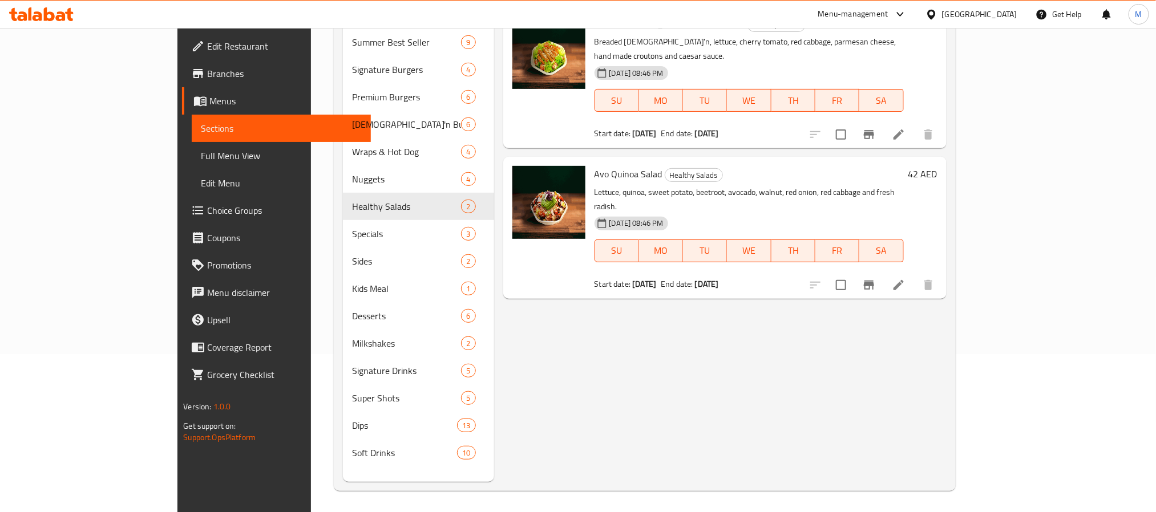
scroll to position [160, 0]
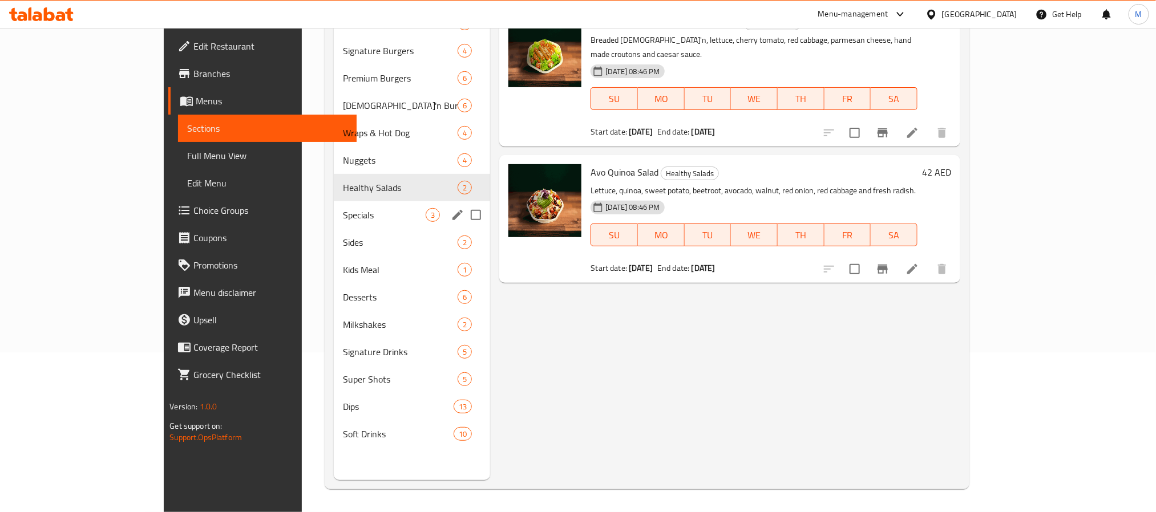
click at [343, 208] on span "Specials" at bounding box center [384, 215] width 83 height 14
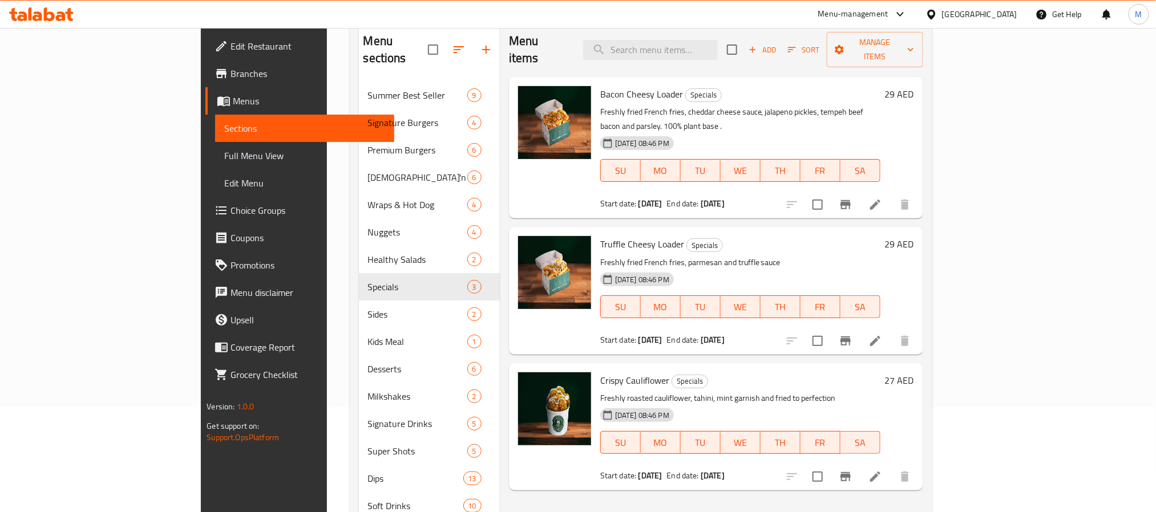
scroll to position [74, 0]
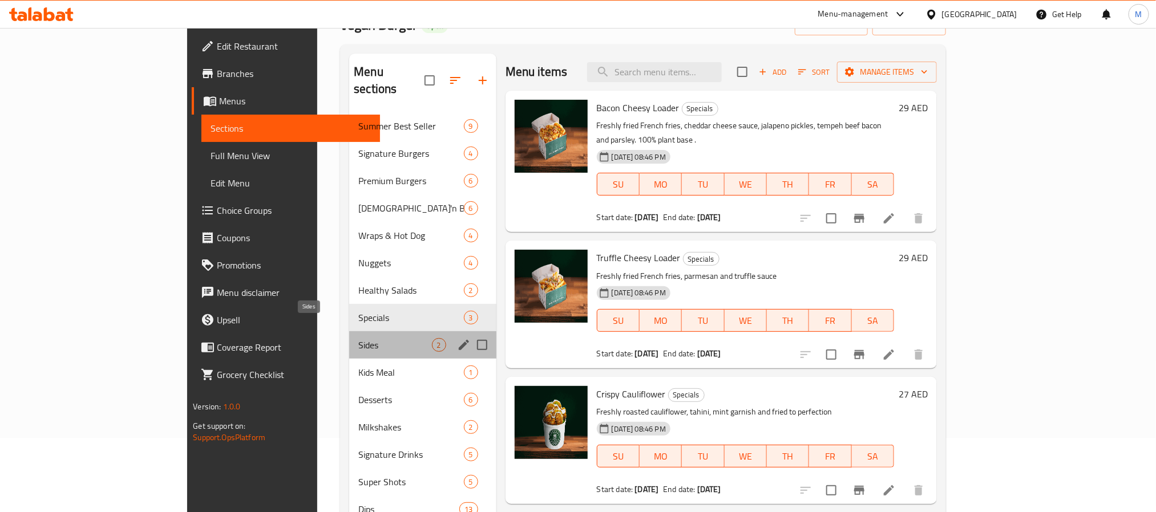
click at [358, 338] on span "Sides" at bounding box center [394, 345] width 73 height 14
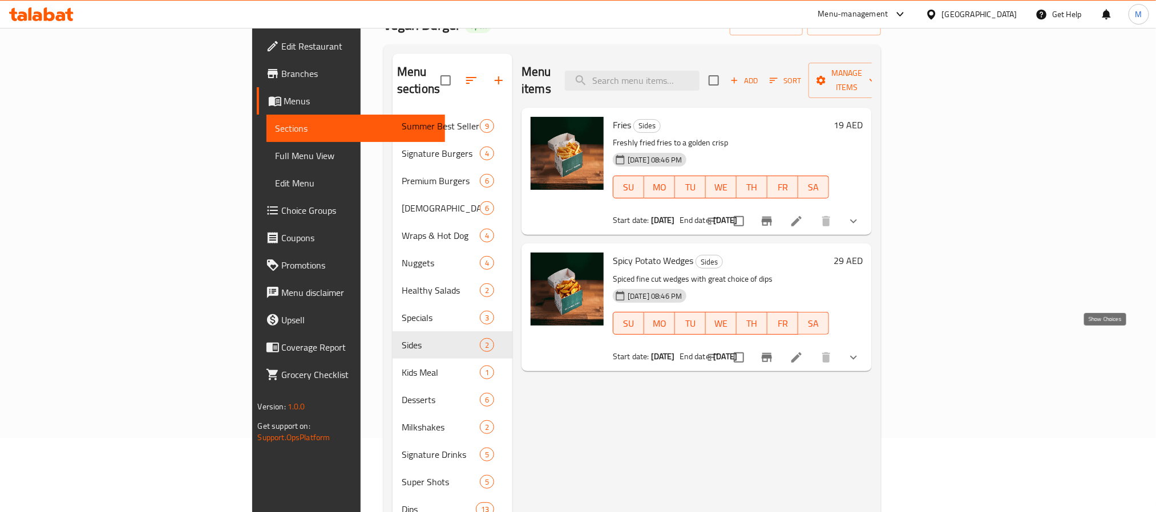
click at [860, 351] on icon "show more" at bounding box center [854, 358] width 14 height 14
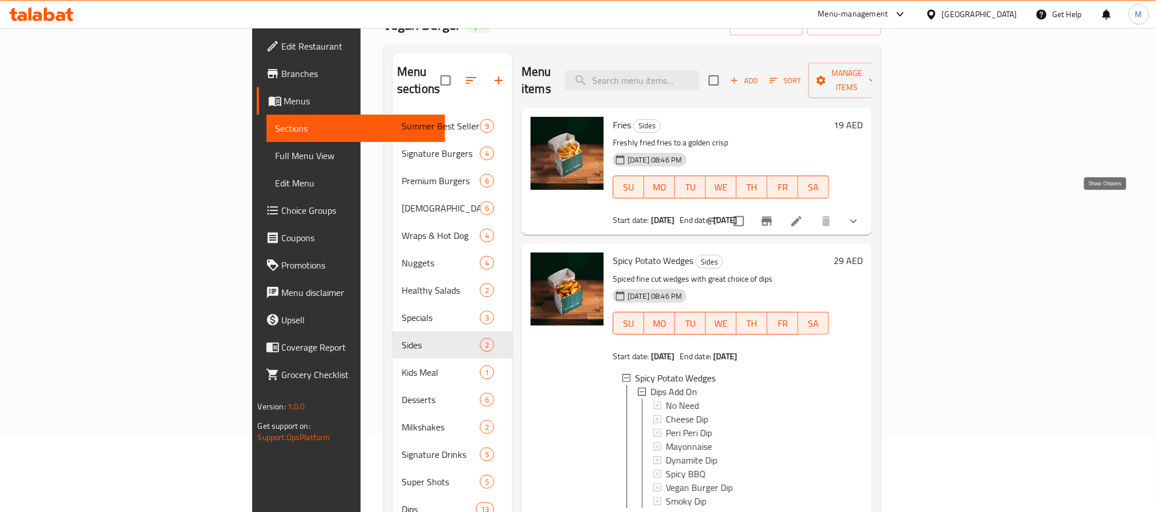
click at [860, 215] on icon "show more" at bounding box center [854, 222] width 14 height 14
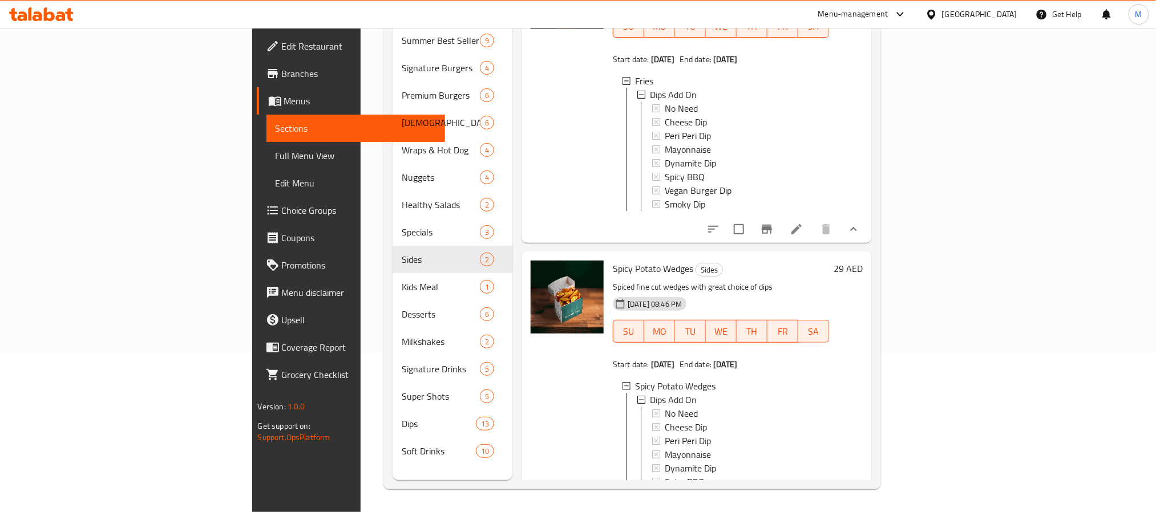
scroll to position [151, 0]
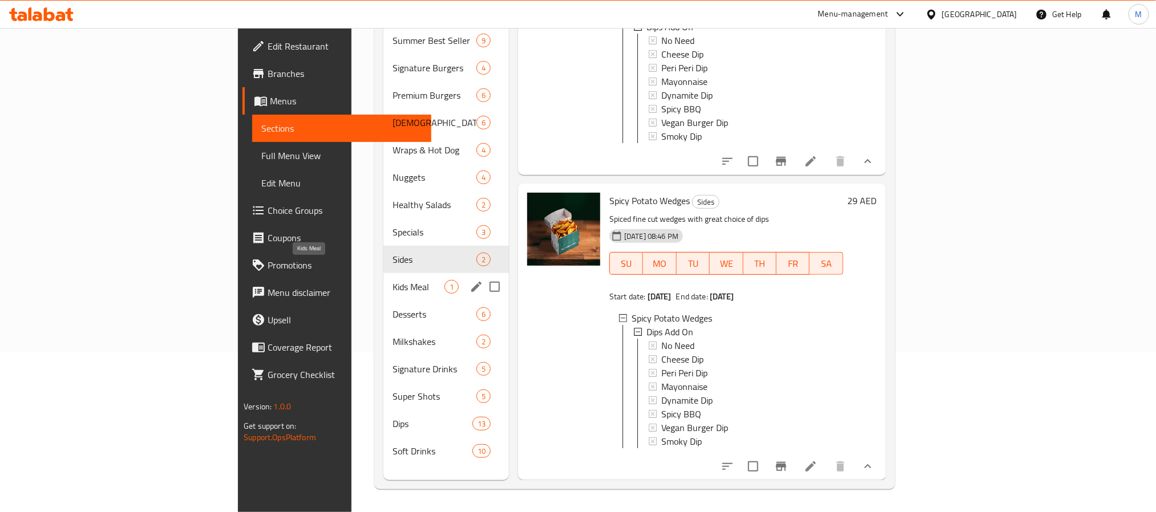
click at [383, 278] on div "Kids Meal 1" at bounding box center [446, 286] width 126 height 27
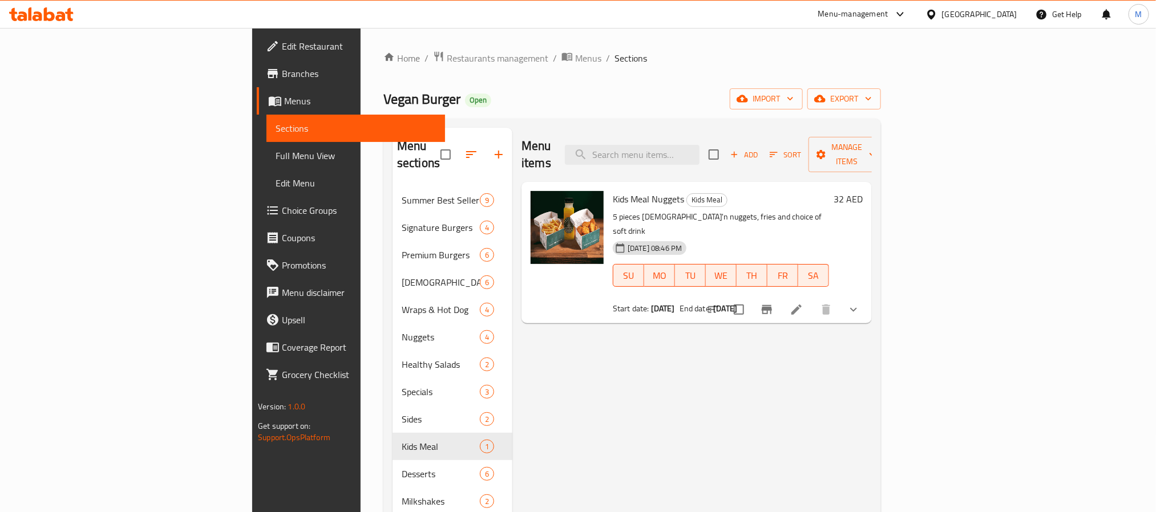
click at [867, 296] on div at bounding box center [783, 309] width 168 height 27
click at [860, 303] on icon "show more" at bounding box center [854, 310] width 14 height 14
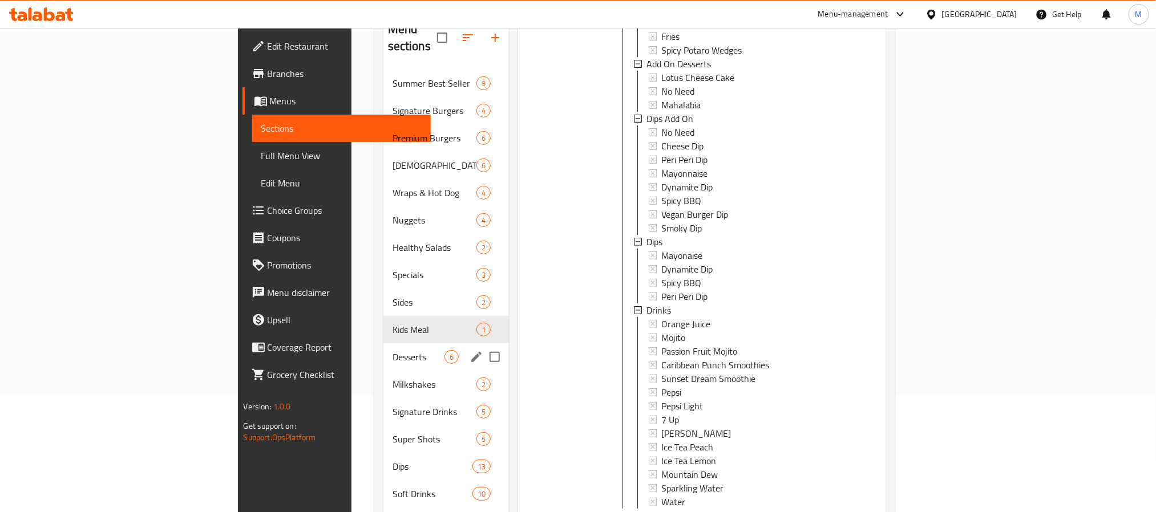
scroll to position [74, 0]
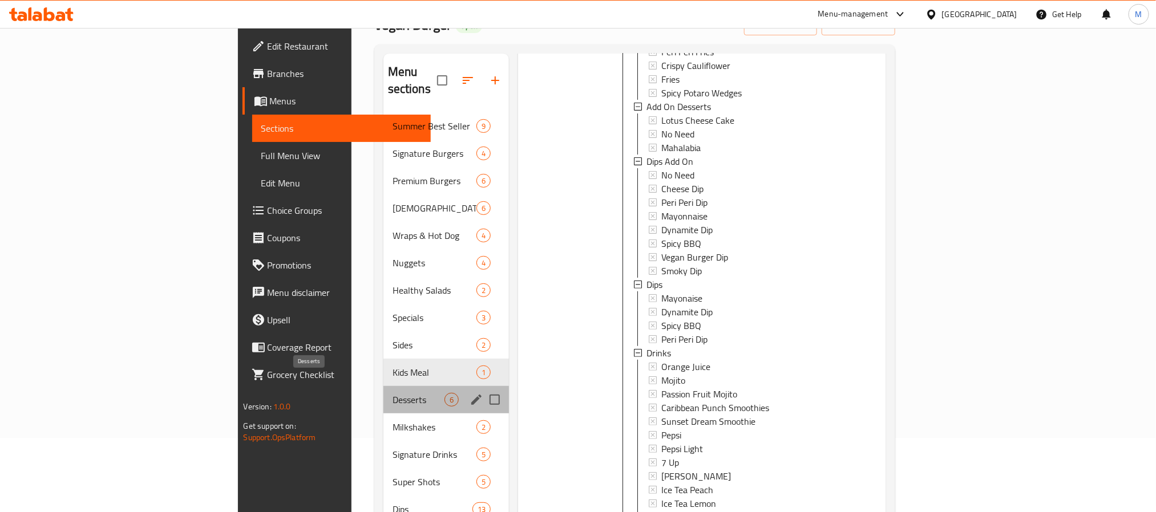
click at [393, 393] on span "Desserts" at bounding box center [419, 400] width 52 height 14
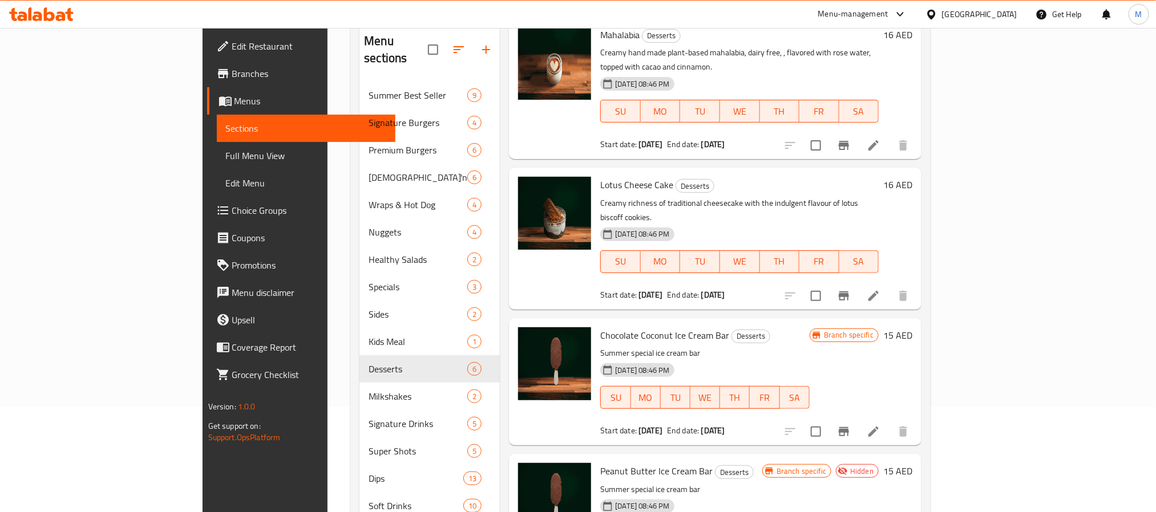
scroll to position [160, 0]
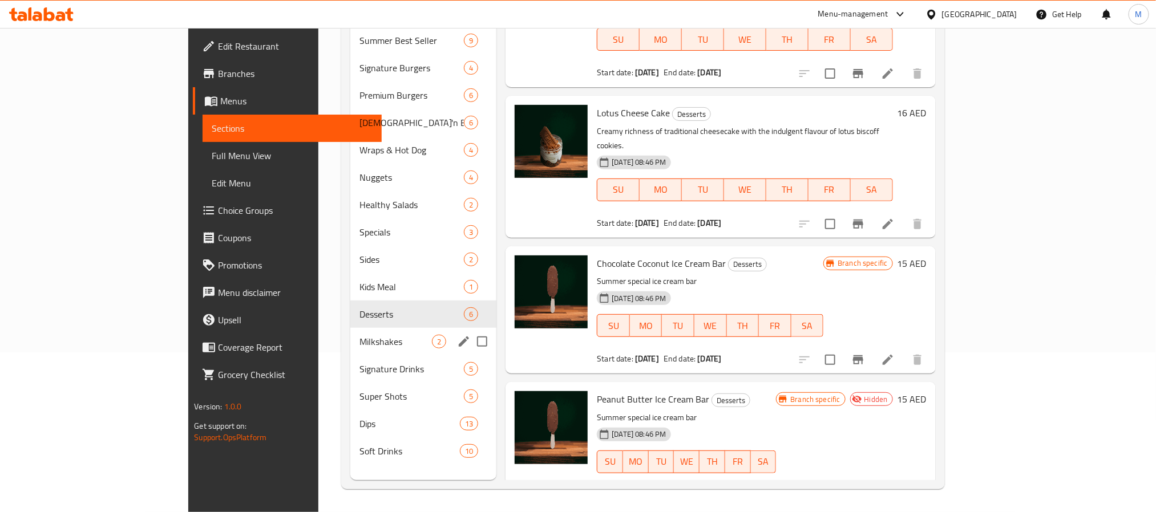
click at [359, 335] on span "Milkshakes" at bounding box center [395, 342] width 72 height 14
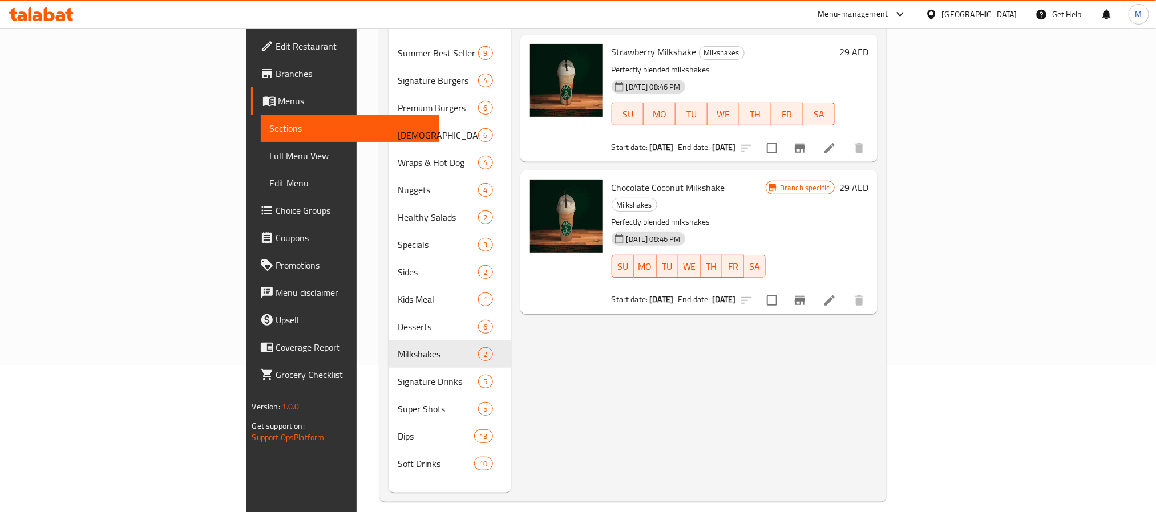
scroll to position [160, 0]
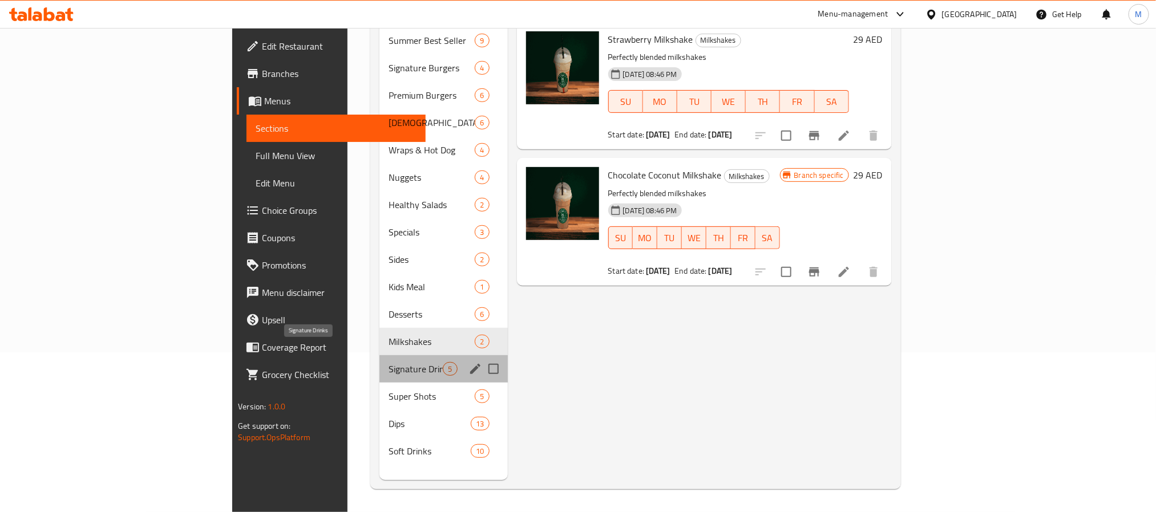
click at [389, 362] on span "Signature Drinks" at bounding box center [416, 369] width 54 height 14
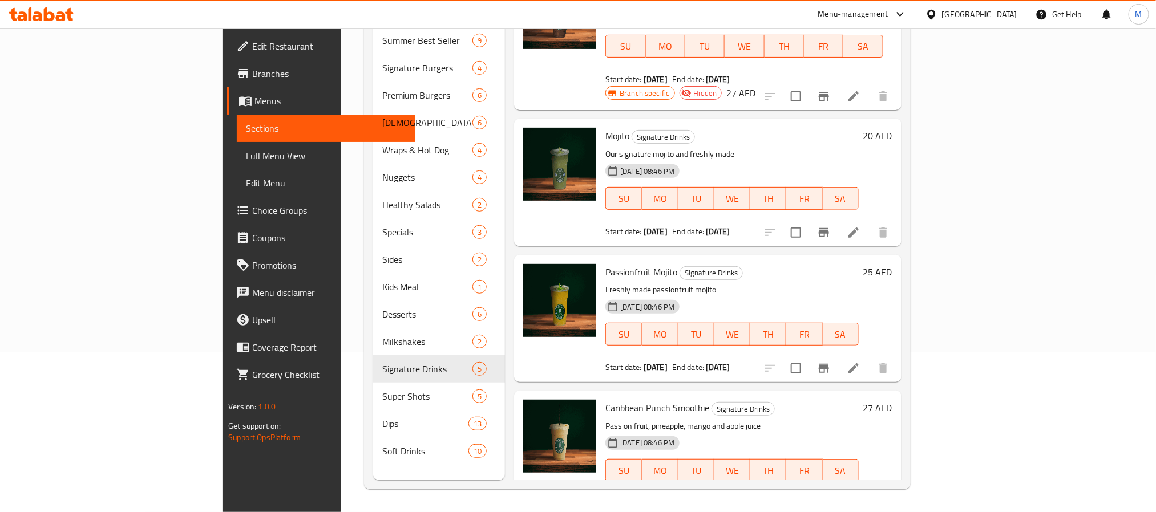
scroll to position [86, 0]
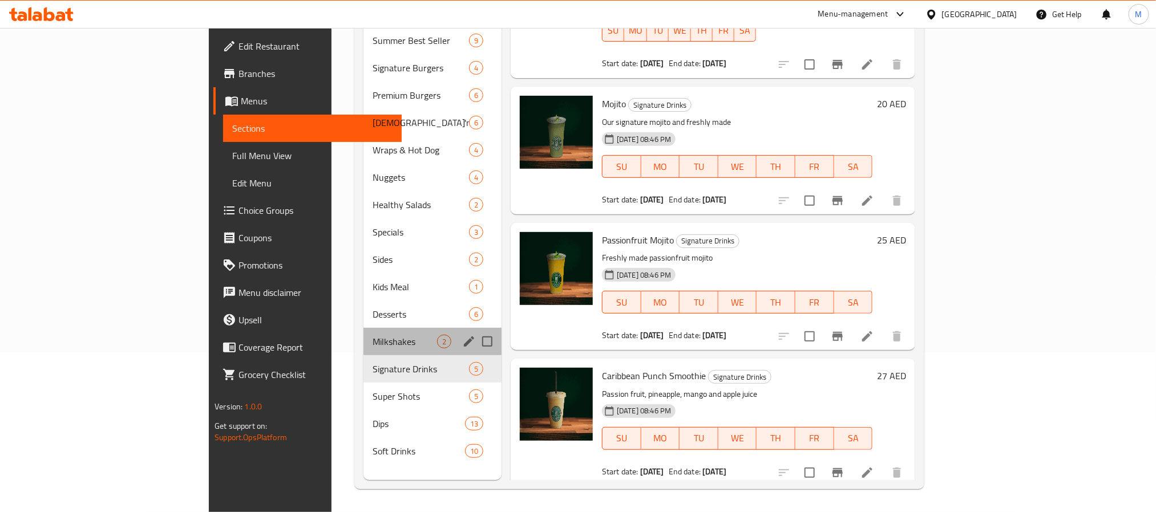
click at [373, 335] on span "Milkshakes" at bounding box center [405, 342] width 64 height 14
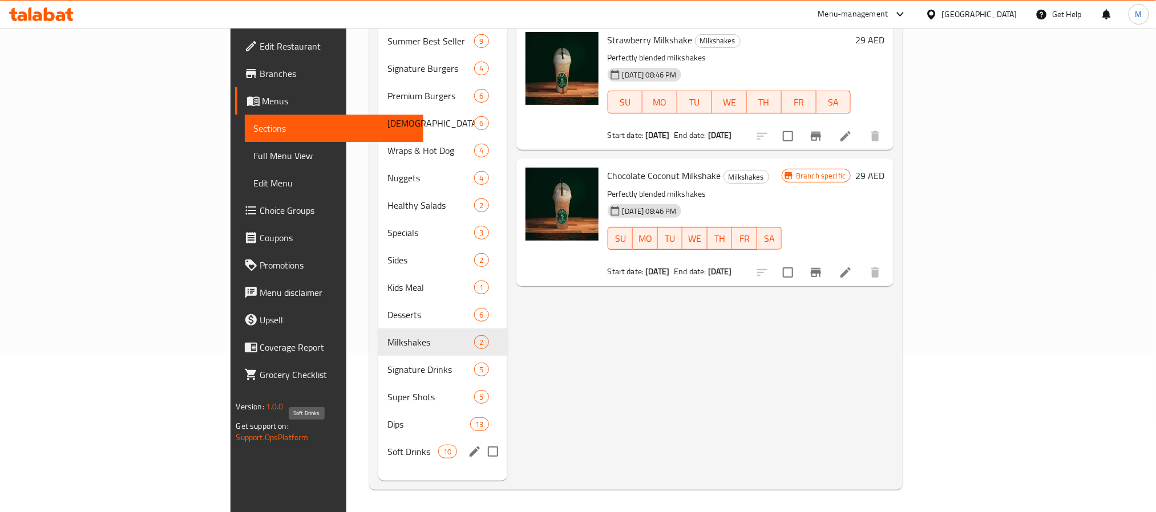
scroll to position [160, 0]
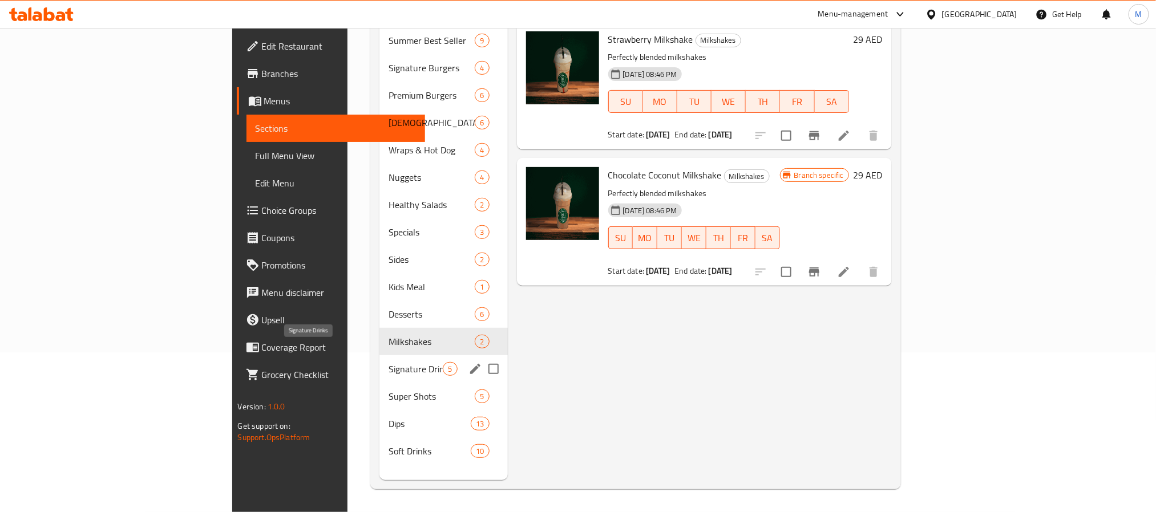
click at [389, 362] on span "Signature Drinks" at bounding box center [416, 369] width 54 height 14
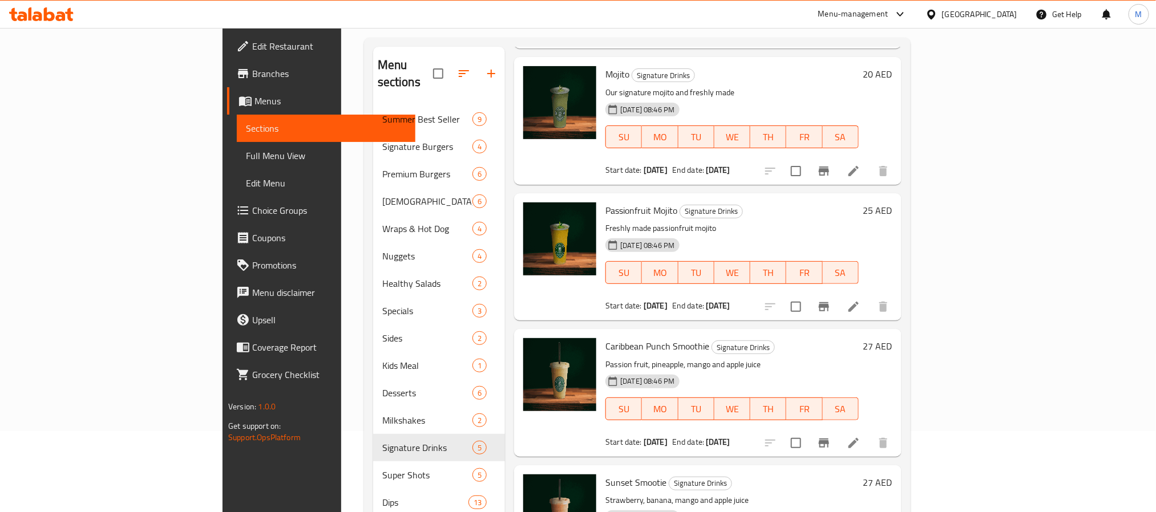
scroll to position [160, 0]
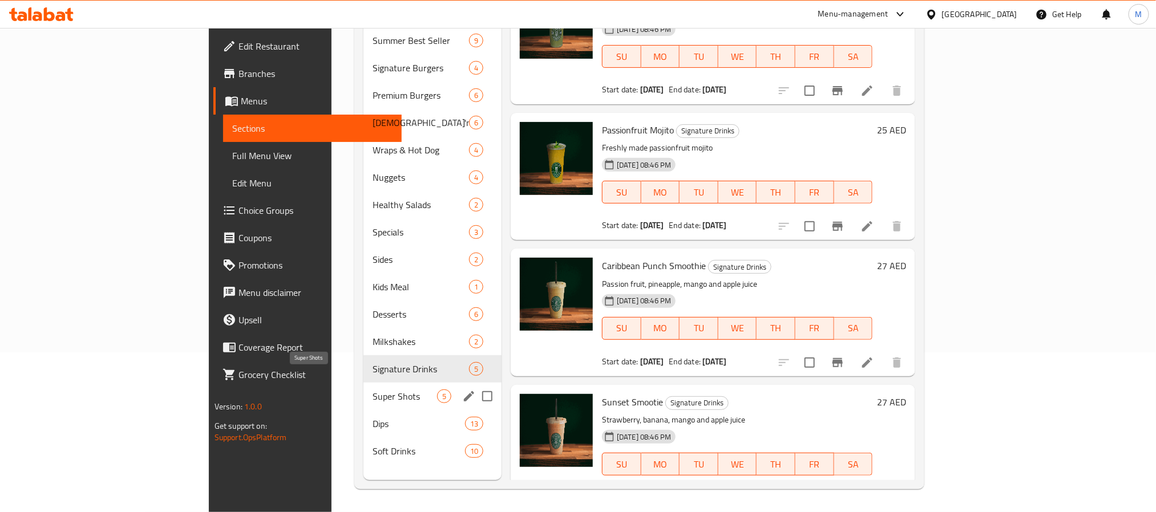
click at [373, 390] on span "Super Shots" at bounding box center [405, 397] width 64 height 14
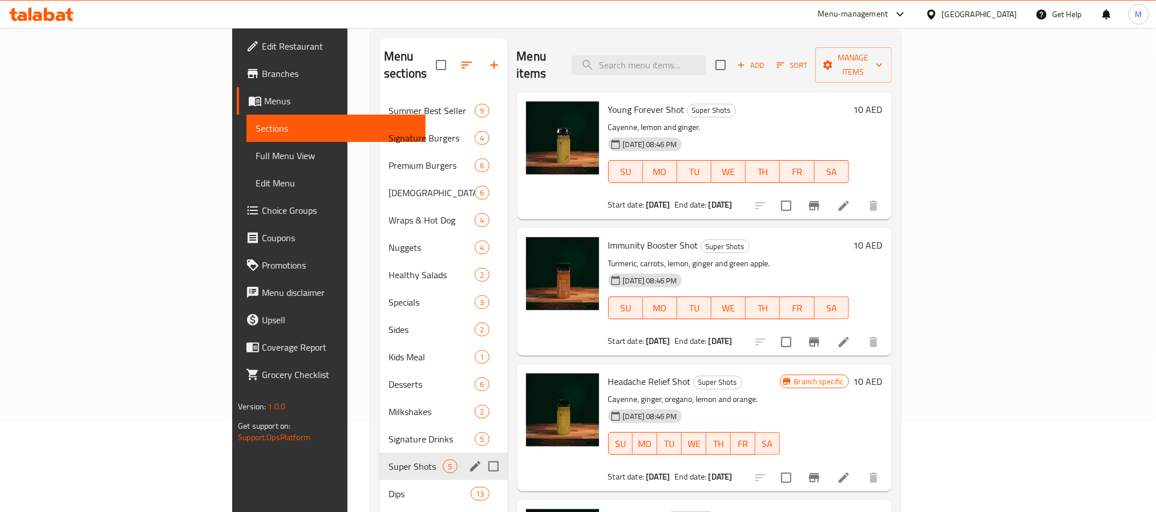
scroll to position [160, 0]
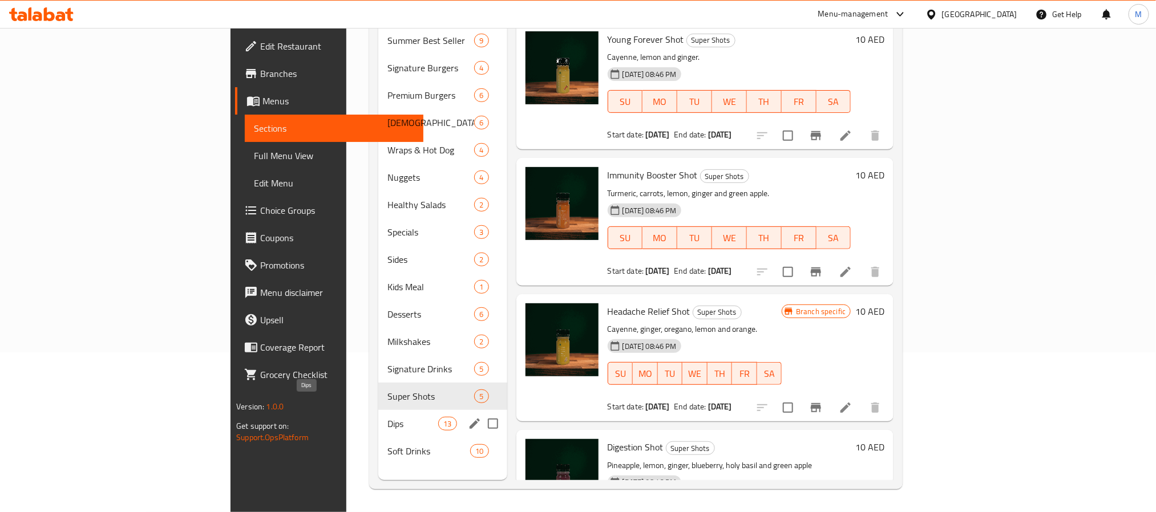
click at [387, 417] on span "Dips" at bounding box center [412, 424] width 51 height 14
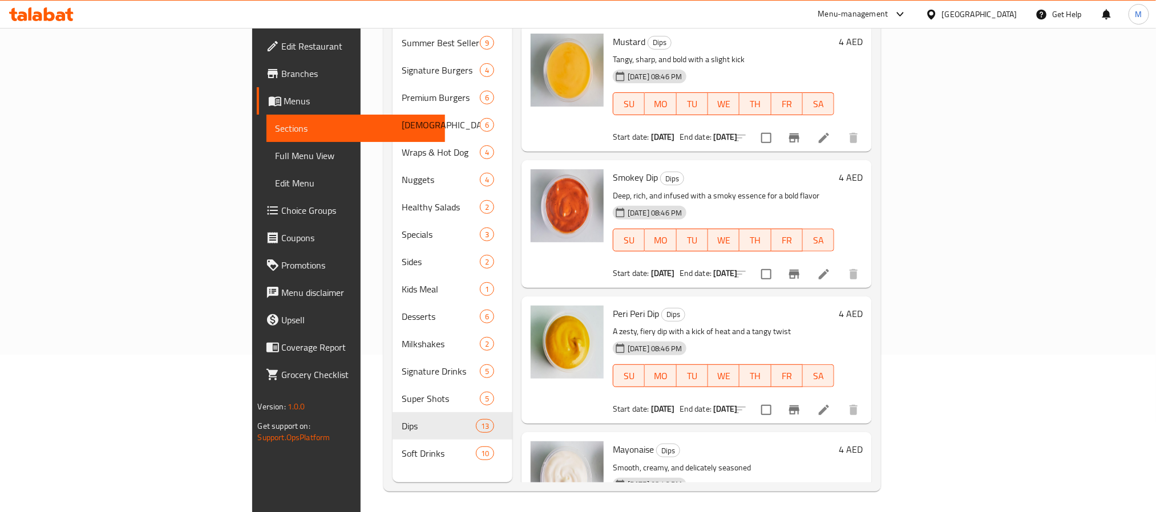
scroll to position [160, 0]
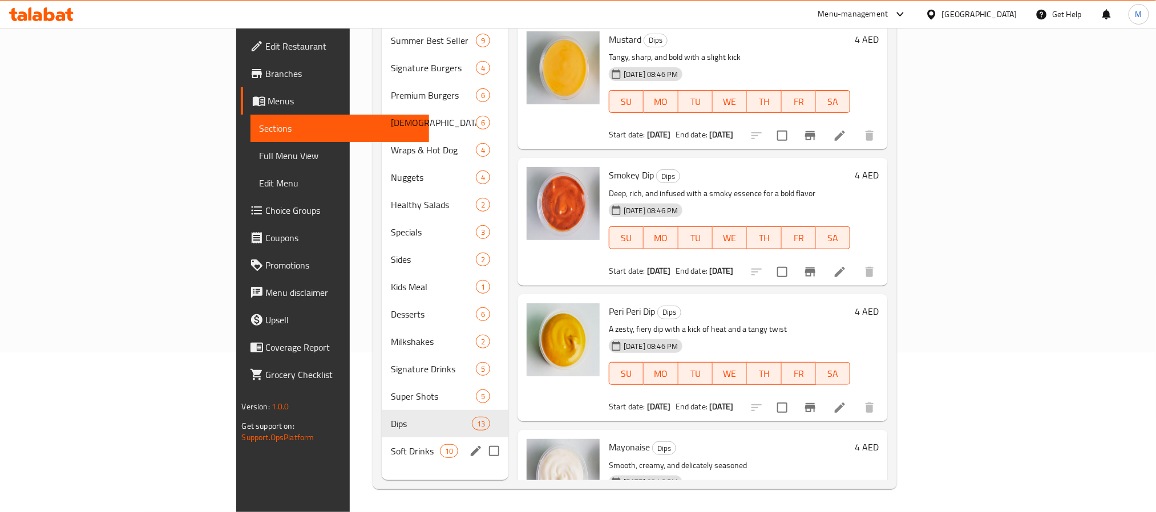
click at [382, 445] on div "Soft Drinks 10" at bounding box center [445, 451] width 127 height 27
